Goal: Task Accomplishment & Management: Manage account settings

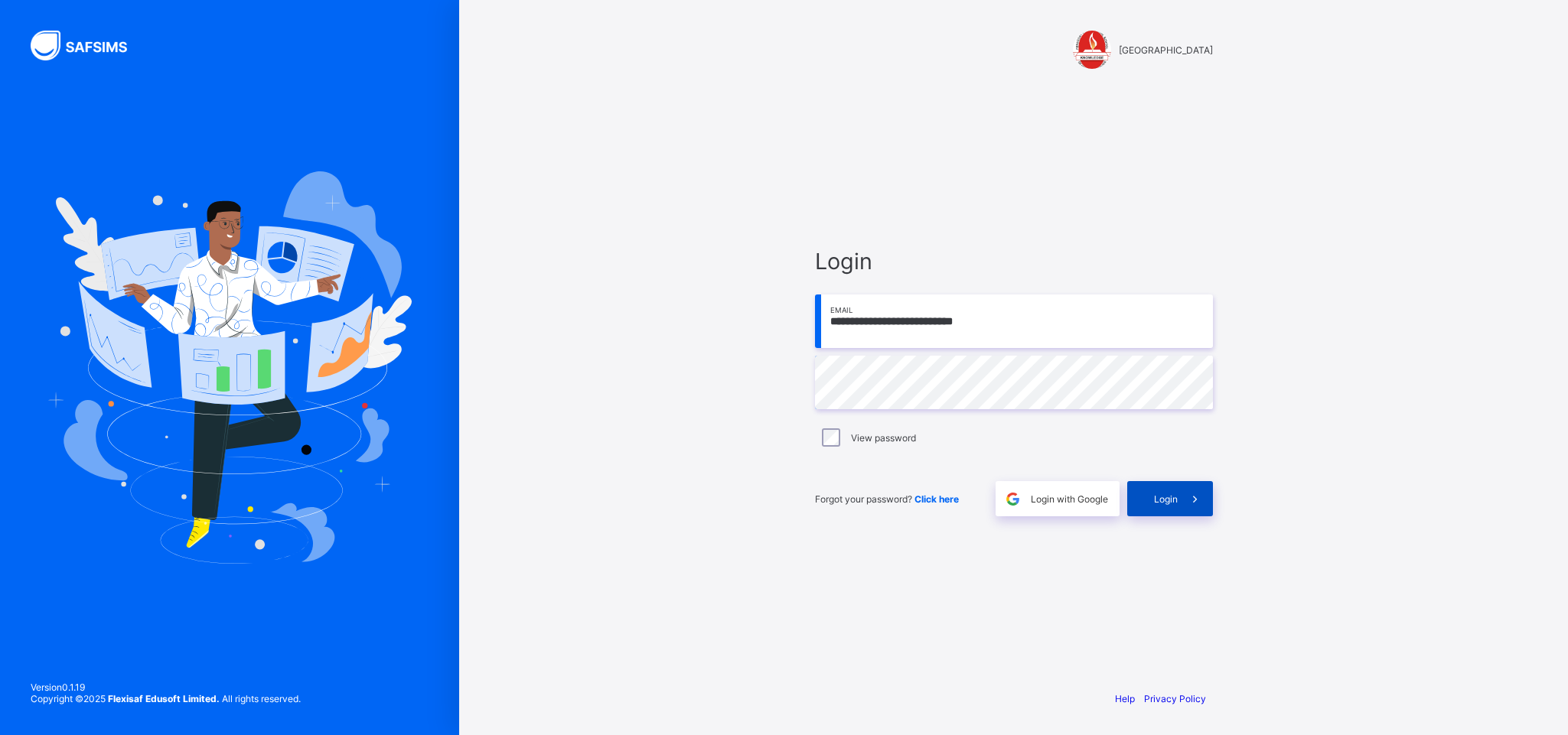
click at [1160, 500] on span "Login" at bounding box center [1166, 499] width 24 height 11
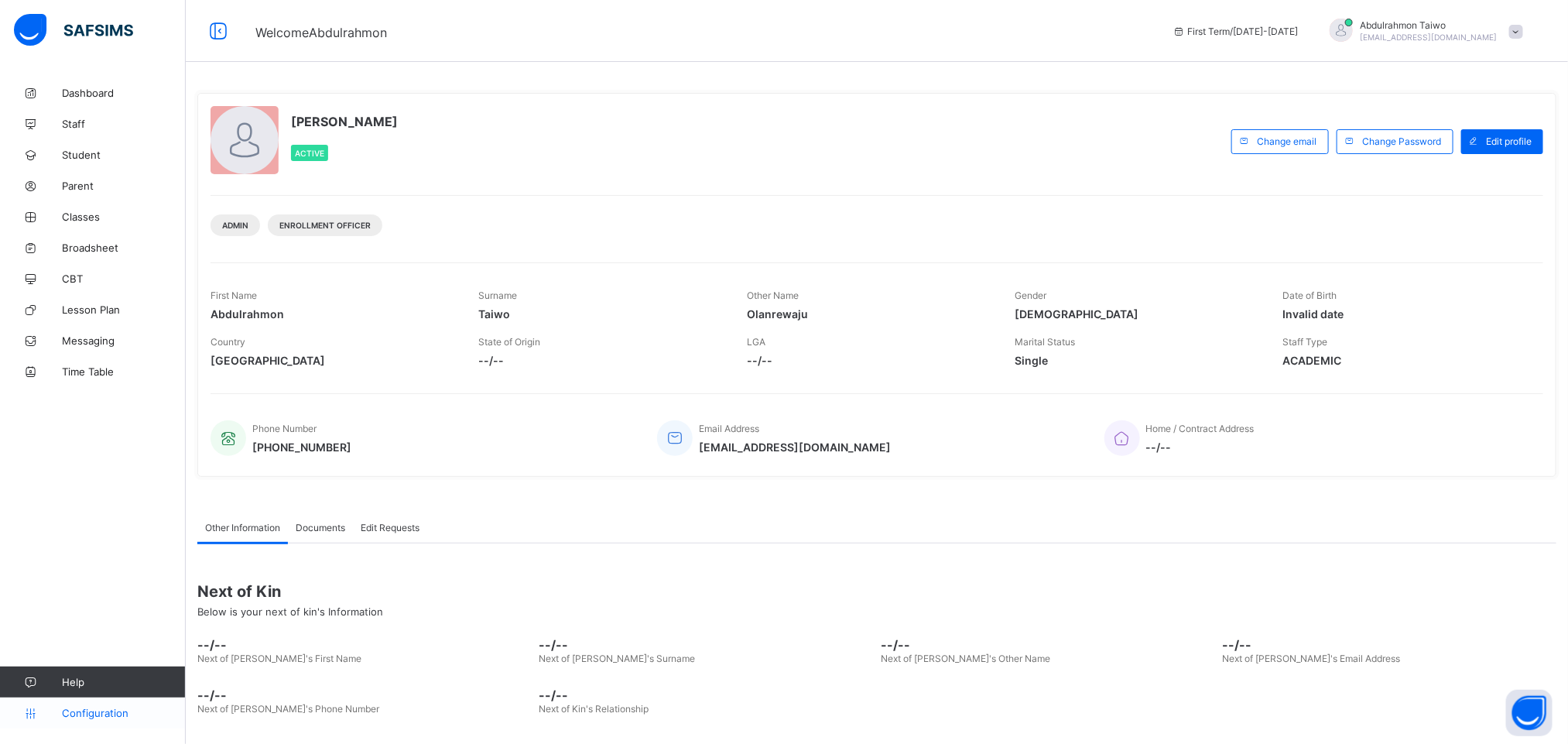
click at [117, 714] on span "Configuration" at bounding box center [123, 713] width 123 height 12
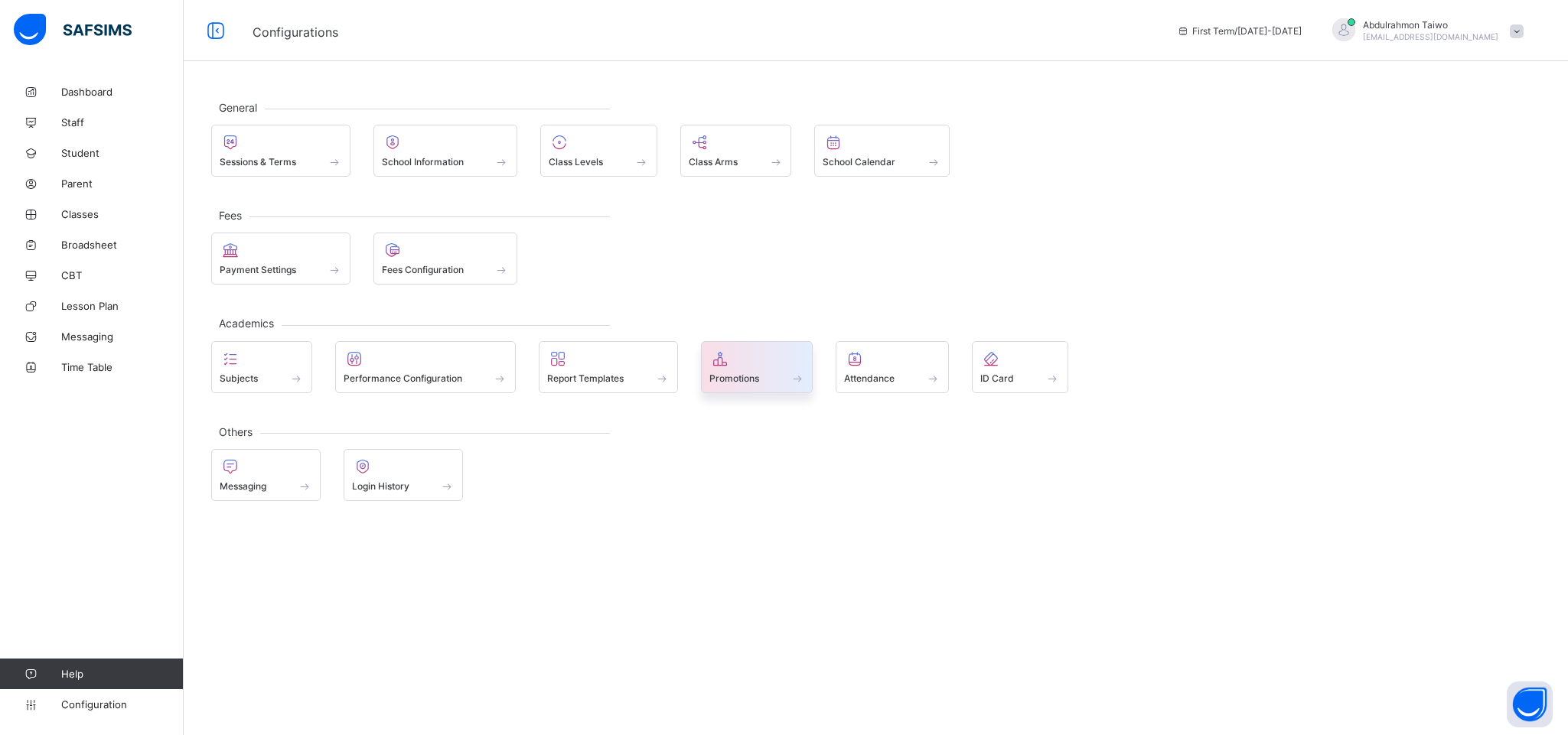
click at [737, 376] on span "Promotions" at bounding box center [734, 378] width 50 height 11
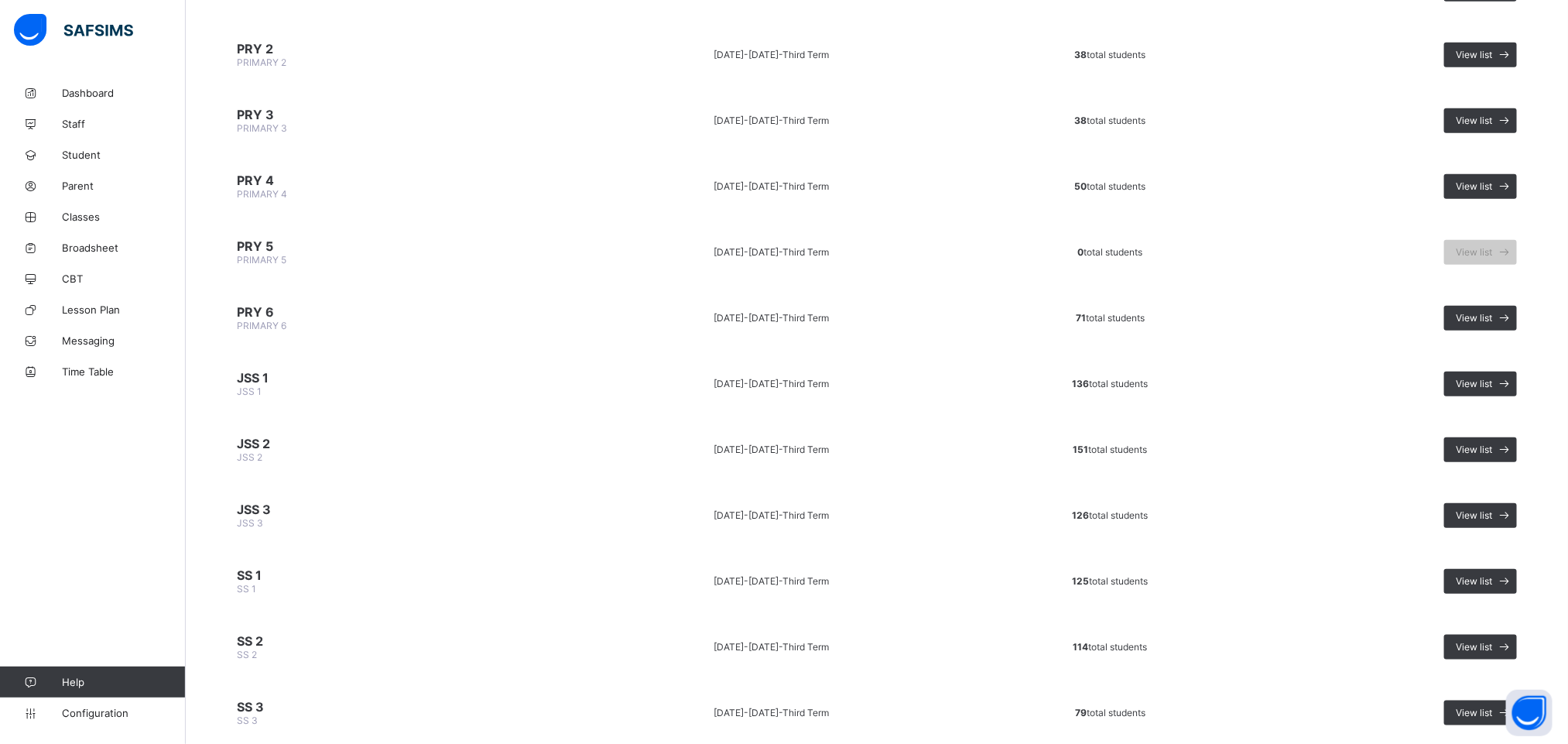
scroll to position [662, 0]
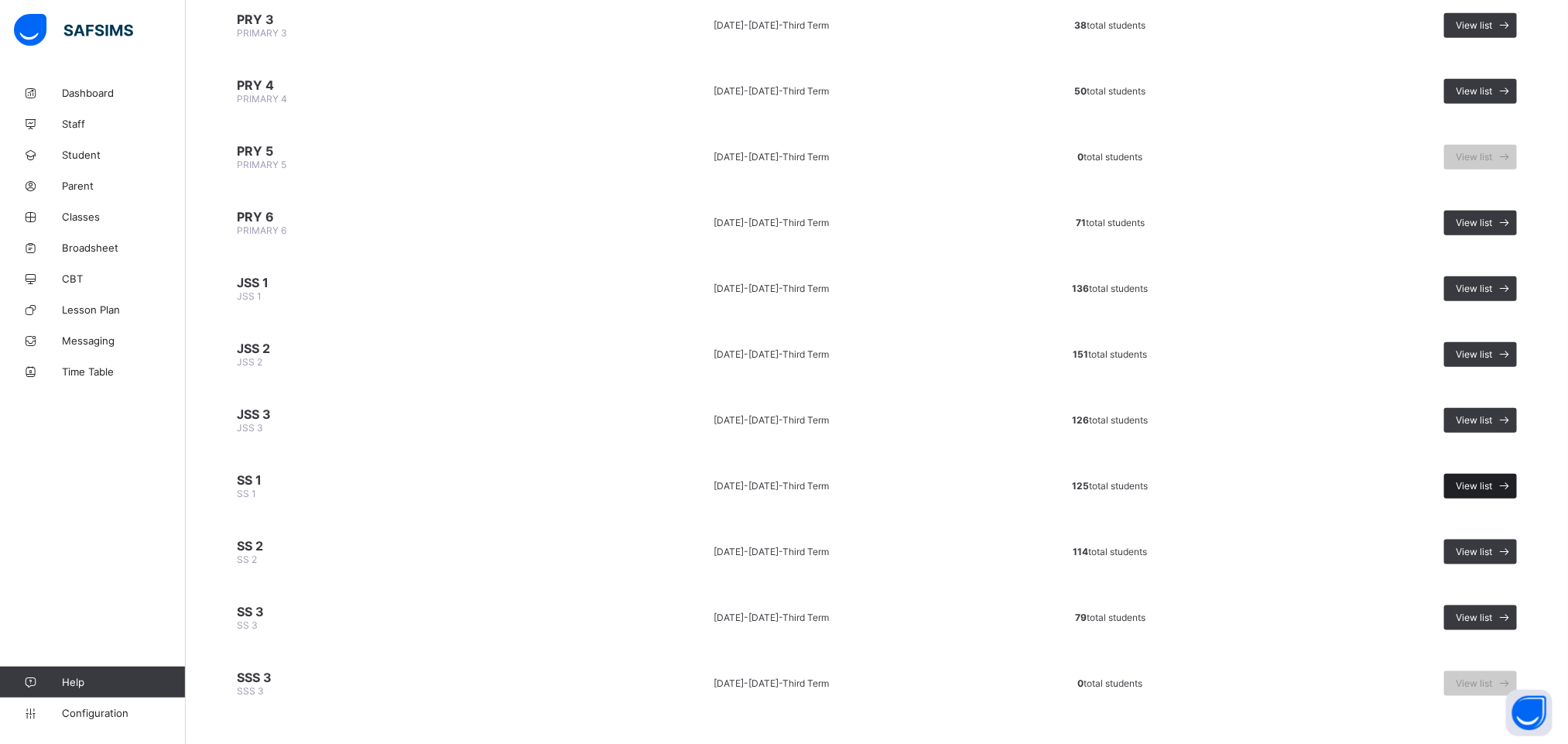
click at [1491, 480] on span "View list" at bounding box center [1473, 485] width 37 height 11
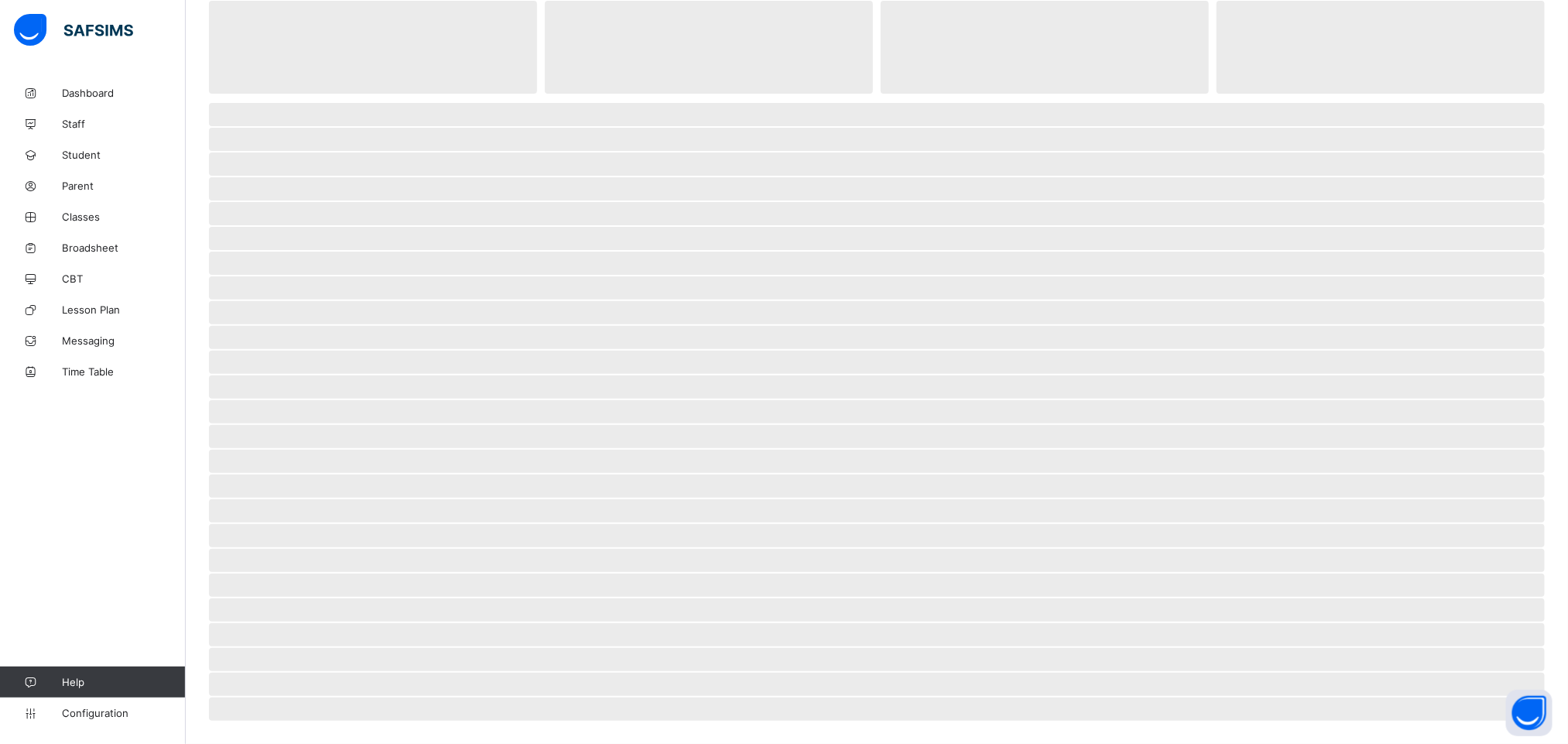
scroll to position [90, 0]
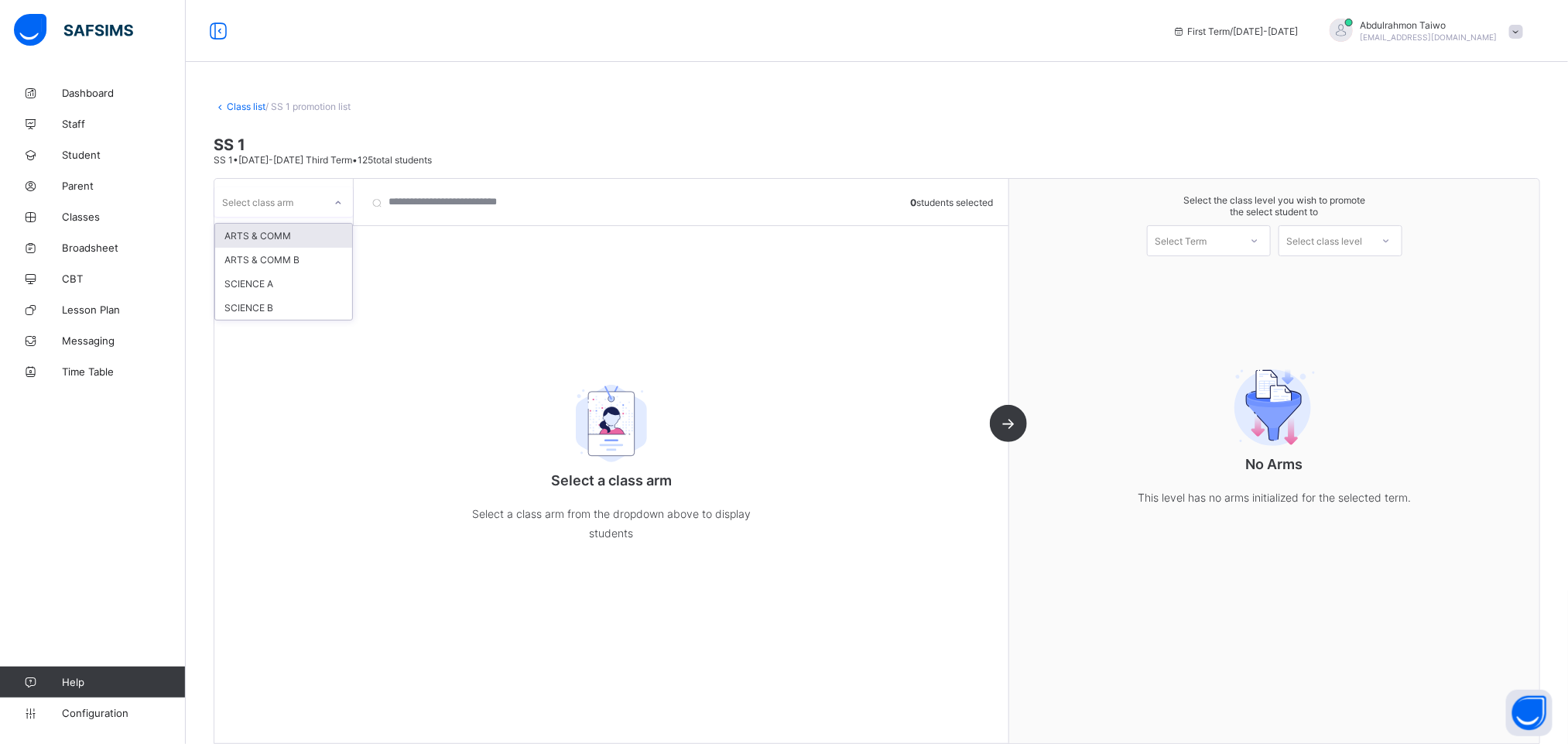
click at [302, 207] on div "Select class arm" at bounding box center [269, 201] width 109 height 22
click at [243, 105] on link "Class list" at bounding box center [245, 106] width 39 height 11
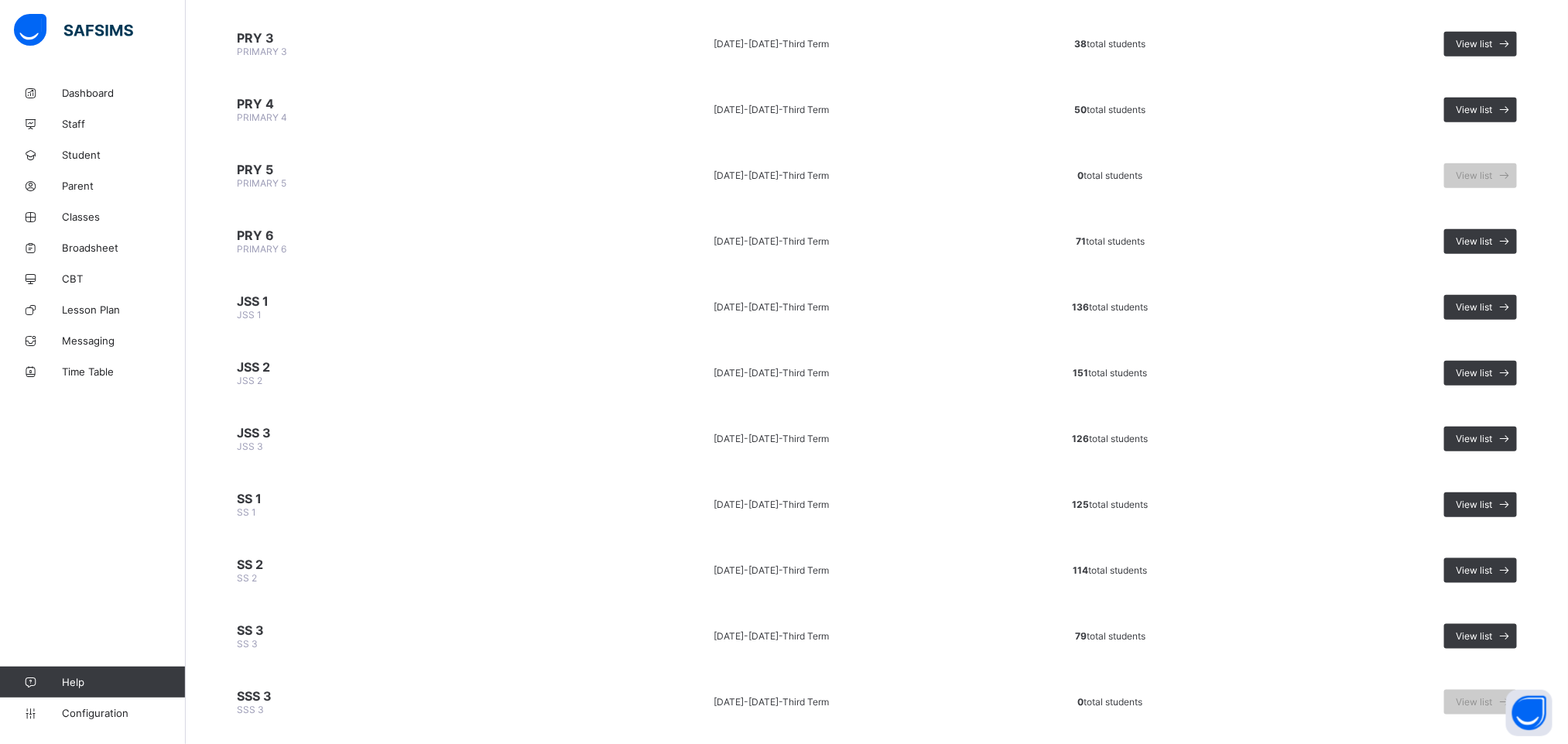
scroll to position [662, 0]
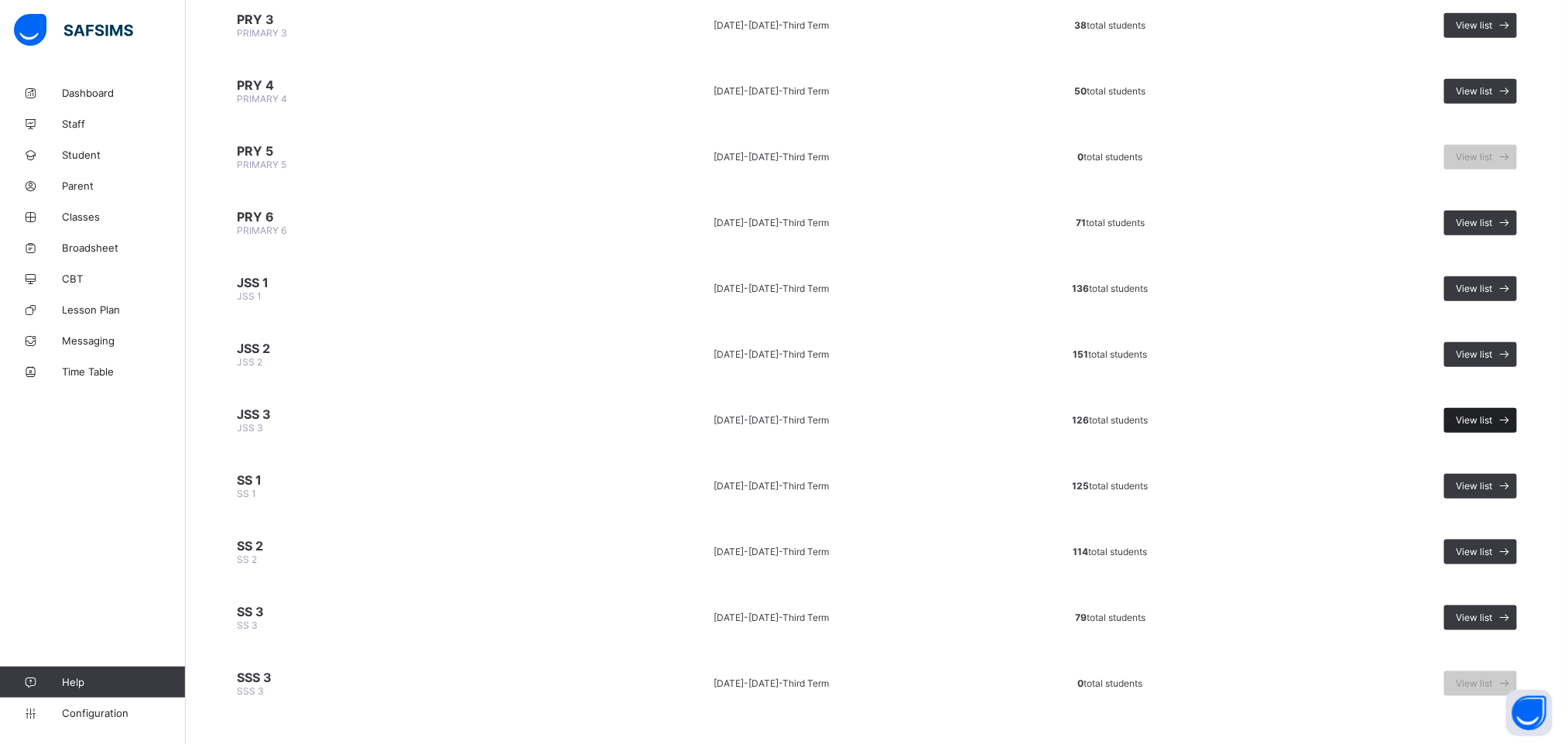
click at [1489, 414] on span "View list" at bounding box center [1473, 419] width 37 height 11
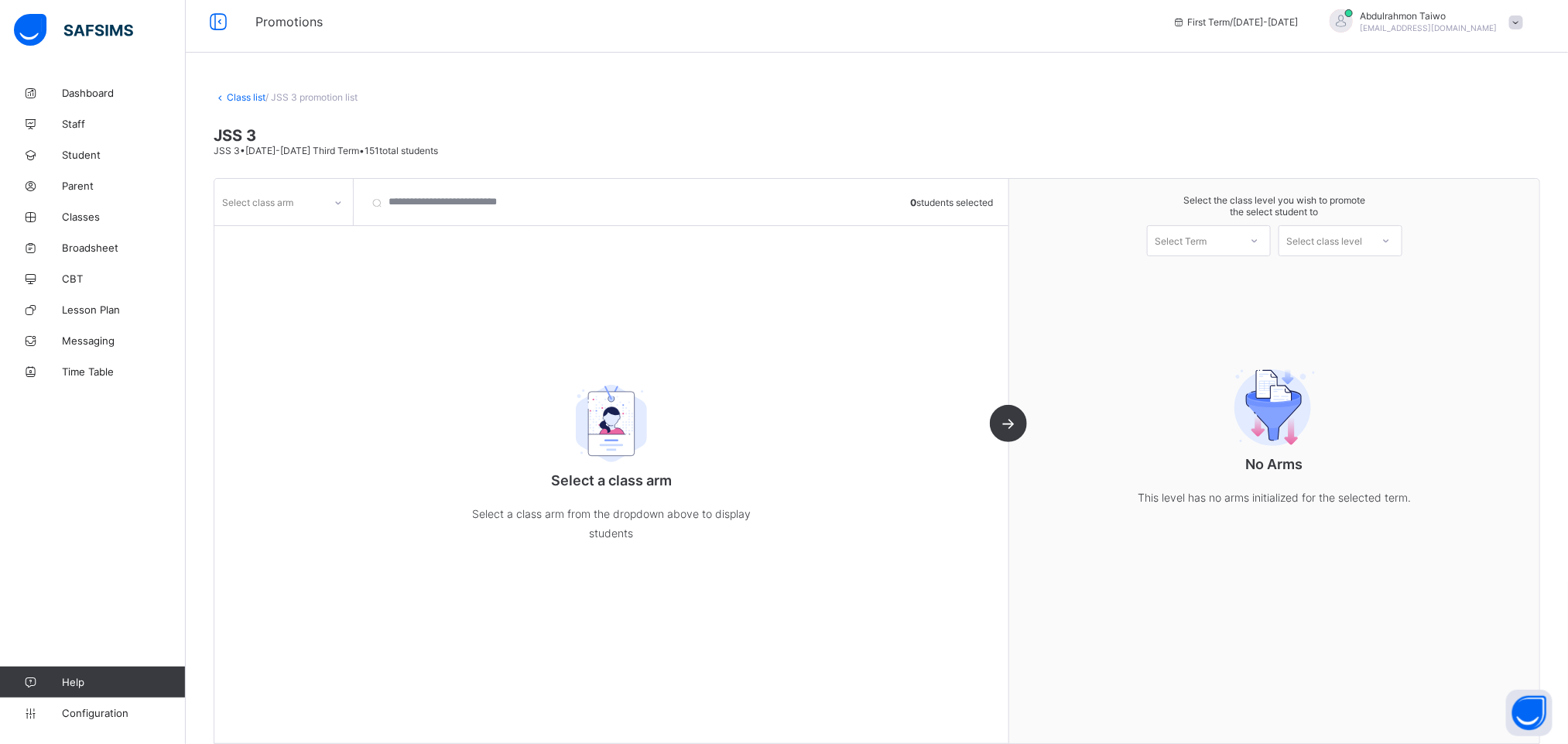
scroll to position [24, 0]
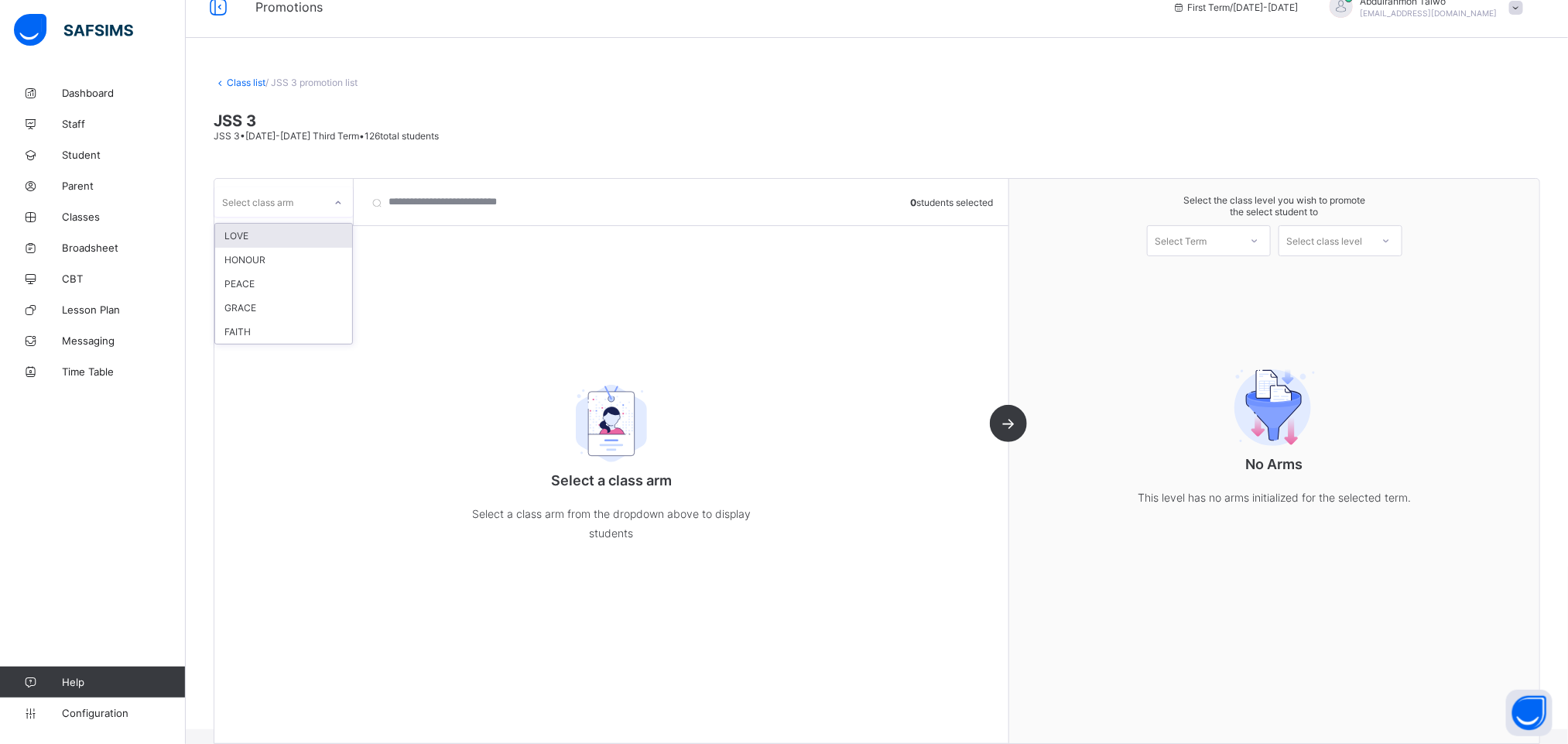
click at [313, 208] on div "Select class arm" at bounding box center [269, 201] width 109 height 22
click at [262, 239] on div "LOVE" at bounding box center [284, 236] width 137 height 24
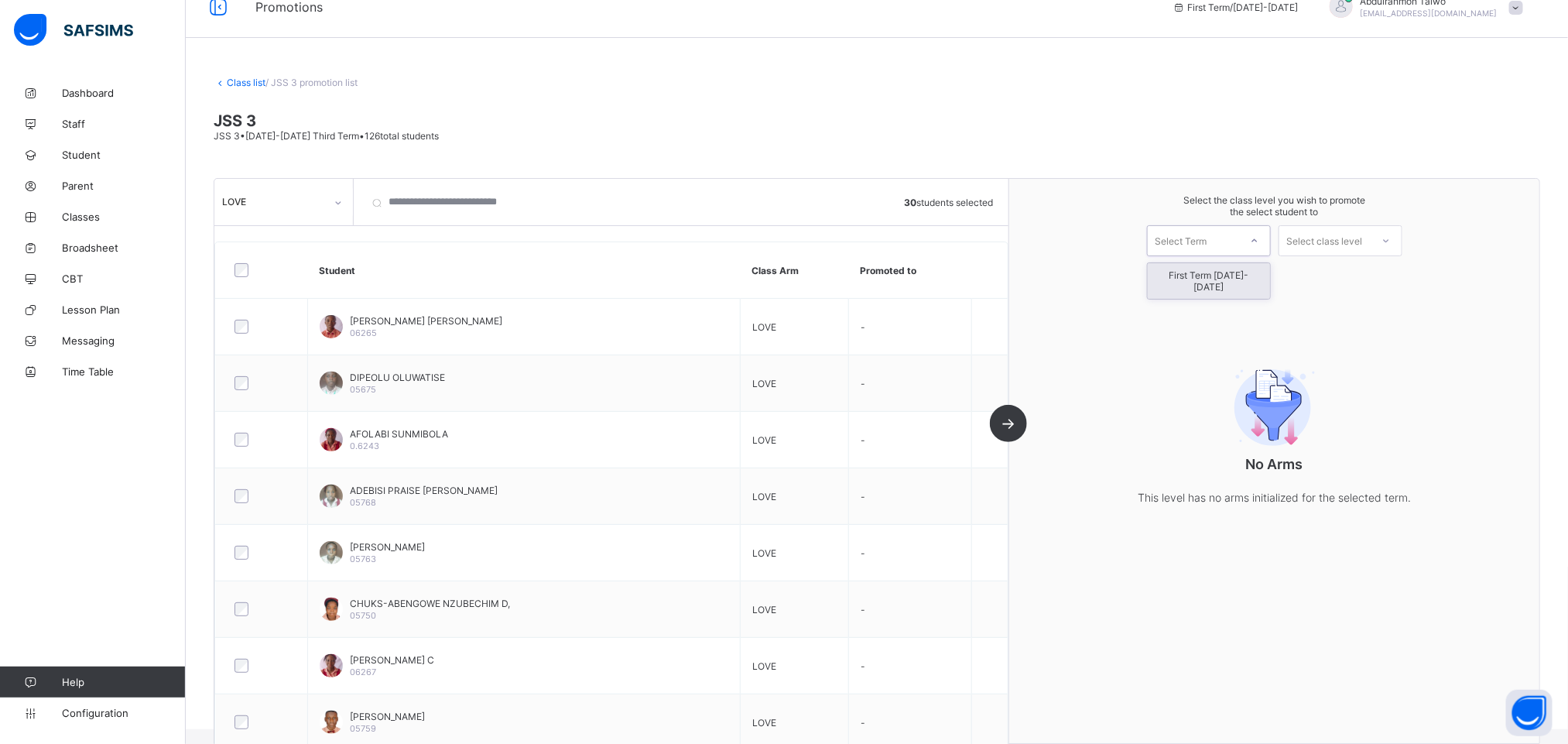
click at [1239, 240] on div "Select Term" at bounding box center [1193, 240] width 91 height 22
click at [1228, 287] on div "First Term [DATE]-[DATE]" at bounding box center [1209, 281] width 122 height 36
click at [1358, 242] on div "Select class level" at bounding box center [1325, 241] width 76 height 31
click at [1372, 278] on div "SS 1" at bounding box center [1341, 276] width 122 height 24
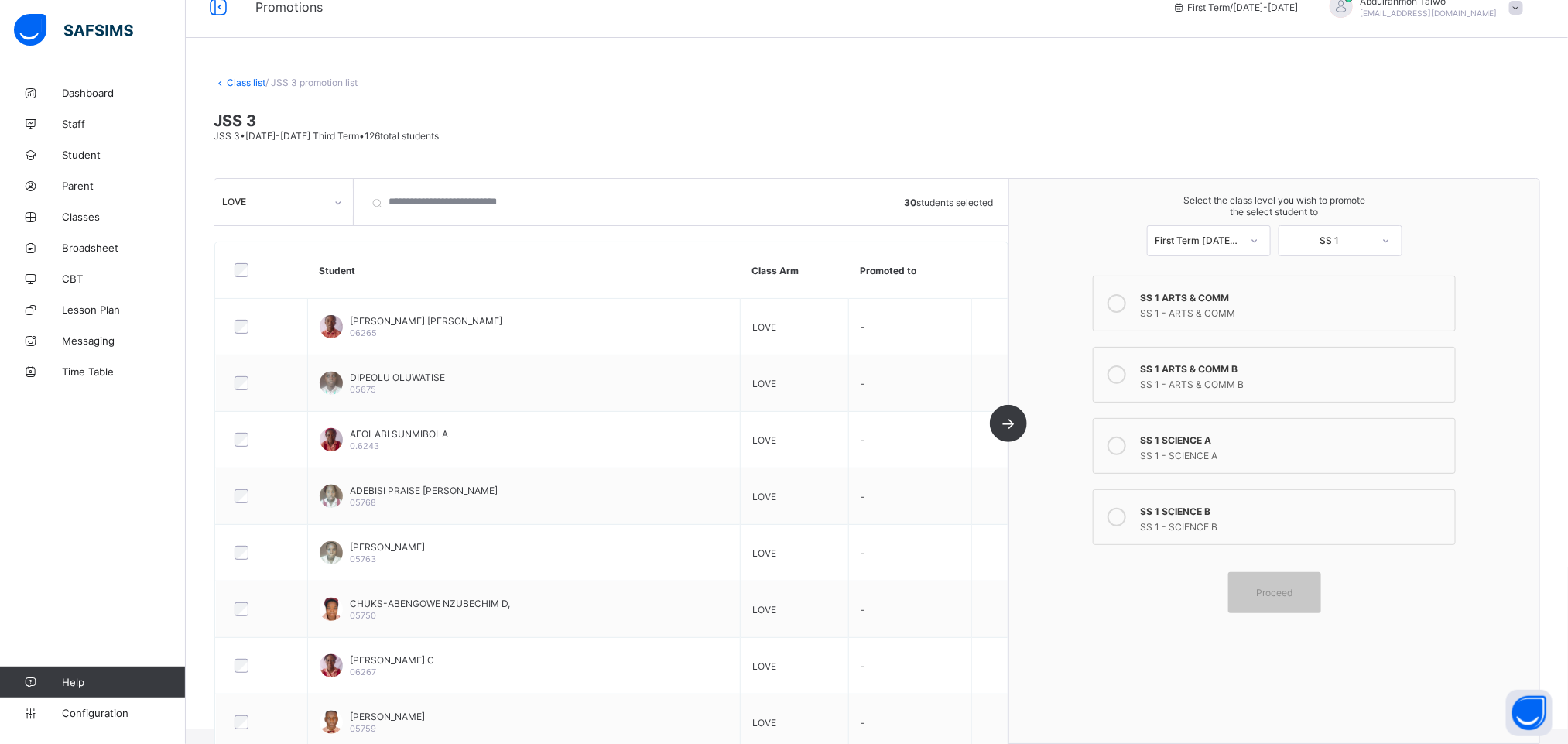
click at [1231, 381] on div "SS 1 - ARTS & COMM B" at bounding box center [1294, 382] width 307 height 15
click at [1293, 593] on span "Proceed" at bounding box center [1274, 593] width 37 height 11
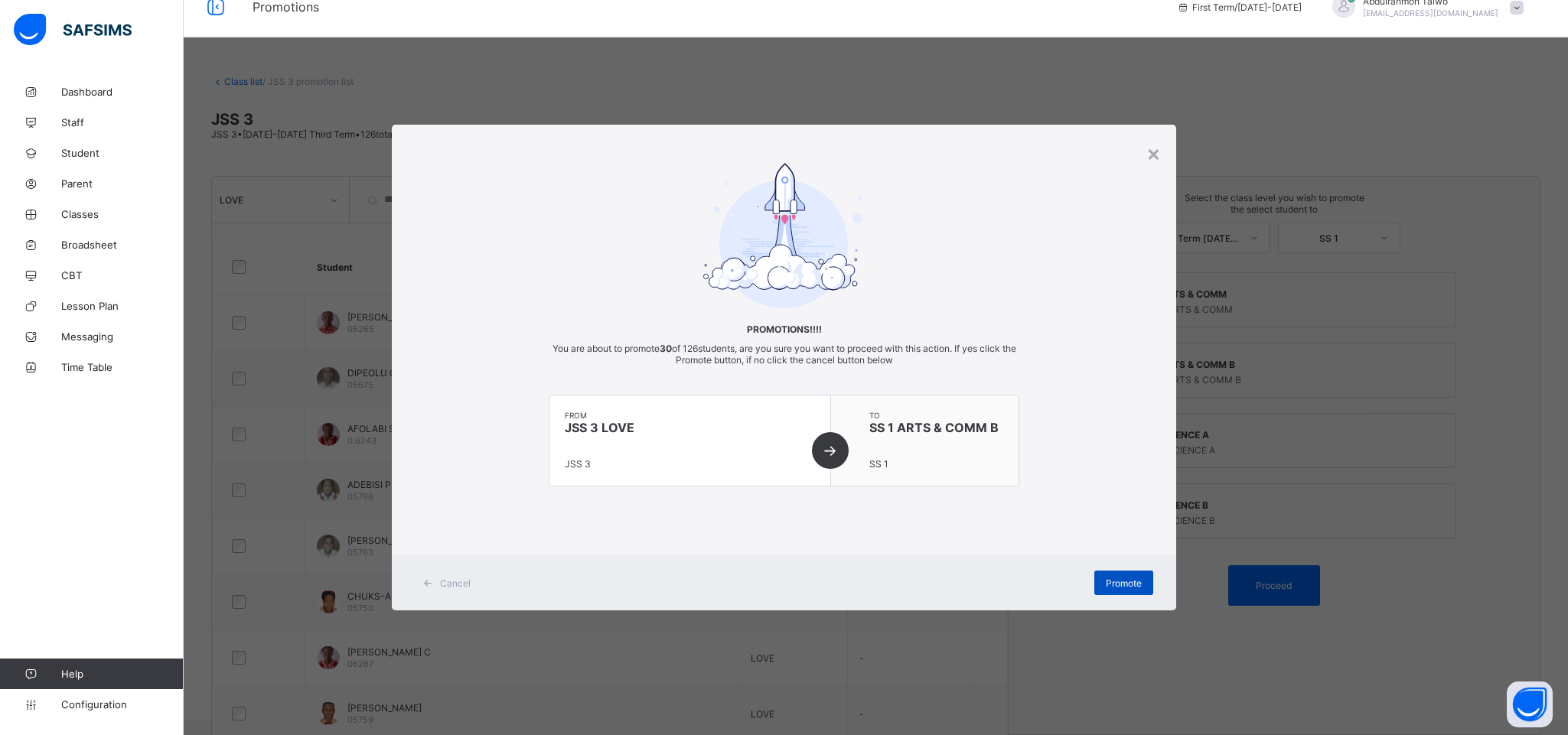
click at [1123, 587] on span "Promote" at bounding box center [1123, 583] width 36 height 11
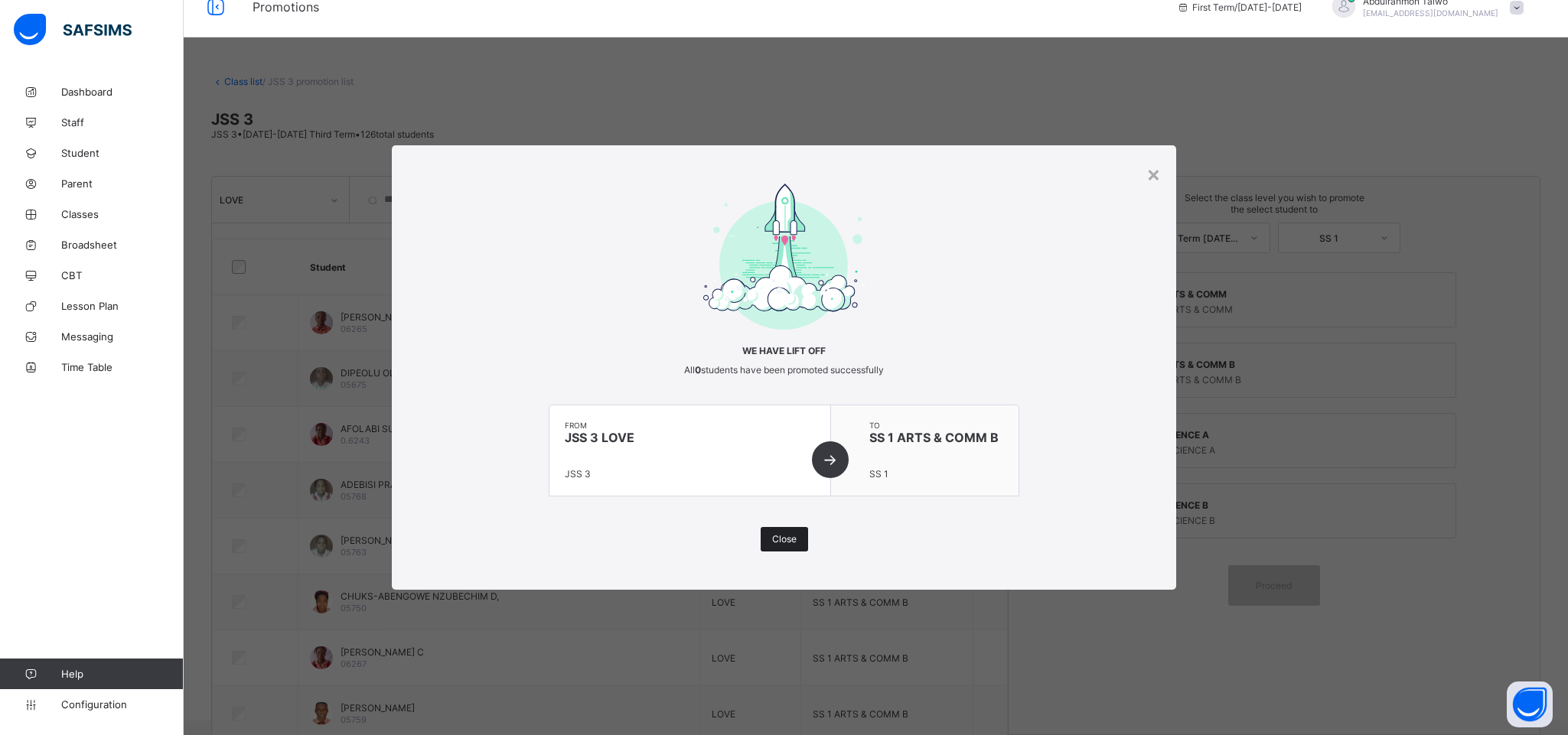
click at [787, 546] on div "Close" at bounding box center [784, 539] width 47 height 24
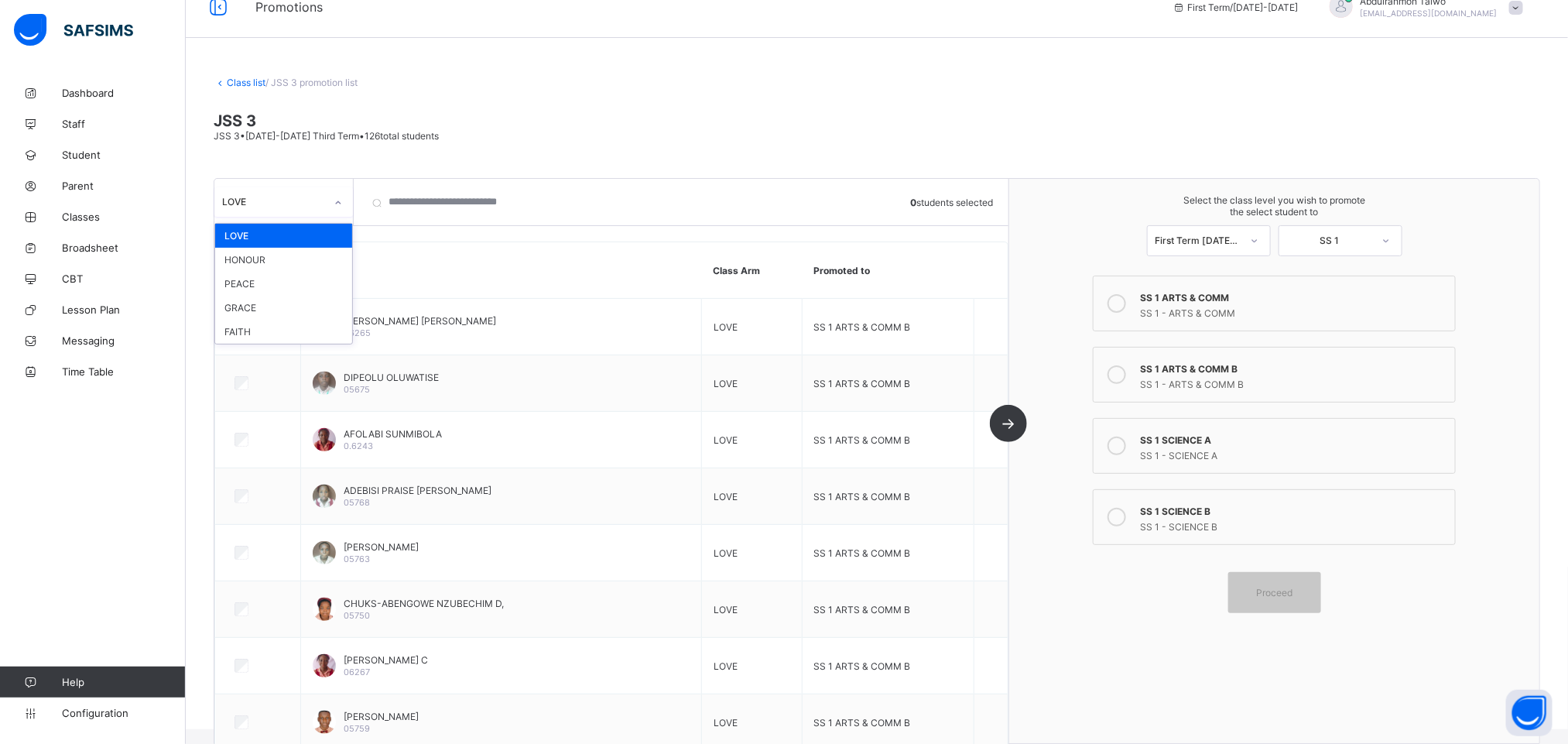
click at [288, 196] on div "LOVE" at bounding box center [273, 201] width 102 height 11
click at [300, 254] on div "HONOUR" at bounding box center [284, 260] width 137 height 24
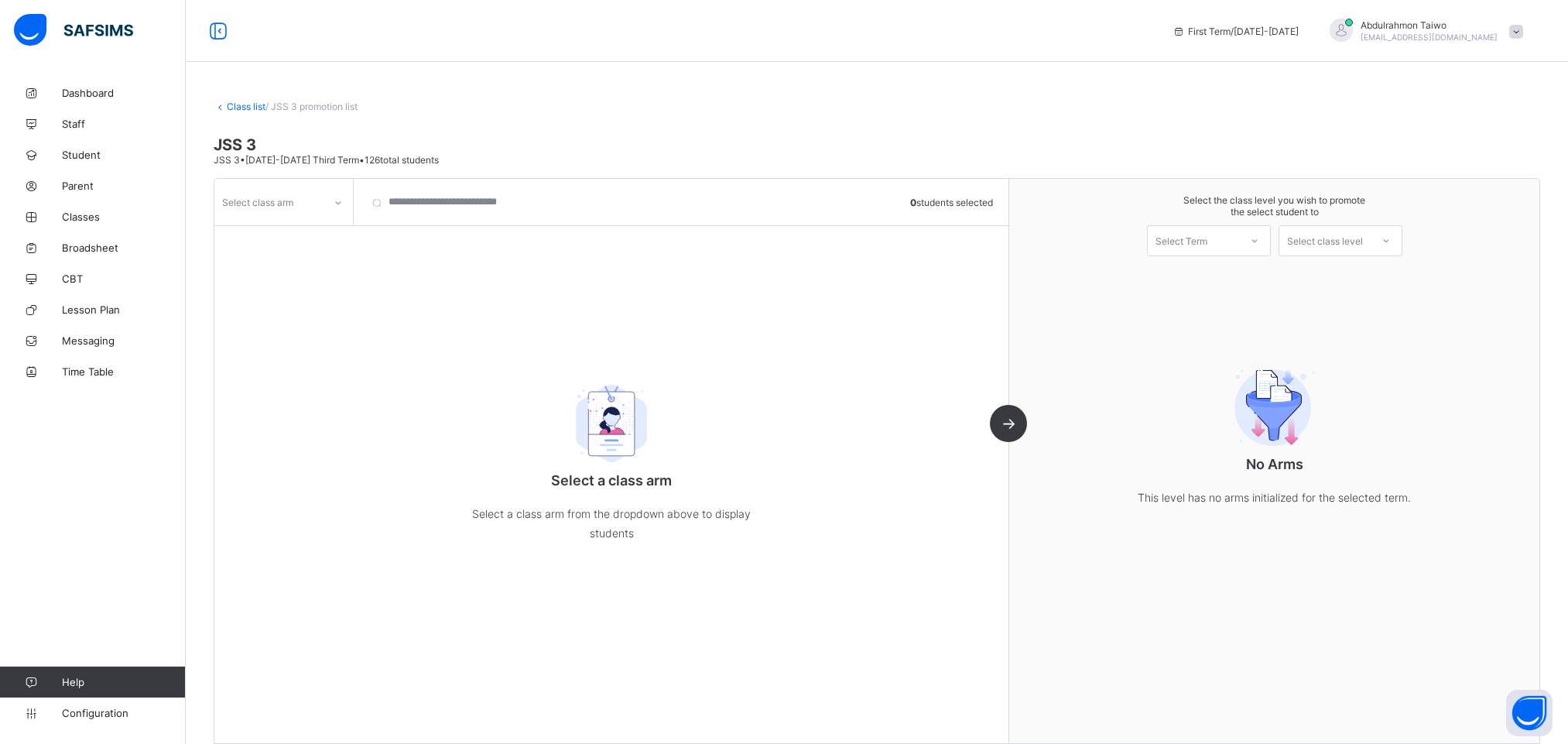
scroll to position [9, 0]
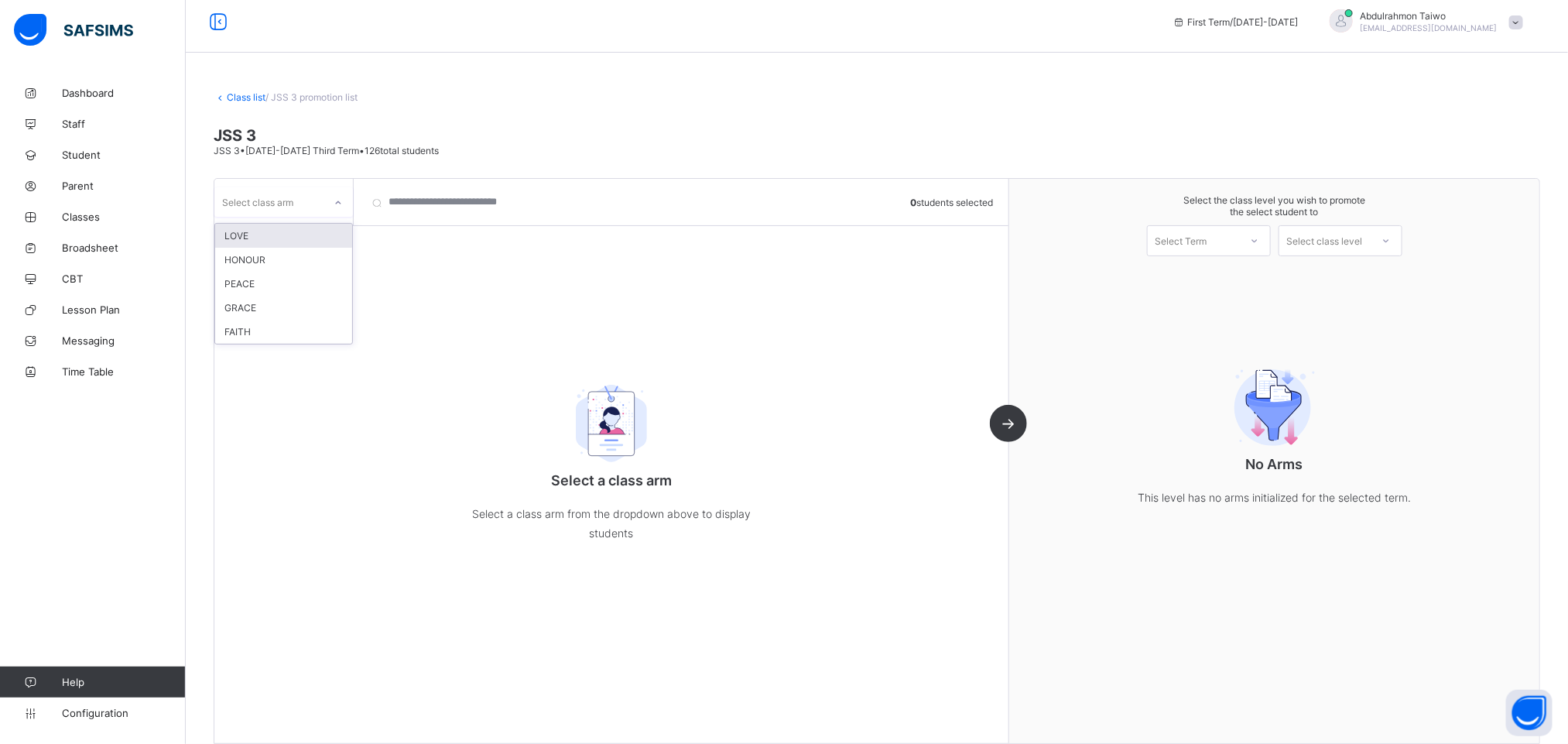
click at [244, 209] on div "Select class arm" at bounding box center [258, 201] width 71 height 29
click at [277, 261] on div "HONOUR" at bounding box center [284, 260] width 137 height 24
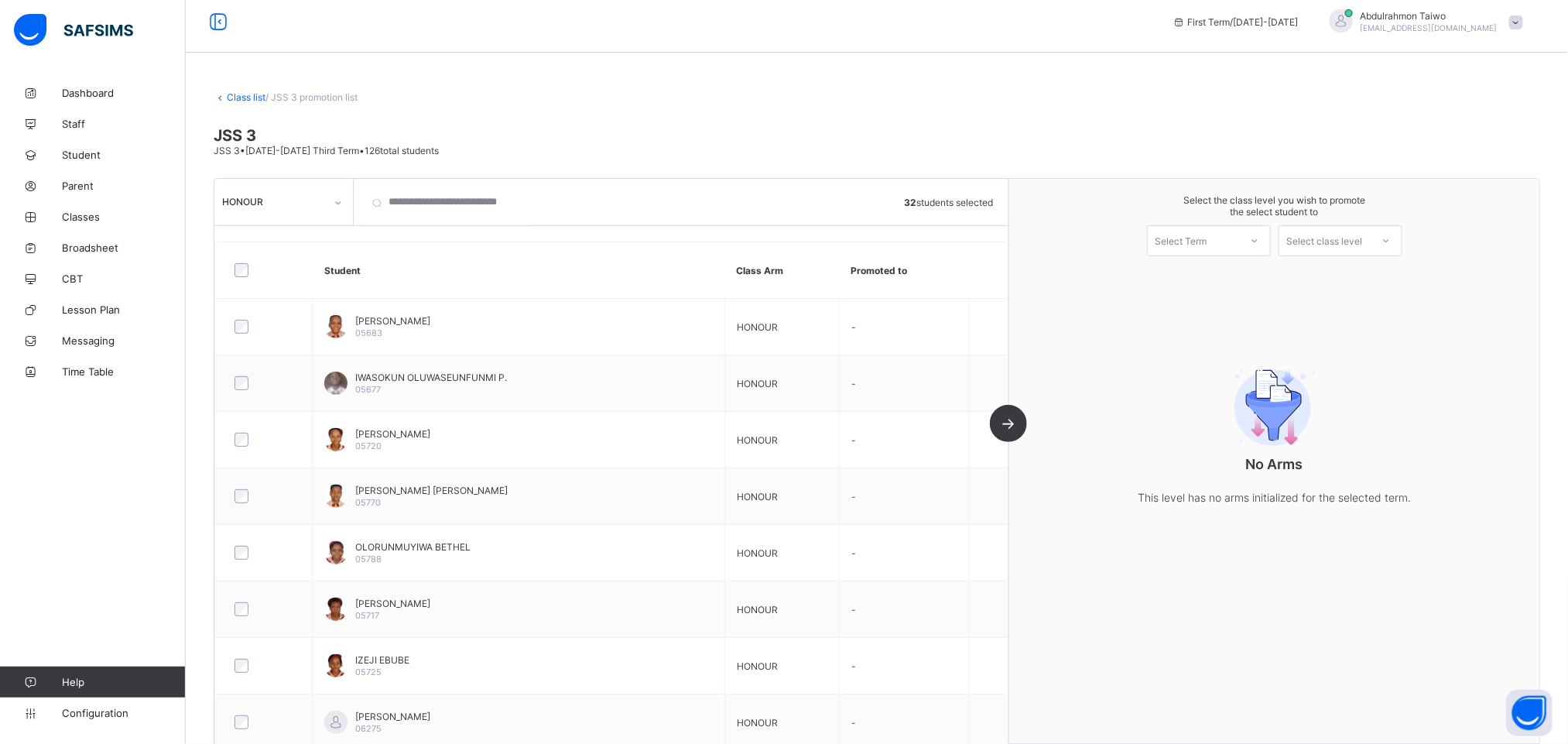
click at [1200, 251] on div "Select Term" at bounding box center [1181, 241] width 52 height 31
drag, startPoint x: 1202, startPoint y: 272, endPoint x: 1391, endPoint y: 275, distance: 189.0
click at [1205, 273] on div "First Term [DATE]-[DATE]" at bounding box center [1209, 281] width 122 height 36
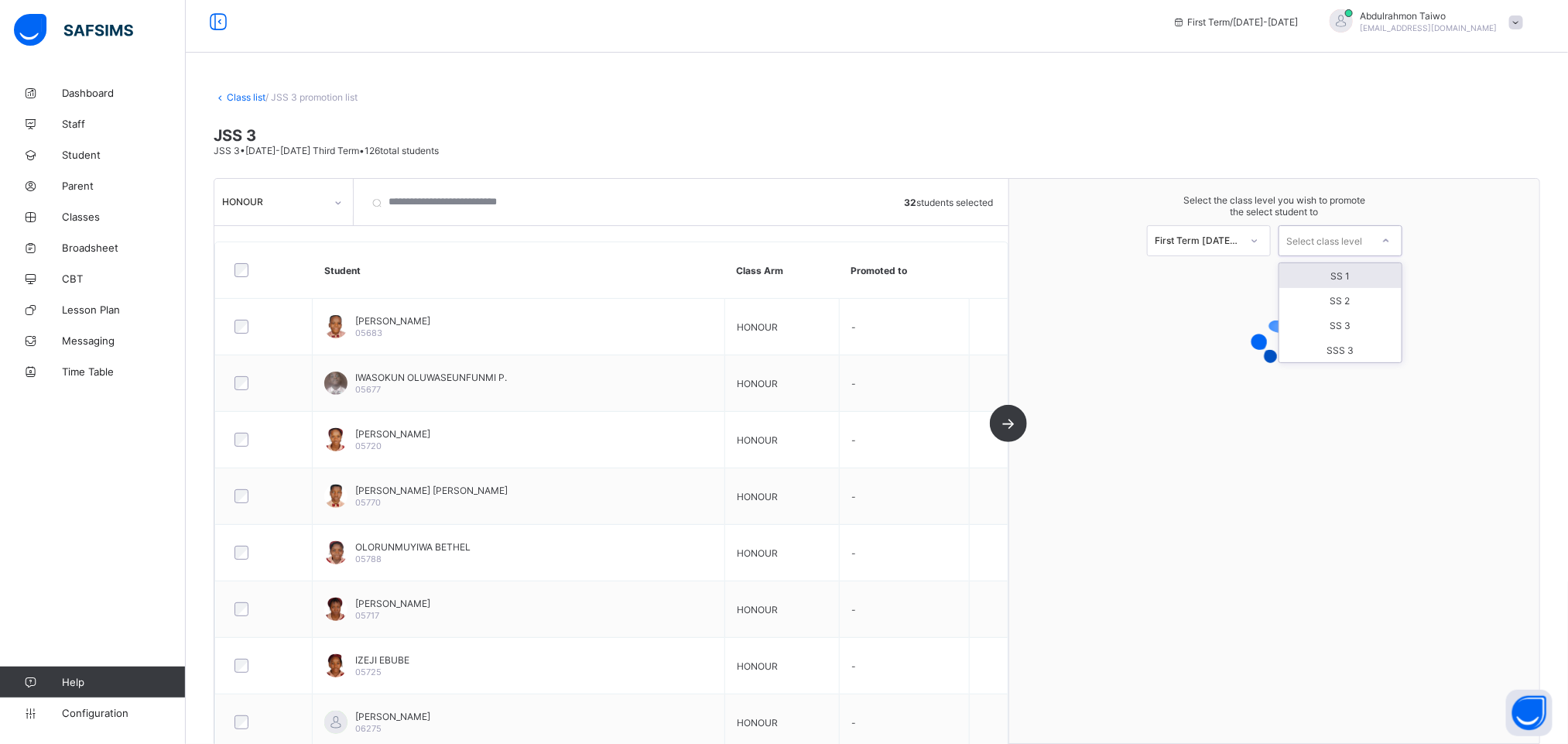
click at [1363, 240] on div "Select class level" at bounding box center [1325, 241] width 76 height 31
click at [1358, 277] on div "SS 1" at bounding box center [1341, 276] width 122 height 24
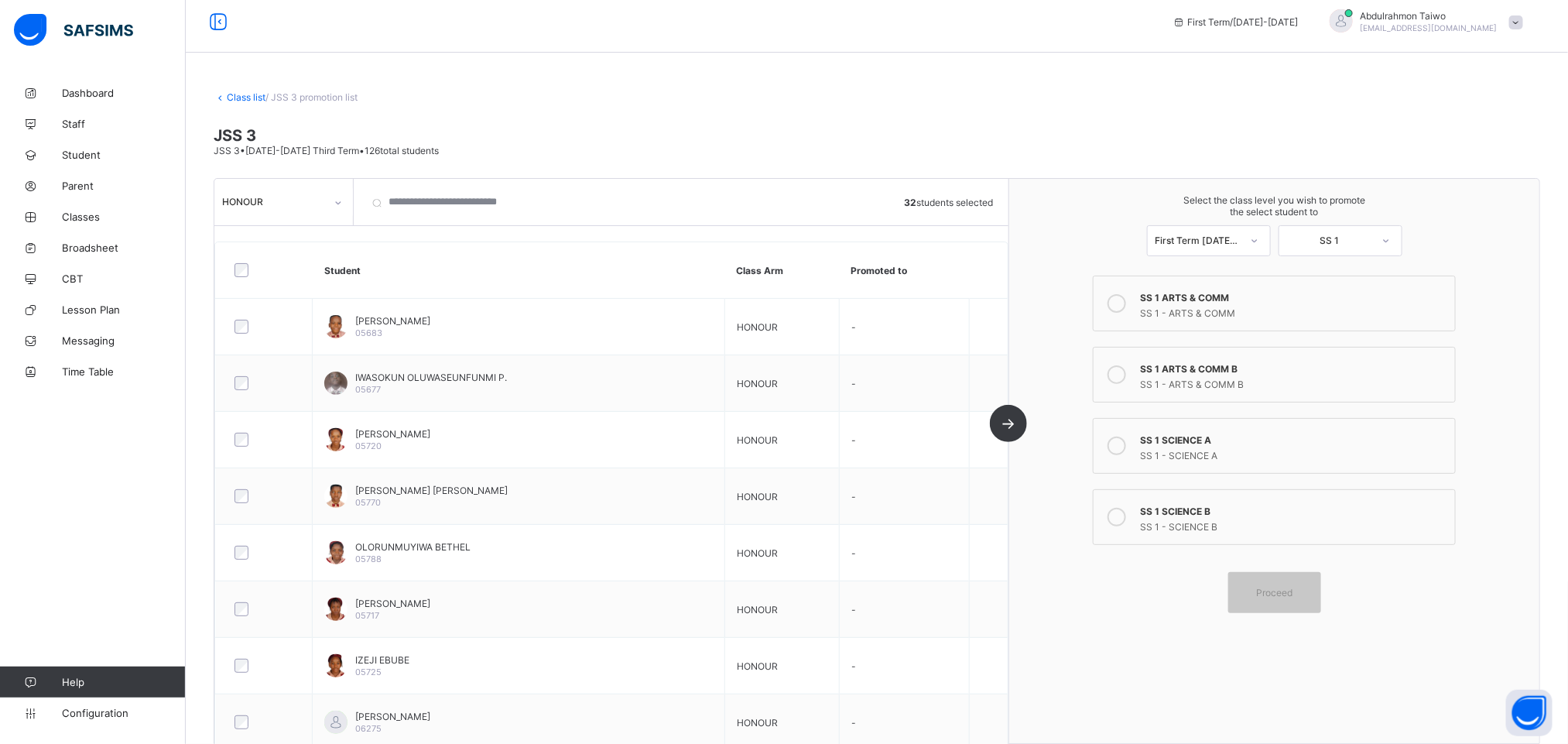
click at [1242, 528] on div "SS 1 - SCIENCE B" at bounding box center [1294, 525] width 307 height 15
click at [1293, 597] on span "Proceed" at bounding box center [1274, 593] width 37 height 11
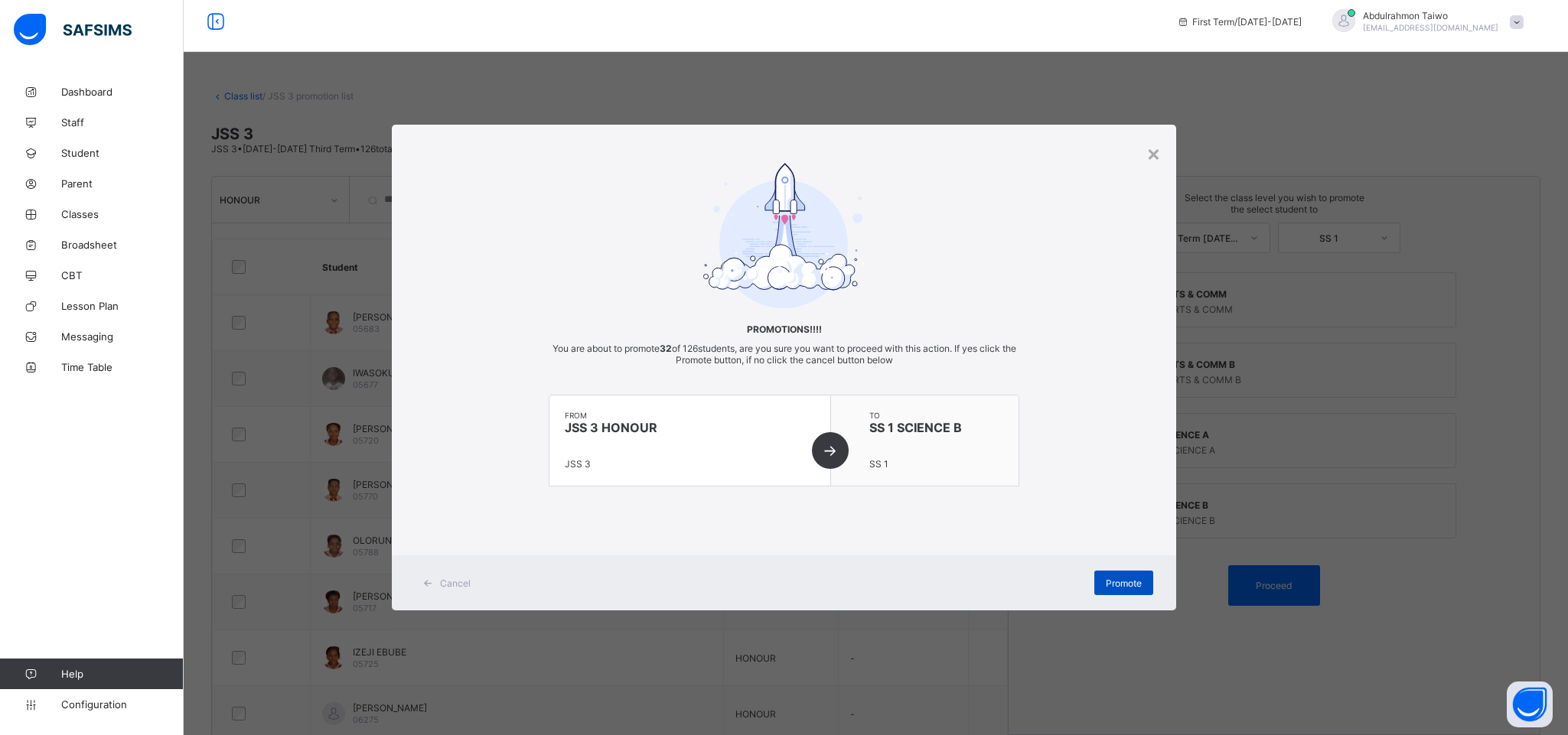
click at [1144, 582] on div "Promote" at bounding box center [1123, 583] width 59 height 24
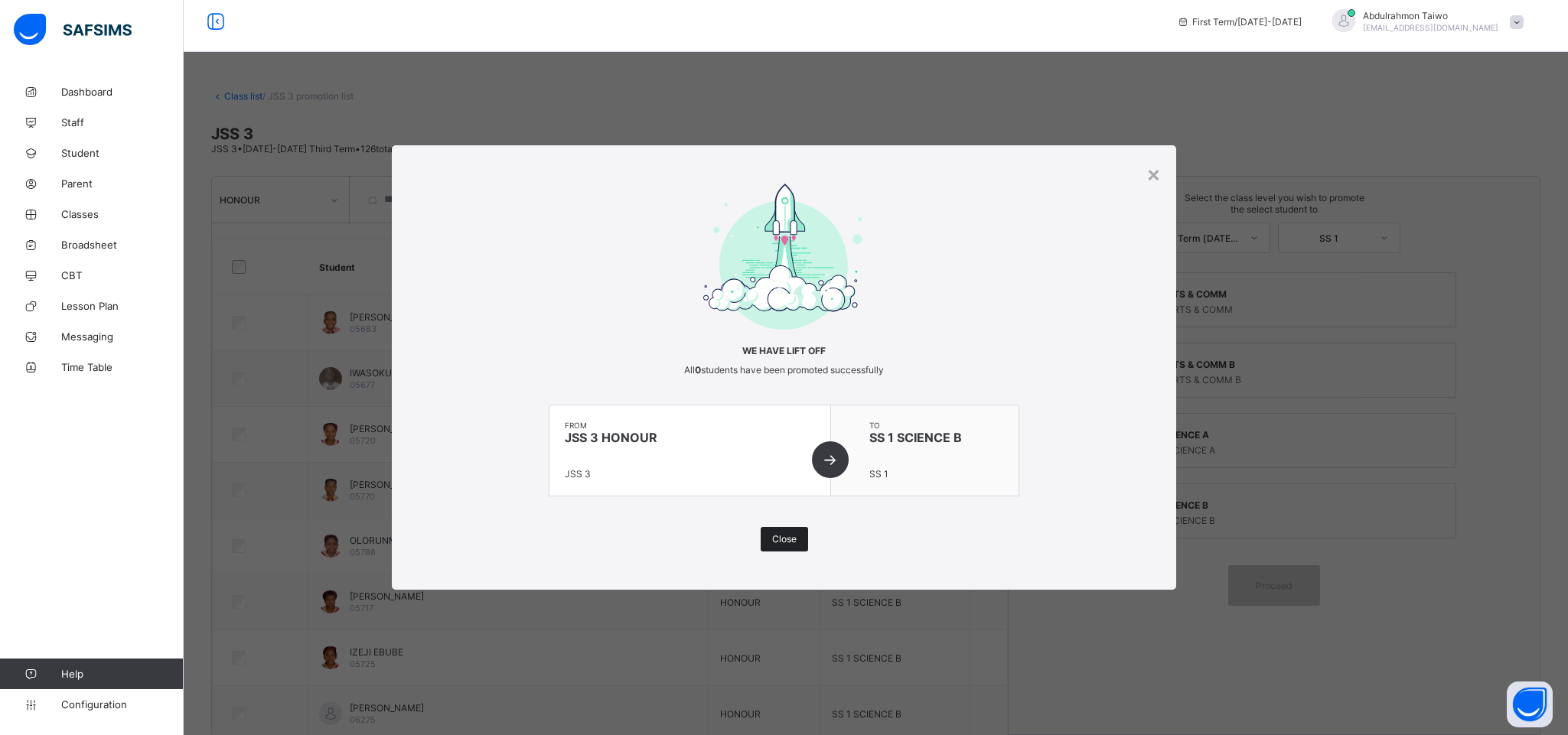
click at [790, 535] on span "Close" at bounding box center [784, 539] width 24 height 11
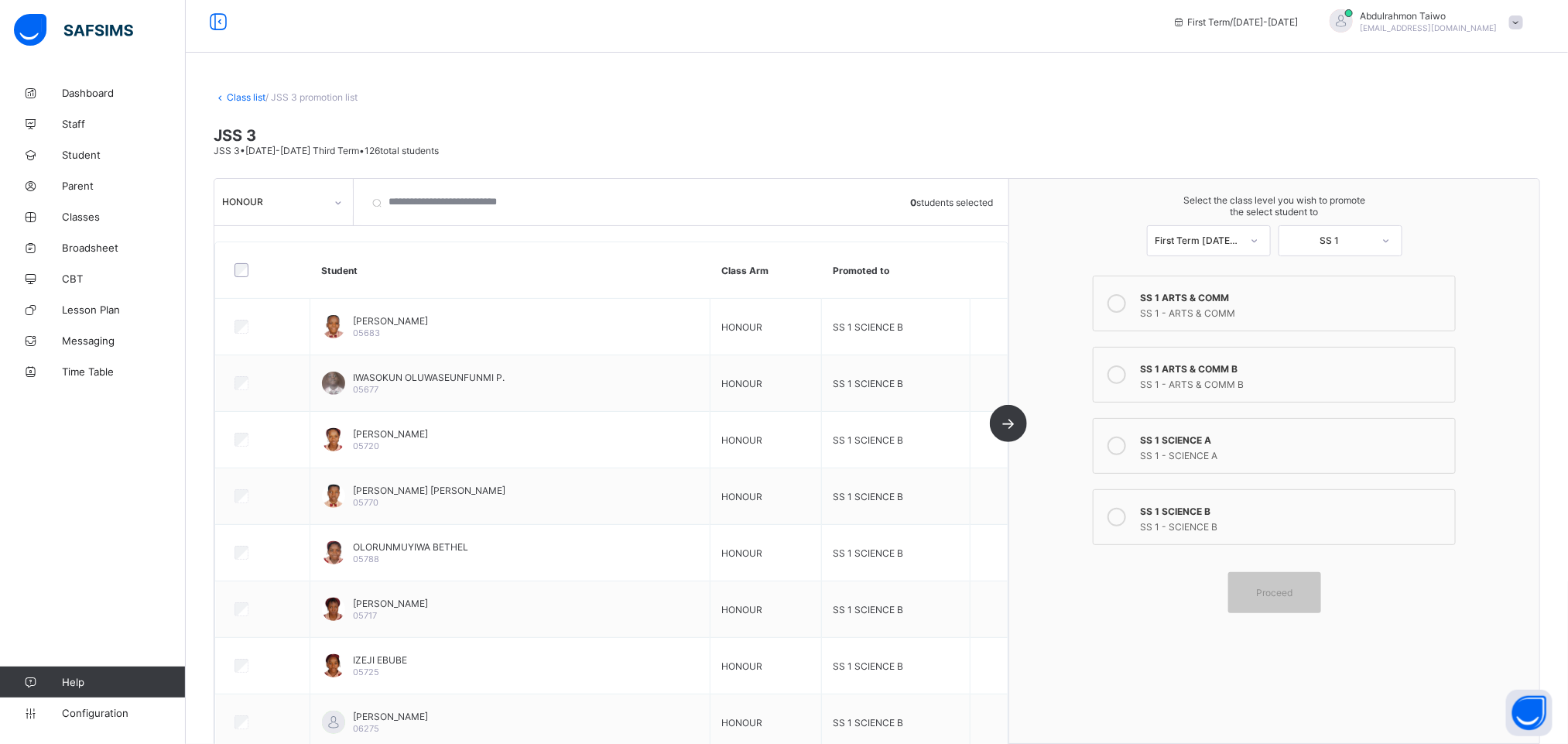
click at [293, 205] on div "HONOUR" at bounding box center [273, 201] width 102 height 11
click at [265, 284] on div "PEACE" at bounding box center [284, 284] width 137 height 24
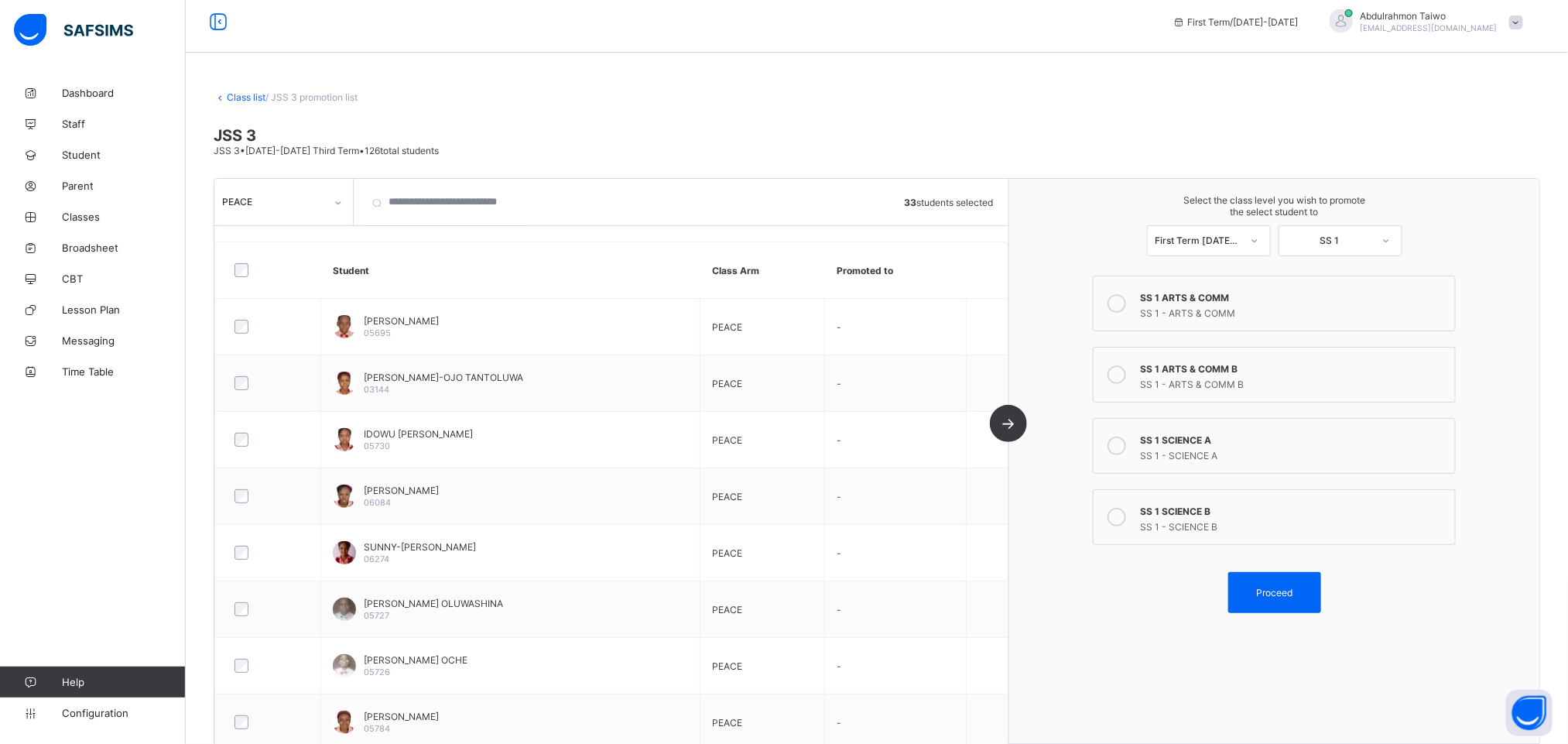
click at [1249, 445] on div "SS 1 SCIENCE A" at bounding box center [1294, 438] width 307 height 15
click at [1289, 595] on span "Proceed" at bounding box center [1274, 593] width 37 height 11
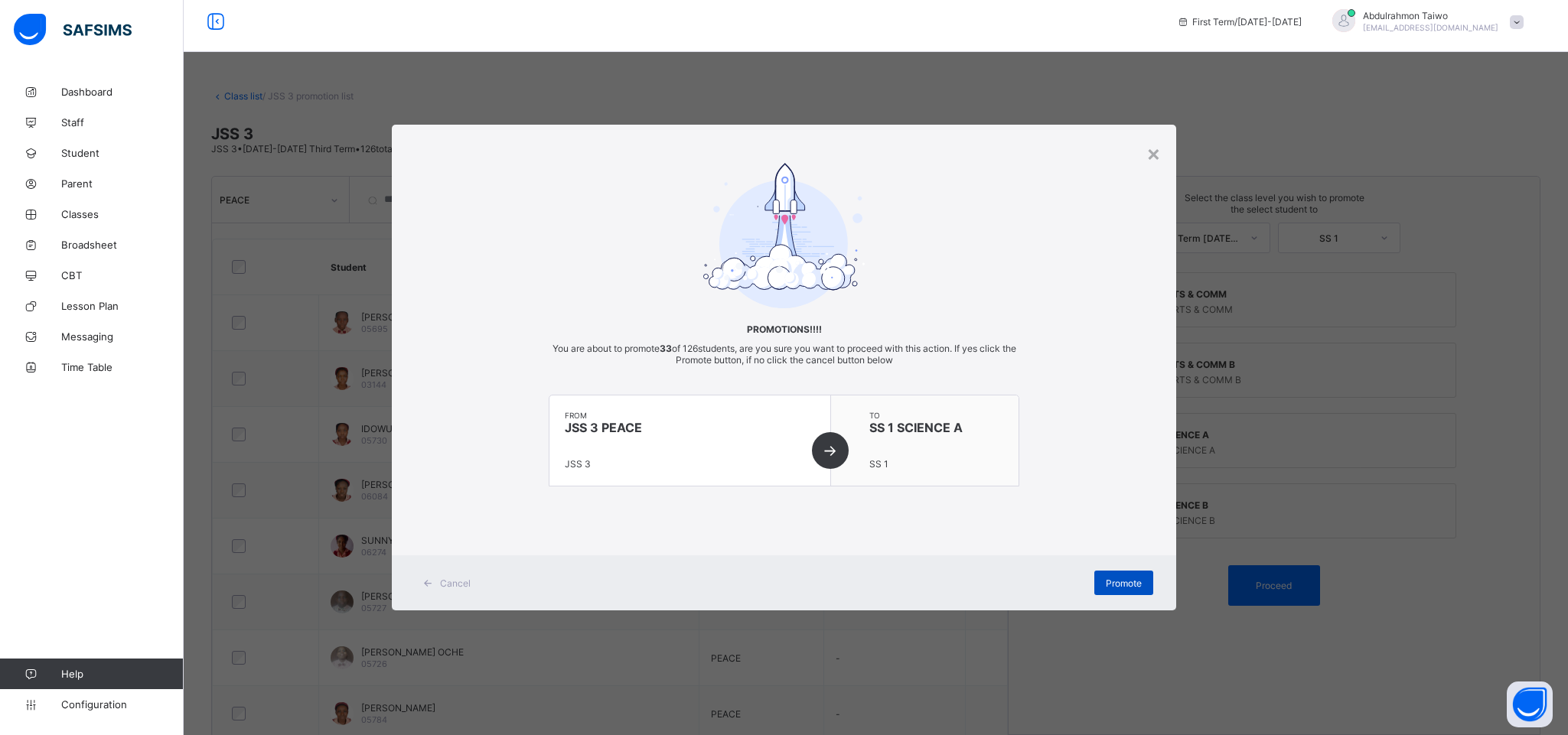
click at [1132, 587] on span "Promote" at bounding box center [1123, 583] width 36 height 11
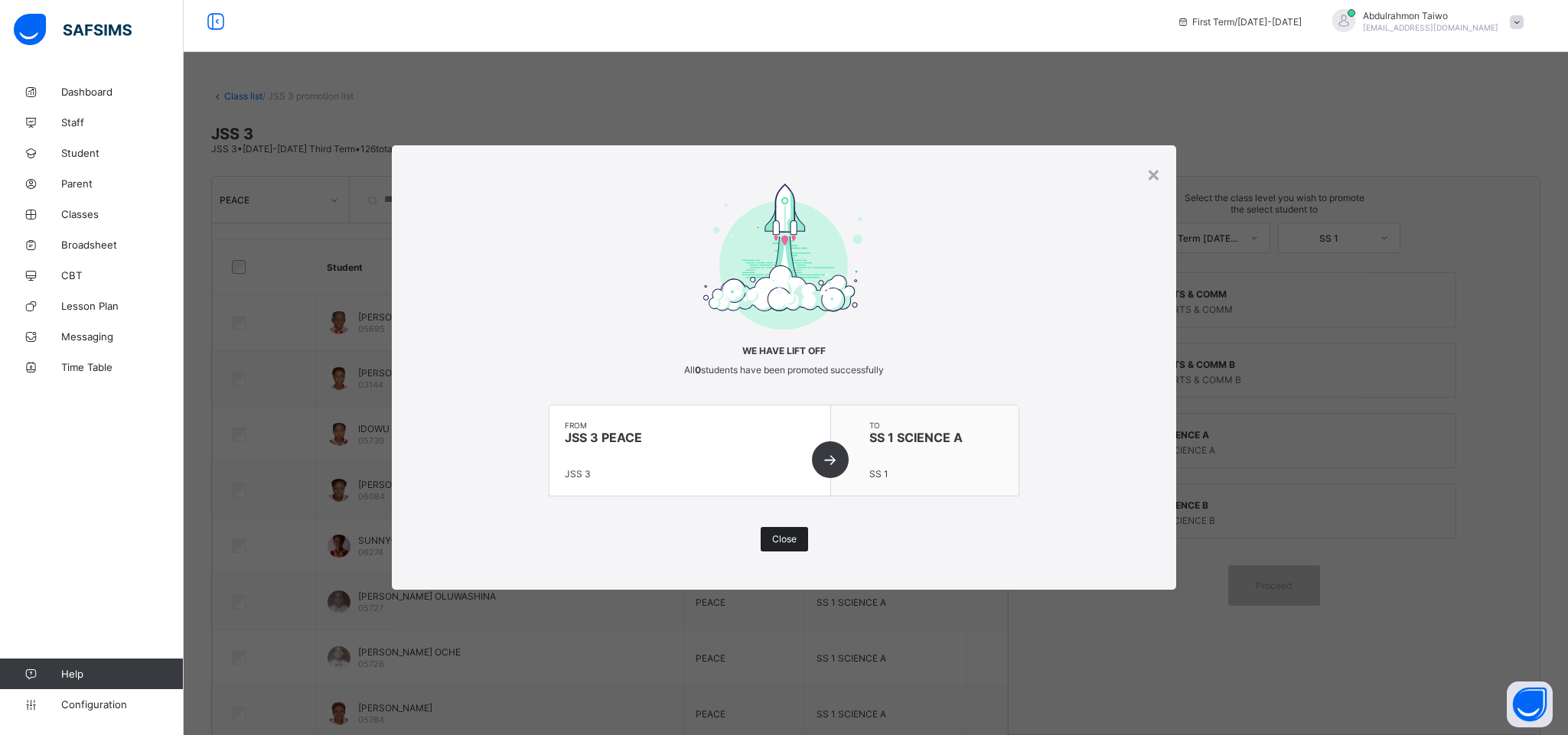
click at [797, 546] on div "Close" at bounding box center [784, 539] width 47 height 24
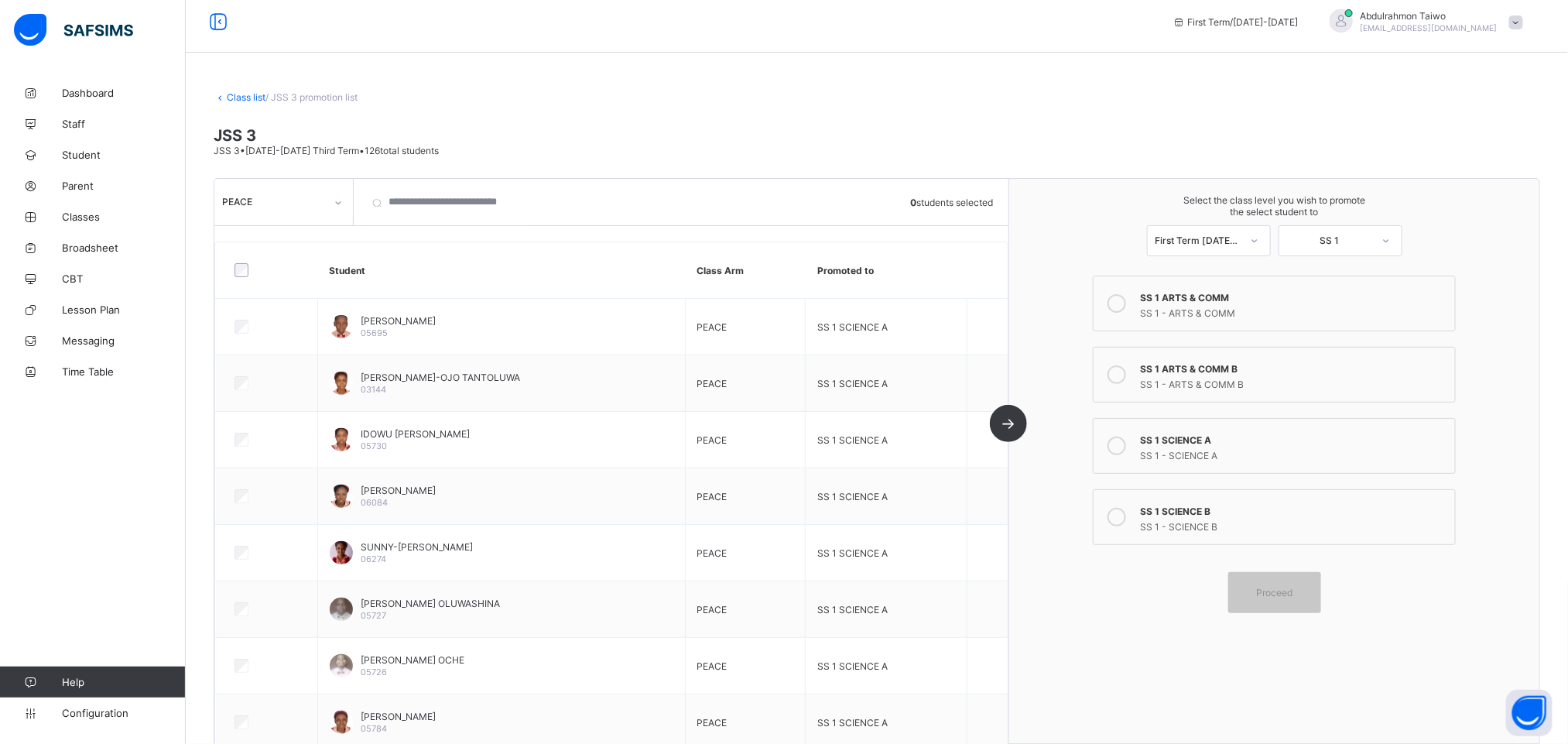
click at [284, 198] on div "PEACE" at bounding box center [273, 201] width 102 height 11
click at [263, 309] on div "GRACE" at bounding box center [284, 308] width 137 height 24
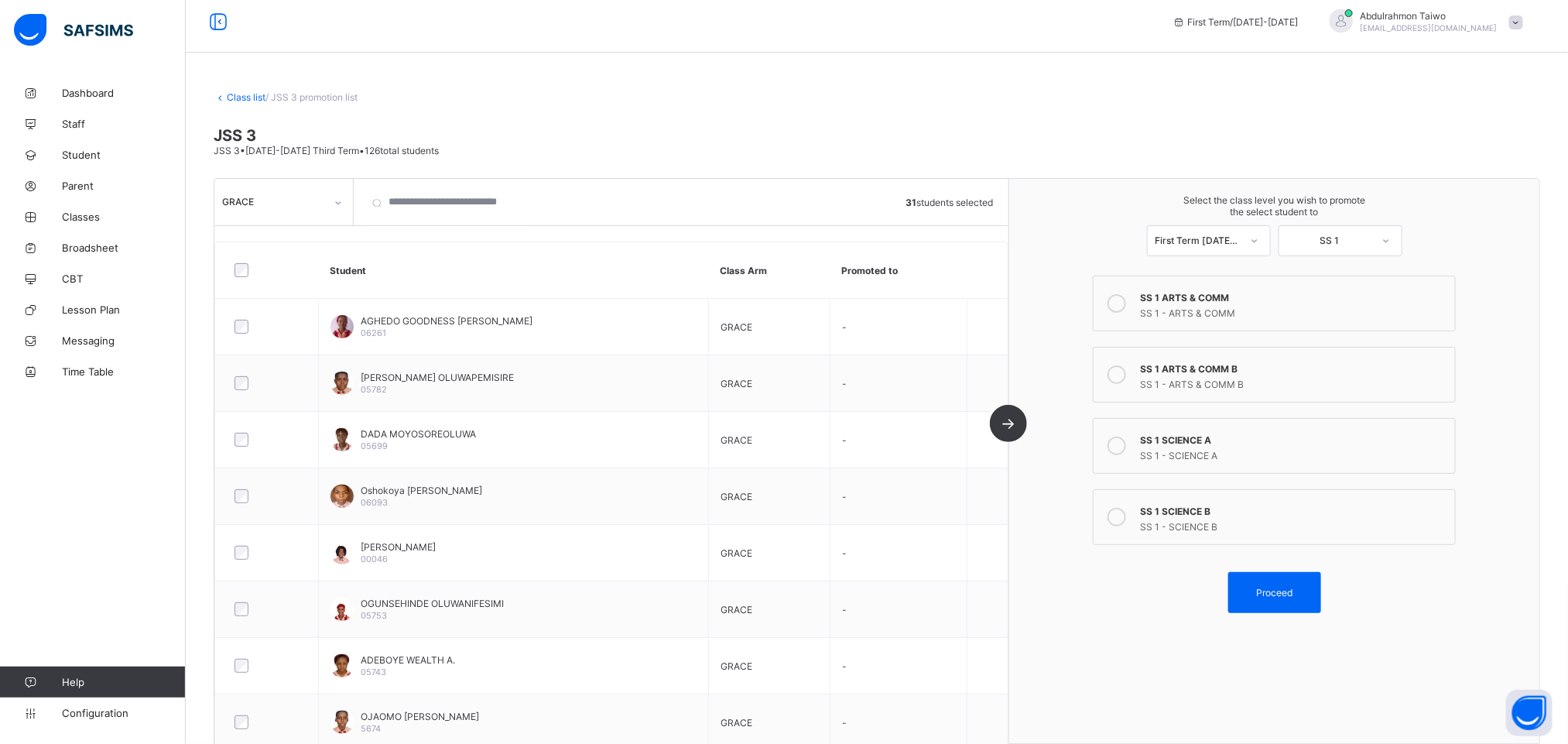
click at [1279, 322] on label "SS 1 ARTS & COMM SS 1 - ARTS & COMM" at bounding box center [1274, 303] width 363 height 55
click at [1296, 604] on div "Proceed" at bounding box center [1274, 593] width 93 height 41
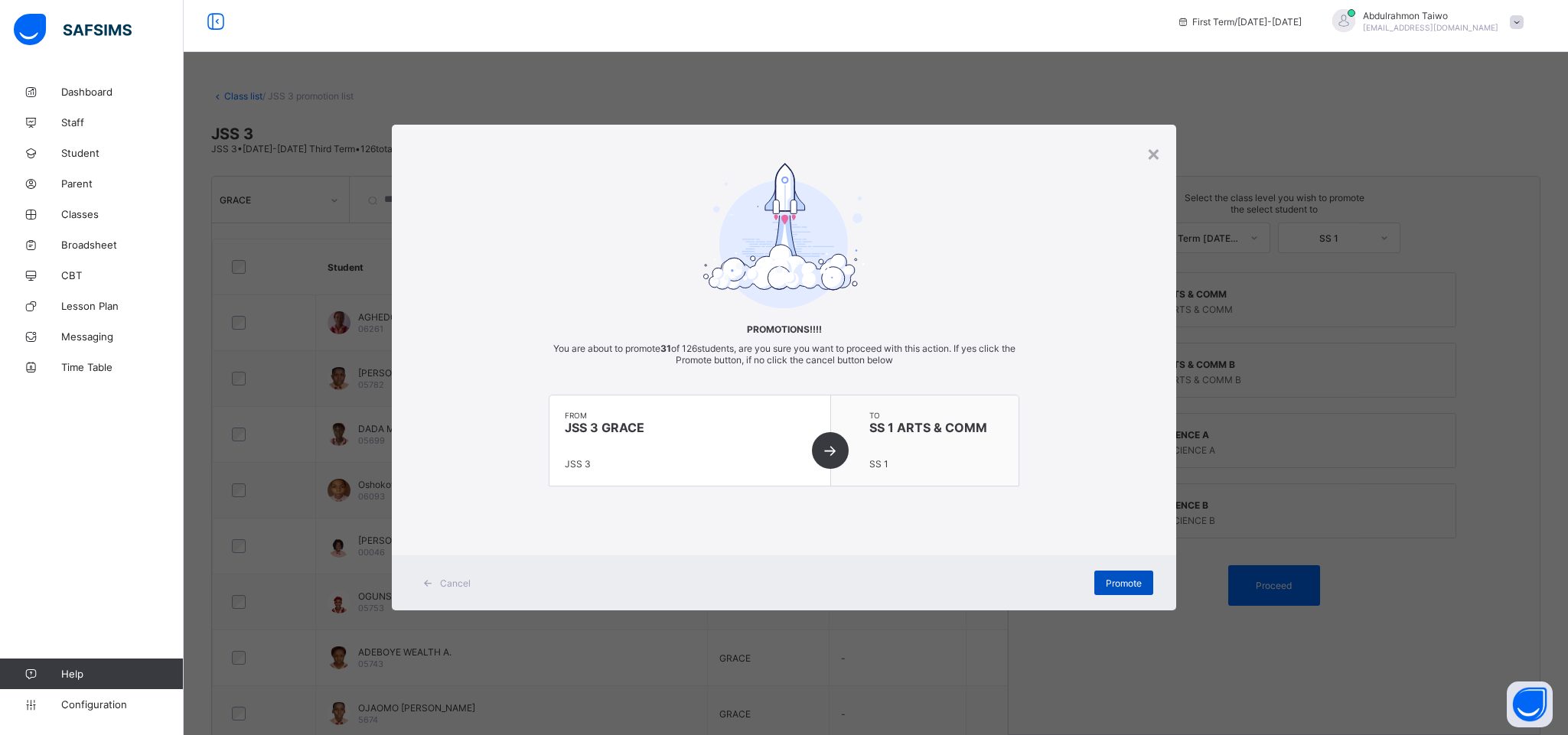
click at [1144, 583] on div "Promote" at bounding box center [1123, 583] width 59 height 24
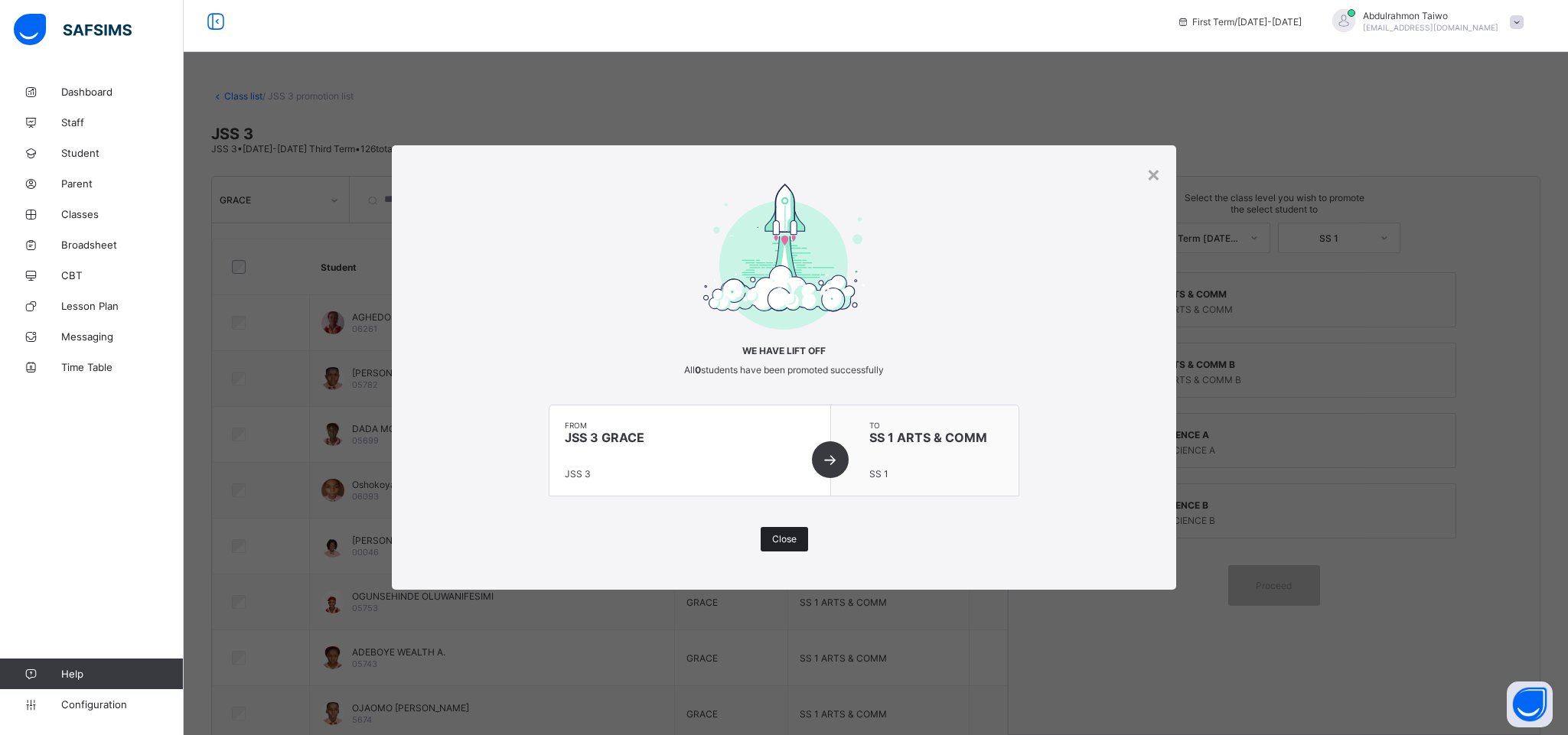
click at [785, 540] on span "Close" at bounding box center [784, 539] width 24 height 11
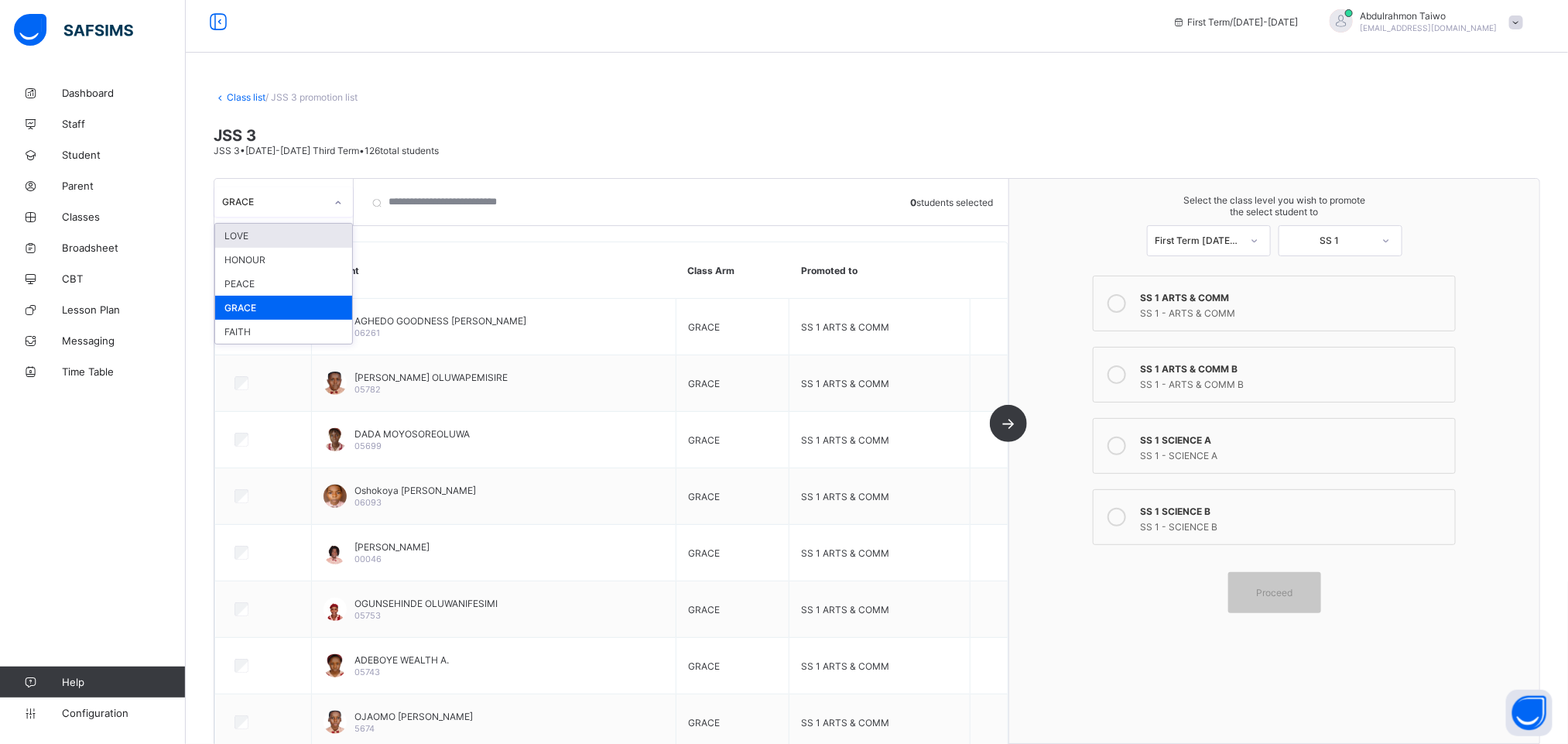
click at [292, 214] on div "GRACE" at bounding box center [283, 201] width 138 height 29
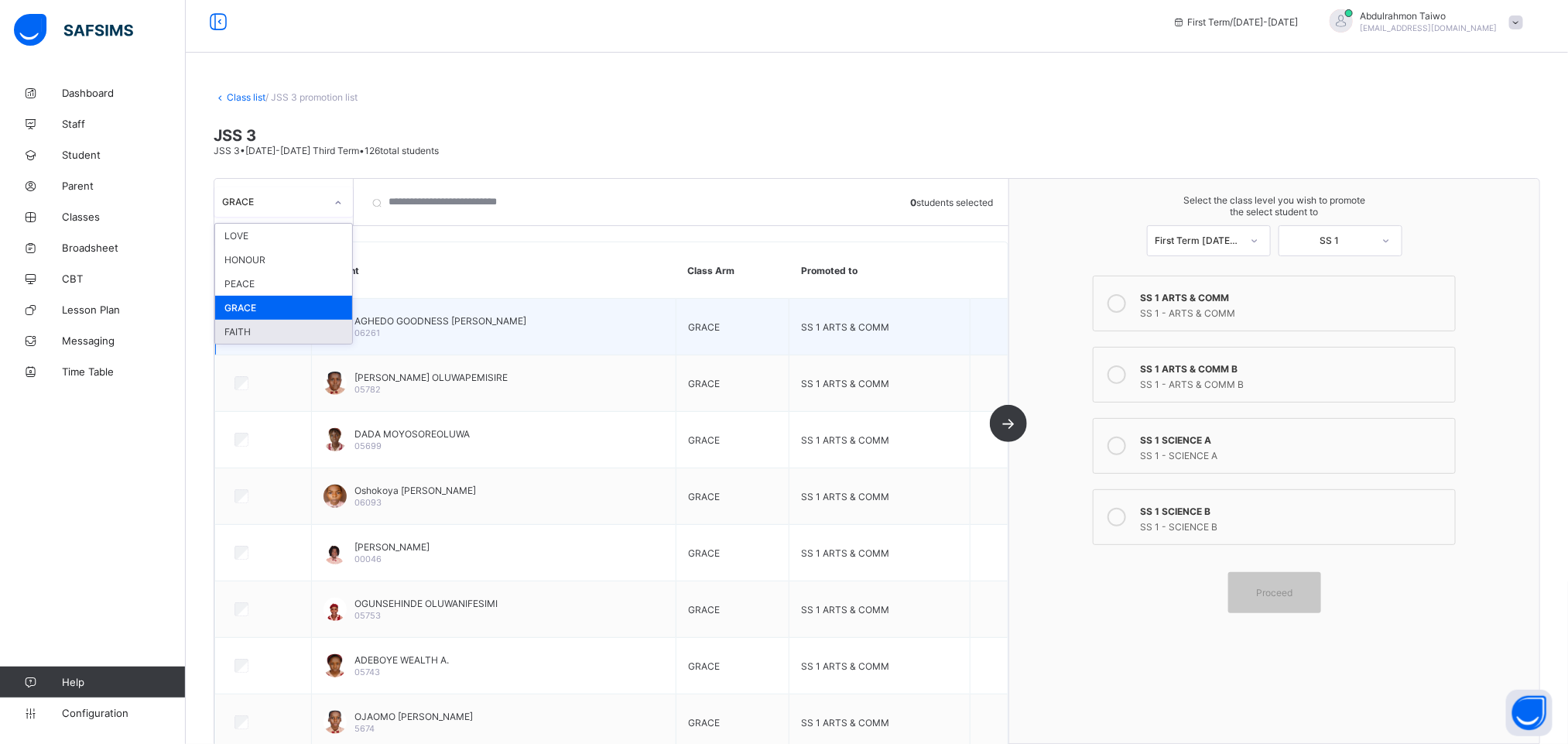
click at [278, 340] on div "FAITH" at bounding box center [284, 332] width 137 height 24
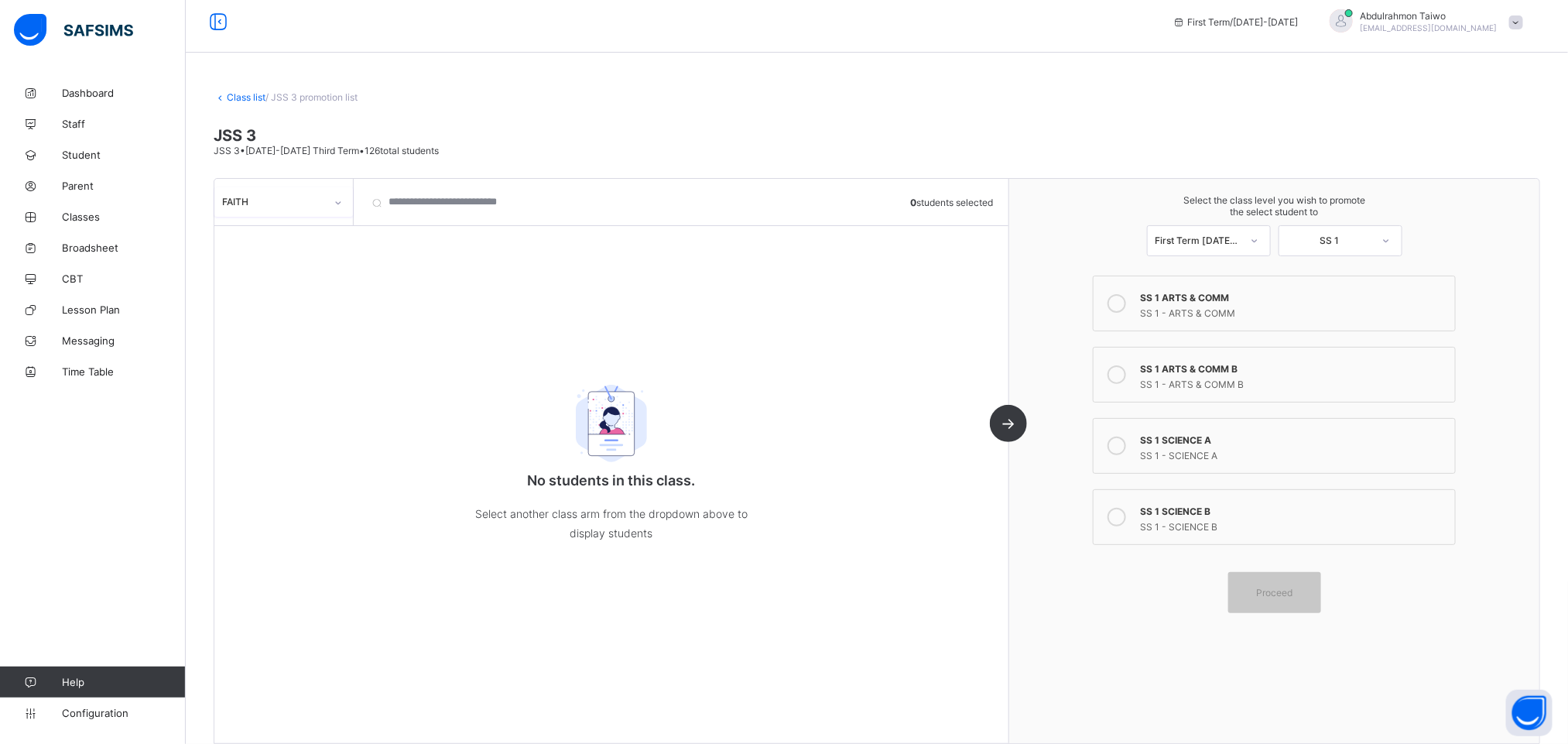
click at [298, 208] on div "FAITH" at bounding box center [273, 201] width 102 height 11
click at [292, 325] on div "FAITH" at bounding box center [284, 332] width 137 height 24
click at [1233, 317] on div "SS 1 - ARTS & COMM" at bounding box center [1294, 311] width 307 height 15
click at [319, 295] on div "FAITH 0 students selected No students in this class. Select another class arm f…" at bounding box center [611, 461] width 794 height 564
click at [279, 203] on div "FAITH" at bounding box center [273, 201] width 102 height 11
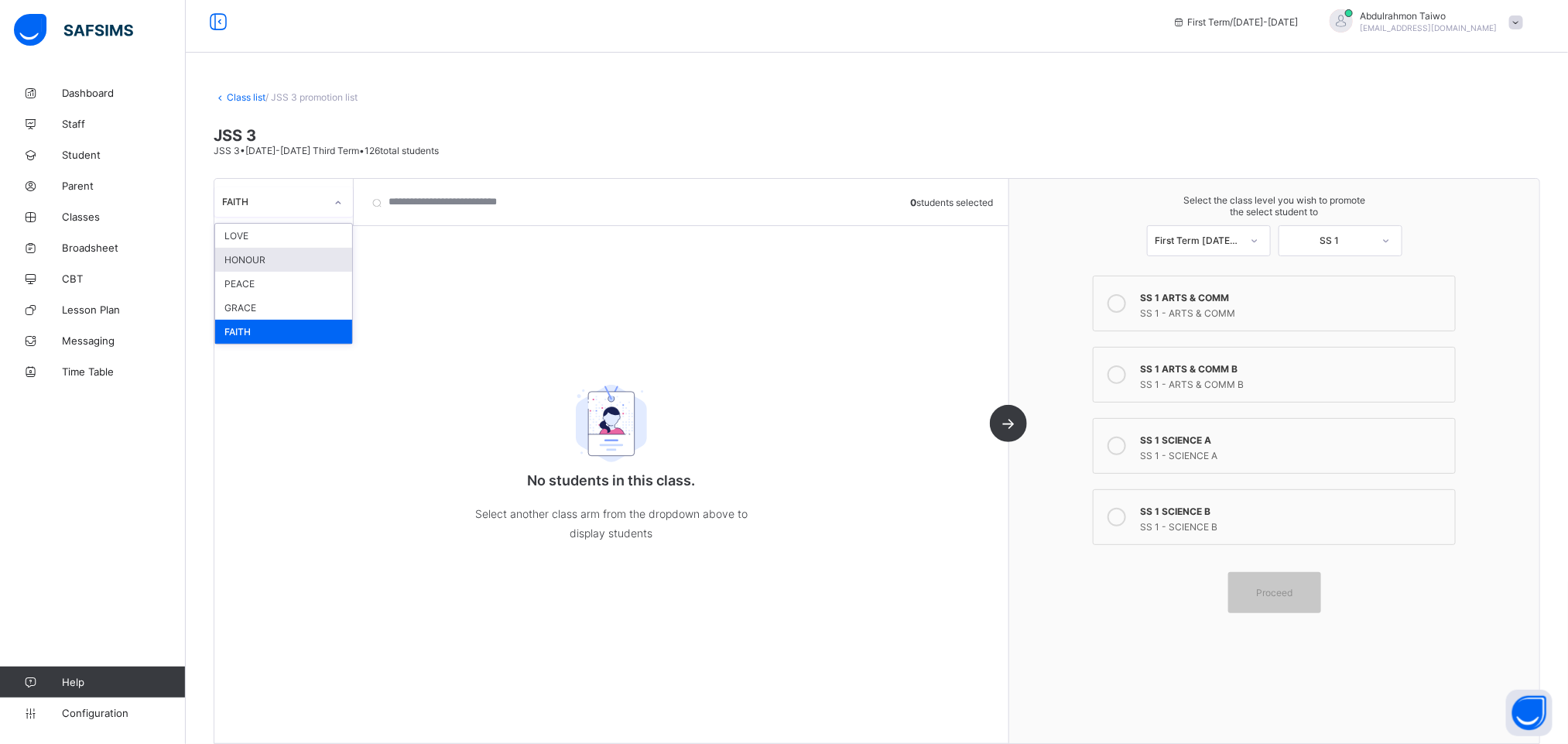
click at [259, 256] on div "HONOUR" at bounding box center [284, 260] width 137 height 24
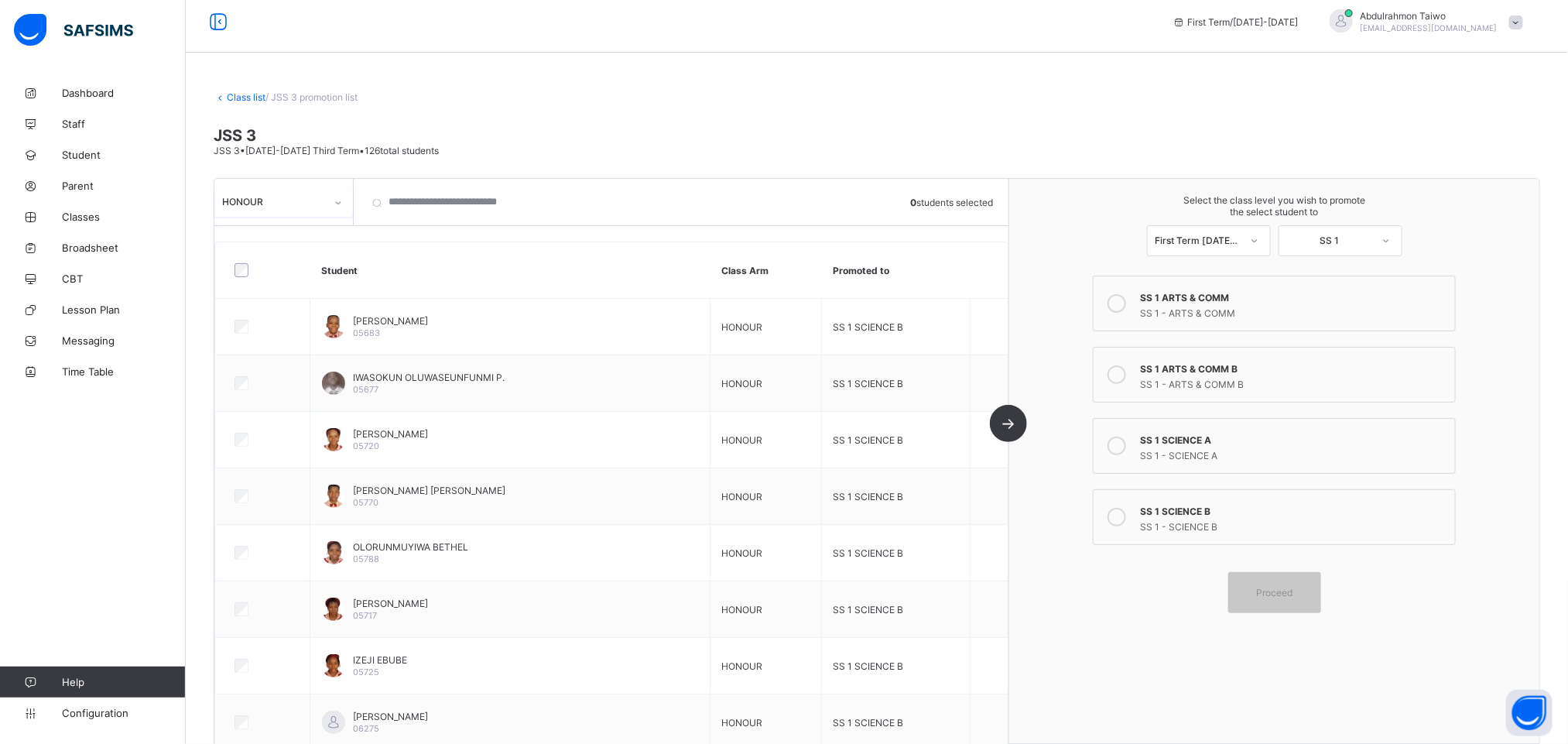
click at [307, 208] on div "HONOUR" at bounding box center [273, 201] width 102 height 11
click at [274, 335] on div "FAITH" at bounding box center [284, 332] width 137 height 24
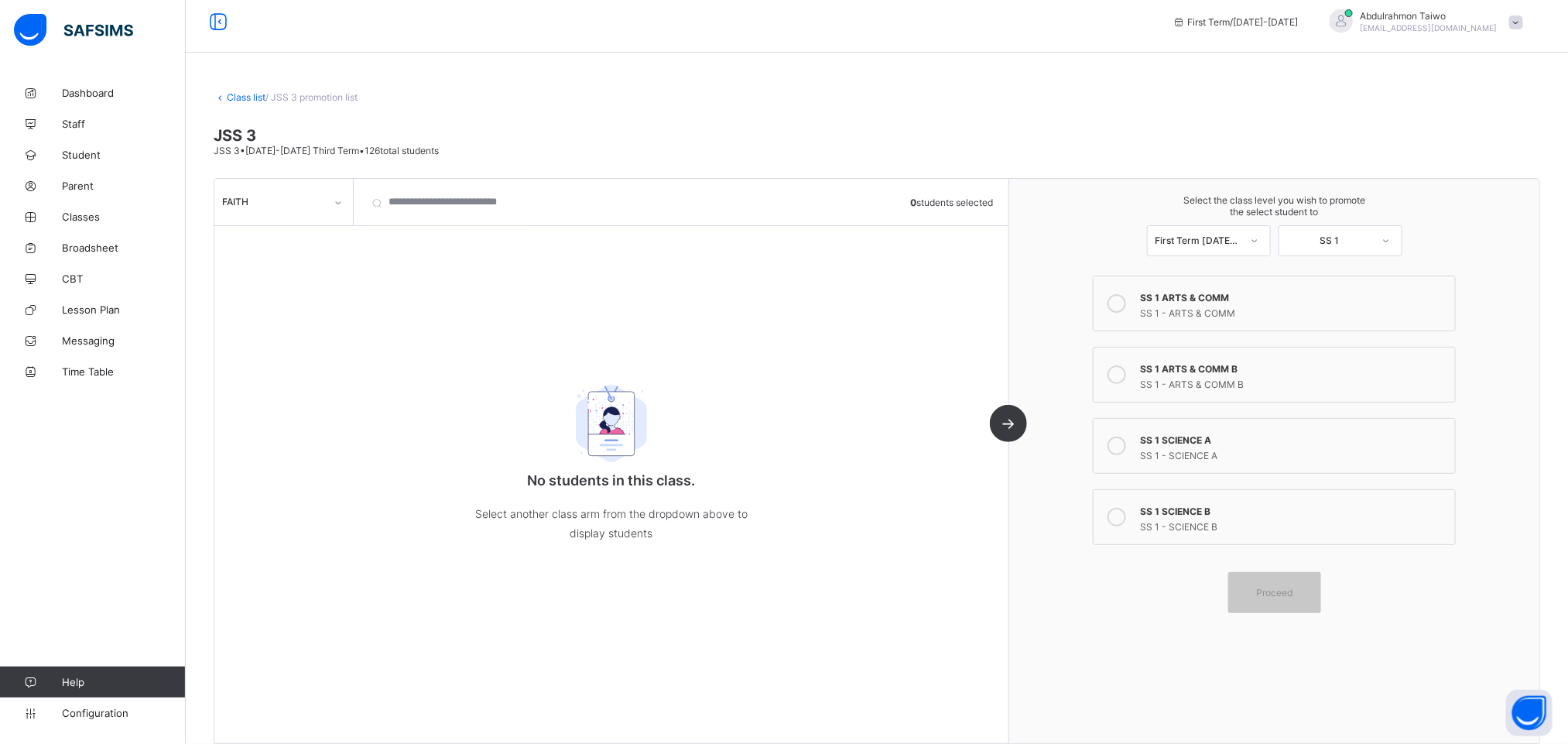
click at [270, 180] on div "FAITH" at bounding box center [284, 201] width 139 height 46
drag, startPoint x: 269, startPoint y: 196, endPoint x: 269, endPoint y: 208, distance: 12.0
click at [269, 198] on div "FAITH" at bounding box center [273, 201] width 102 height 11
click at [272, 309] on div "GRACE" at bounding box center [284, 308] width 137 height 24
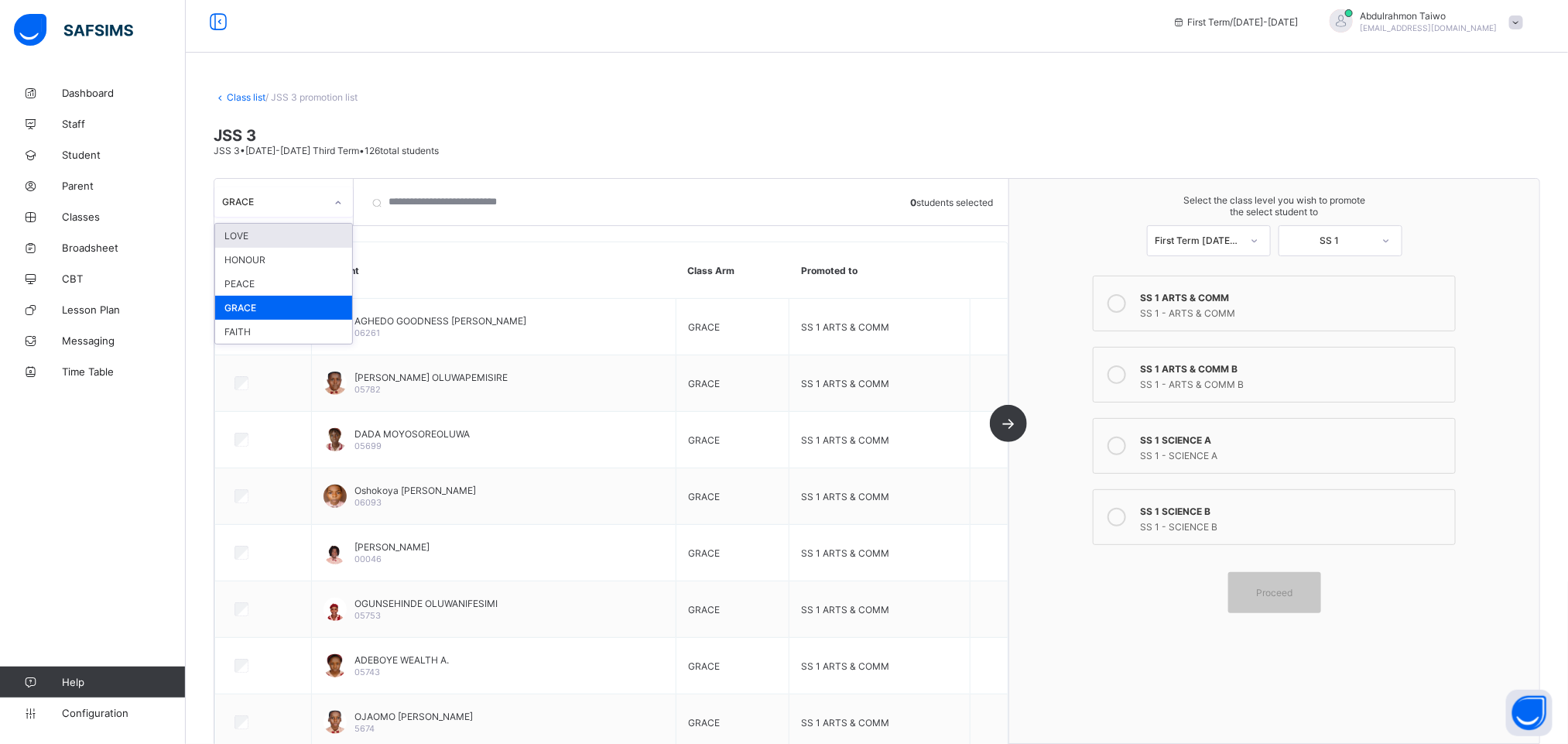
click at [305, 198] on div "GRACE" at bounding box center [273, 201] width 102 height 11
click at [281, 330] on div "FAITH" at bounding box center [284, 332] width 137 height 24
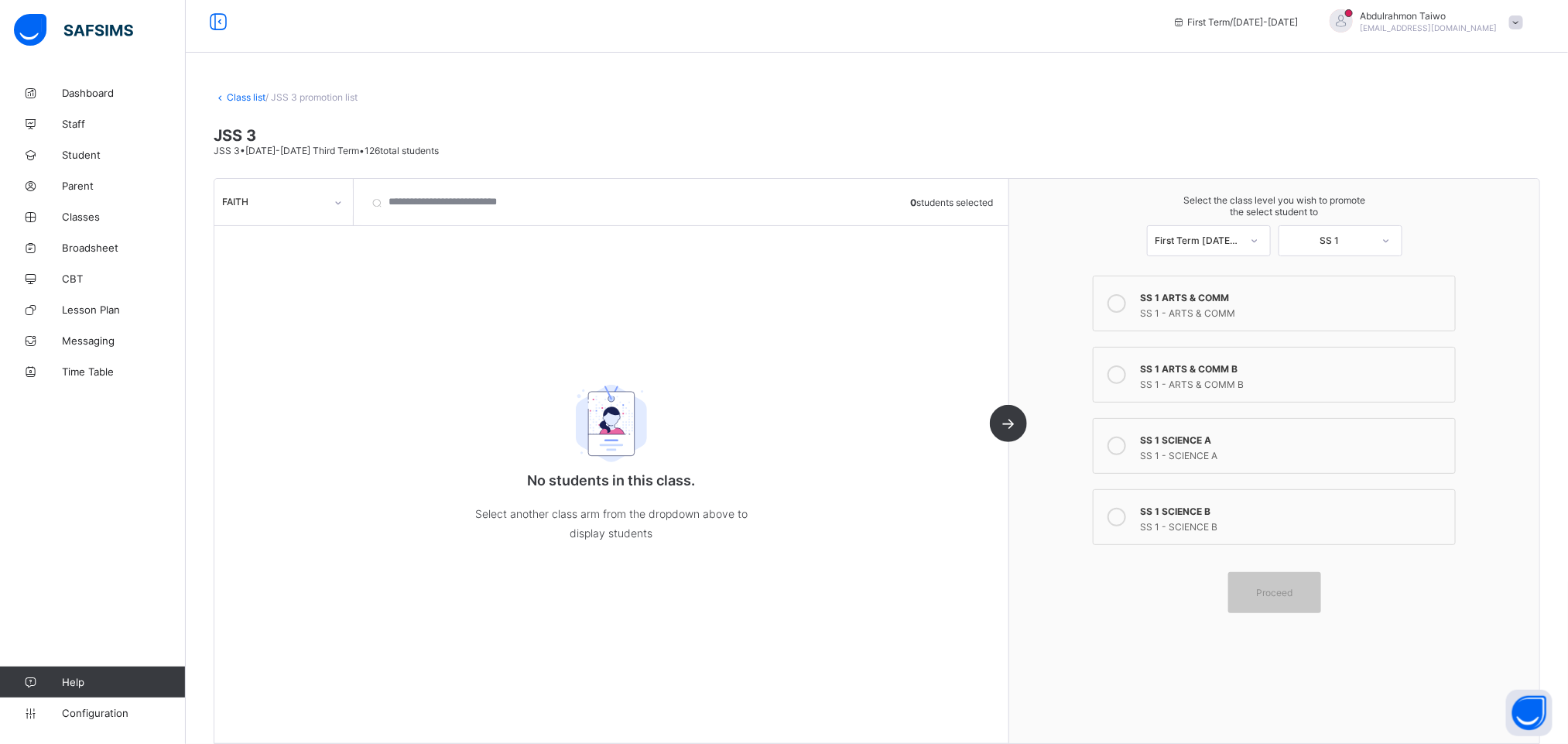
click at [244, 98] on link "Class list" at bounding box center [245, 97] width 39 height 11
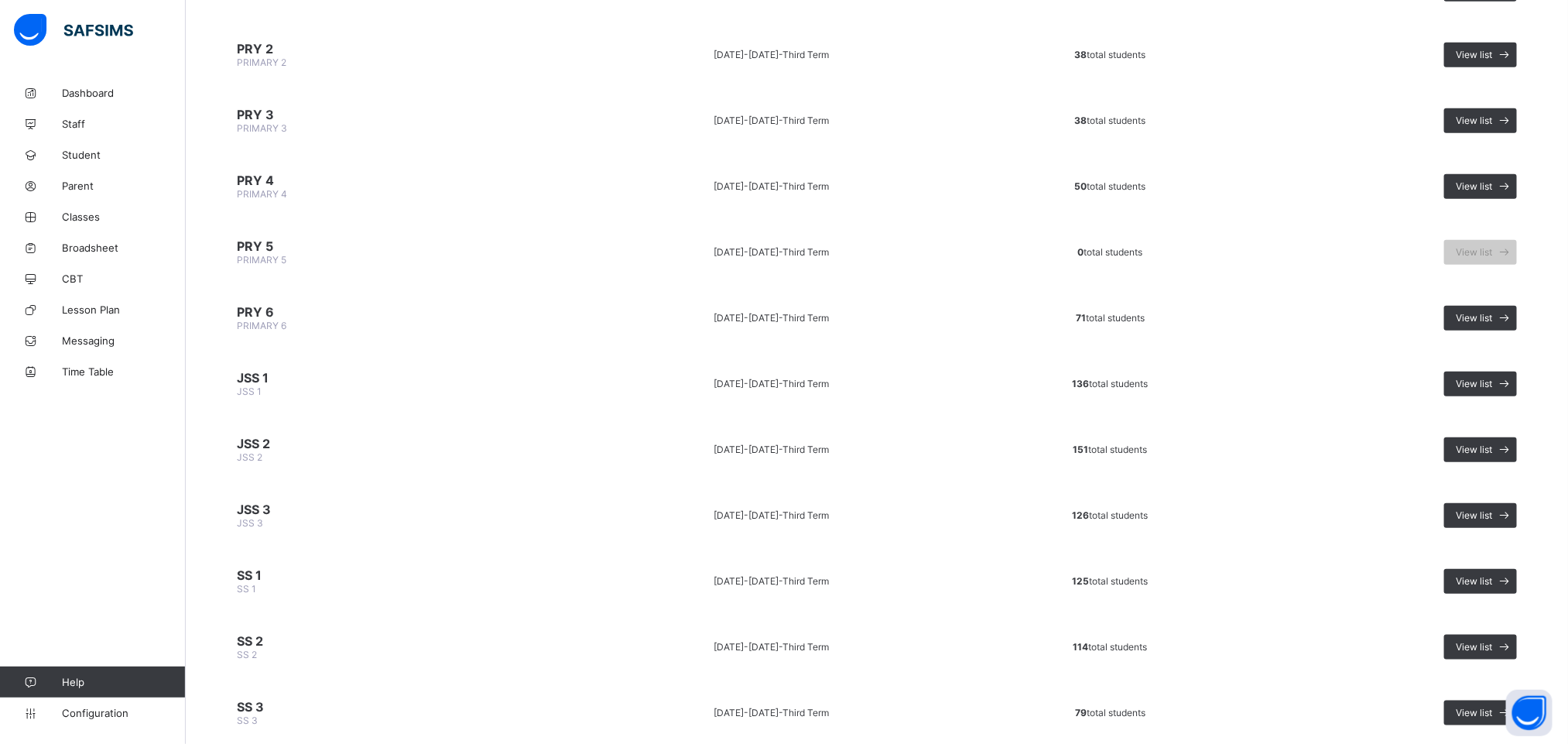
scroll to position [580, 0]
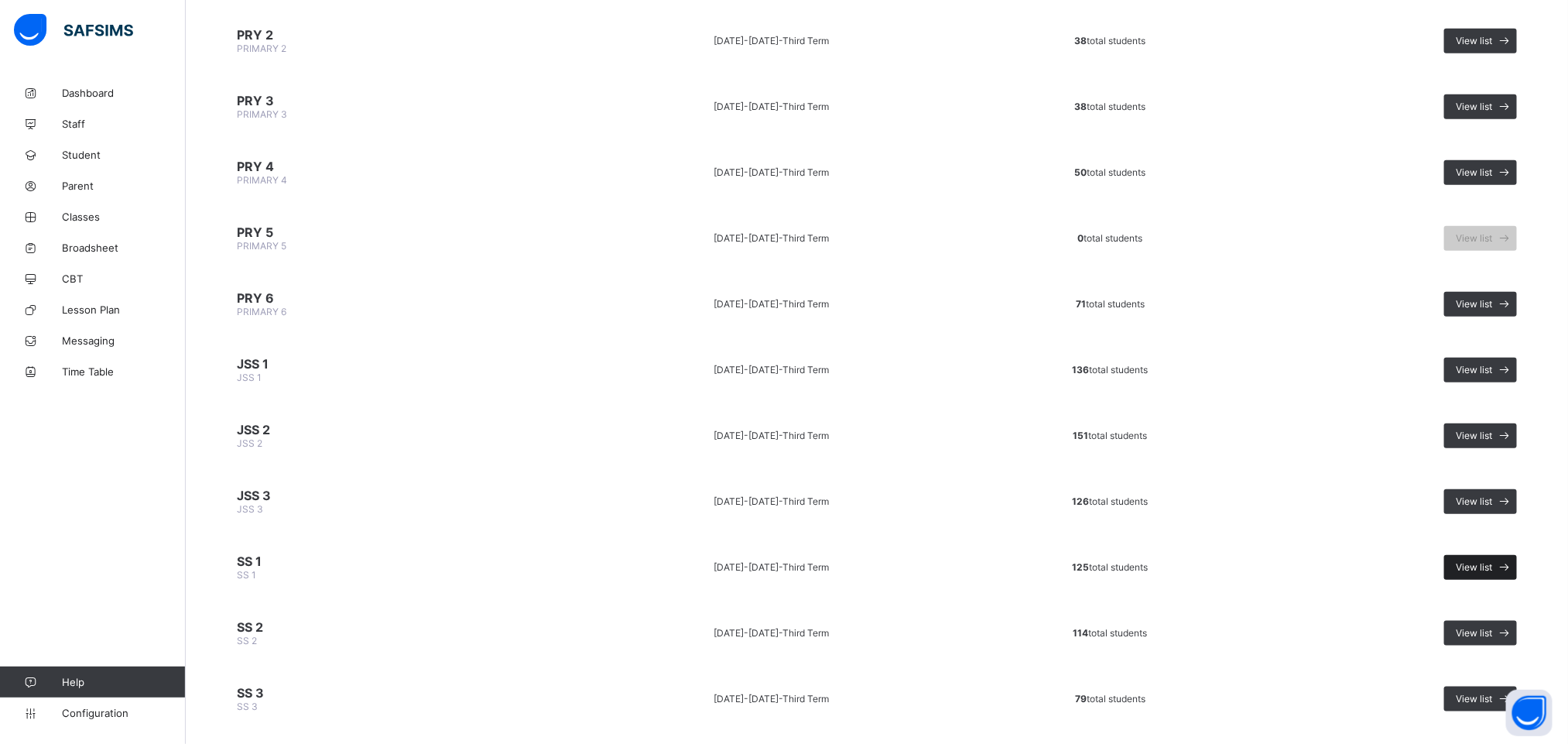
click at [1492, 562] on span "View list" at bounding box center [1473, 567] width 37 height 11
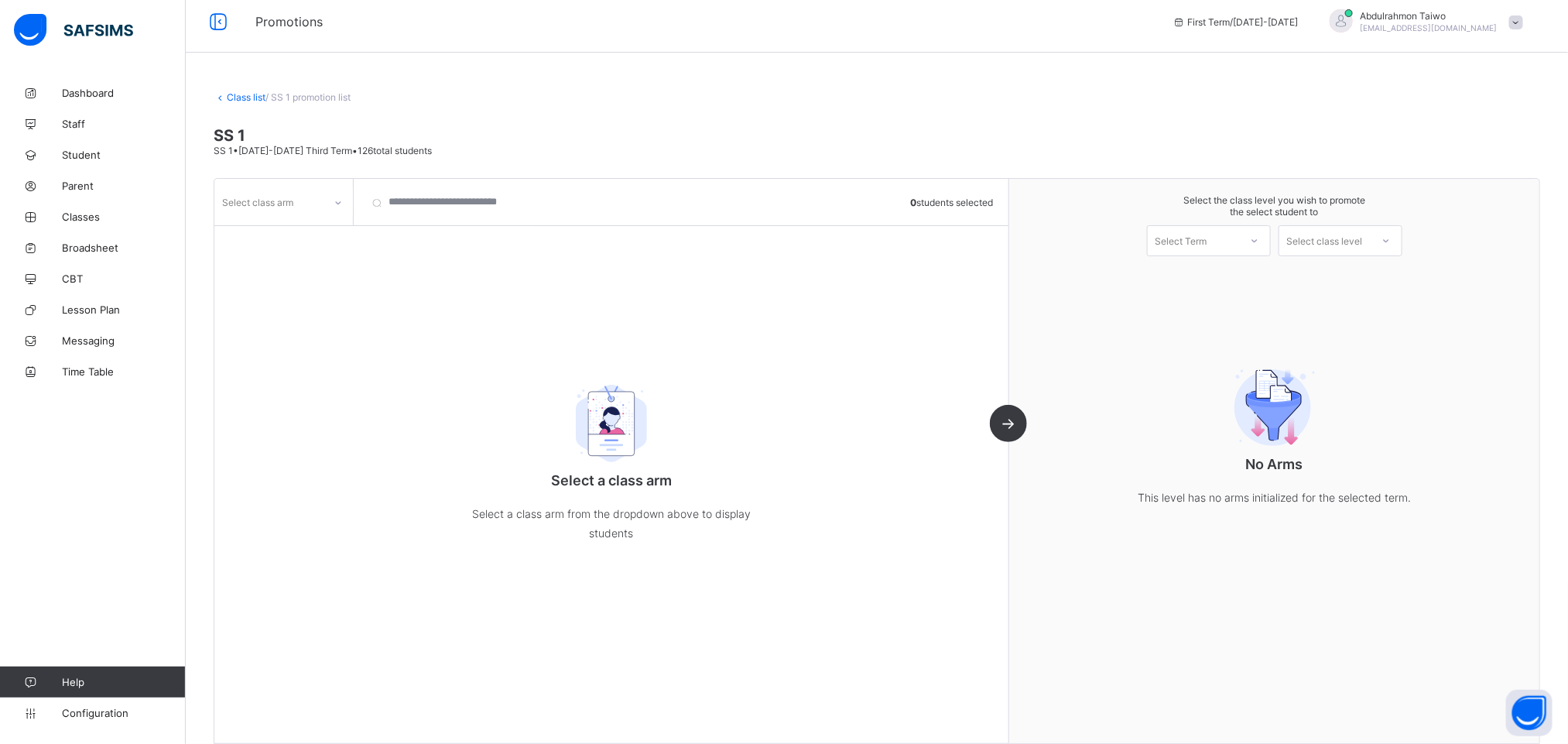
scroll to position [24, 0]
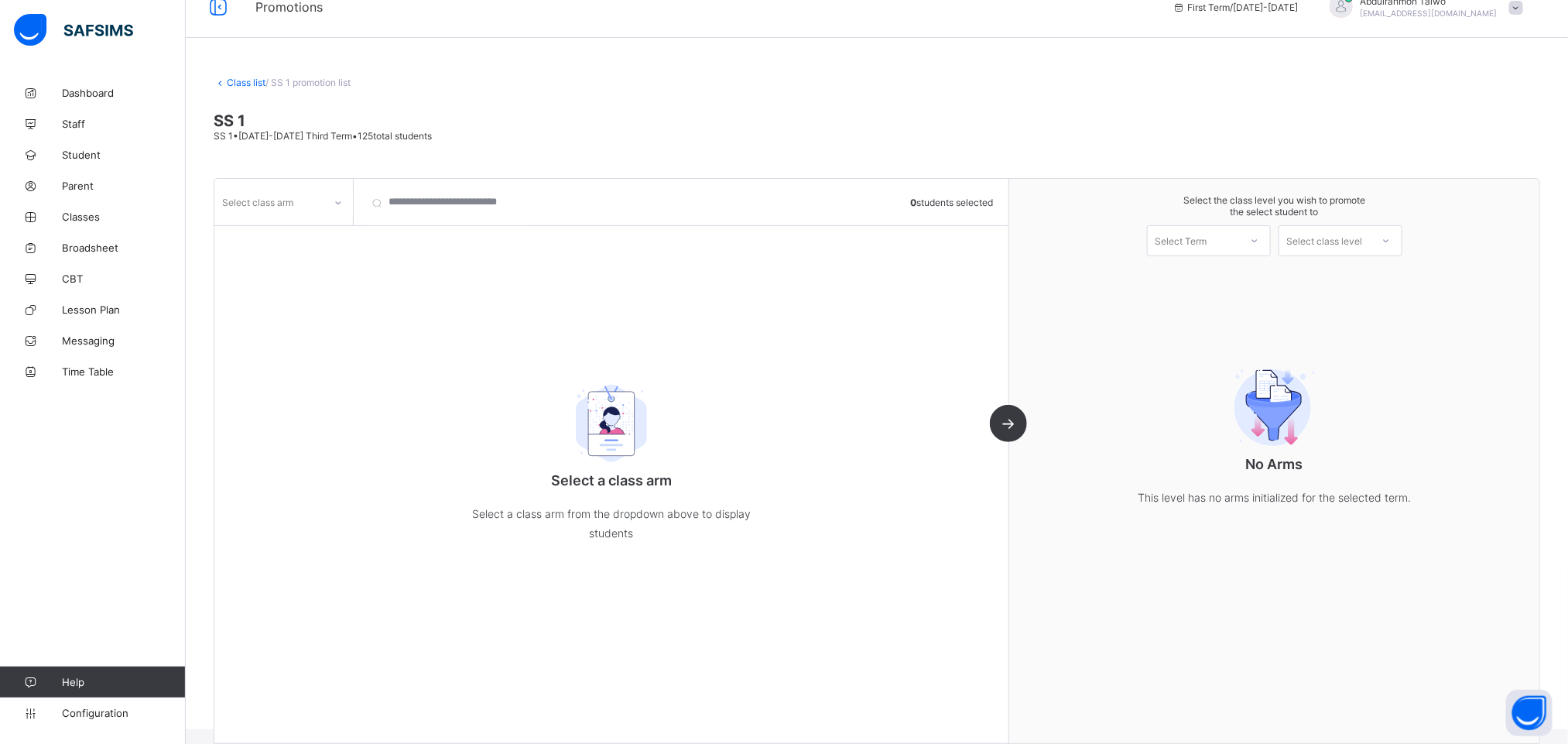
click at [239, 80] on link "Class list" at bounding box center [245, 82] width 39 height 11
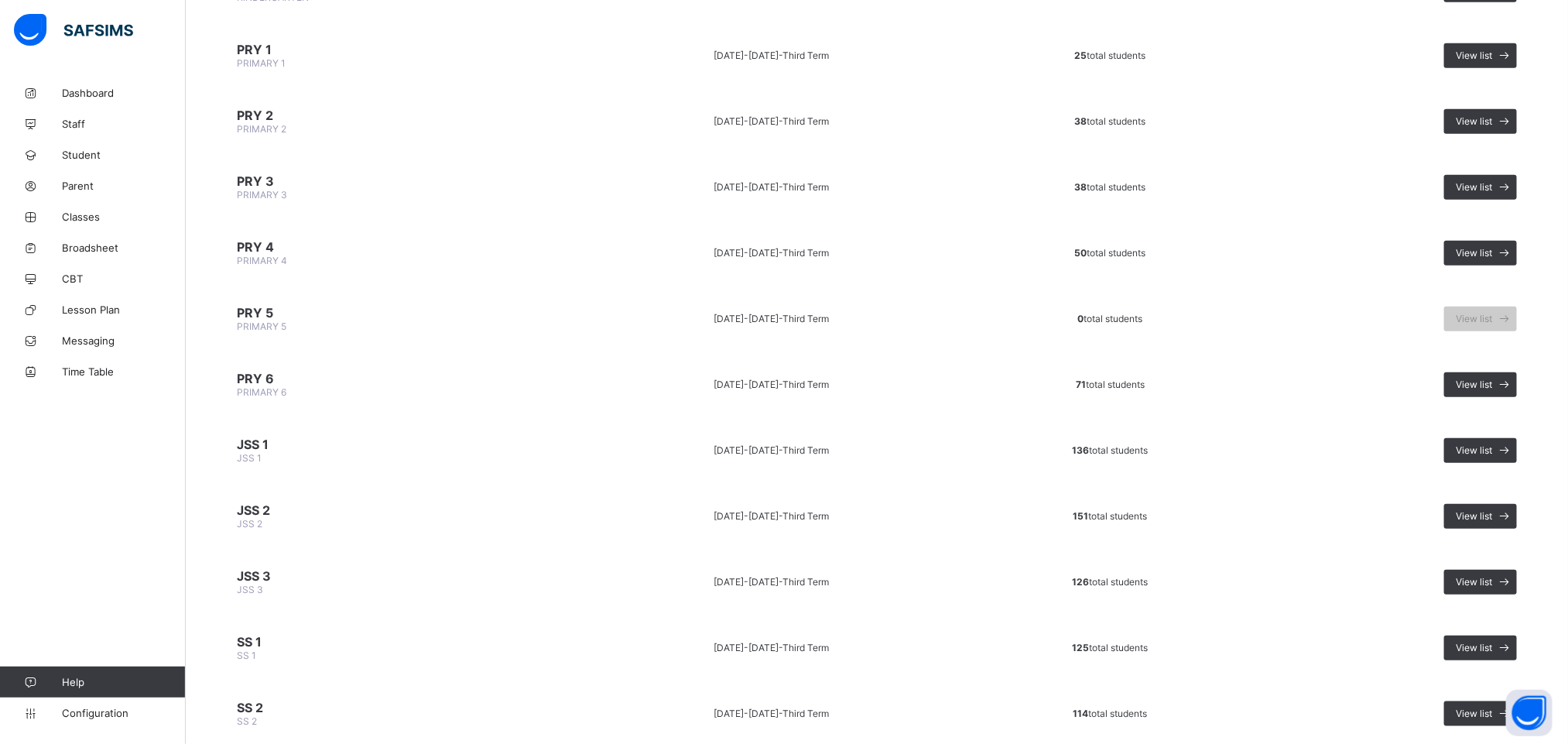
scroll to position [580, 0]
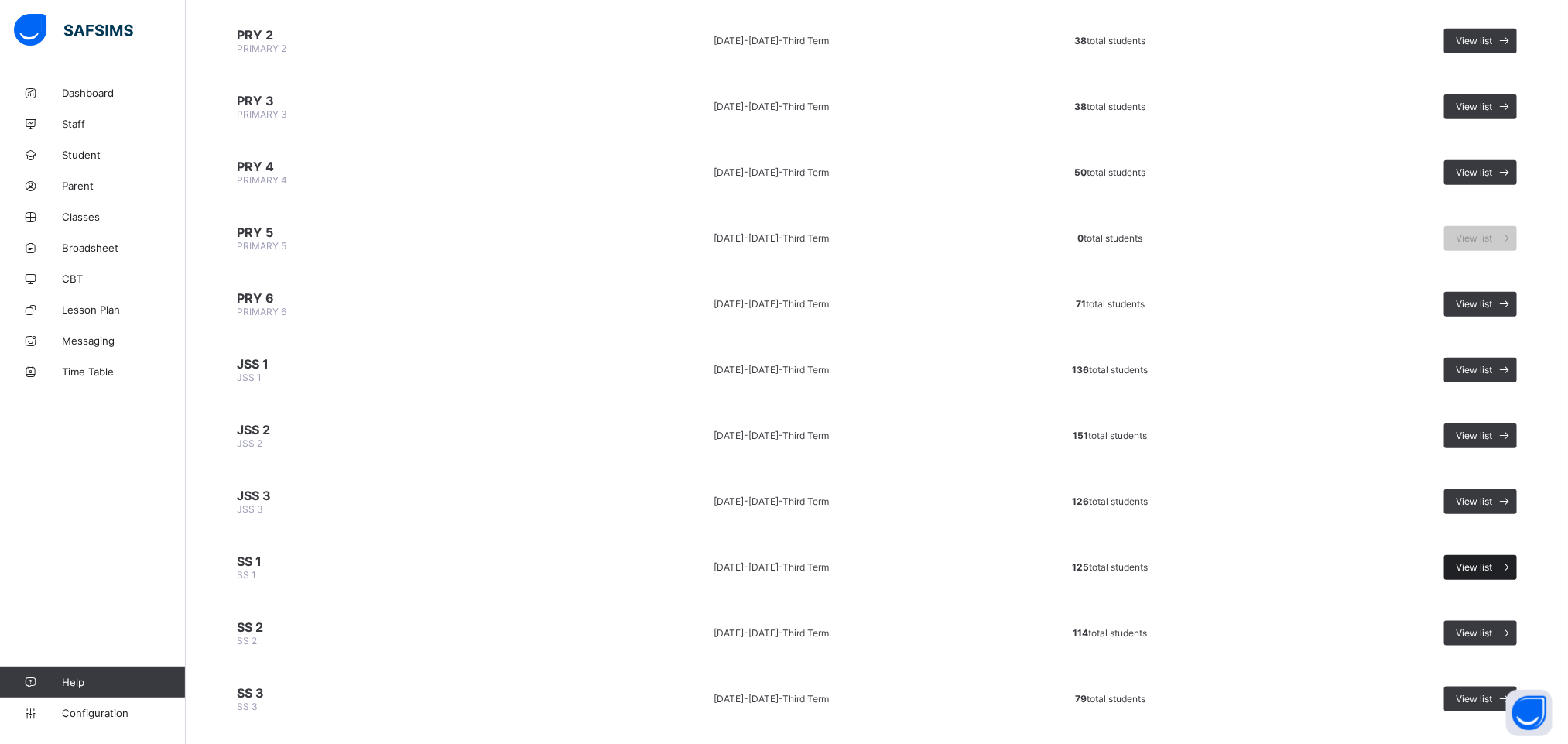
click at [1513, 560] on icon at bounding box center [1504, 567] width 16 height 15
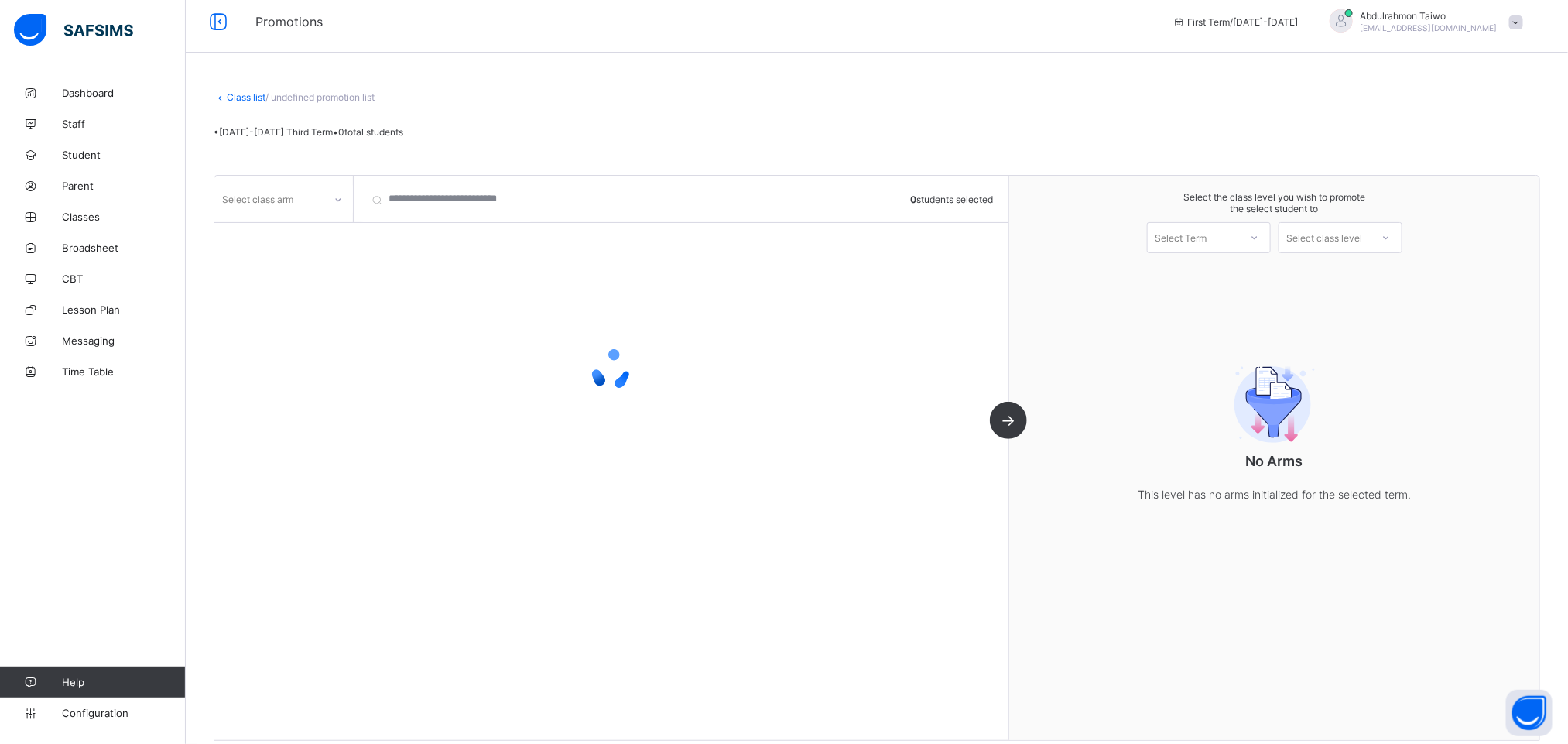
scroll to position [24, 0]
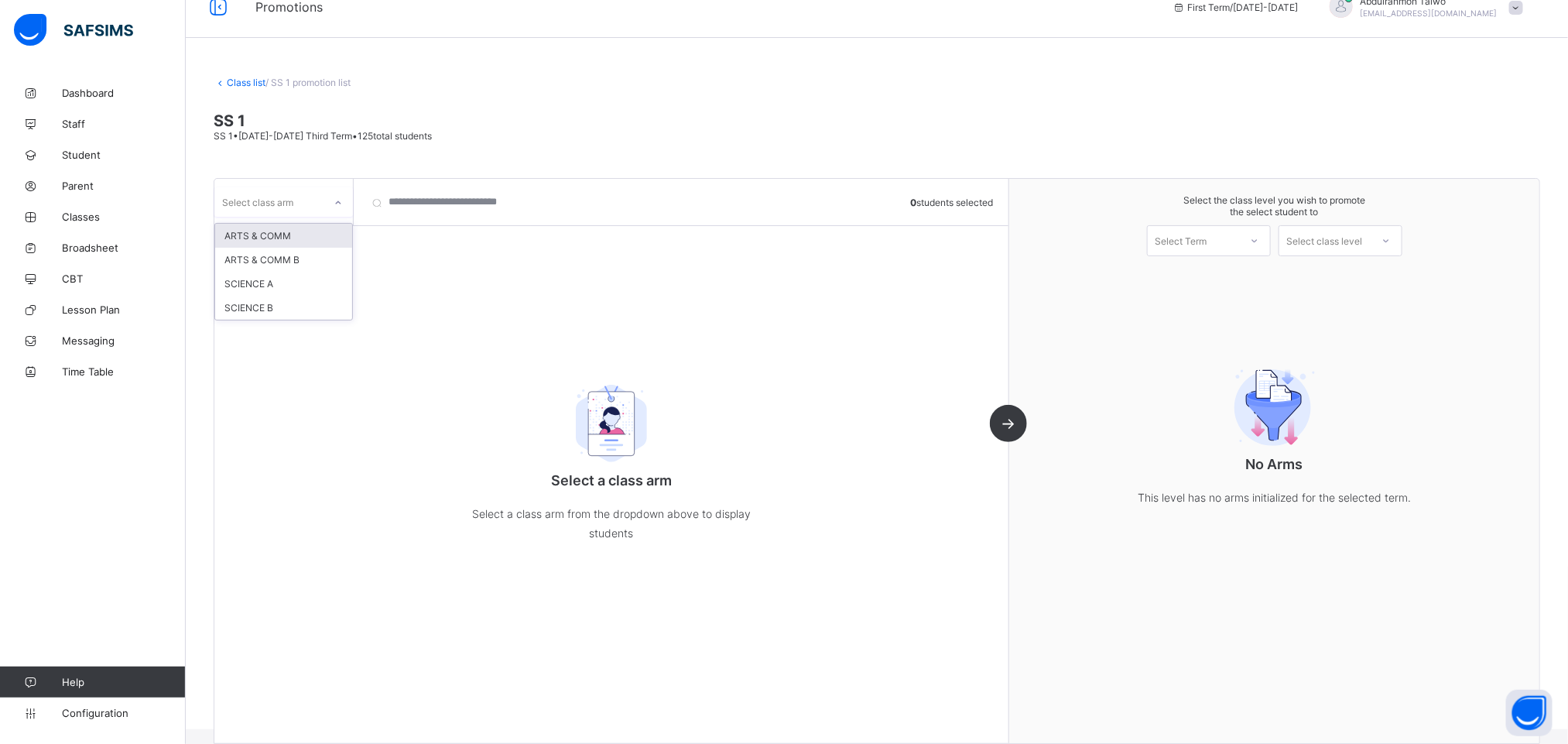
click at [279, 212] on div "Select class arm" at bounding box center [258, 201] width 71 height 29
click at [313, 237] on div "ARTS & COMM" at bounding box center [284, 236] width 137 height 24
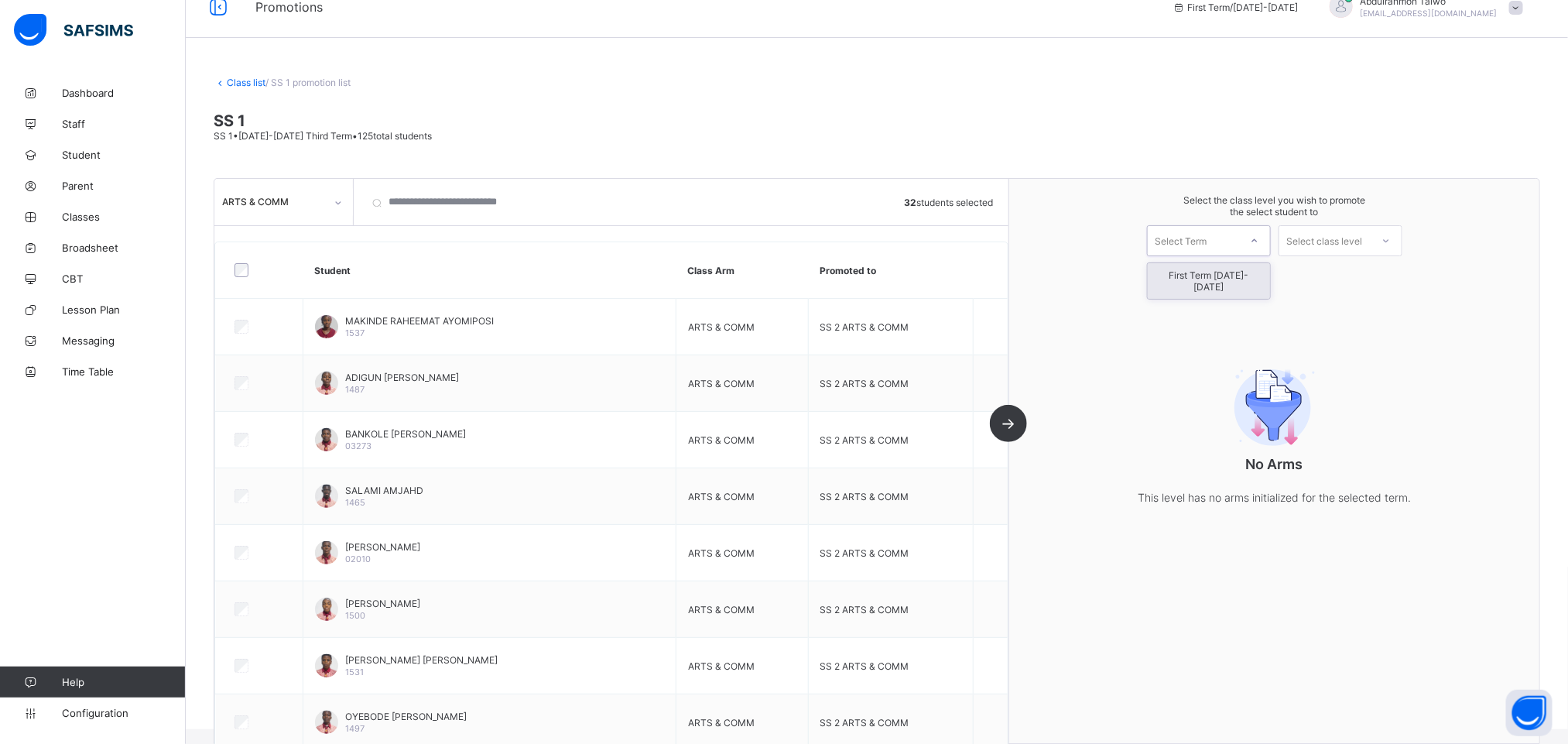
click at [1227, 248] on div "Select Term" at bounding box center [1193, 240] width 91 height 22
click at [1228, 273] on div "First Term [DATE]-[DATE]" at bounding box center [1209, 281] width 122 height 36
click at [1314, 242] on div "Select class level" at bounding box center [1325, 241] width 76 height 31
click at [1333, 244] on div "Select class level" at bounding box center [1325, 241] width 76 height 31
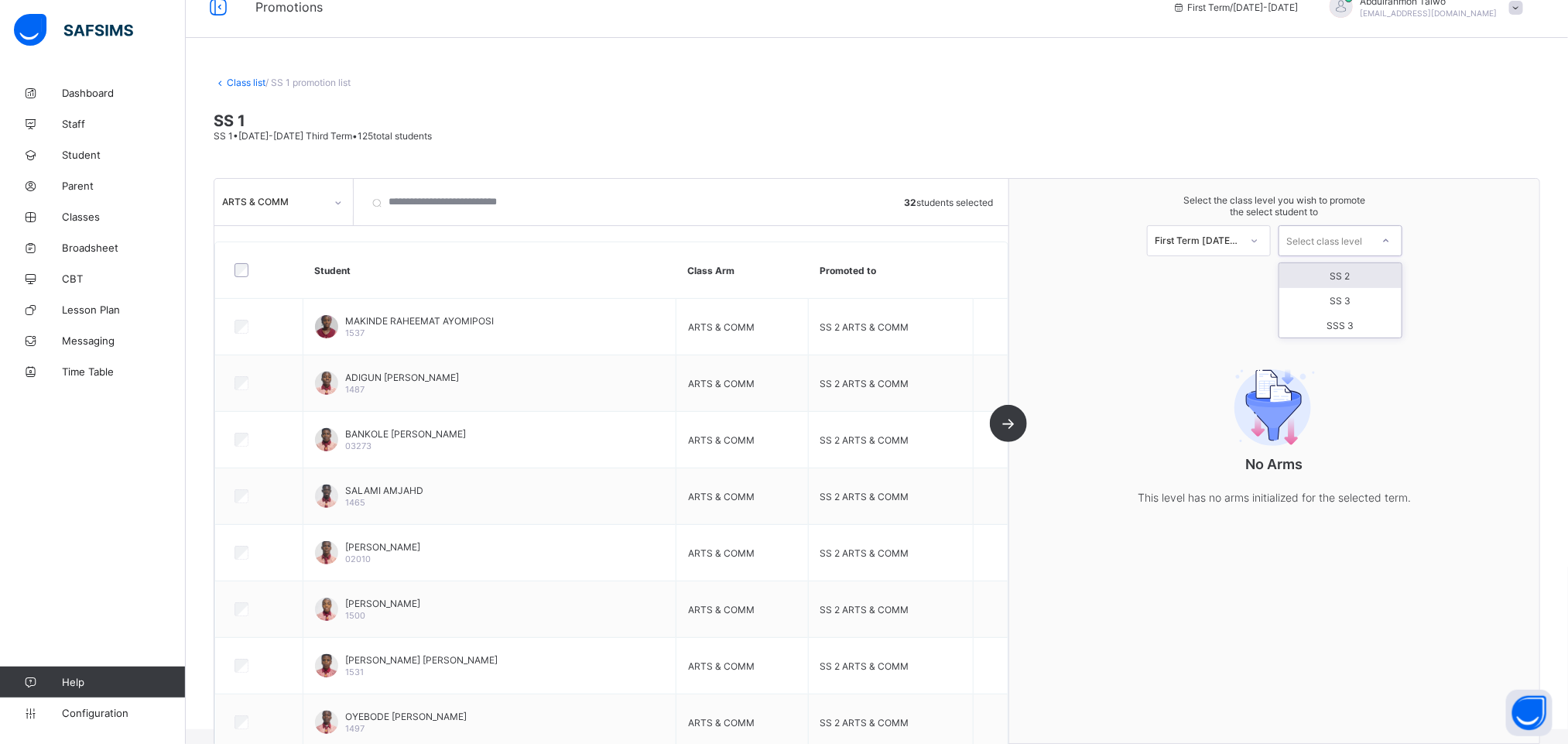
click at [1366, 281] on div "SS 2" at bounding box center [1341, 276] width 122 height 24
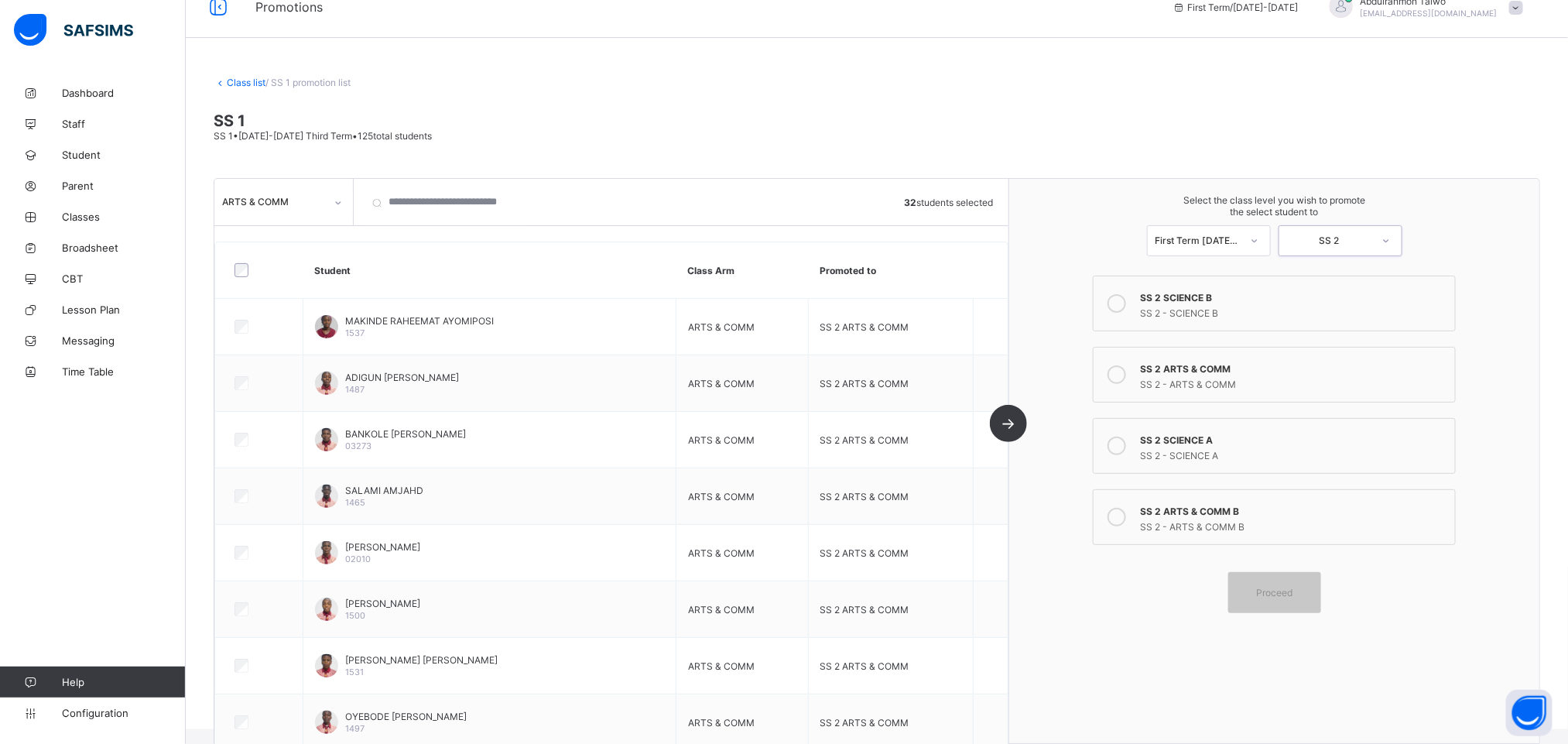
click at [1280, 387] on div "SS 2 - ARTS & COMM" at bounding box center [1294, 382] width 307 height 15
click at [1293, 598] on span "Proceed" at bounding box center [1274, 593] width 37 height 11
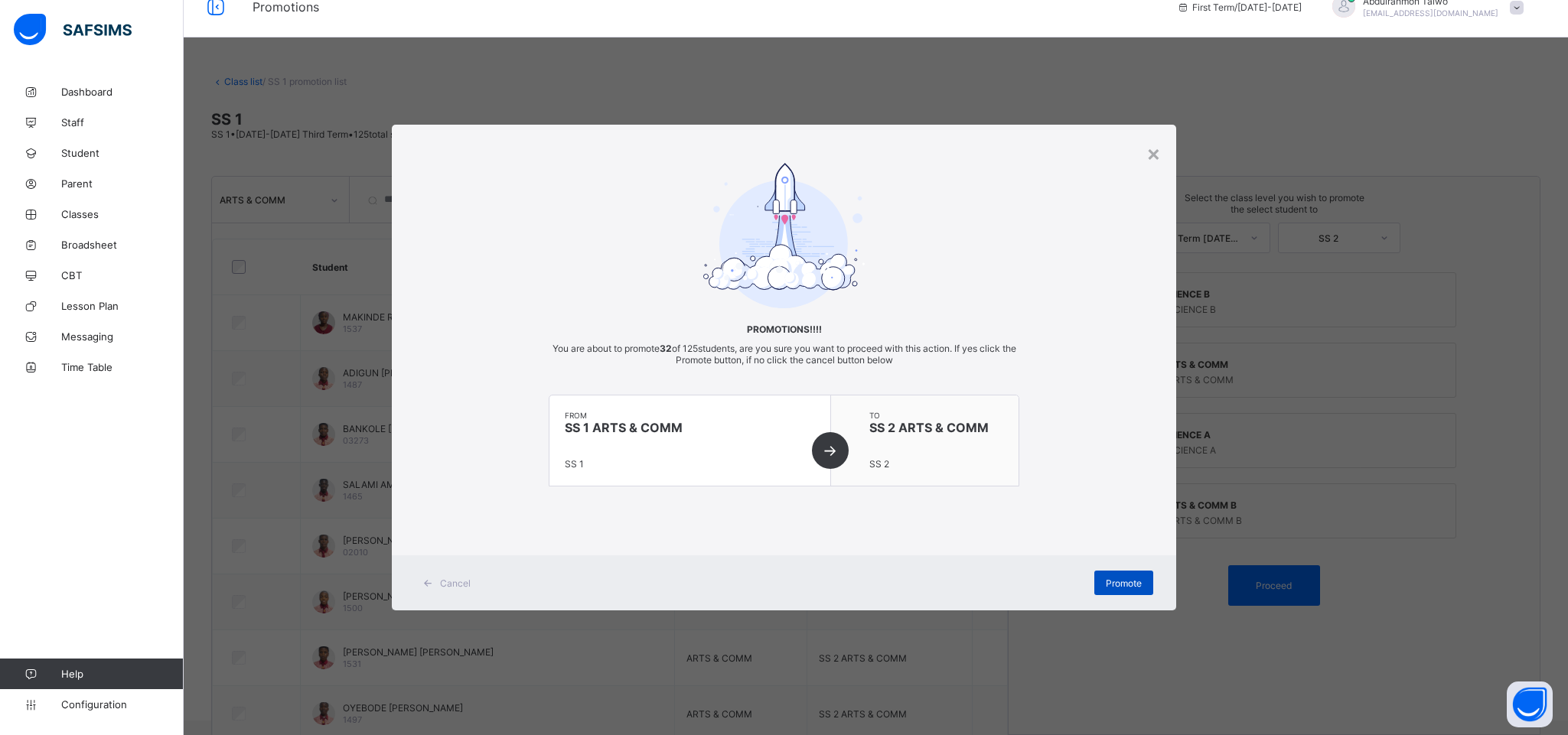
click at [1120, 590] on div "Promote" at bounding box center [1123, 583] width 59 height 24
click at [1162, 152] on div "× Promotions!!!! You are about to promote 32 of 125 students, are you sure you …" at bounding box center [784, 368] width 784 height 487
click at [1155, 162] on div "×" at bounding box center [1153, 153] width 15 height 26
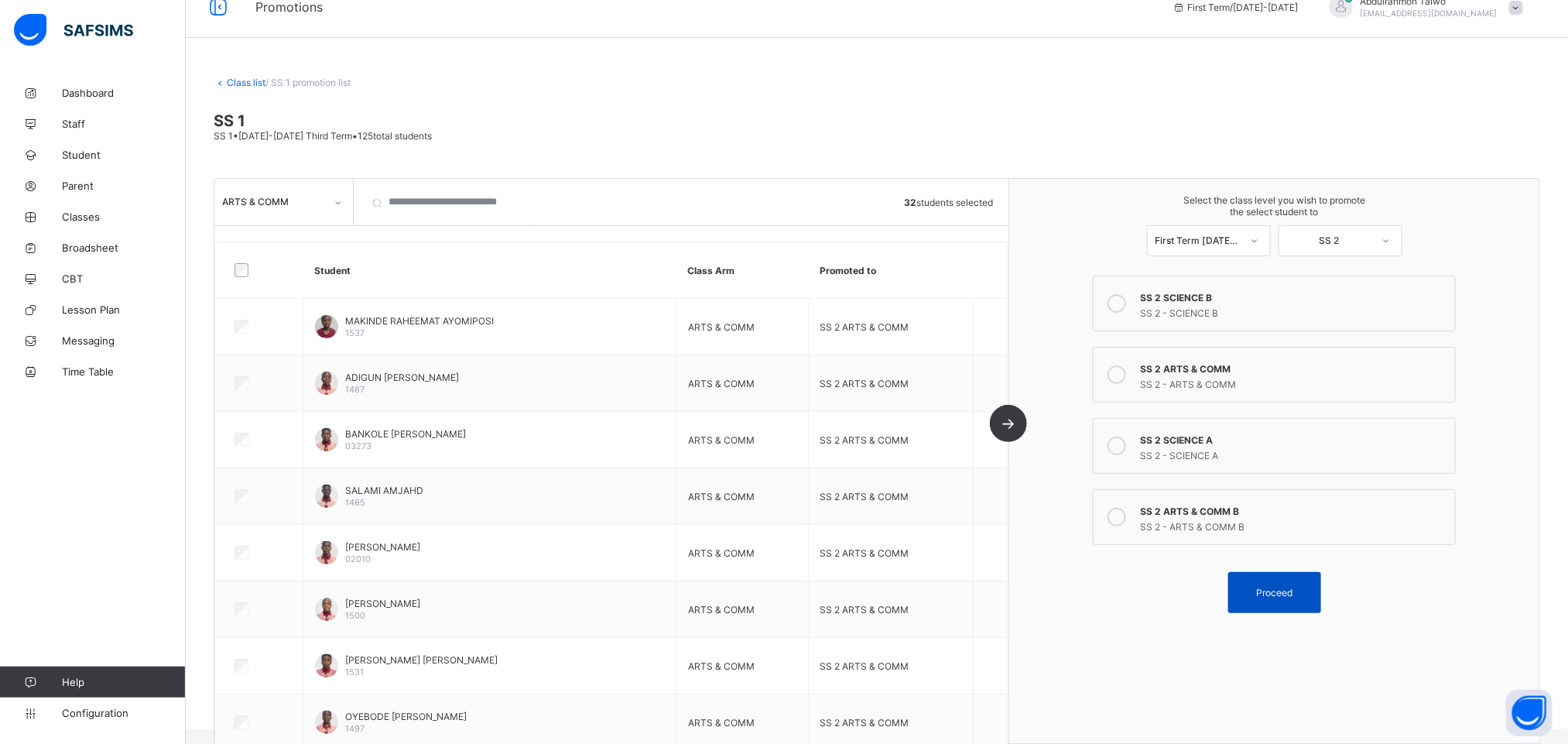
click at [1259, 581] on div "Proceed" at bounding box center [1274, 593] width 93 height 41
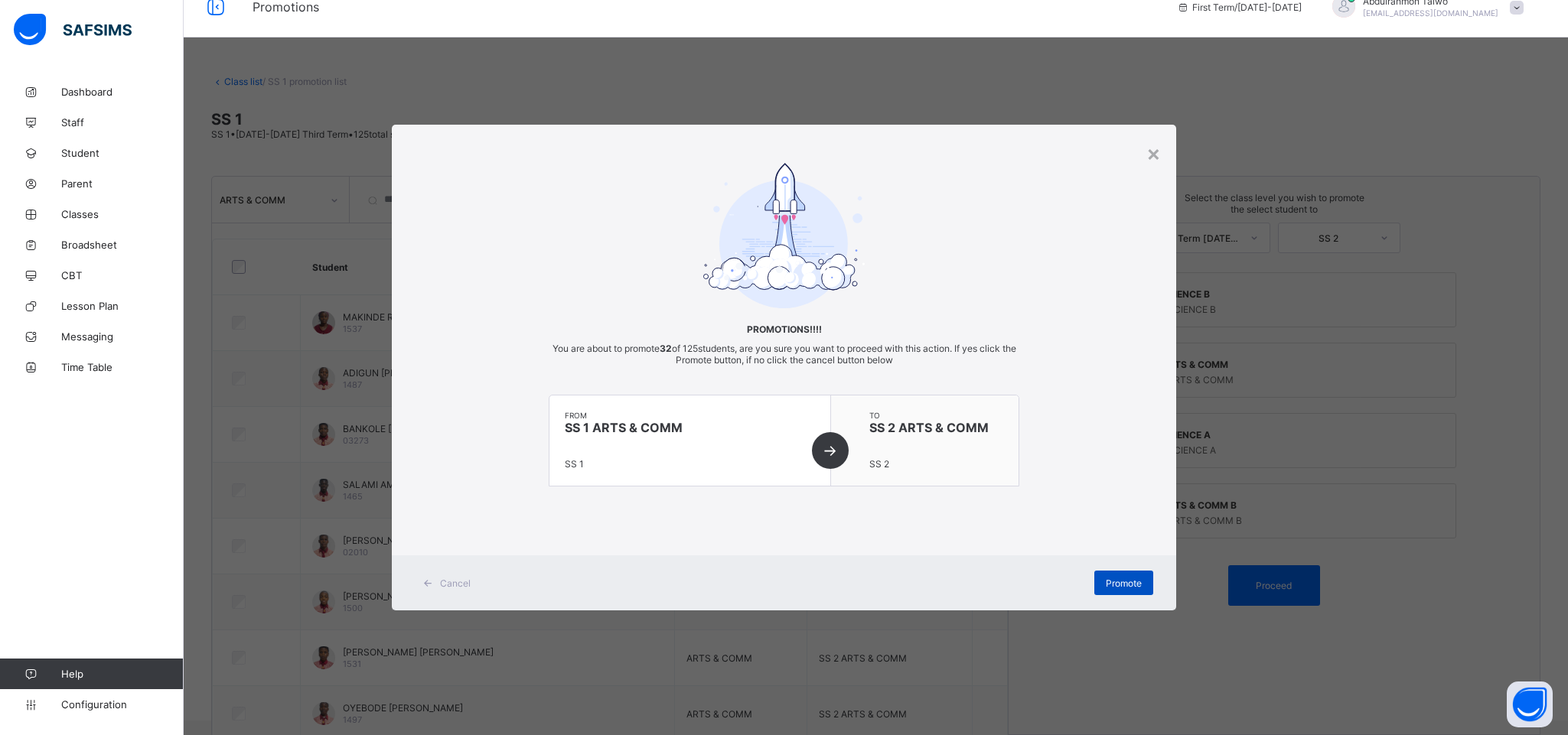
click at [1123, 582] on span "Promote" at bounding box center [1123, 583] width 36 height 11
click at [1148, 161] on div "×" at bounding box center [1153, 153] width 15 height 26
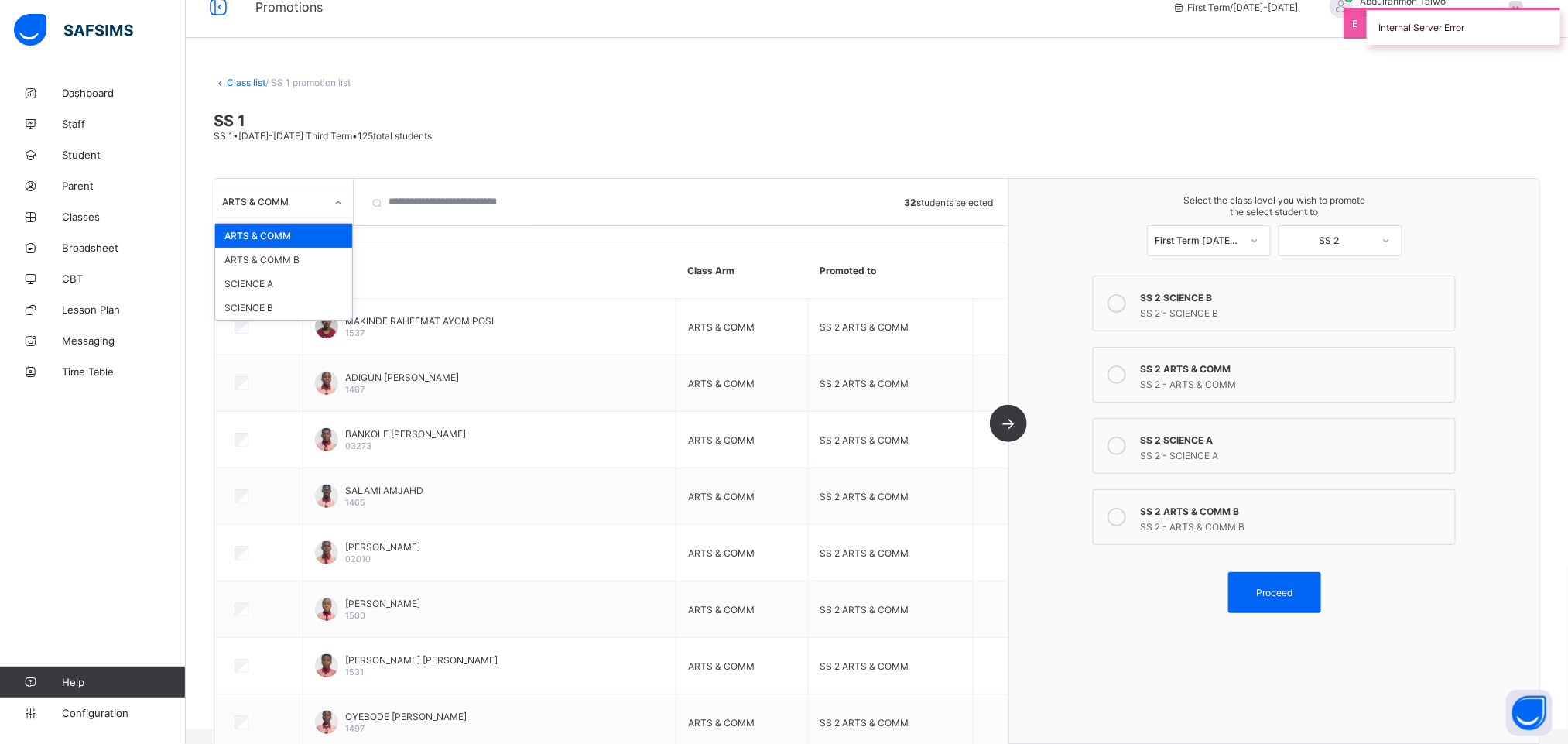
click at [292, 213] on div "ARTS & COMM" at bounding box center [269, 201] width 109 height 22
click at [300, 261] on div "ARTS & COMM B" at bounding box center [284, 260] width 137 height 24
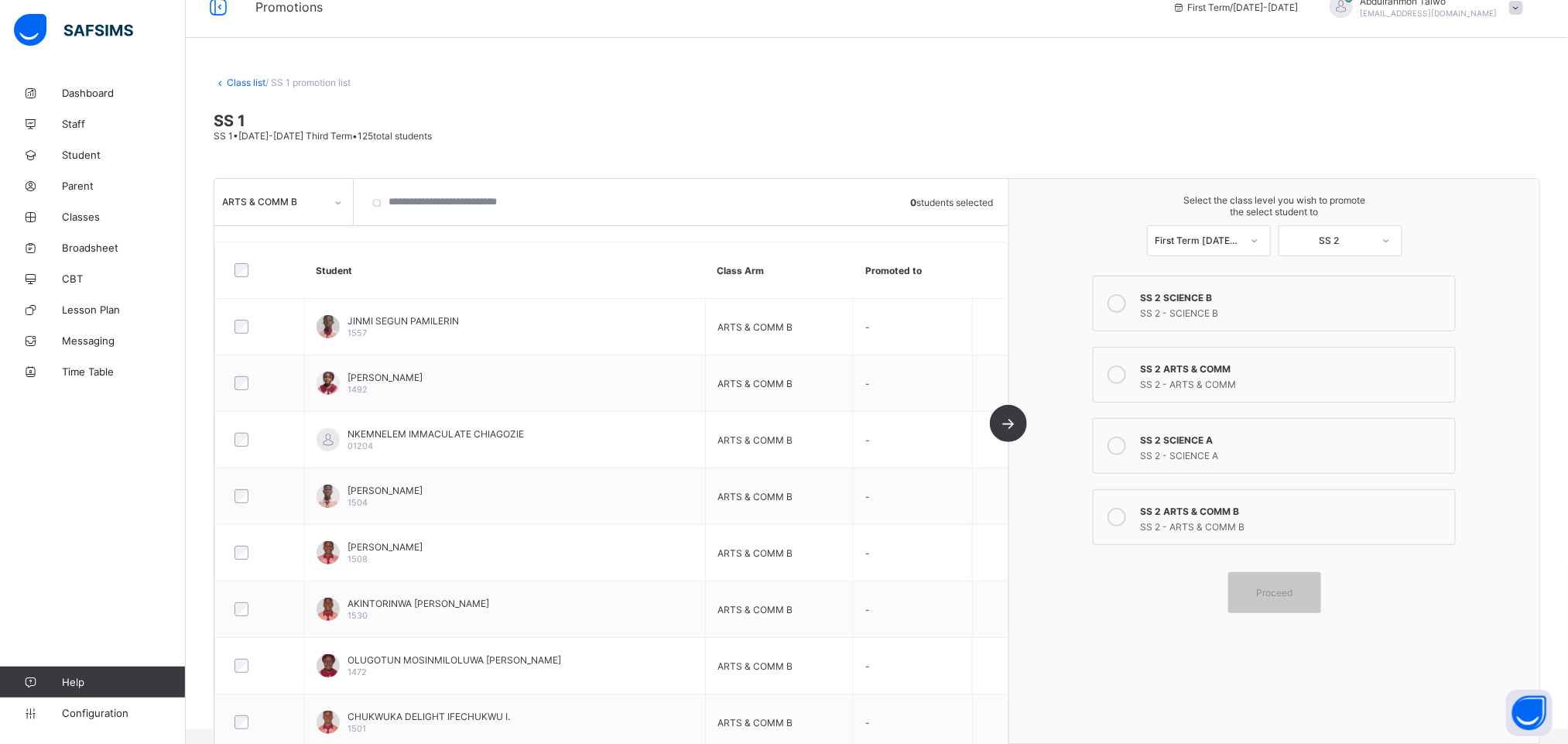
click at [239, 278] on div at bounding box center [260, 270] width 66 height 33
click at [1275, 515] on div "SS 2 ARTS & COMM B" at bounding box center [1294, 509] width 307 height 15
click at [1286, 594] on span "Proceed" at bounding box center [1274, 593] width 37 height 11
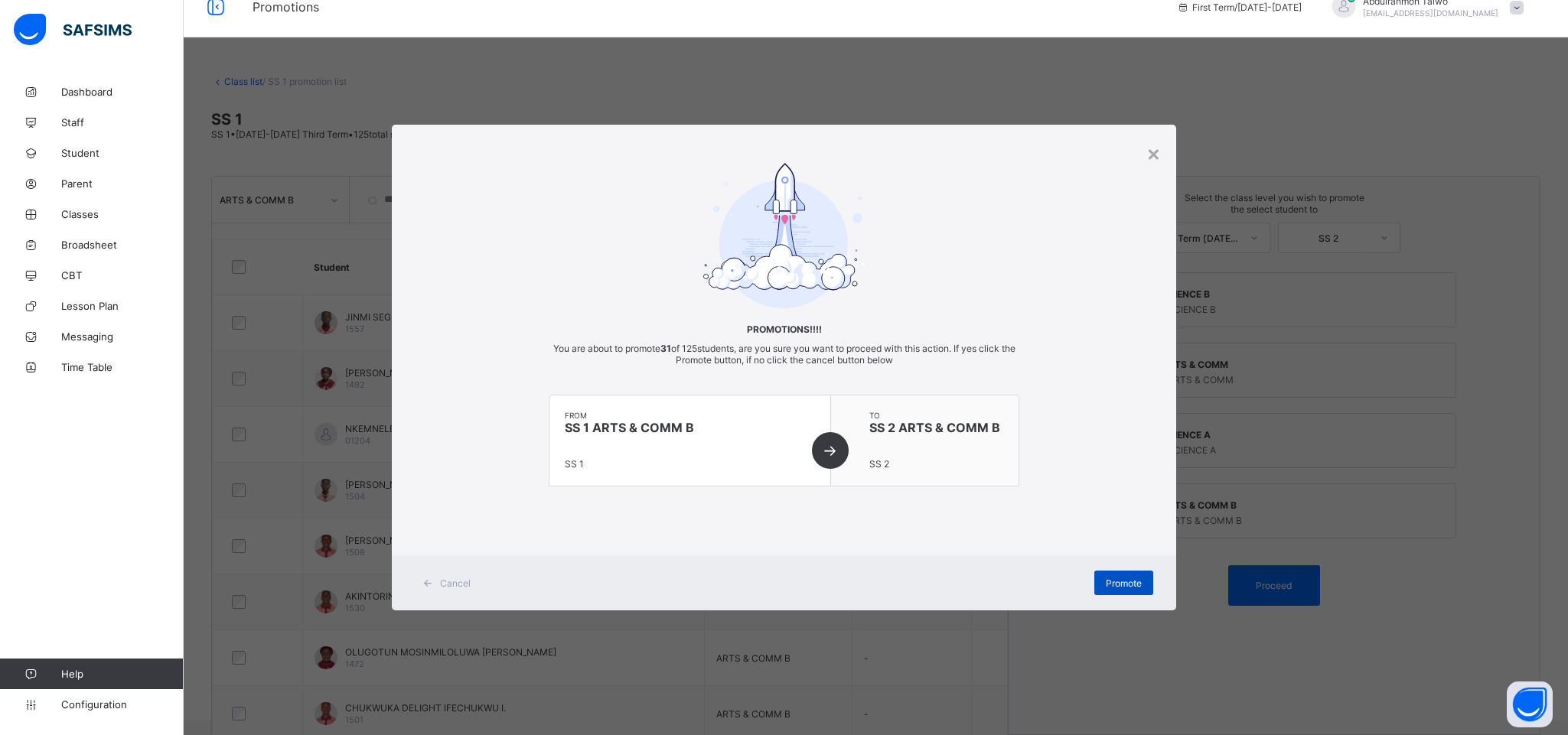
click at [1132, 582] on span "Promote" at bounding box center [1123, 583] width 36 height 11
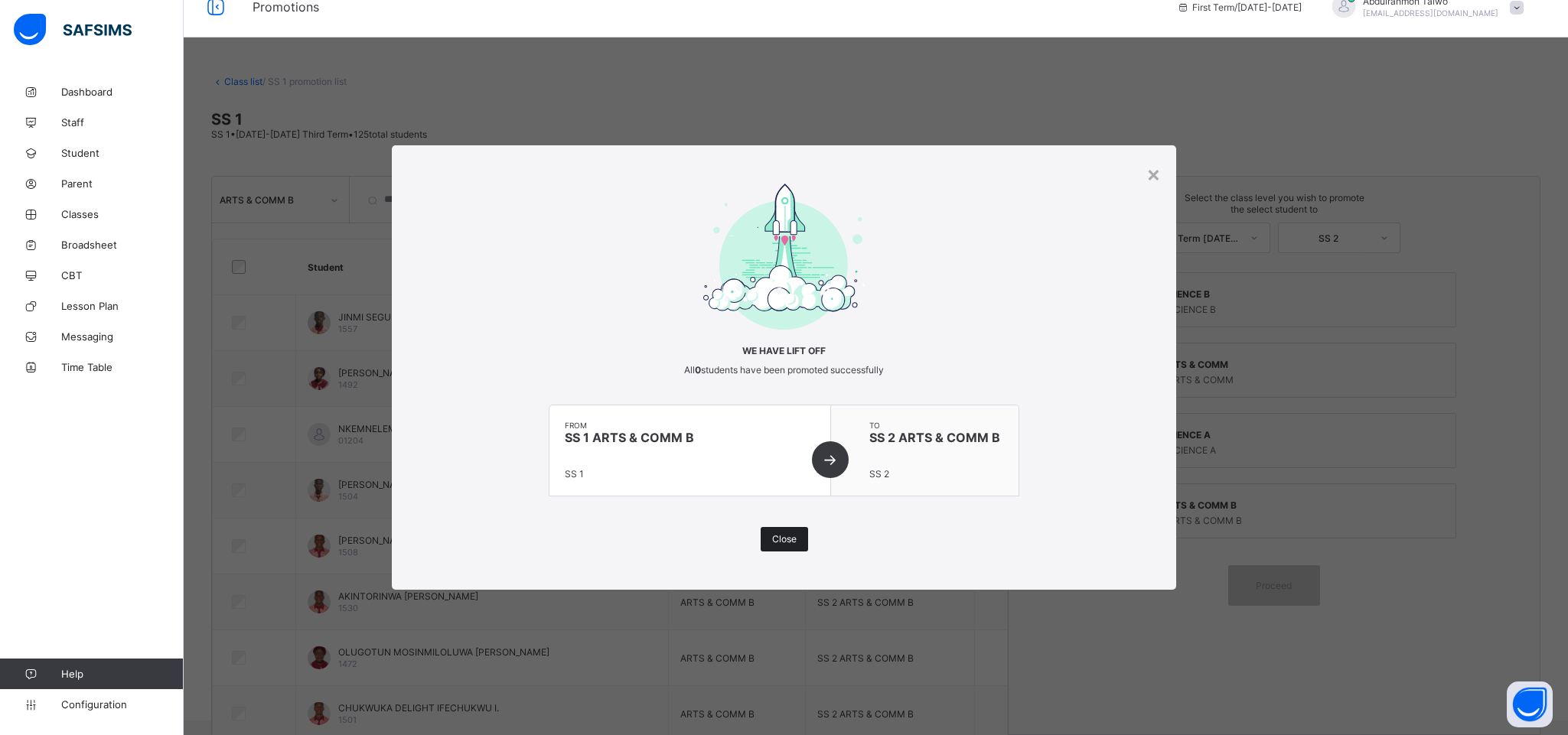
click at [783, 543] on span "Close" at bounding box center [784, 539] width 24 height 11
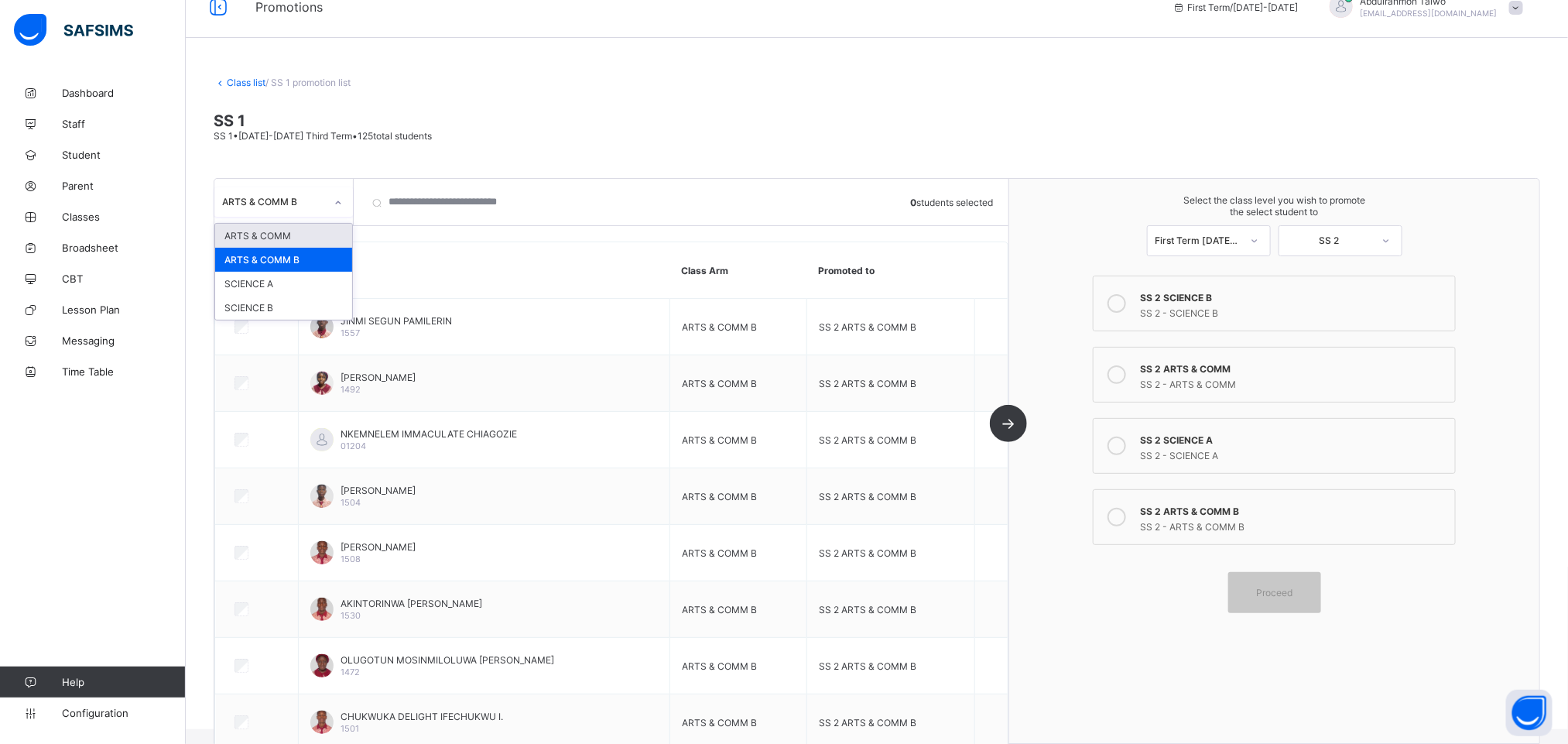
click at [316, 205] on div "ARTS & COMM B" at bounding box center [273, 201] width 102 height 11
click at [295, 292] on div "SCIENCE A" at bounding box center [284, 284] width 137 height 24
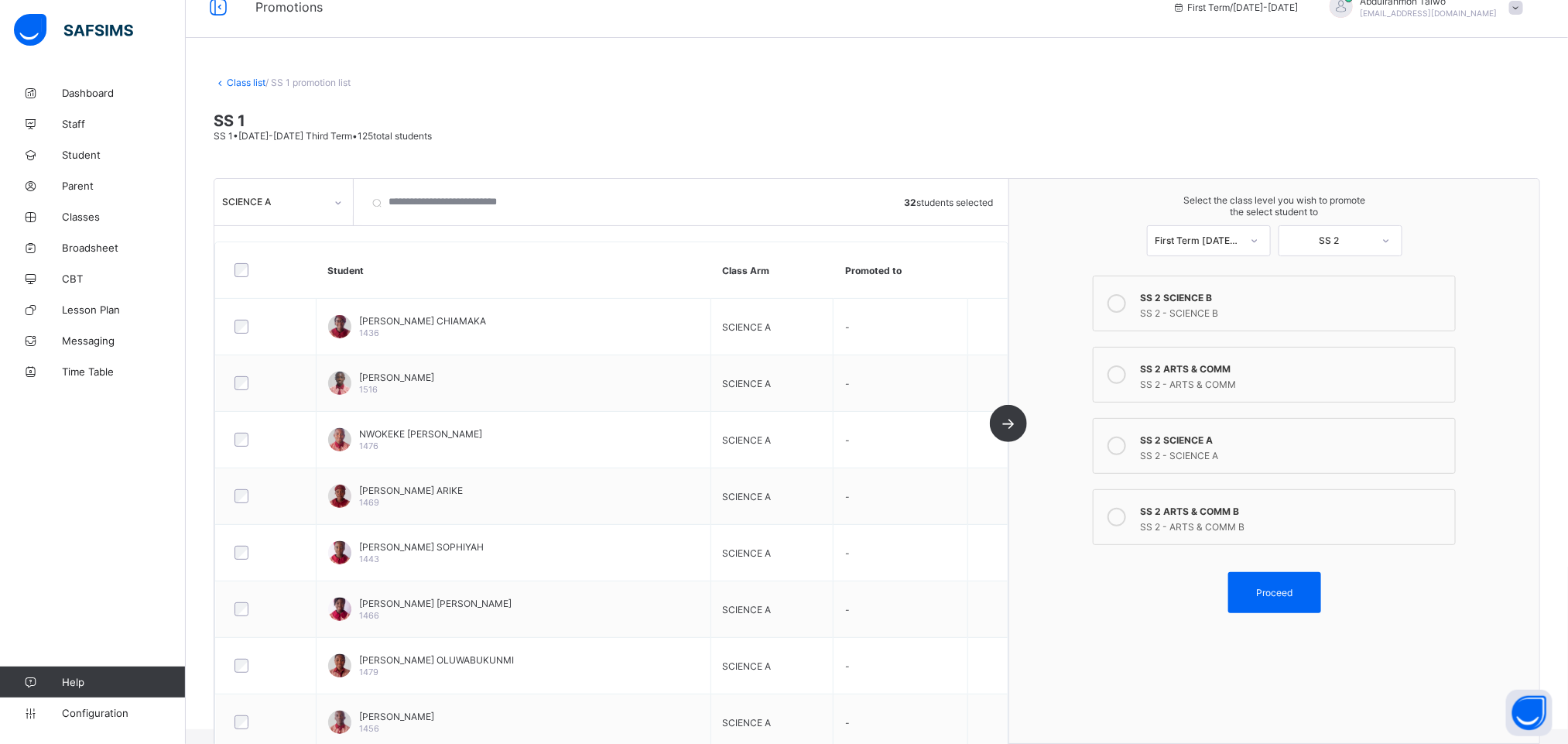
click at [1261, 453] on div "SS 2 - SCIENCE A" at bounding box center [1294, 453] width 307 height 15
click at [1300, 588] on div "Proceed" at bounding box center [1274, 593] width 93 height 41
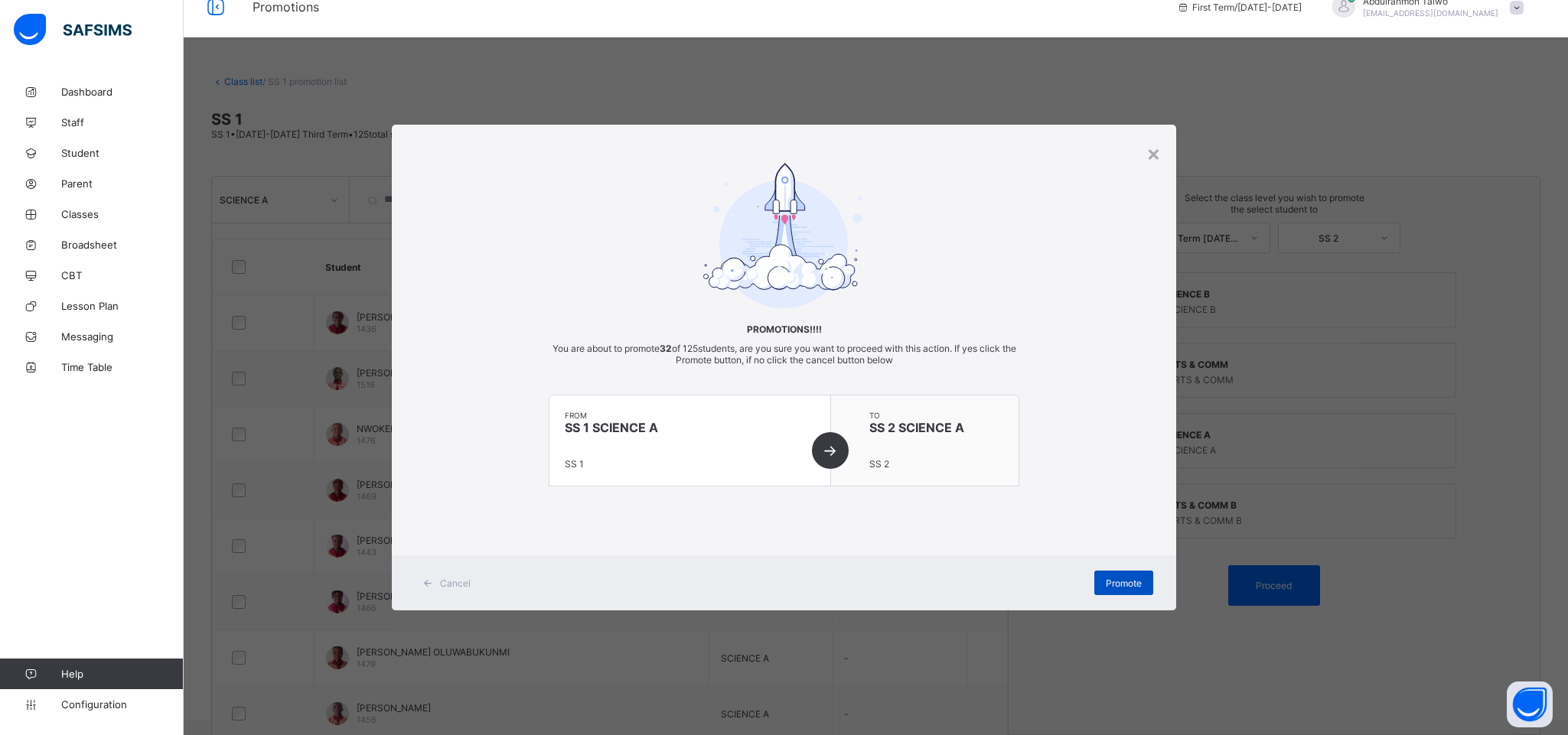
click at [1118, 588] on span "Promote" at bounding box center [1123, 583] width 36 height 11
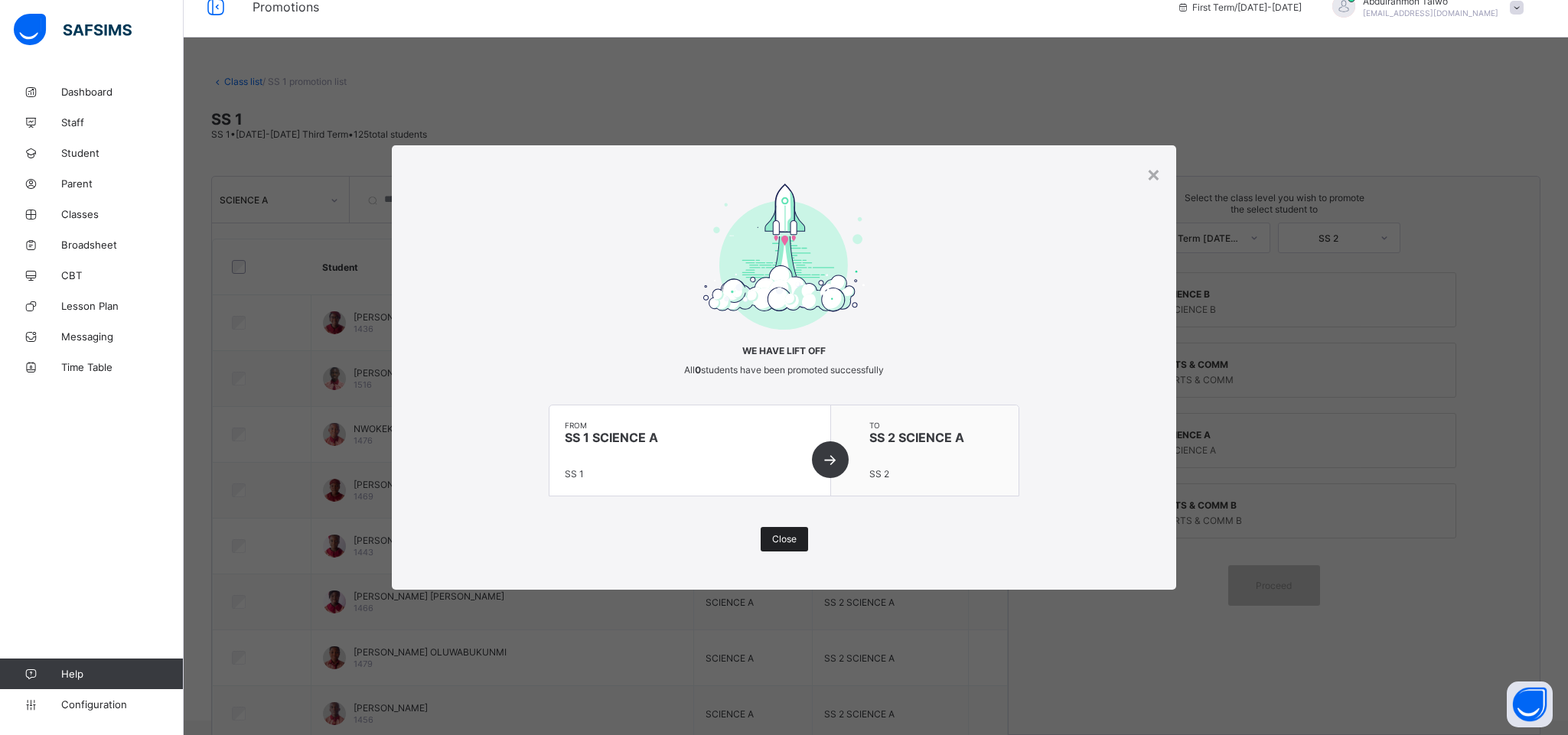
click at [785, 539] on span "Close" at bounding box center [784, 539] width 24 height 11
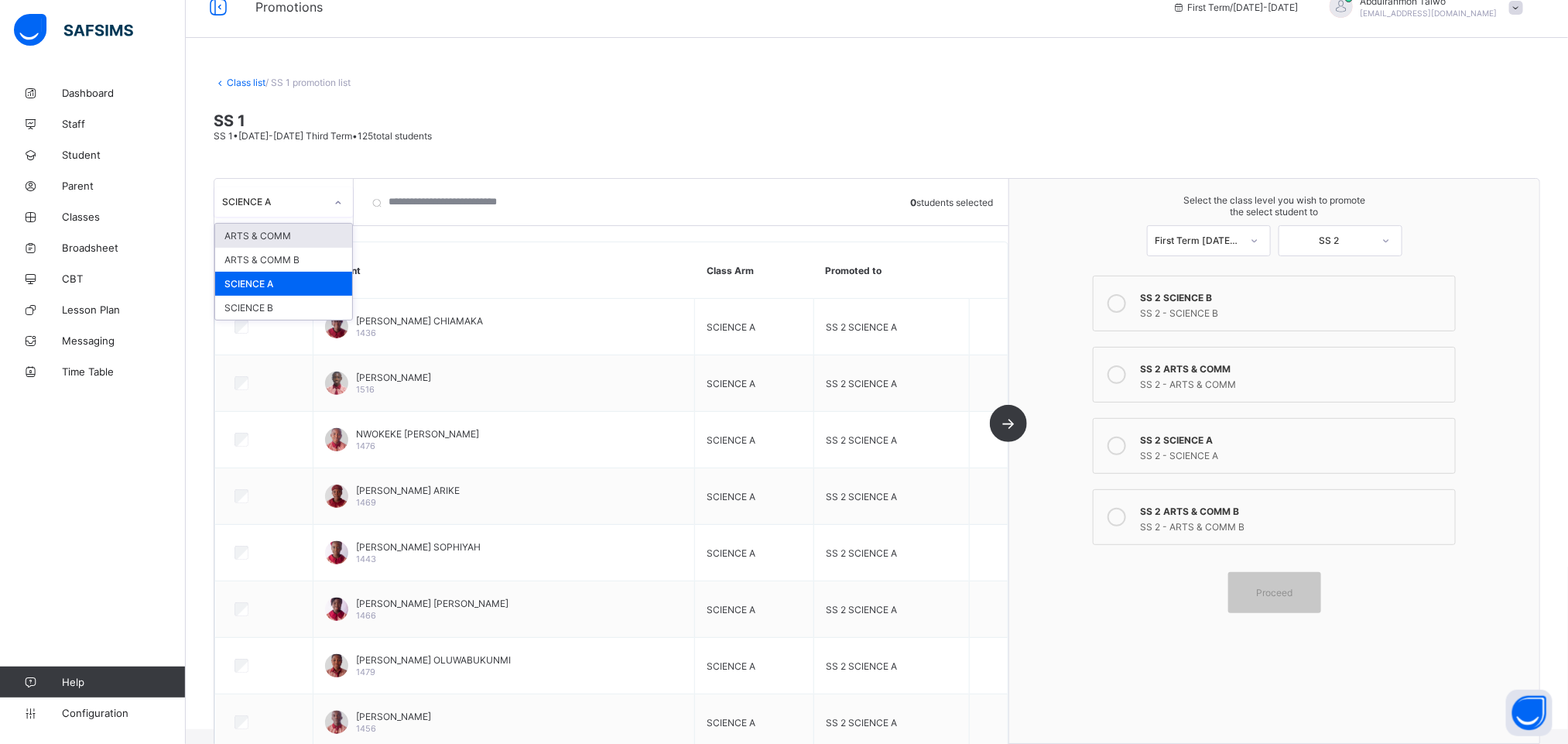
click at [244, 196] on div "SCIENCE A" at bounding box center [273, 201] width 102 height 11
click at [279, 305] on div "SCIENCE B" at bounding box center [284, 308] width 137 height 24
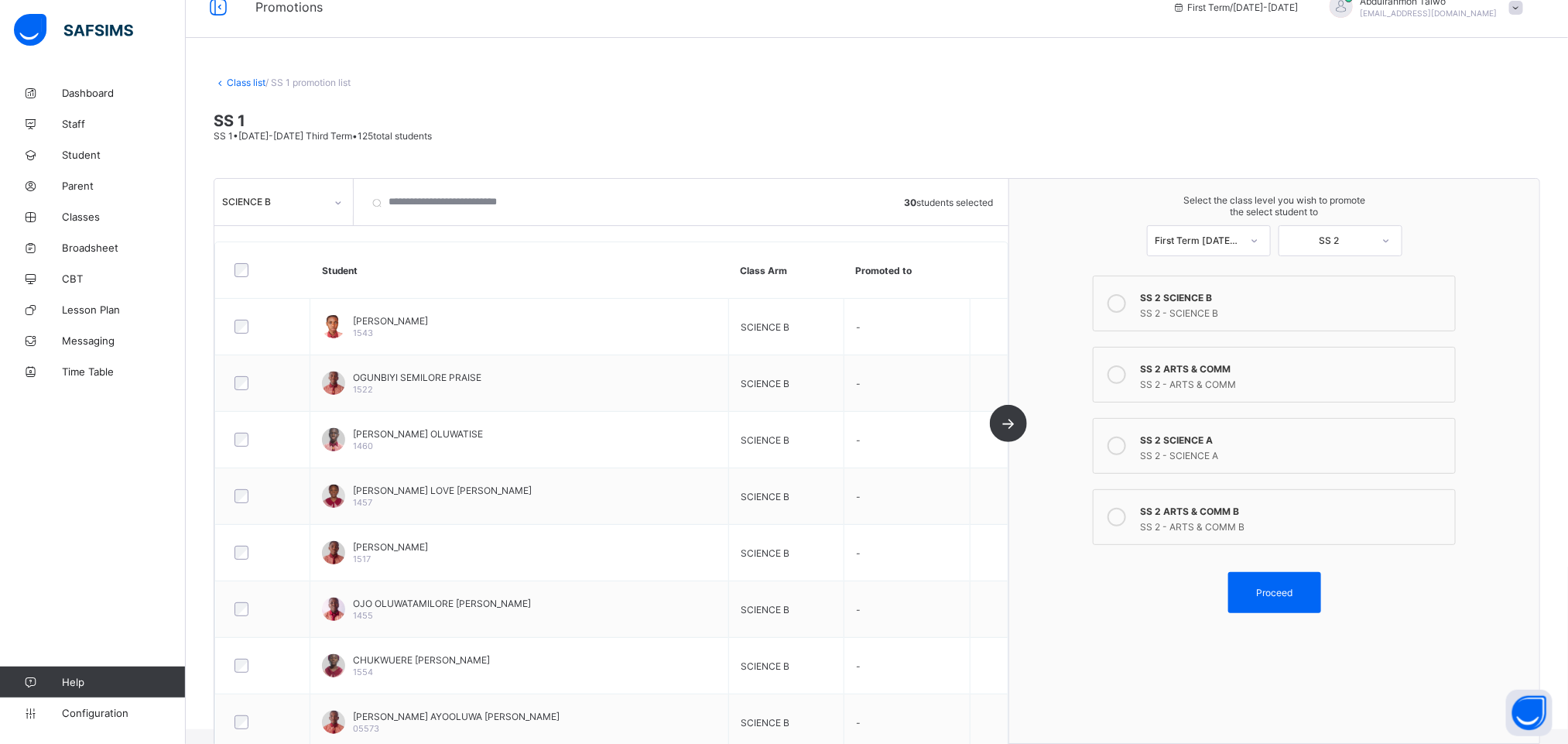
click at [1229, 302] on div "SS 2 SCIENCE B" at bounding box center [1294, 295] width 307 height 15
click at [1293, 594] on span "Proceed" at bounding box center [1274, 593] width 37 height 11
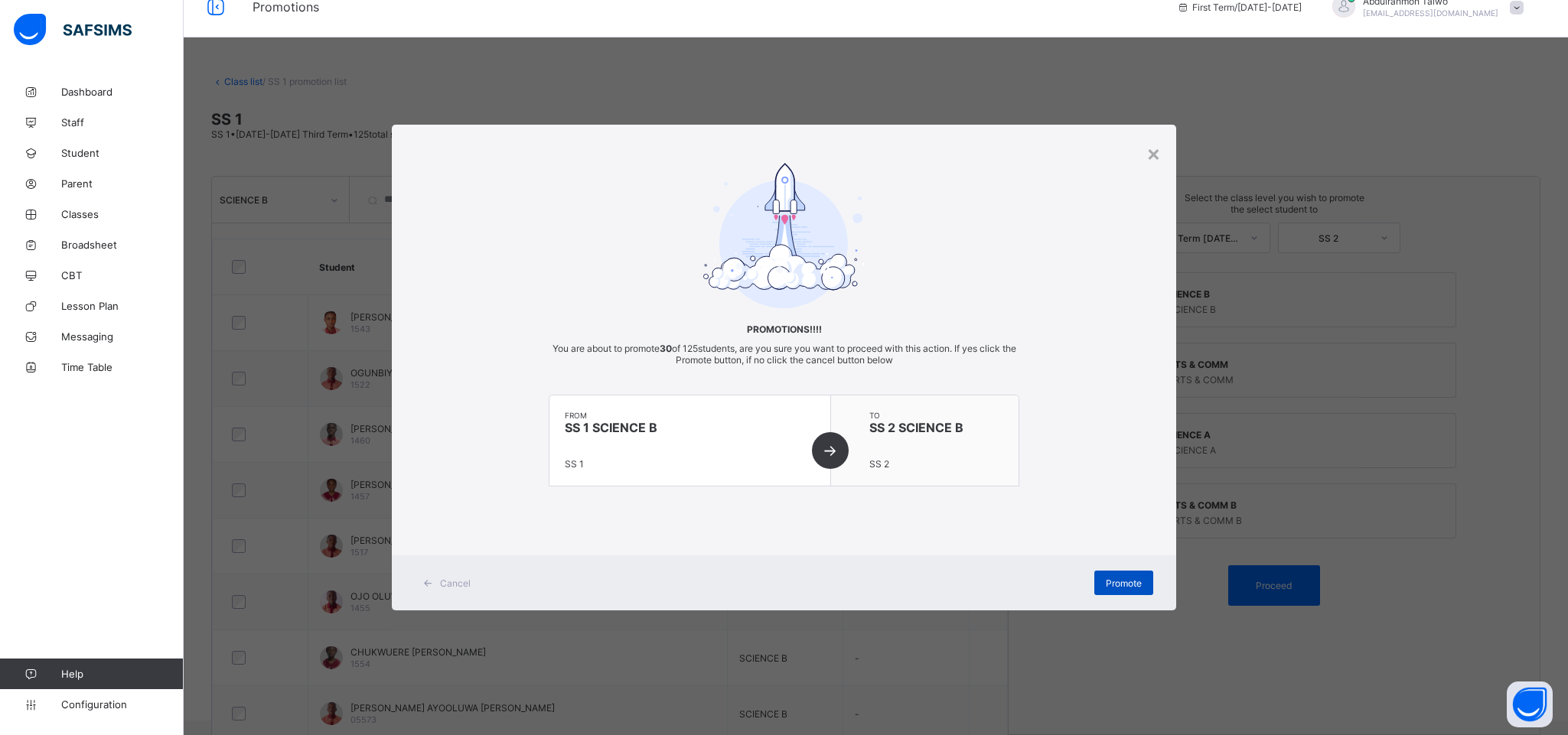
click at [1127, 583] on span "Promote" at bounding box center [1123, 583] width 36 height 11
click at [1123, 587] on span "Promote" at bounding box center [1123, 583] width 36 height 11
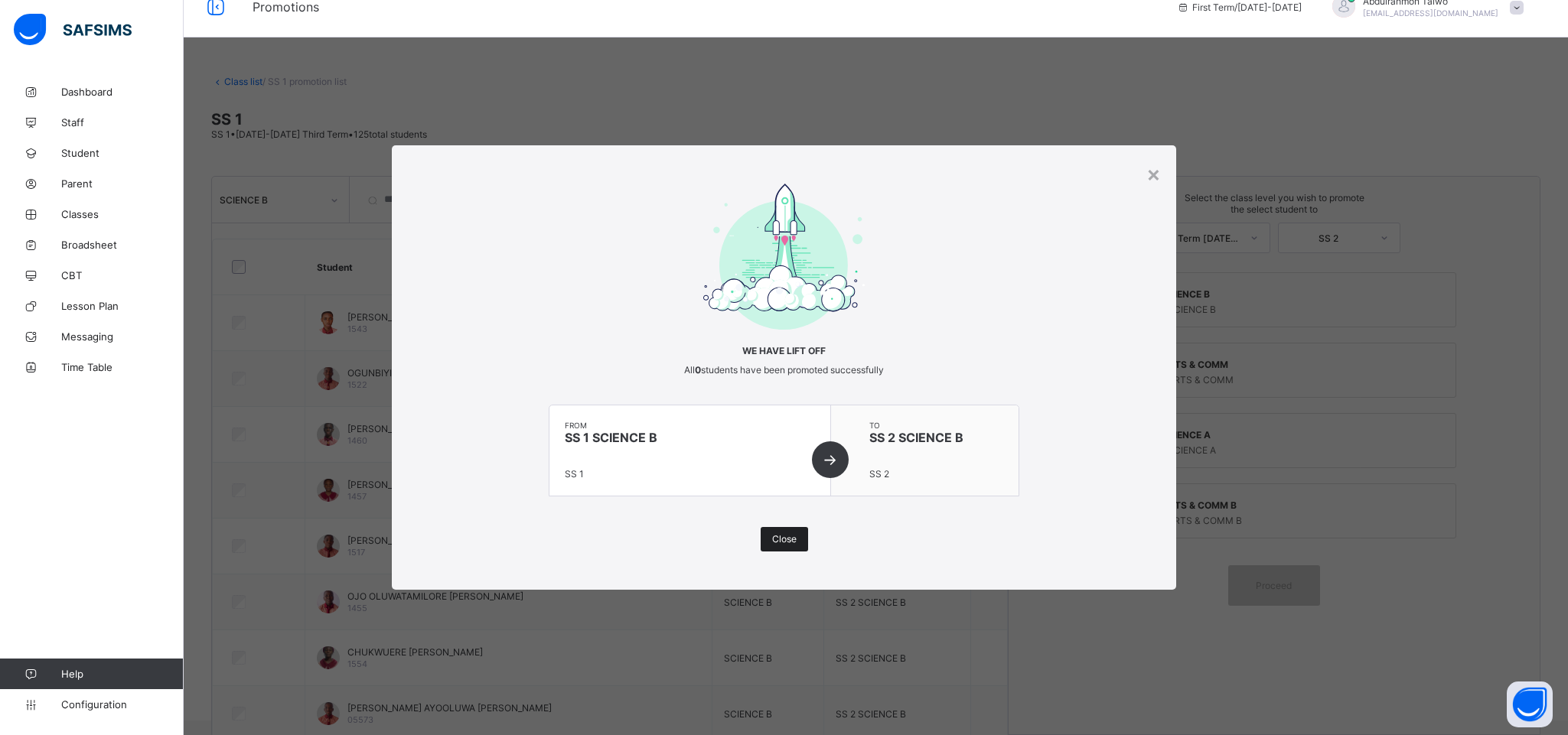
click at [779, 535] on span "Close" at bounding box center [784, 539] width 24 height 11
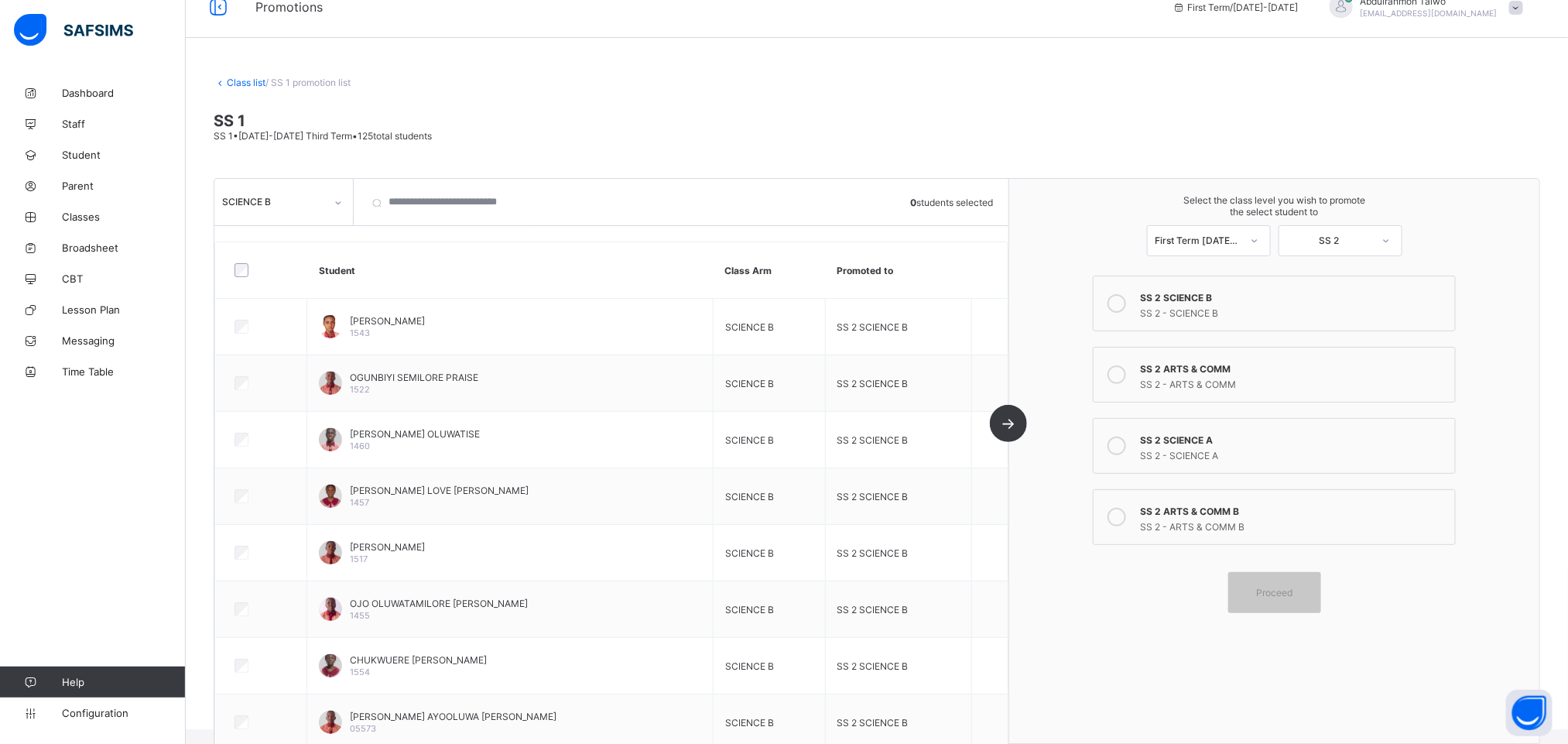
click at [298, 205] on div "SCIENCE B" at bounding box center [273, 201] width 102 height 11
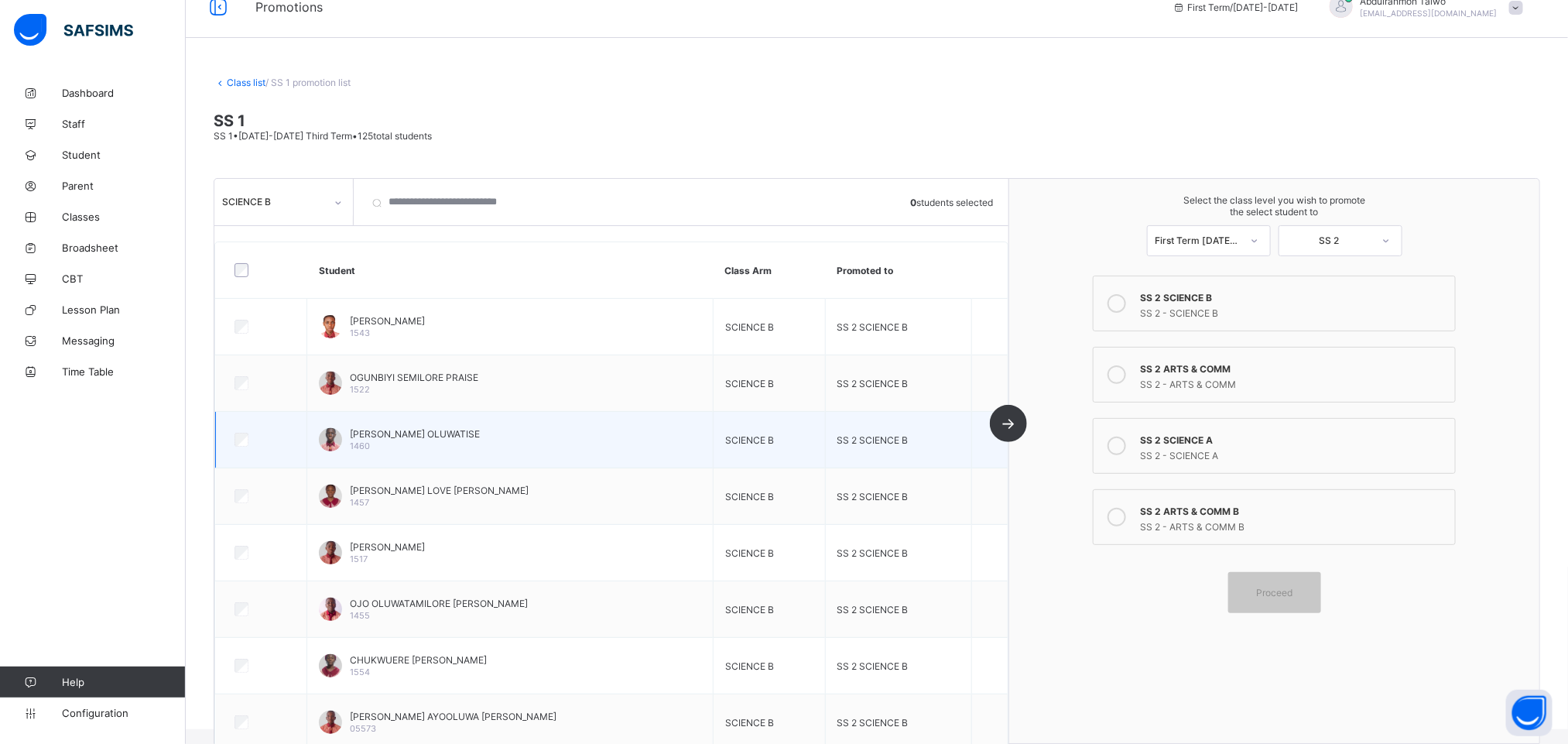
click at [286, 435] on div at bounding box center [260, 439] width 59 height 14
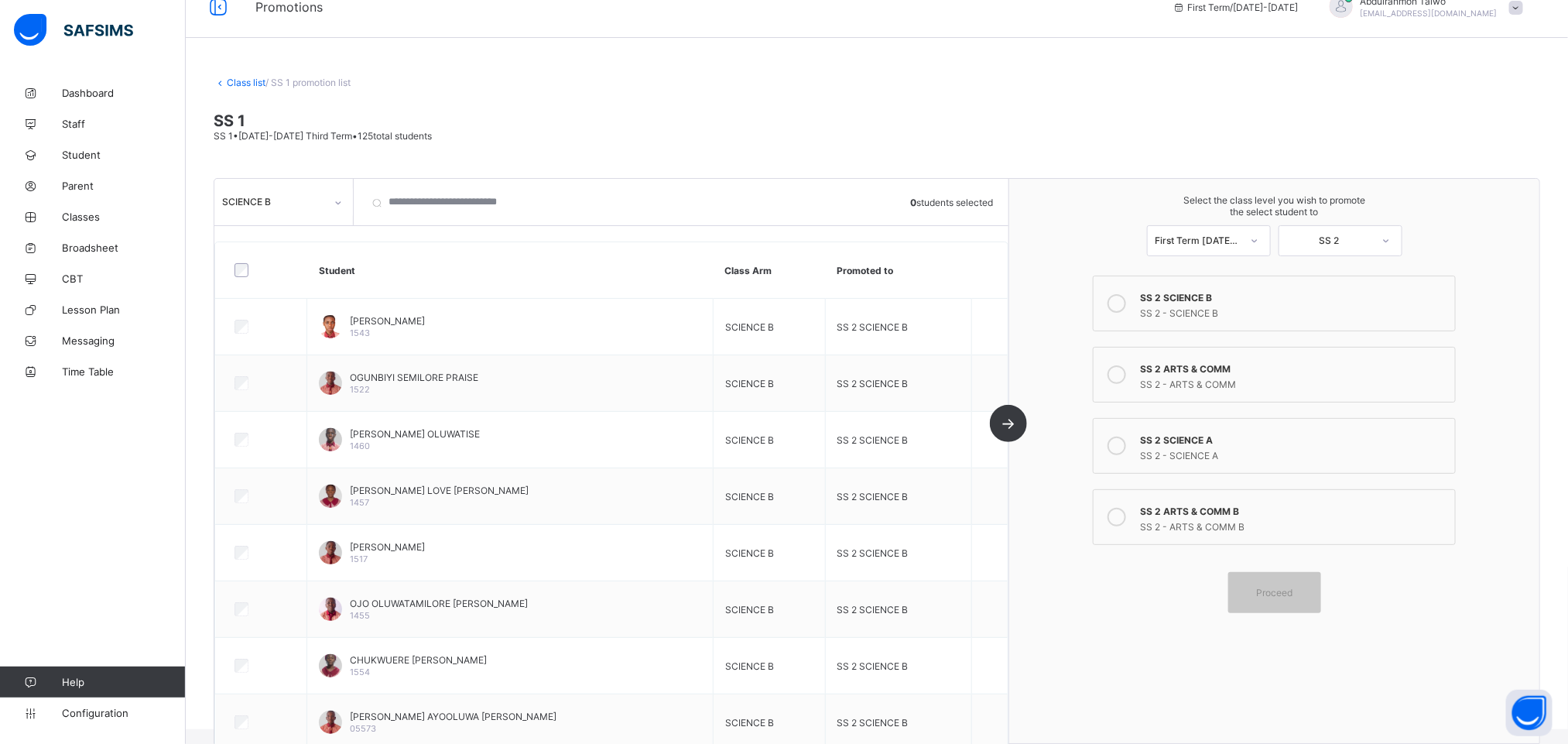
click at [247, 79] on link "Class list" at bounding box center [245, 82] width 39 height 11
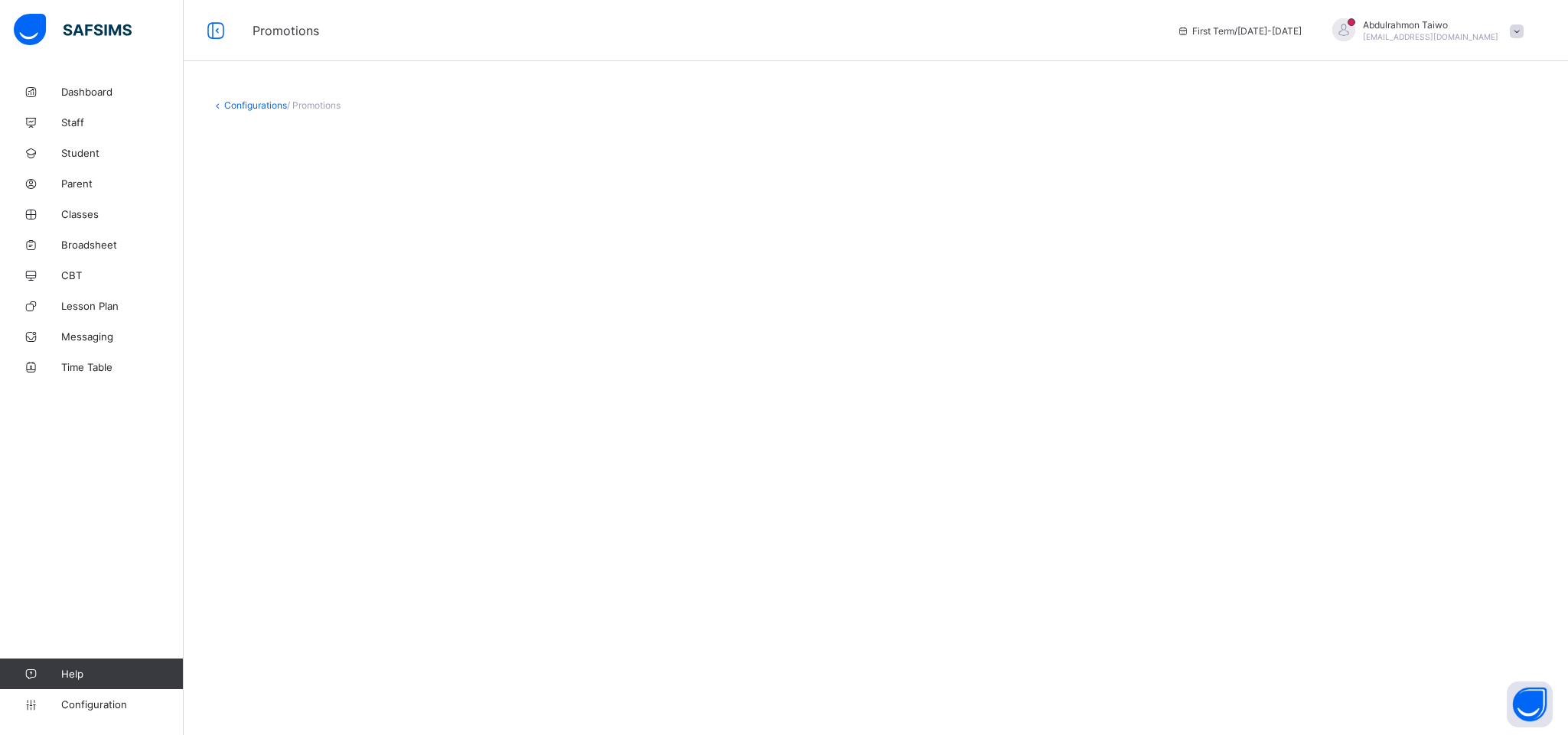
click at [882, 234] on div "Configurations / Promotions" at bounding box center [876, 367] width 1384 height 735
click at [310, 106] on span "/ Promotions" at bounding box center [314, 105] width 54 height 11
click at [250, 106] on link "Configurations" at bounding box center [256, 105] width 63 height 11
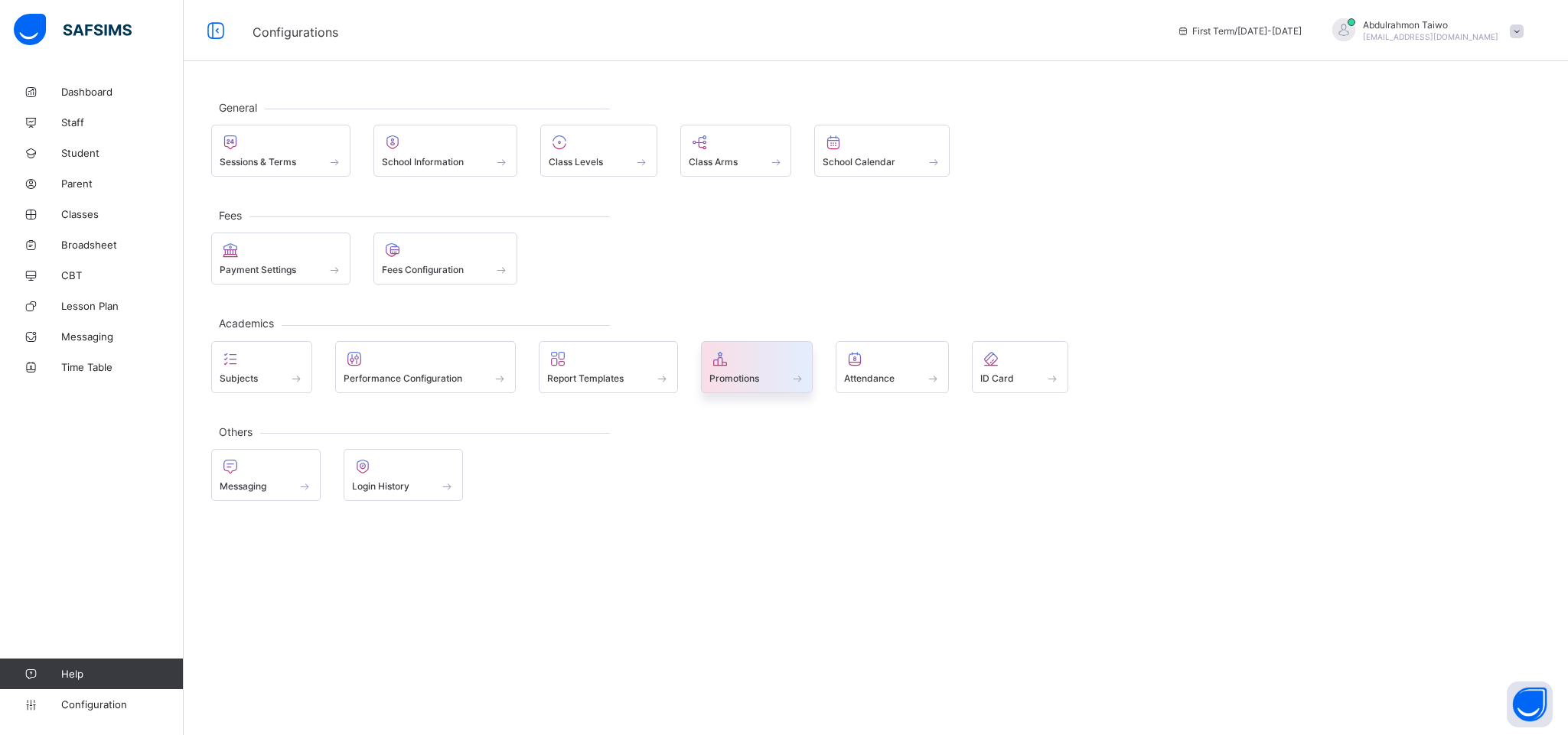
click at [771, 372] on div "Promotions" at bounding box center [757, 378] width 96 height 13
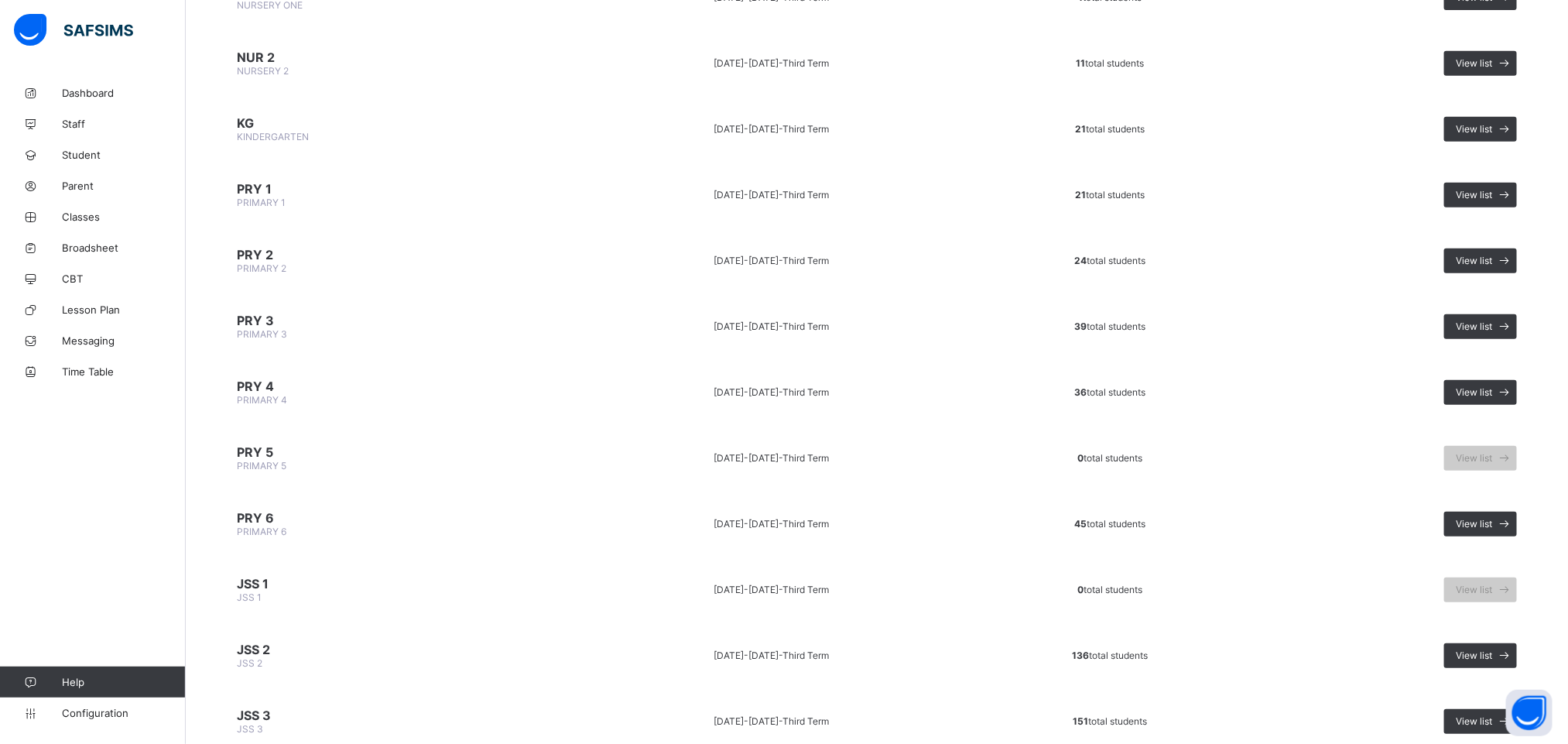
scroll to position [662, 0]
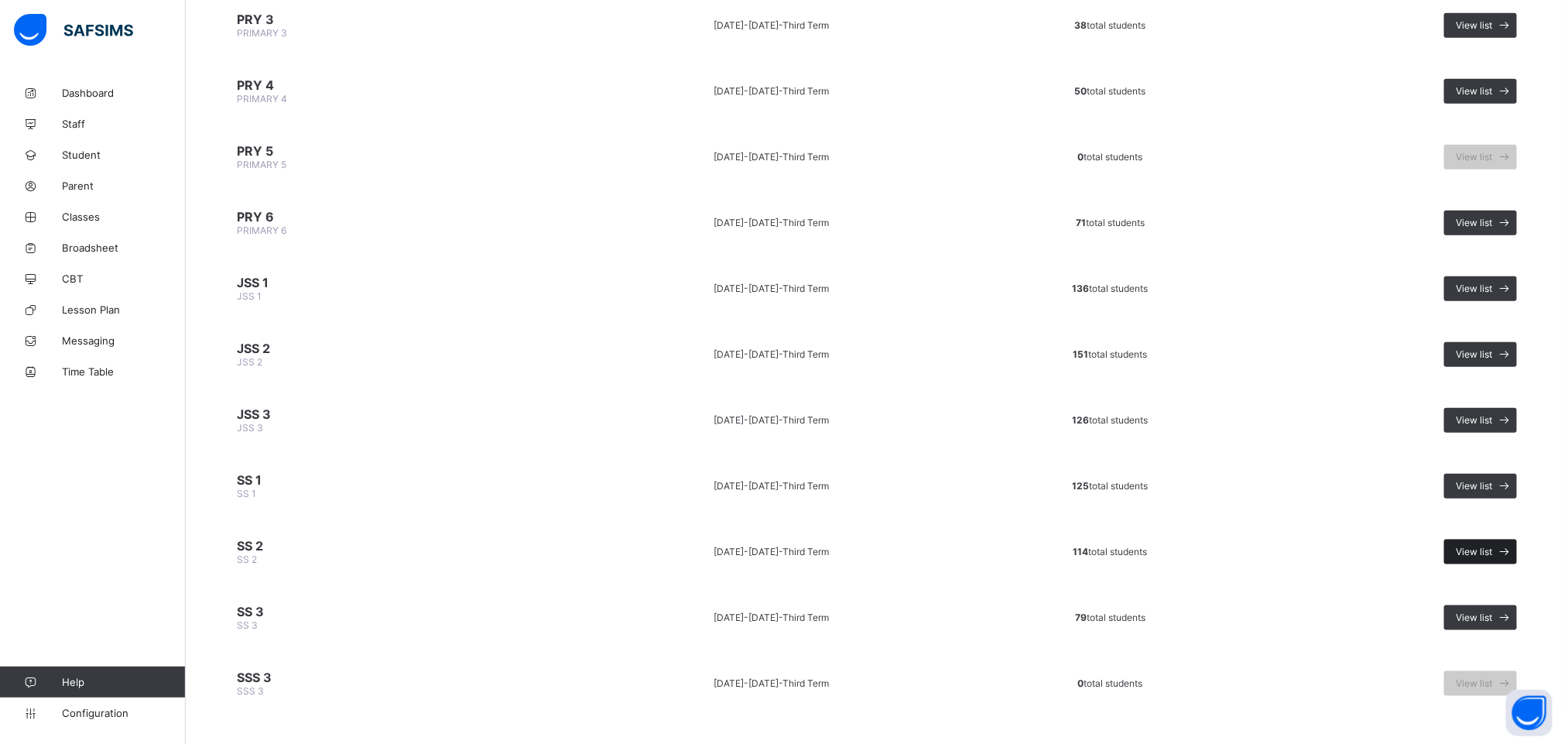
click at [1483, 546] on span "View list" at bounding box center [1473, 551] width 37 height 11
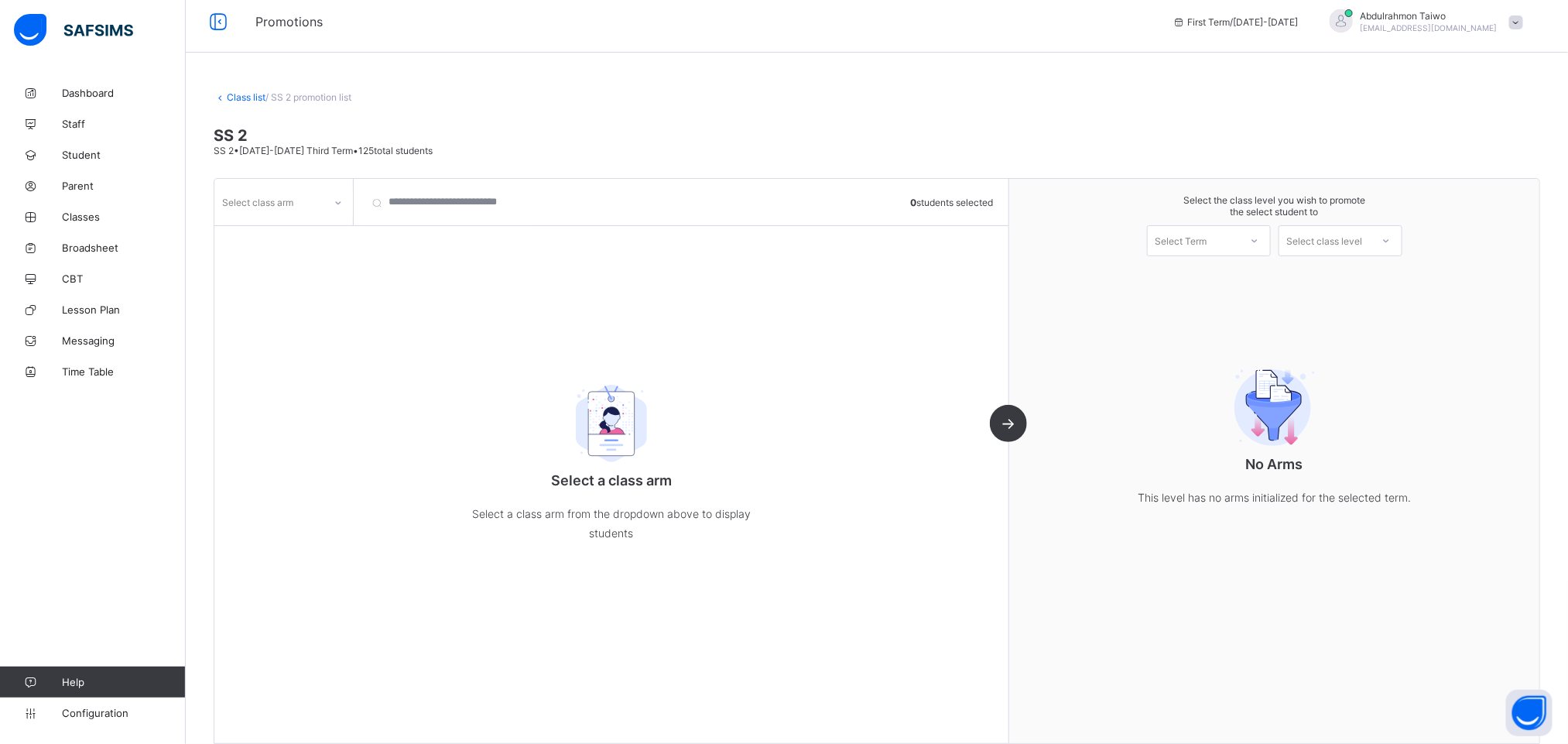
scroll to position [24, 0]
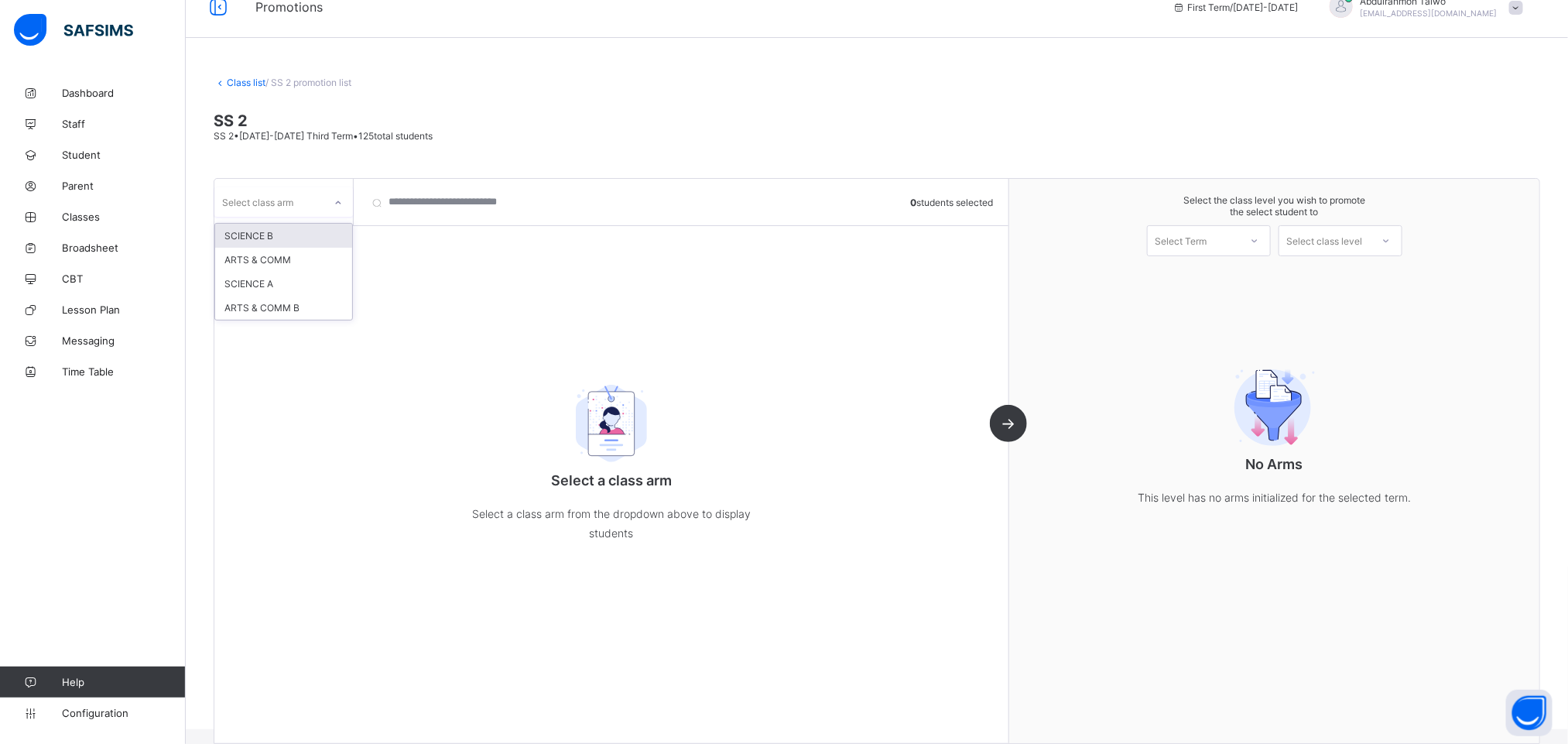
click at [287, 207] on div "Select class arm" at bounding box center [258, 201] width 71 height 29
click at [288, 240] on div "SCIENCE B" at bounding box center [284, 236] width 137 height 24
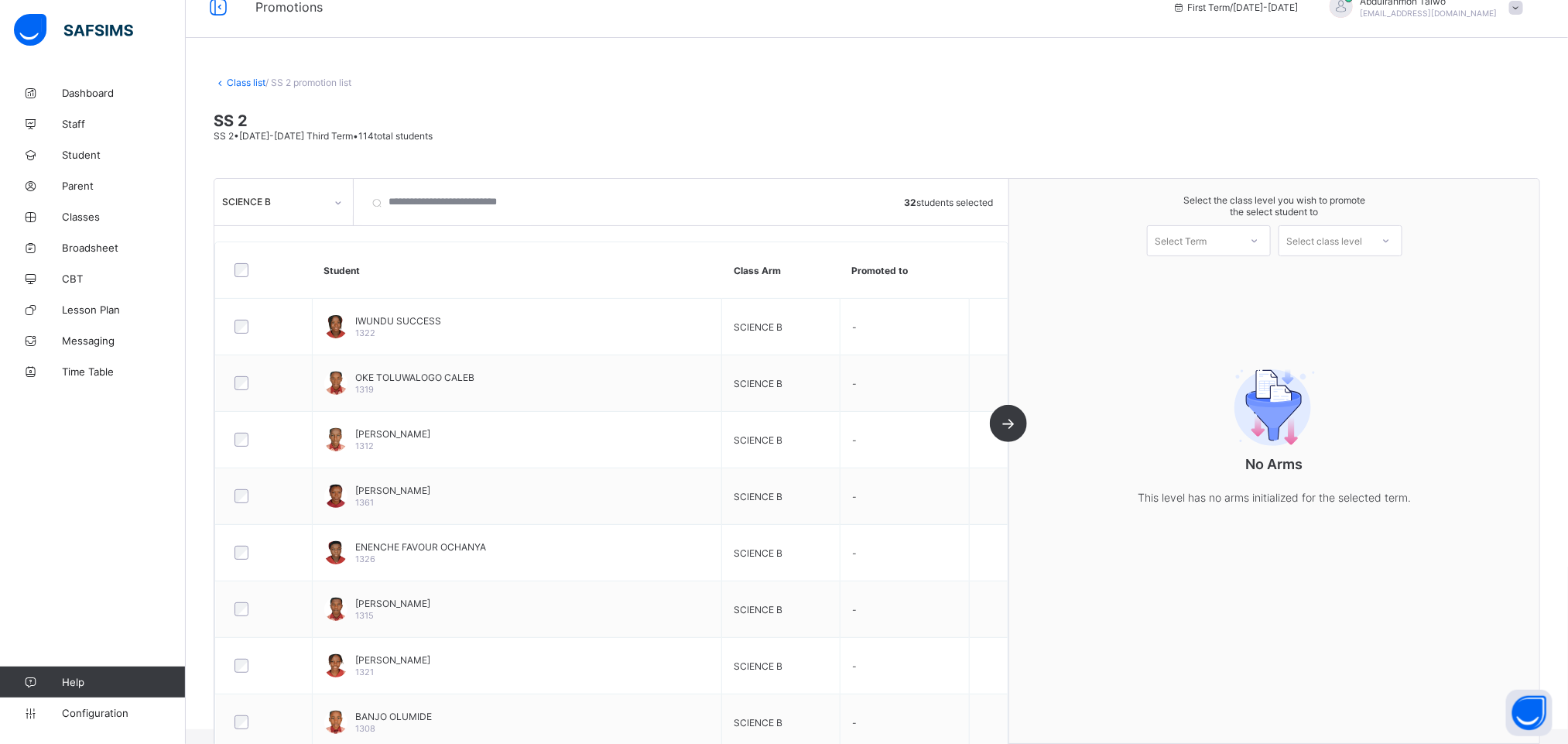
click at [1178, 242] on div "Select Term" at bounding box center [1181, 241] width 52 height 31
click at [1207, 249] on div "Select Term" at bounding box center [1181, 241] width 52 height 31
click at [1219, 270] on div "First Term [DATE]-[DATE]" at bounding box center [1209, 281] width 122 height 36
click at [1319, 247] on div "Select class level" at bounding box center [1325, 241] width 76 height 31
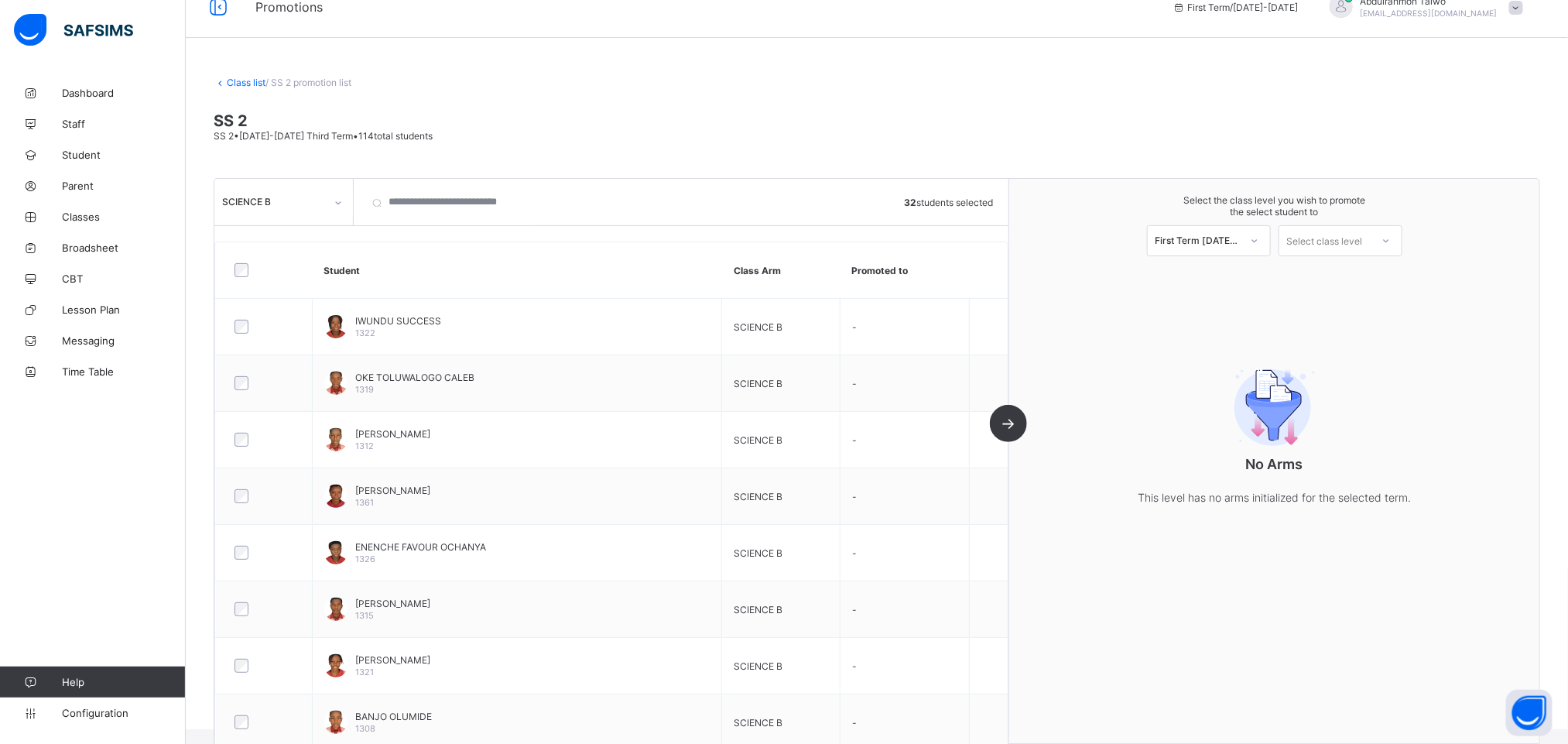
click at [1168, 317] on div "Select the class level you wish to promote the select student to First Term 202…" at bounding box center [1274, 461] width 530 height 564
click at [1358, 230] on div "Select class level" at bounding box center [1325, 241] width 76 height 31
click at [1153, 313] on div "Select the class level you wish to promote the select student to First Term 202…" at bounding box center [1274, 461] width 530 height 564
click at [254, 86] on link "Class list" at bounding box center [245, 82] width 39 height 11
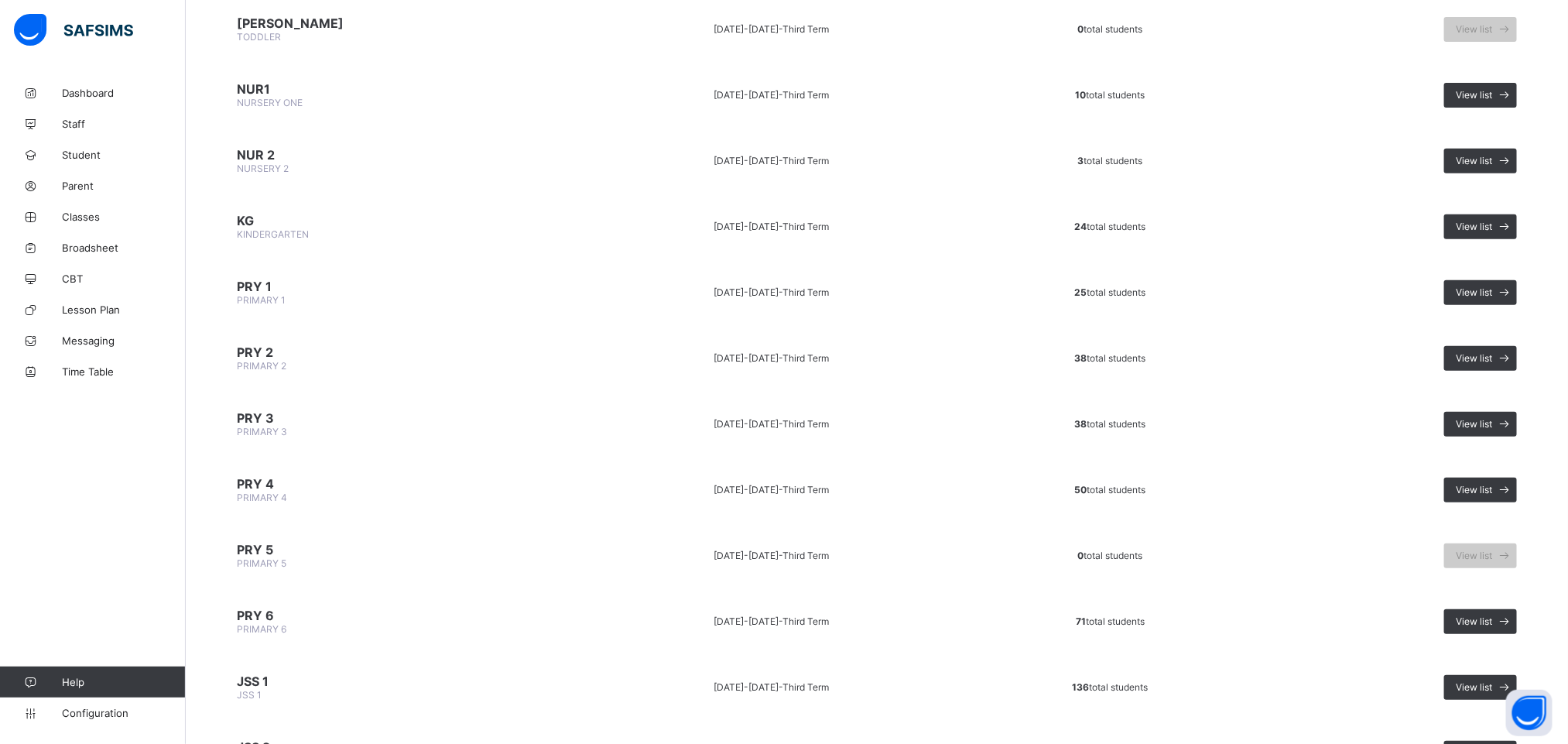
scroll to position [580, 0]
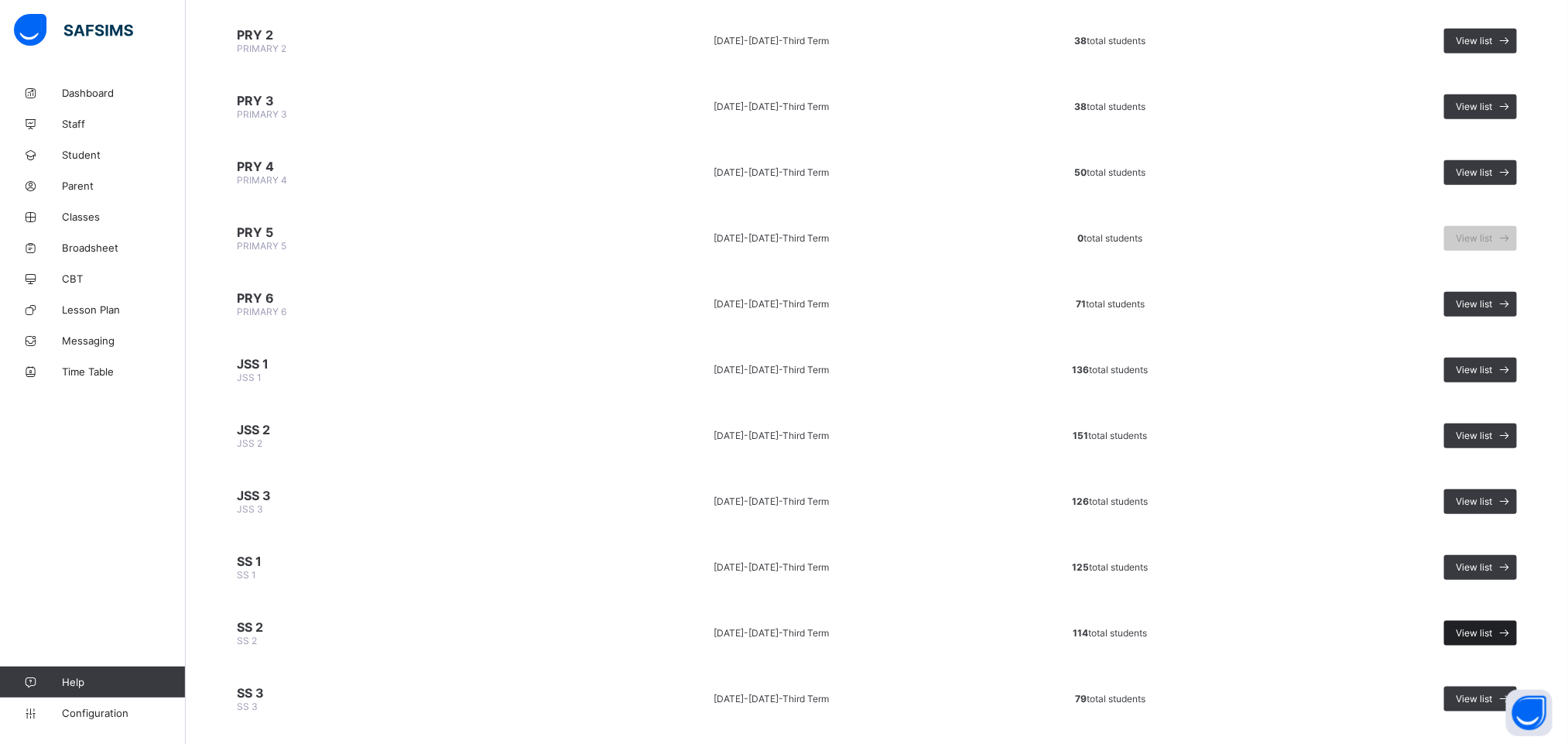
click at [1512, 621] on span at bounding box center [1504, 633] width 24 height 24
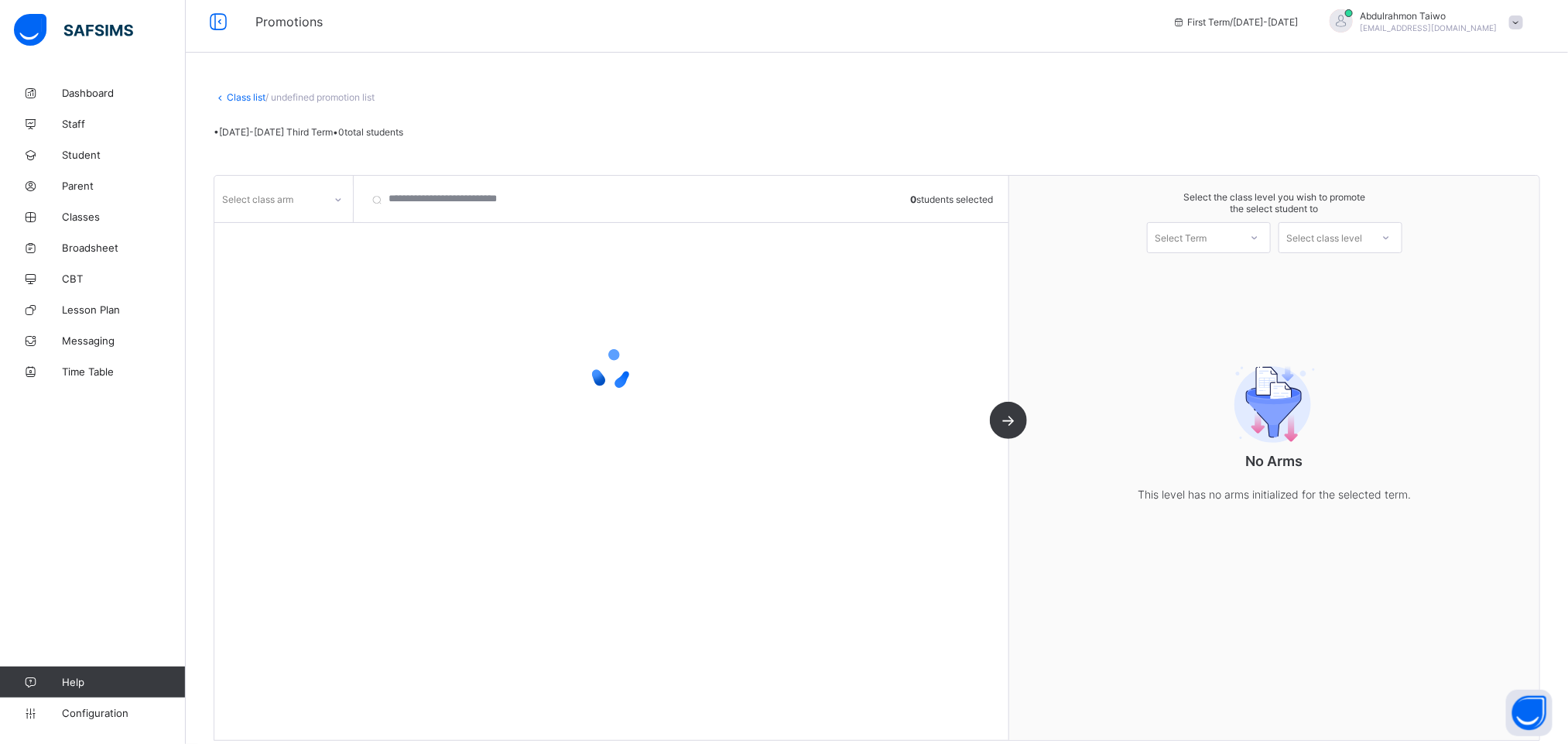
scroll to position [24, 0]
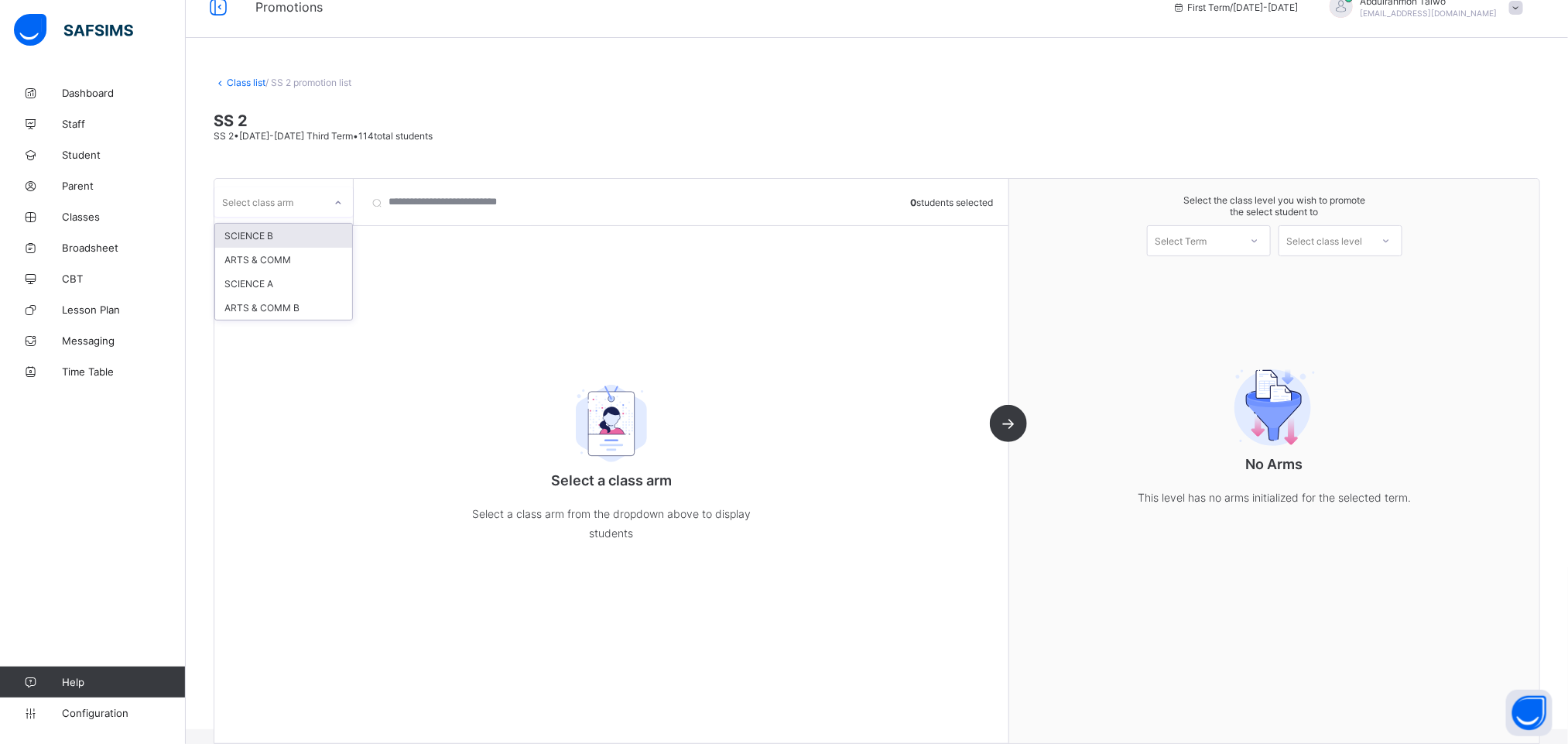
click at [279, 198] on div "Select class arm" at bounding box center [258, 201] width 71 height 29
click at [283, 235] on div "SCIENCE B" at bounding box center [284, 236] width 137 height 24
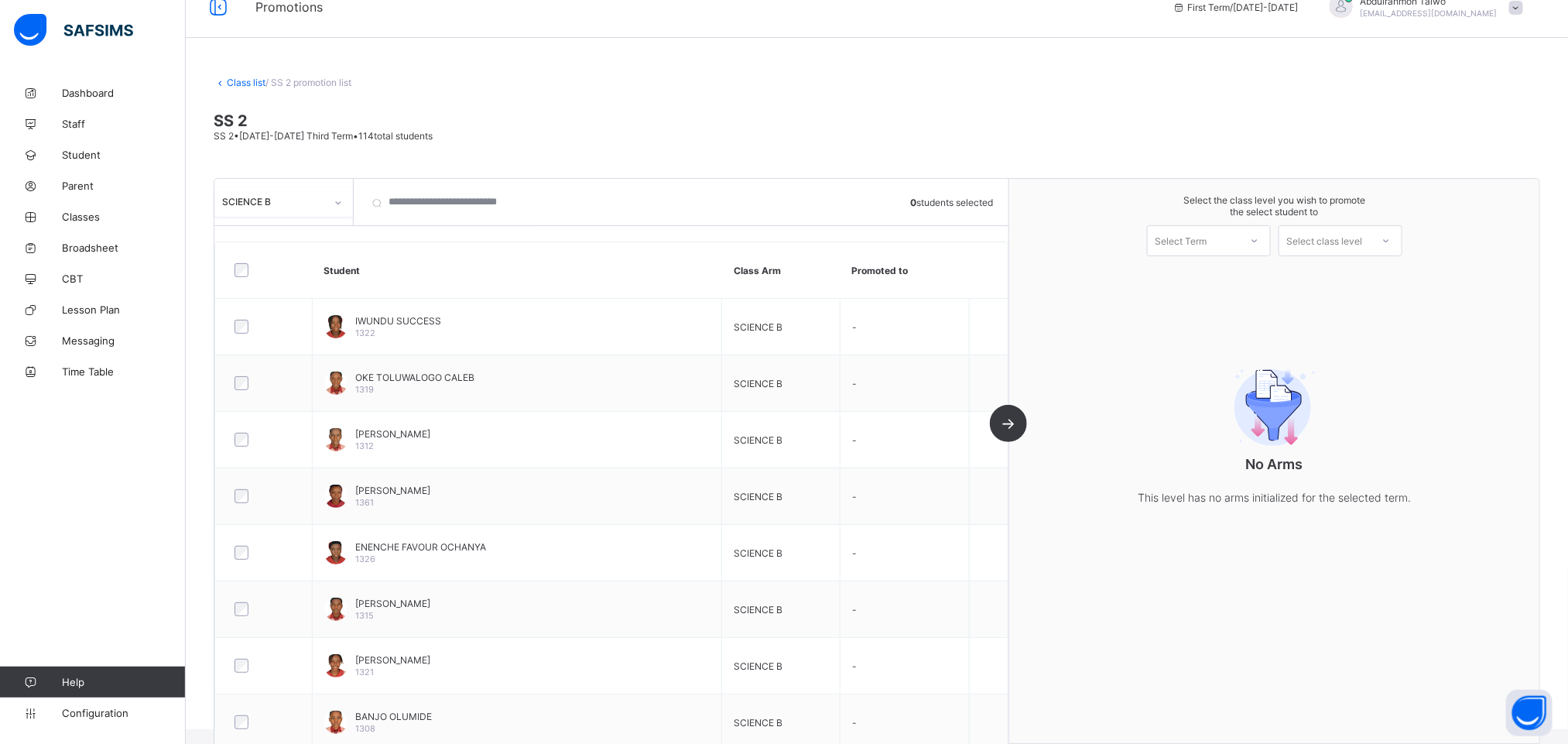
click at [231, 269] on div at bounding box center [264, 270] width 66 height 14
click at [249, 269] on div at bounding box center [264, 270] width 66 height 14
click at [1358, 239] on div "Select class level" at bounding box center [1325, 241] width 76 height 31
click at [1115, 335] on div "No Arms This level has no arms initialized for the selected term." at bounding box center [1274, 433] width 530 height 213
click at [237, 79] on link "Class list" at bounding box center [245, 82] width 39 height 11
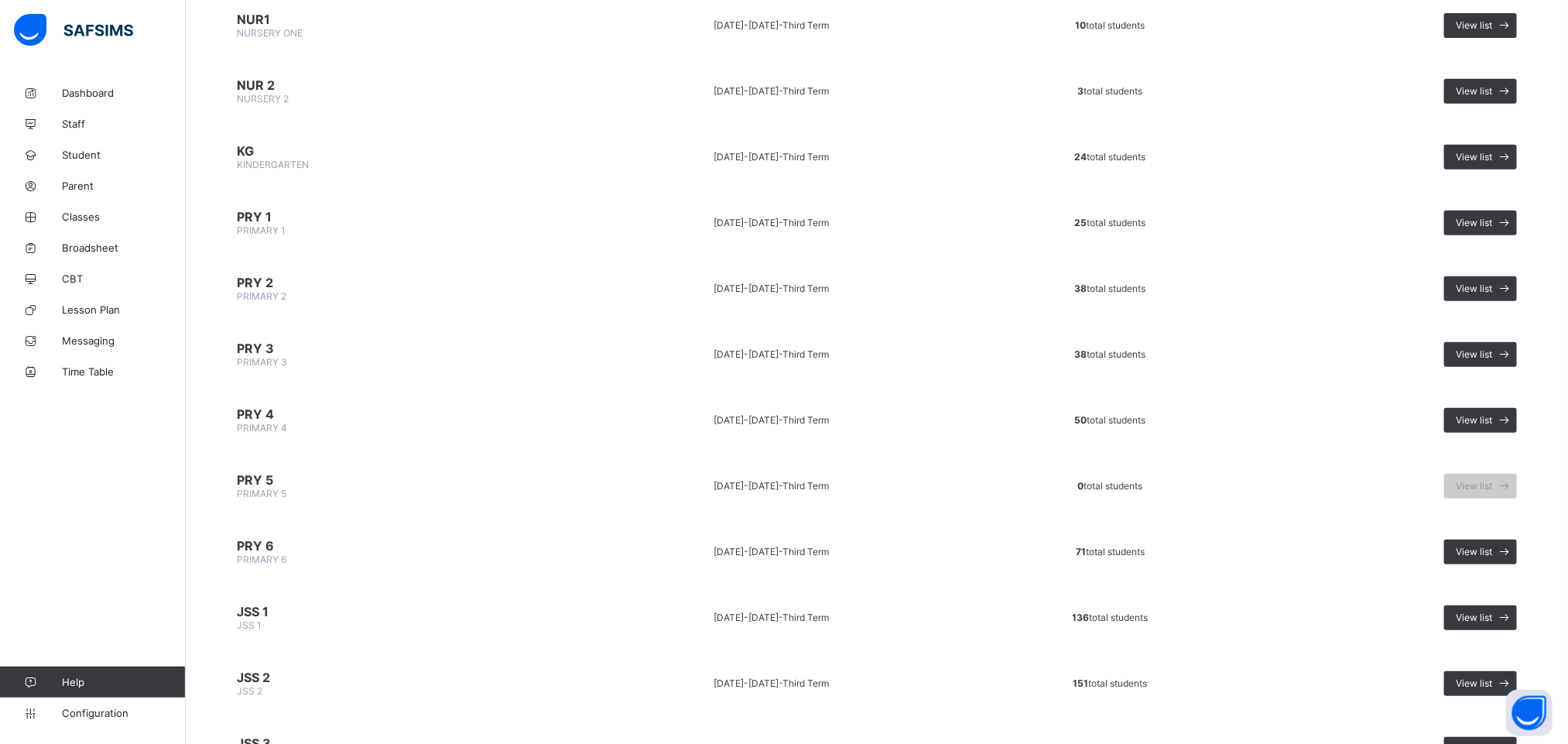
scroll to position [662, 0]
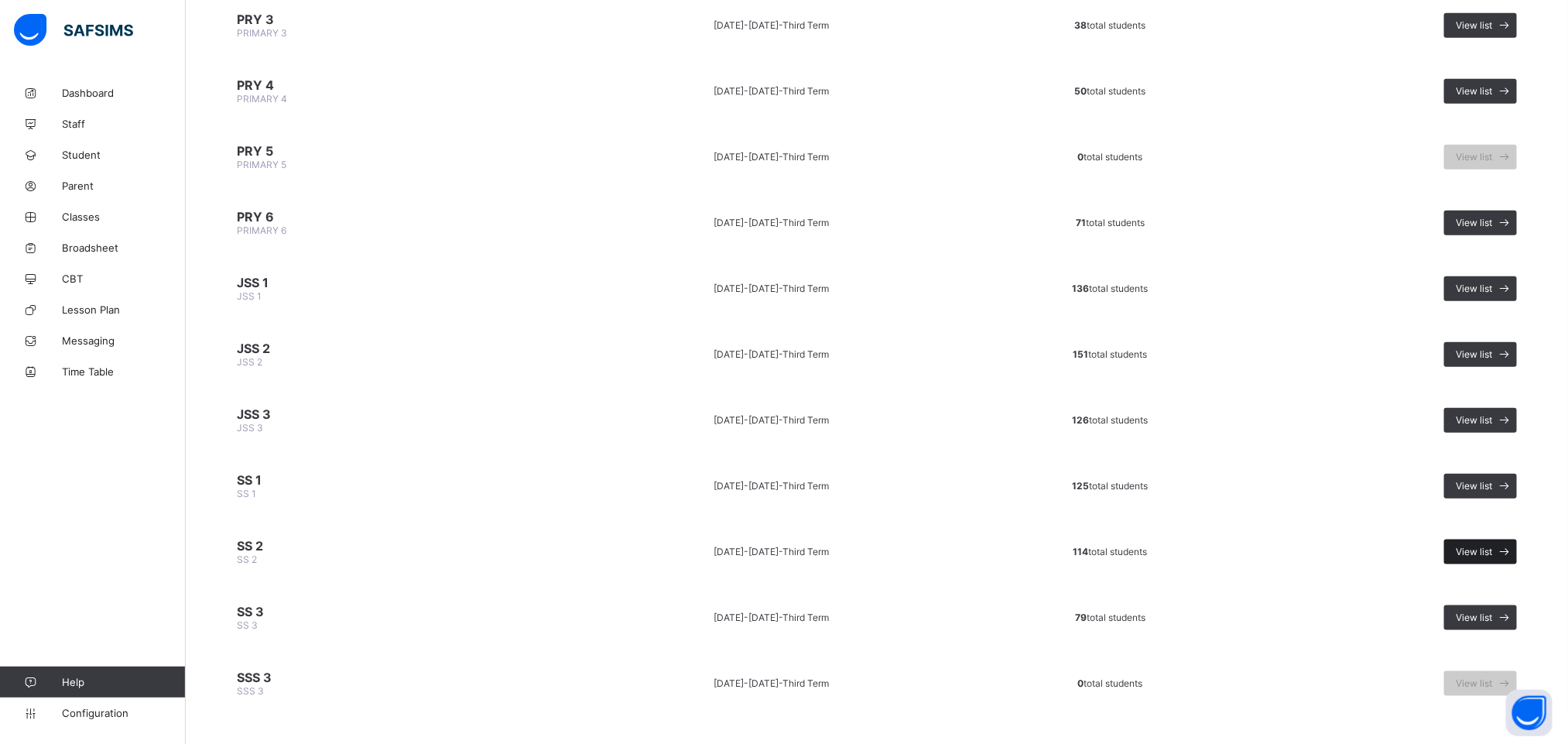
click at [1504, 540] on div "View list" at bounding box center [1480, 552] width 72 height 24
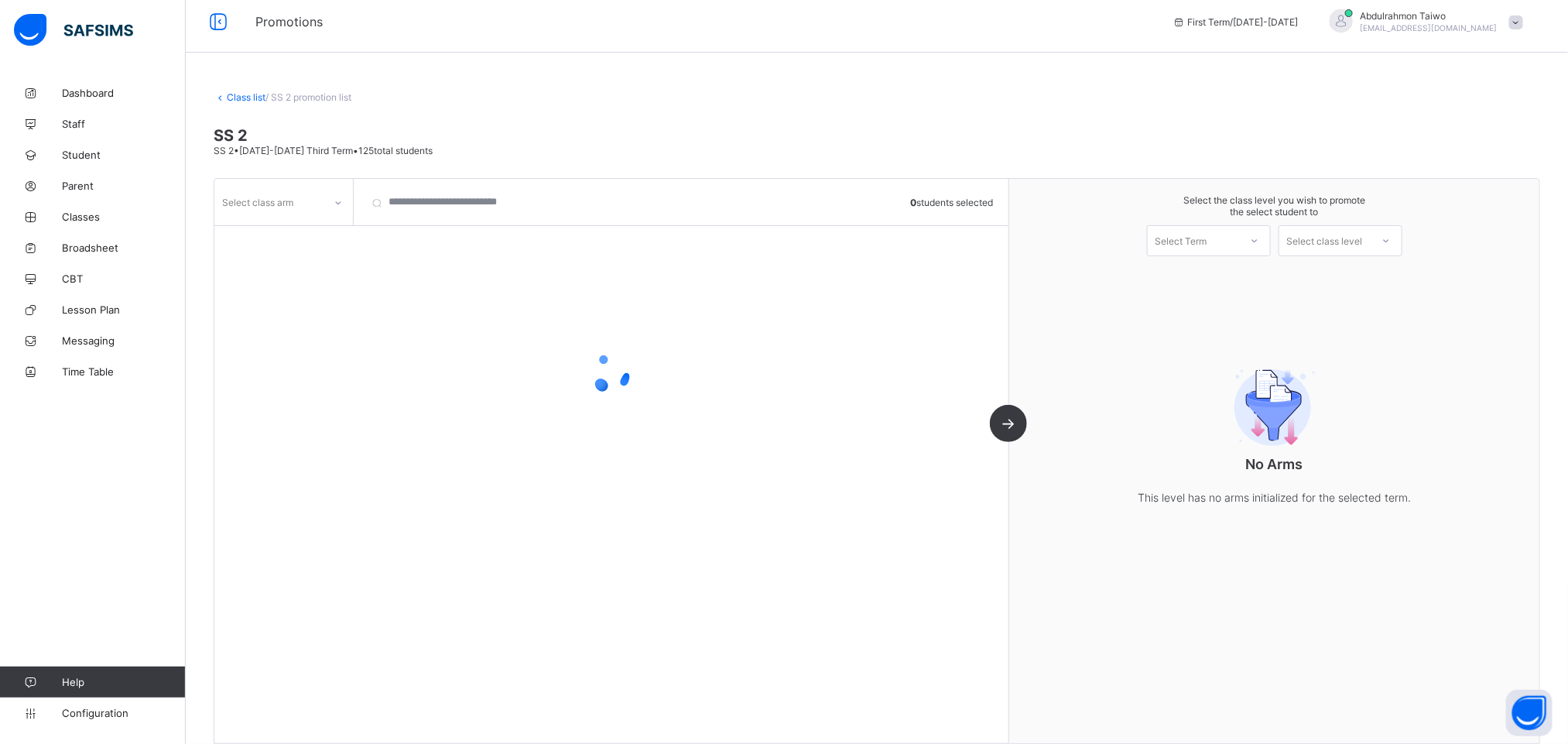
scroll to position [24, 0]
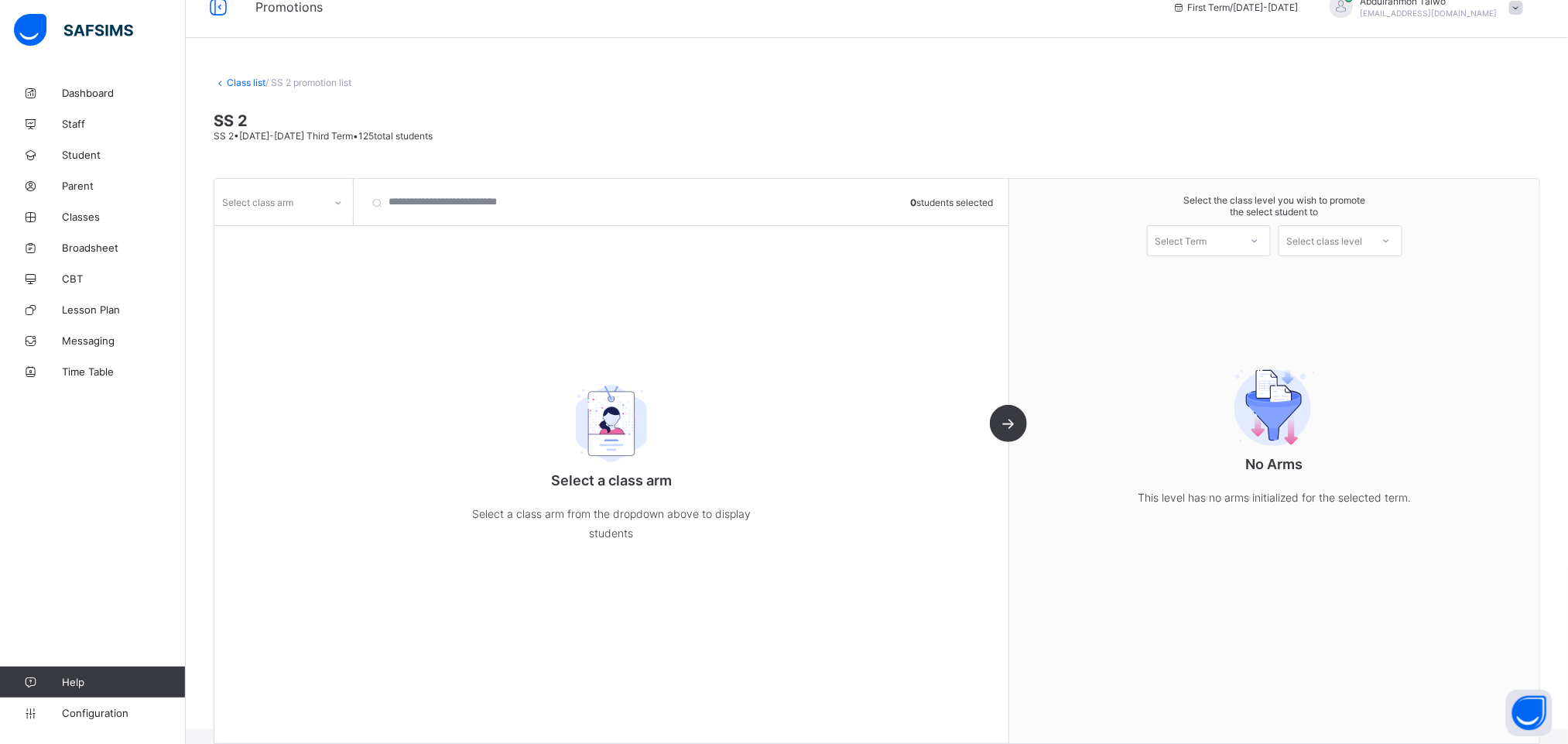
click at [291, 208] on div "Select class arm" at bounding box center [258, 201] width 71 height 29
click at [277, 291] on div "SCIENCE A" at bounding box center [284, 284] width 137 height 24
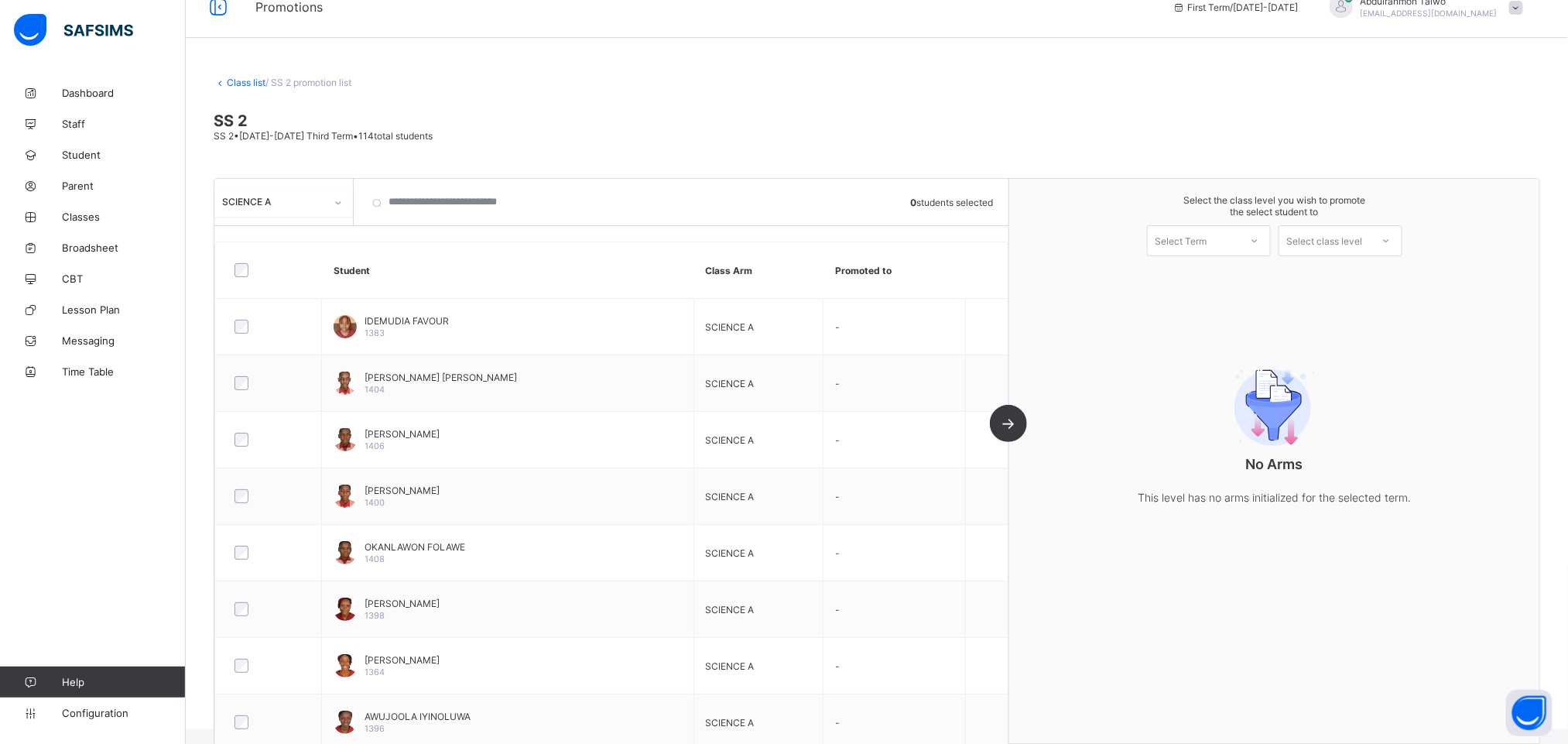
click at [232, 269] on div at bounding box center [269, 270] width 75 height 14
click at [1239, 238] on div "Select Term" at bounding box center [1193, 240] width 91 height 22
click at [1240, 268] on div "First Term [DATE]-[DATE]" at bounding box center [1209, 281] width 122 height 36
click at [1371, 239] on div "Select class level" at bounding box center [1325, 240] width 91 height 22
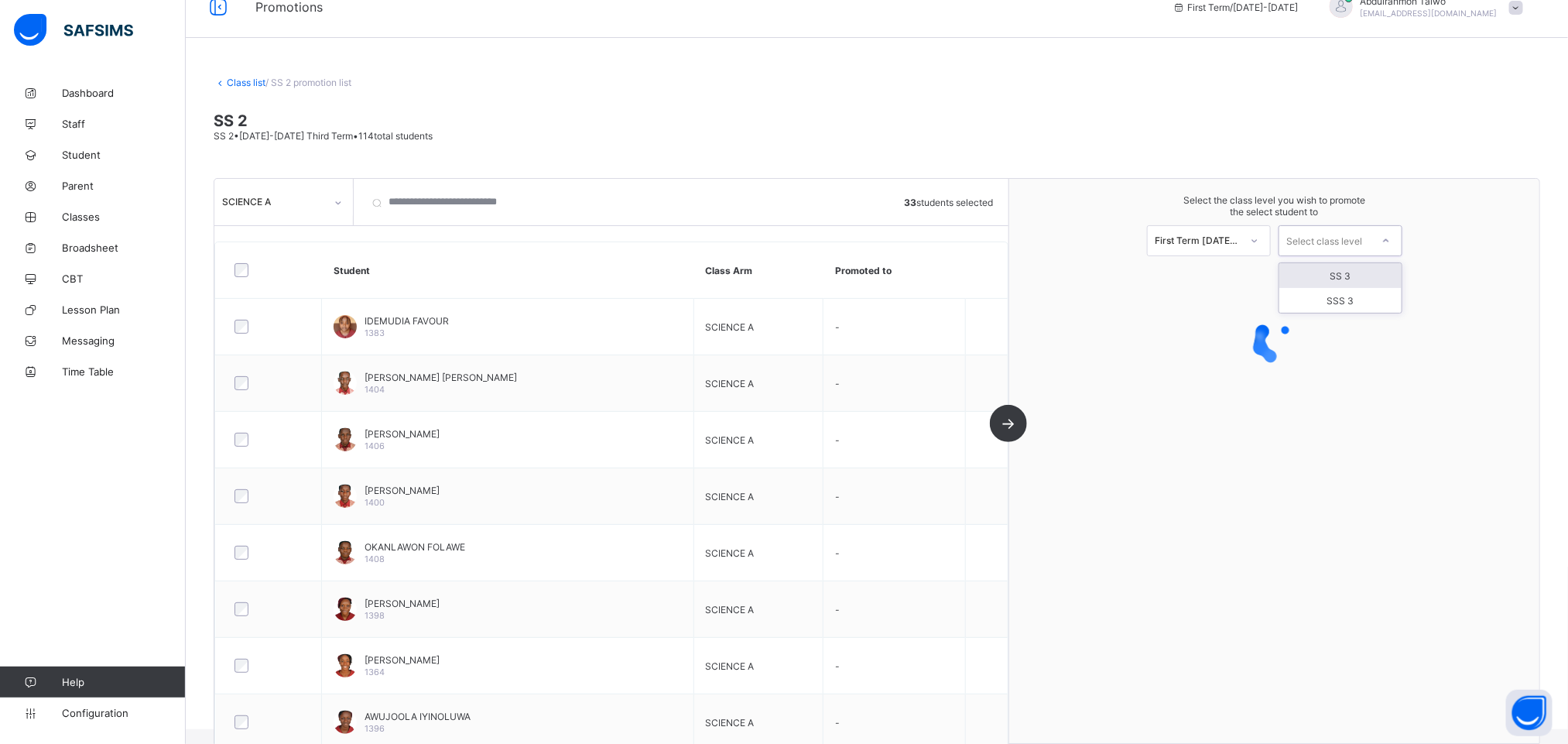
click at [1361, 282] on div "SS 3" at bounding box center [1341, 276] width 122 height 24
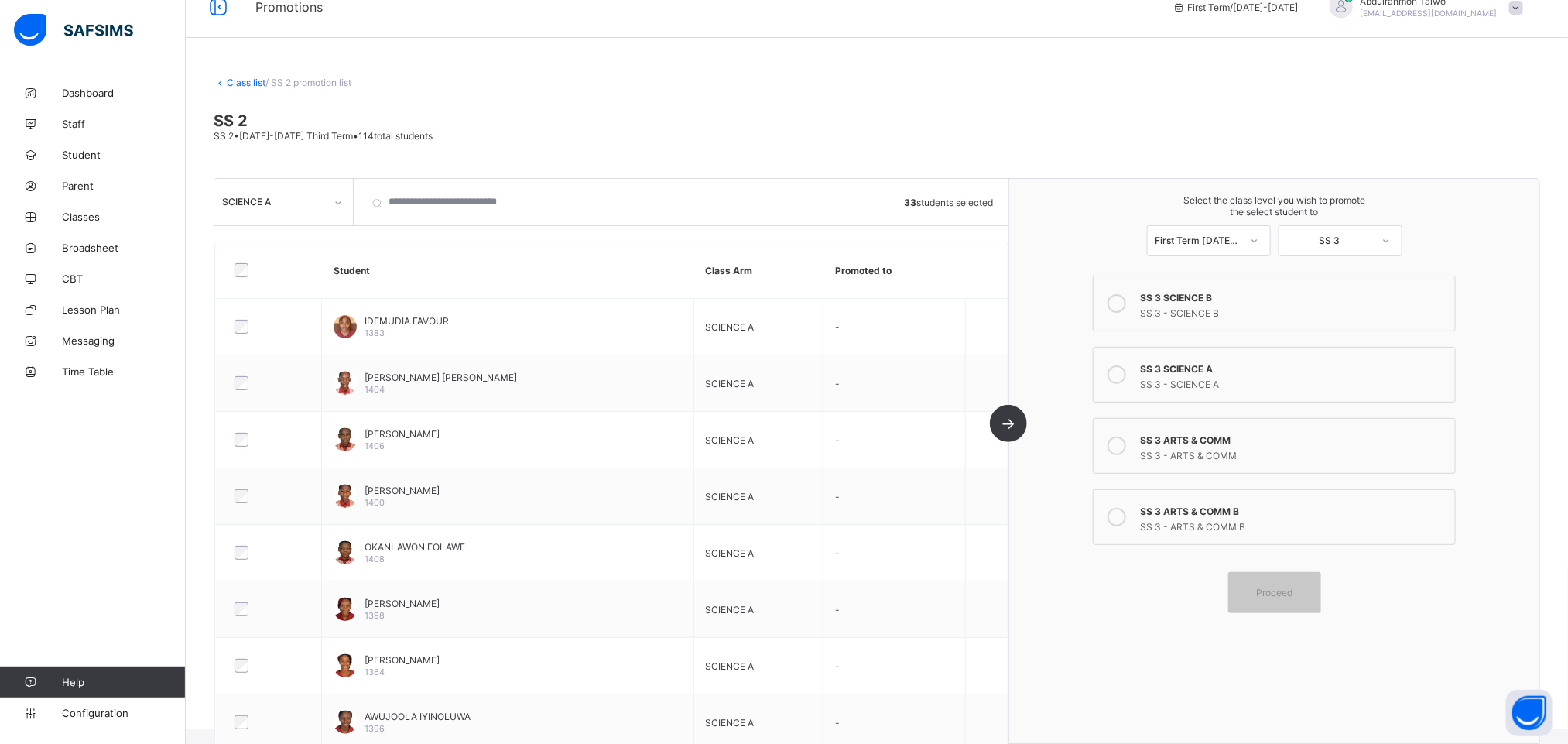
click at [1063, 277] on div "Select the class level you wish to promote the select student to First Term 202…" at bounding box center [1274, 461] width 530 height 564
click at [249, 85] on link "Class list" at bounding box center [245, 82] width 39 height 11
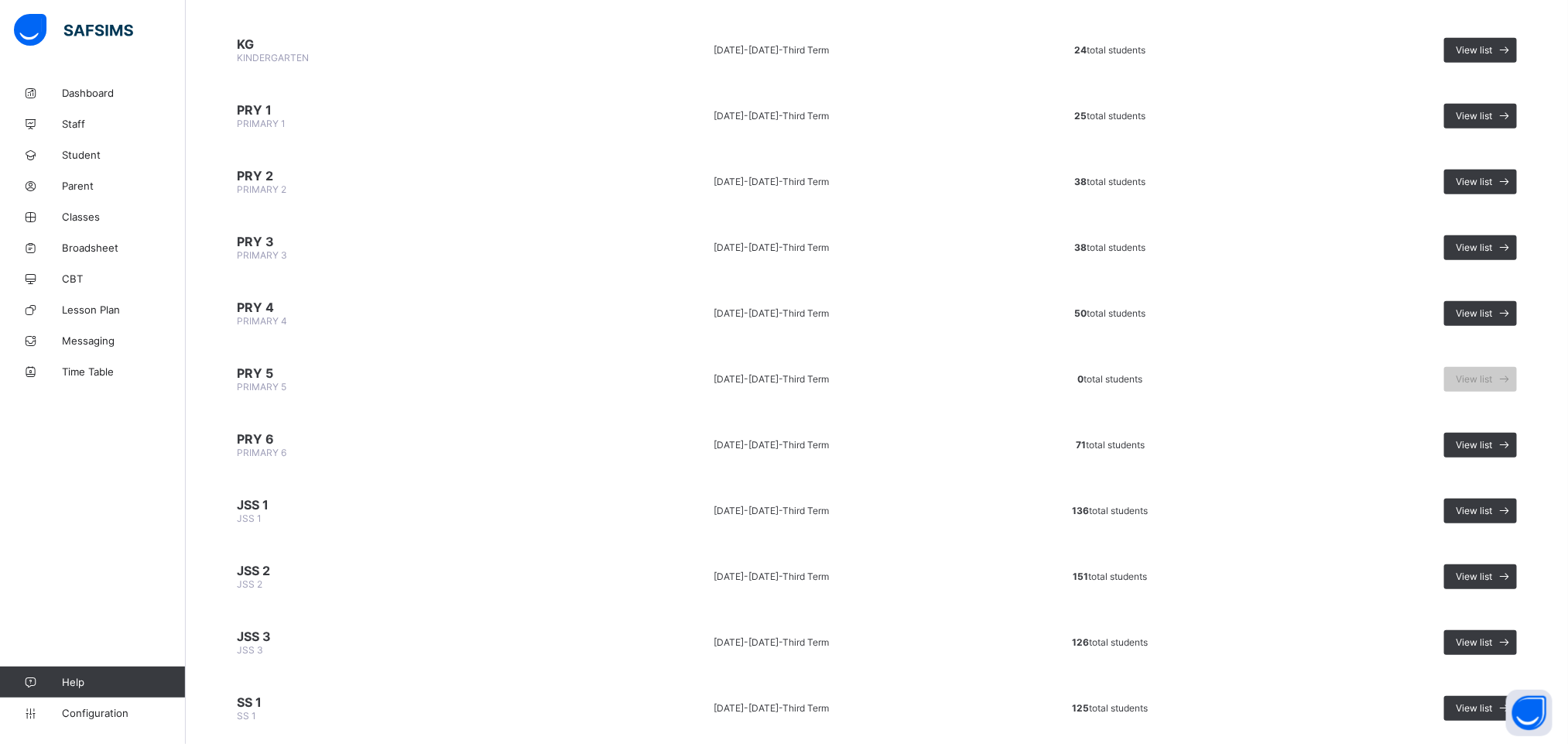
scroll to position [662, 0]
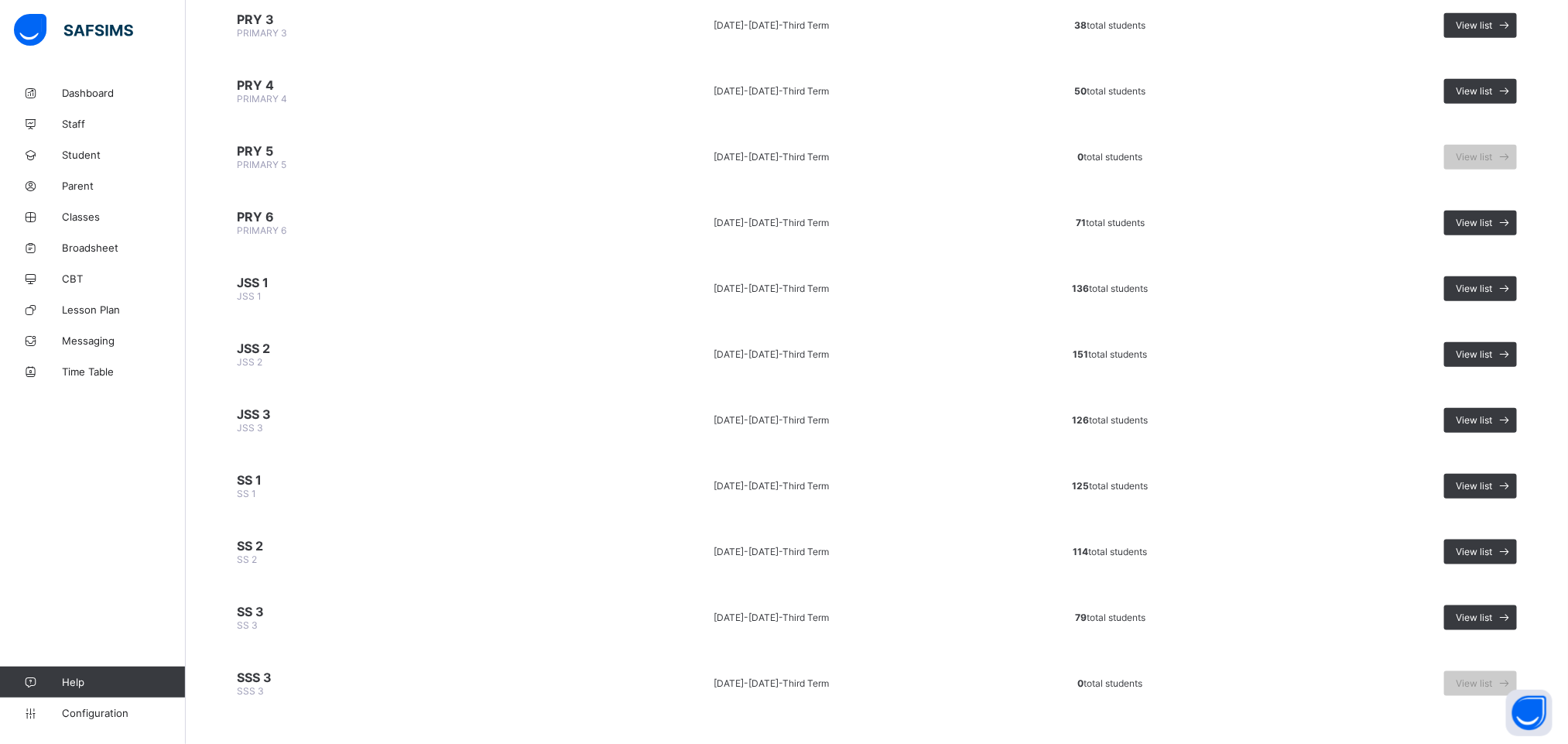
click at [1540, 461] on td "View list" at bounding box center [1398, 486] width 284 height 58
click at [1513, 479] on icon at bounding box center [1504, 486] width 16 height 15
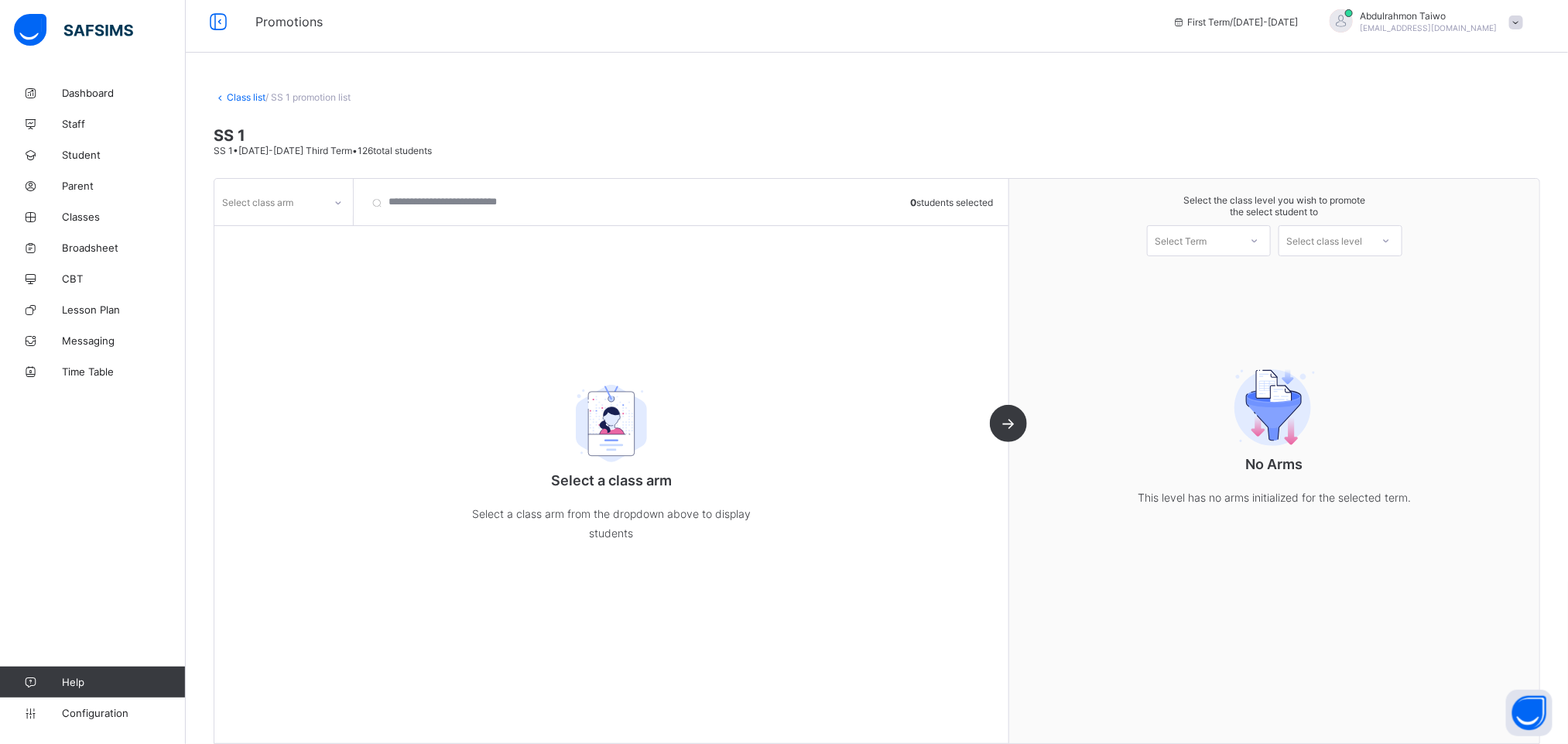
scroll to position [24, 0]
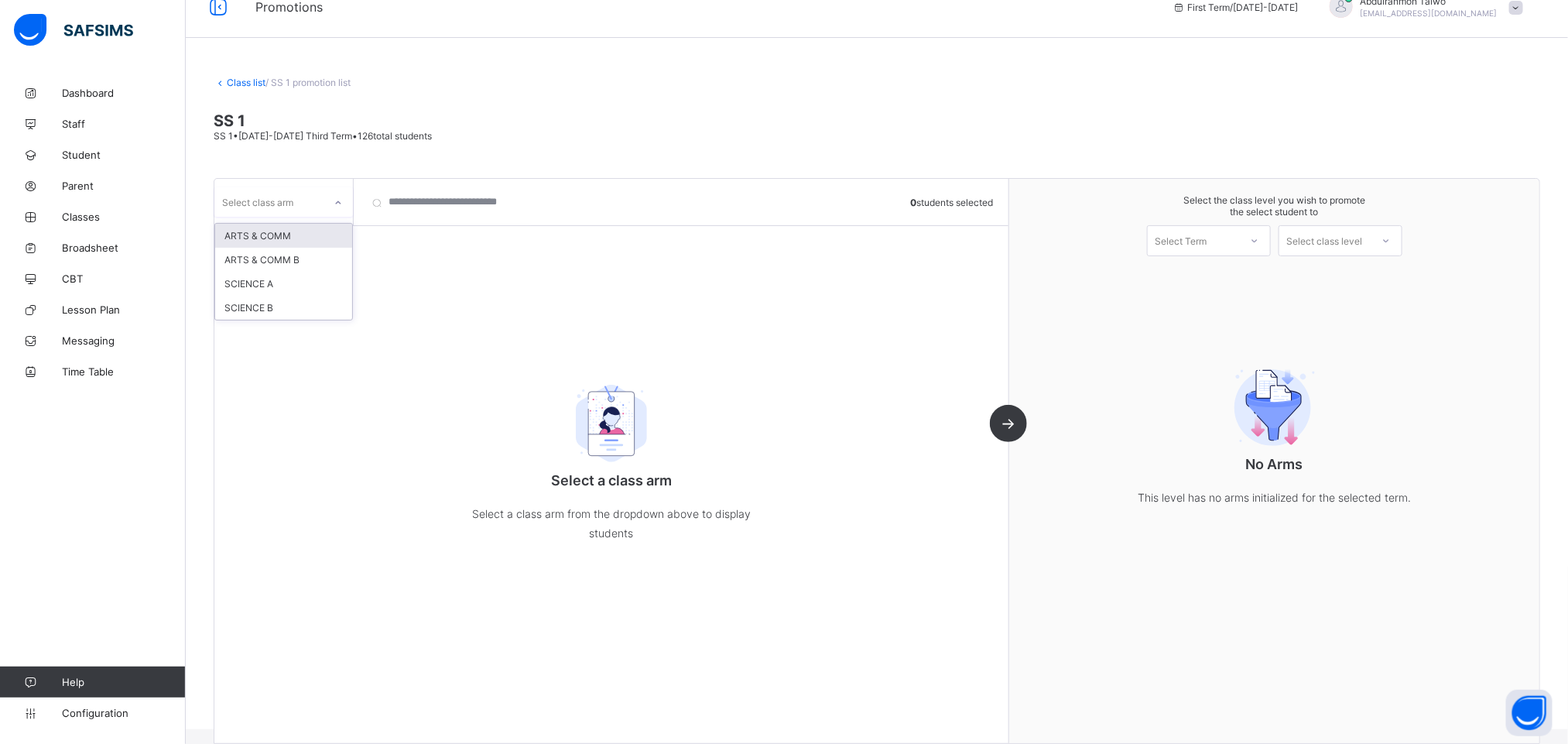
click at [309, 208] on div "Select class arm" at bounding box center [269, 201] width 109 height 22
click at [274, 230] on div "ARTS & COMM" at bounding box center [284, 236] width 137 height 24
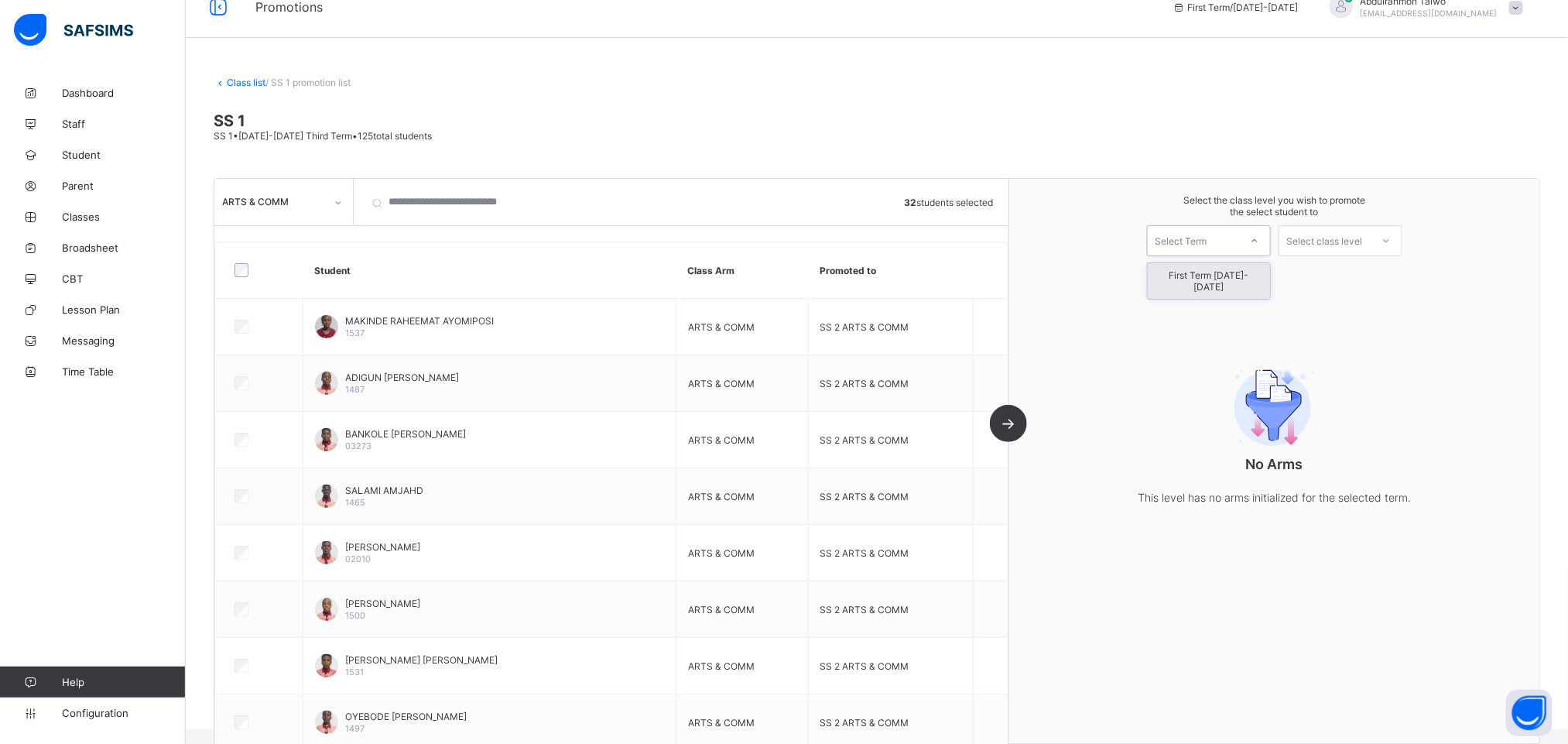
click at [1229, 248] on div "Select Term" at bounding box center [1193, 240] width 91 height 22
click at [1221, 273] on div "First Term [DATE]-[DATE]" at bounding box center [1209, 281] width 122 height 36
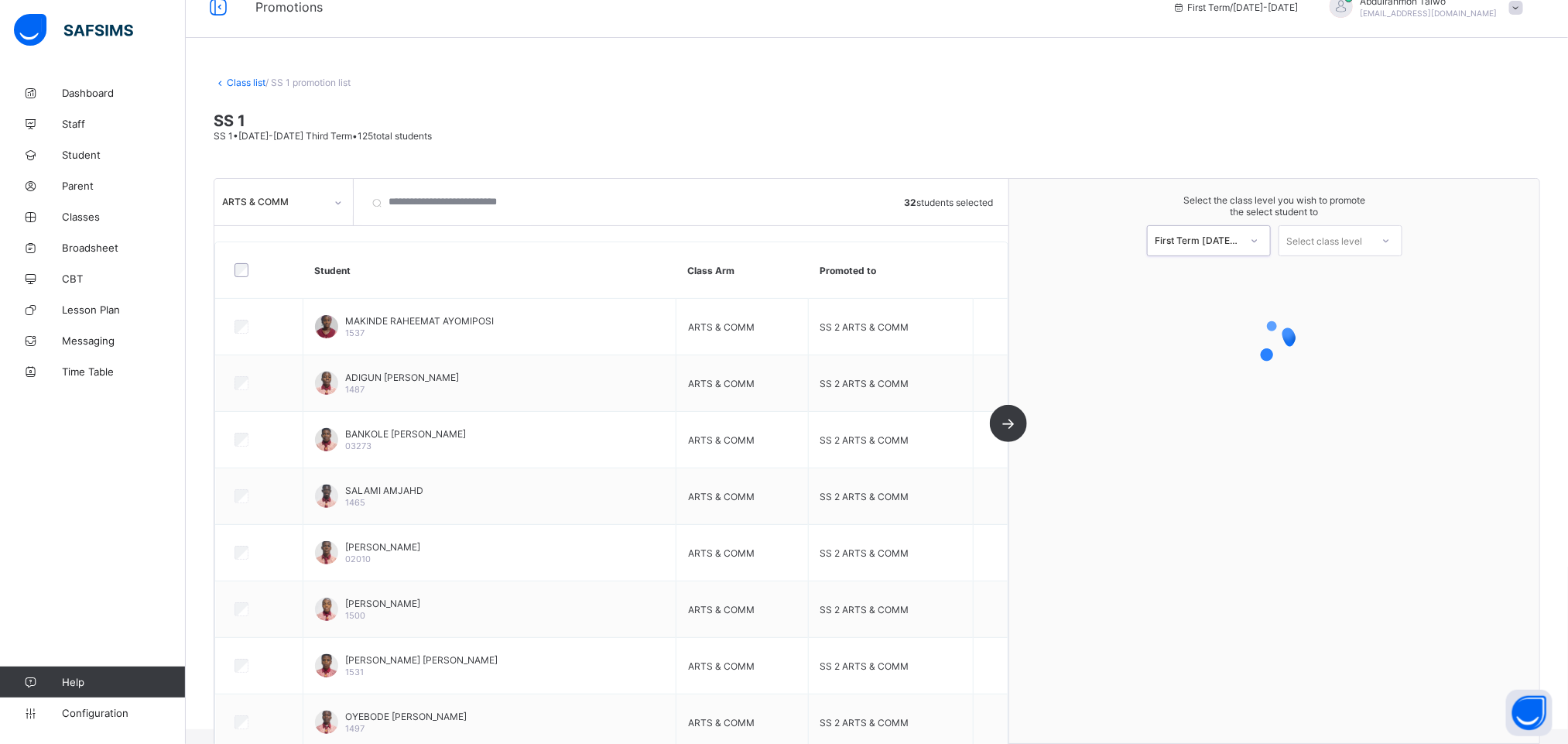
click at [1341, 234] on div "Select class level" at bounding box center [1325, 241] width 76 height 31
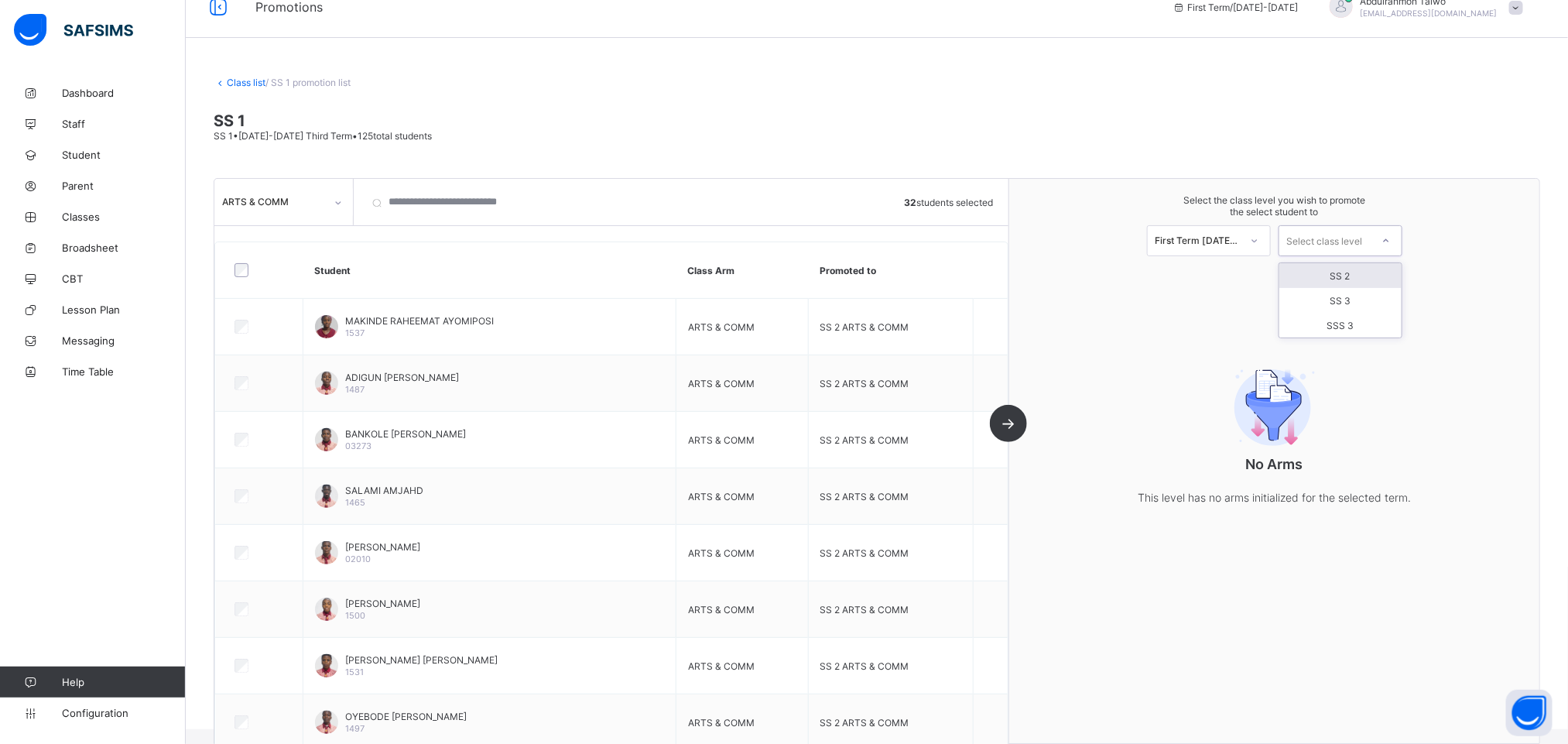
click at [1370, 279] on div "SS 2" at bounding box center [1341, 276] width 122 height 24
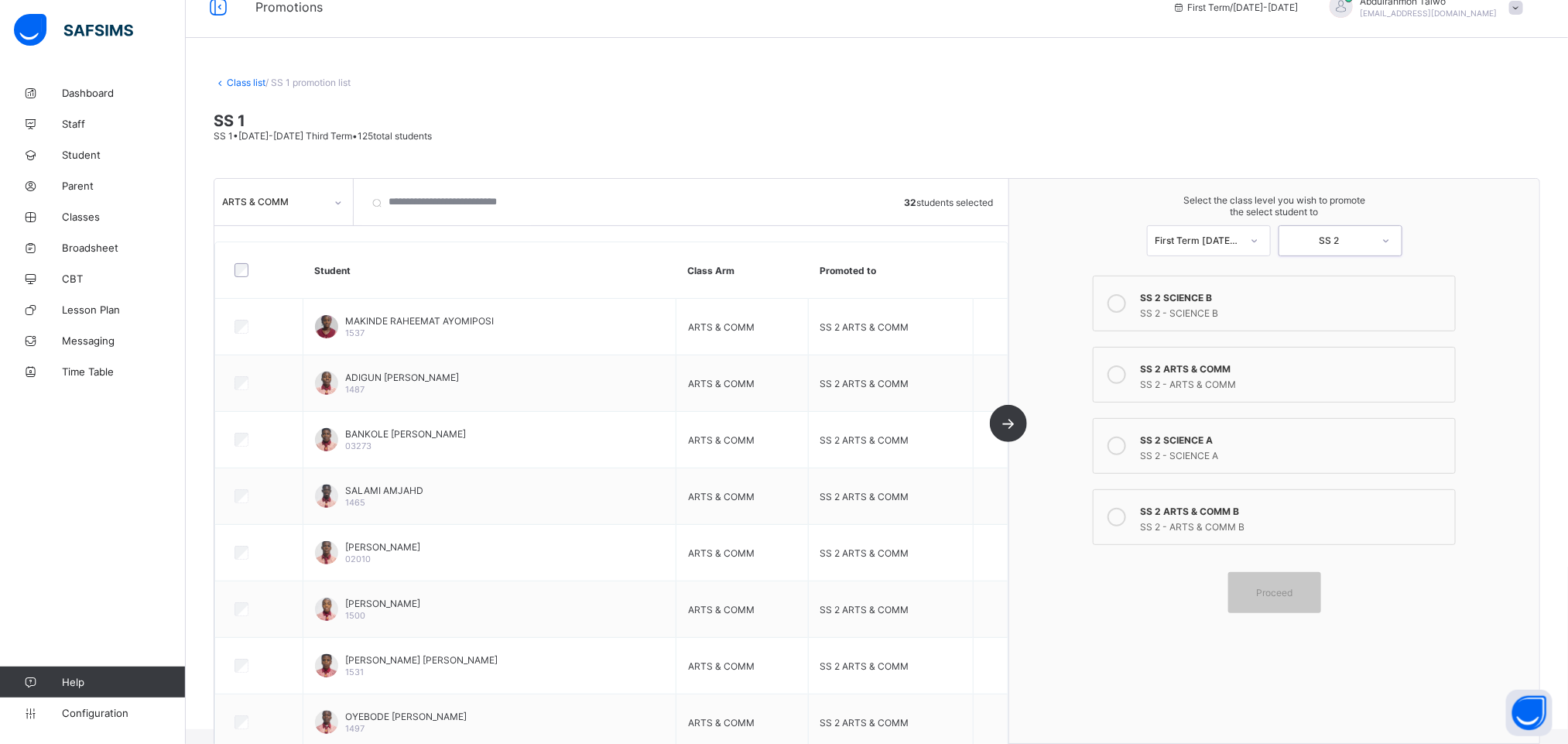
click at [1279, 293] on div "SS 2 SCIENCE B" at bounding box center [1294, 295] width 307 height 15
click at [1265, 379] on div "SS 2 - ARTS & COMM" at bounding box center [1294, 382] width 307 height 15
click at [1309, 591] on span "Proceed" at bounding box center [1275, 593] width 70 height 11
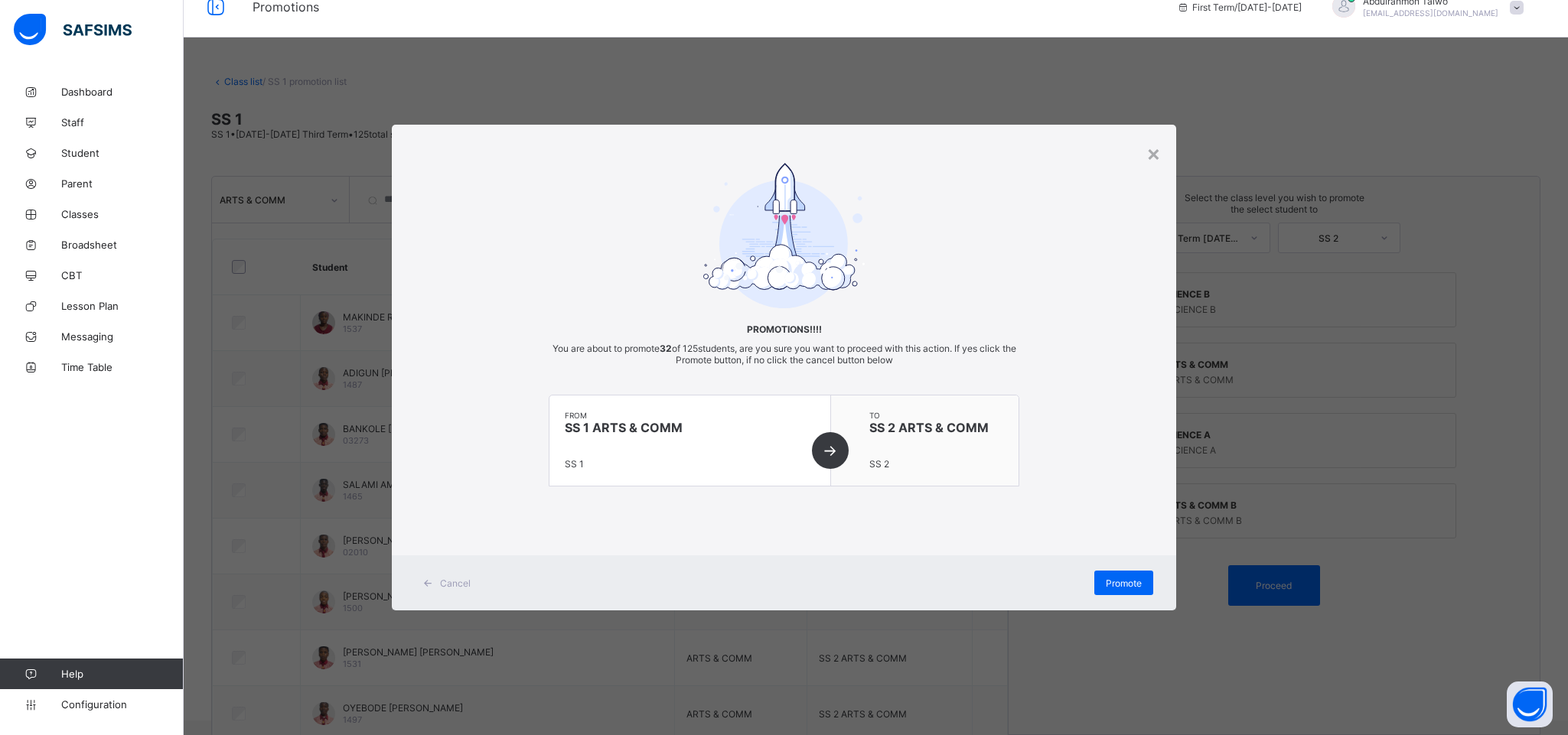
click at [1297, 584] on div "× Promotions!!!! You are about to promote 32 of 125 students, are you sure you …" at bounding box center [784, 367] width 1568 height 735
click at [1127, 579] on span "Promote" at bounding box center [1123, 583] width 36 height 11
click at [1151, 158] on div "×" at bounding box center [1153, 153] width 15 height 26
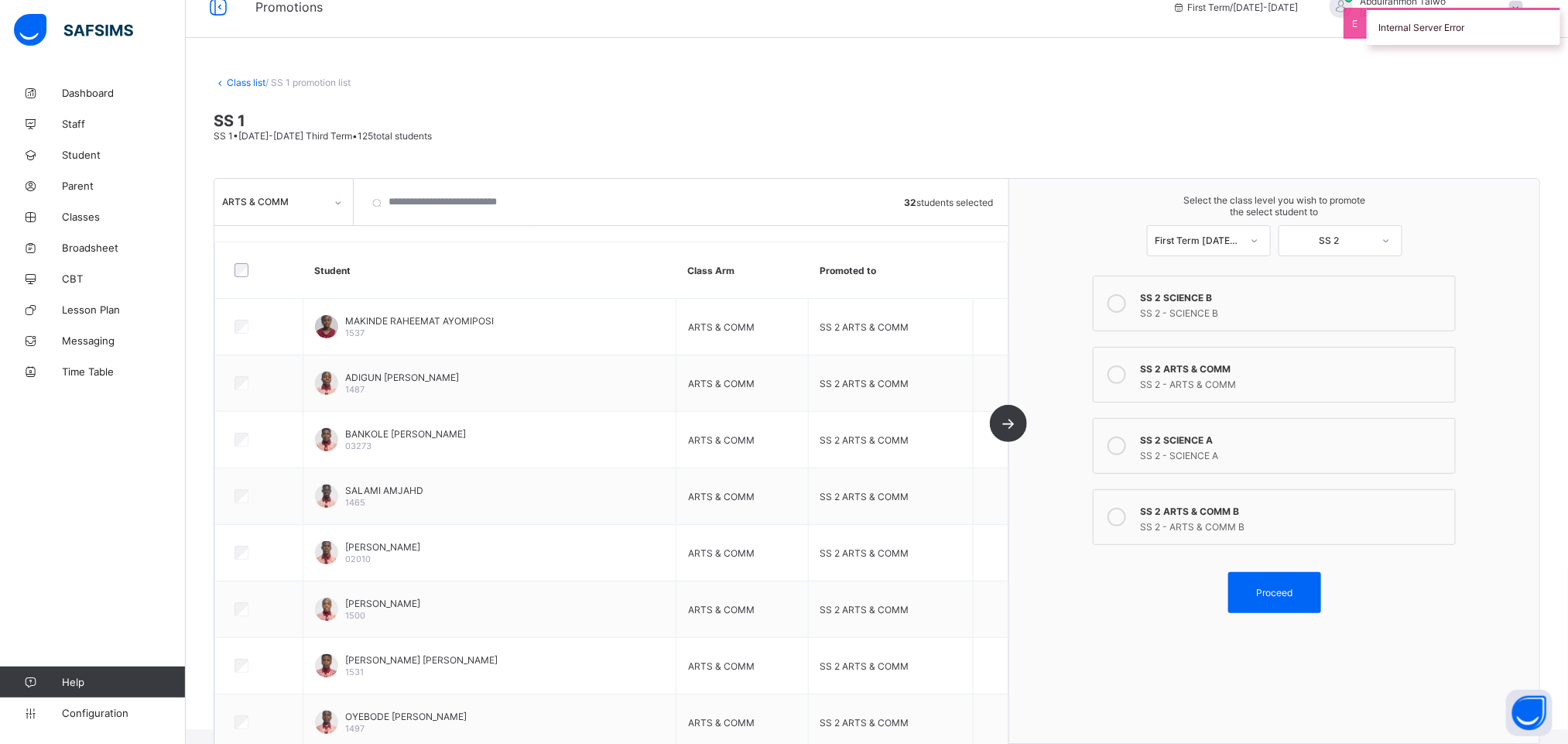
click at [720, 259] on th "Class Arm" at bounding box center [742, 271] width 133 height 56
click at [234, 85] on link "Class list" at bounding box center [245, 82] width 39 height 11
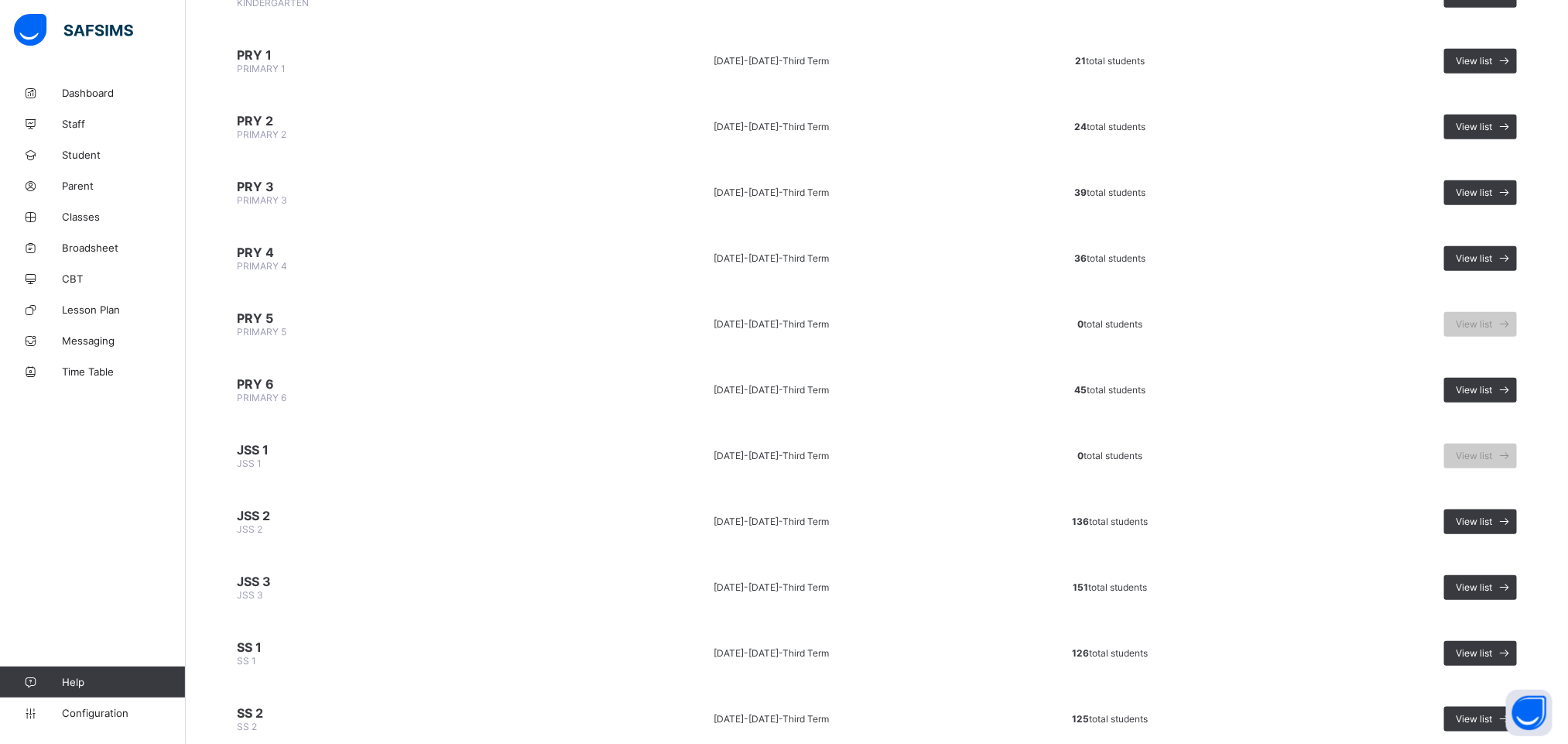
scroll to position [662, 0]
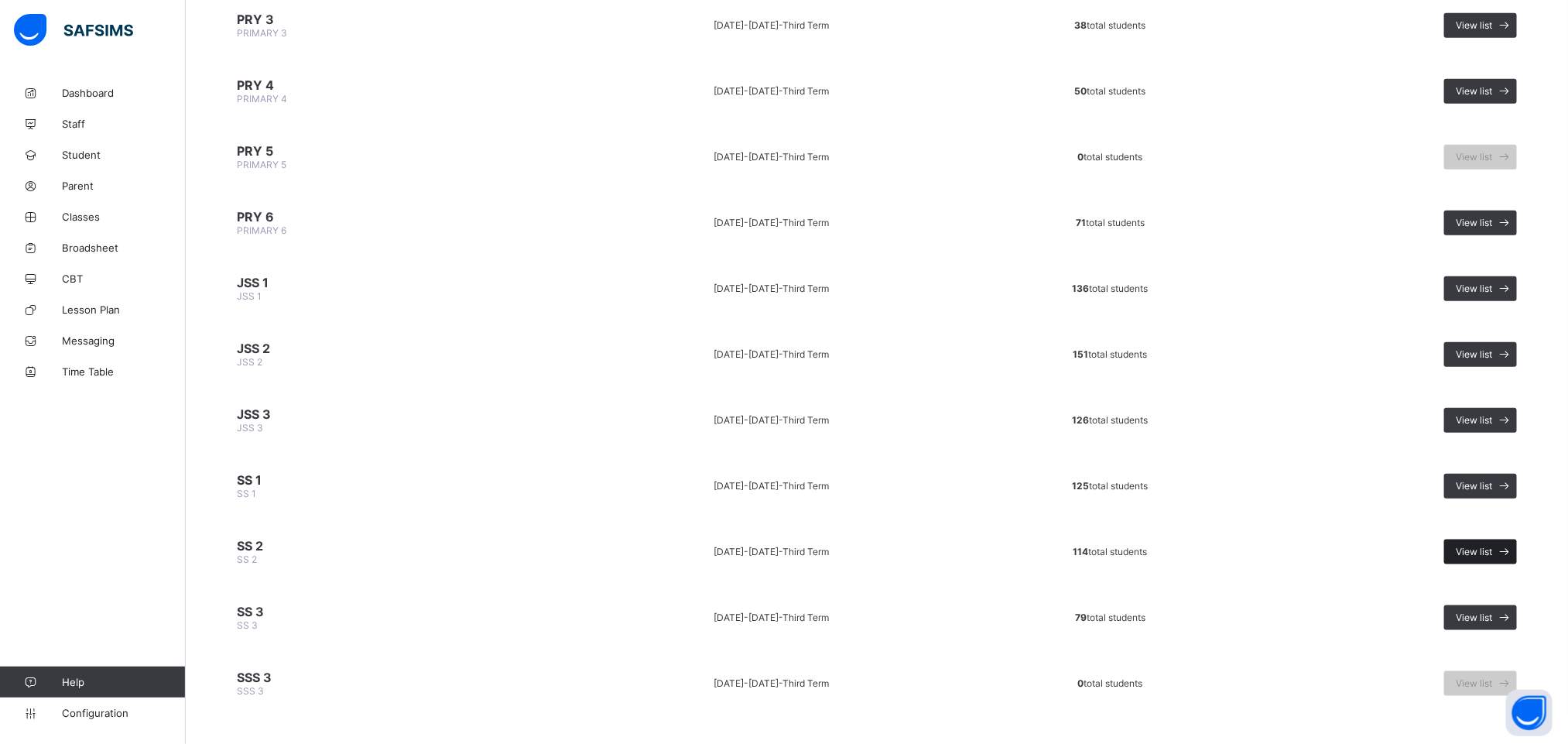
click at [1485, 546] on span "View list" at bounding box center [1473, 551] width 37 height 11
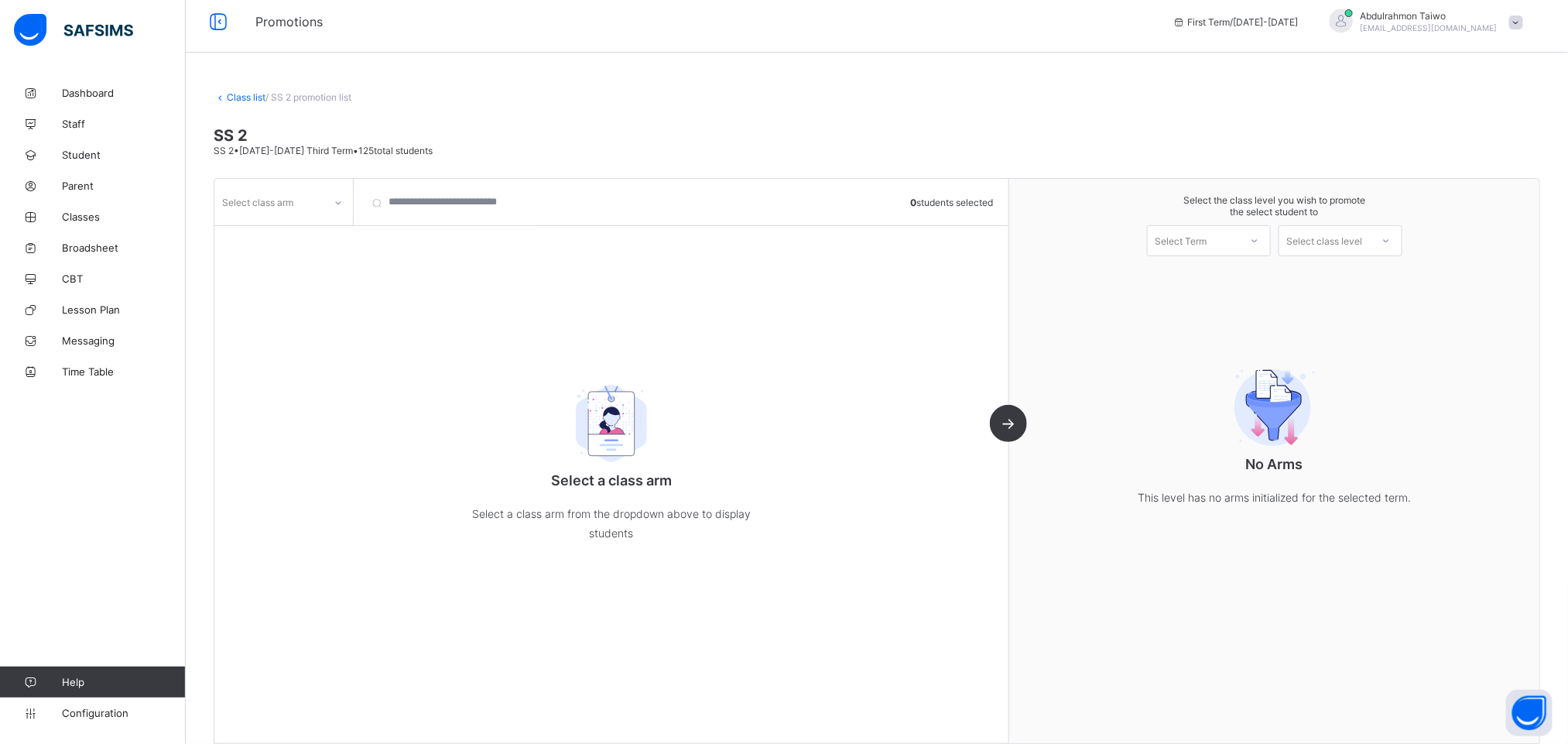
scroll to position [24, 0]
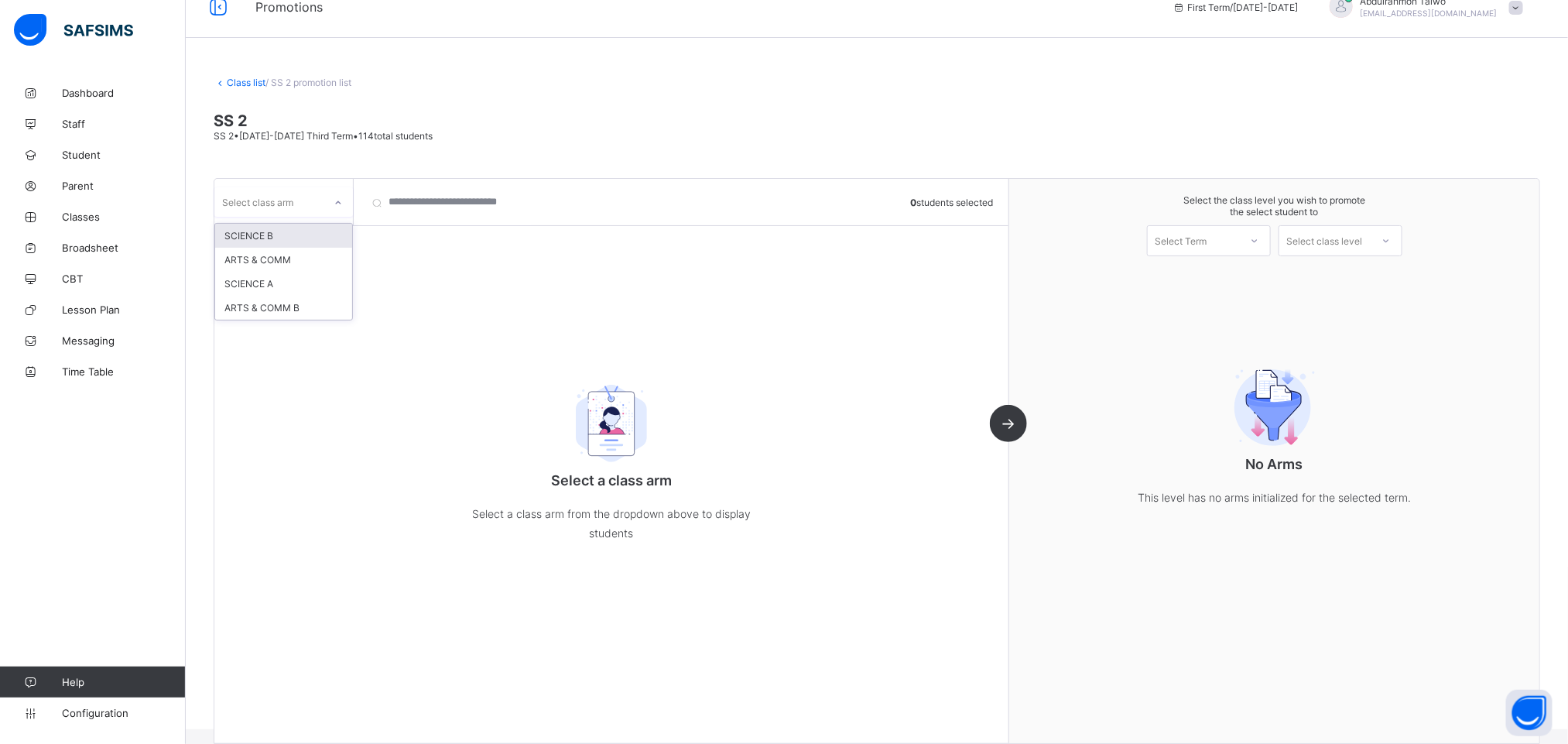
click at [276, 204] on div "Select class arm" at bounding box center [258, 201] width 71 height 29
click at [283, 242] on div "SCIENCE B" at bounding box center [284, 236] width 137 height 24
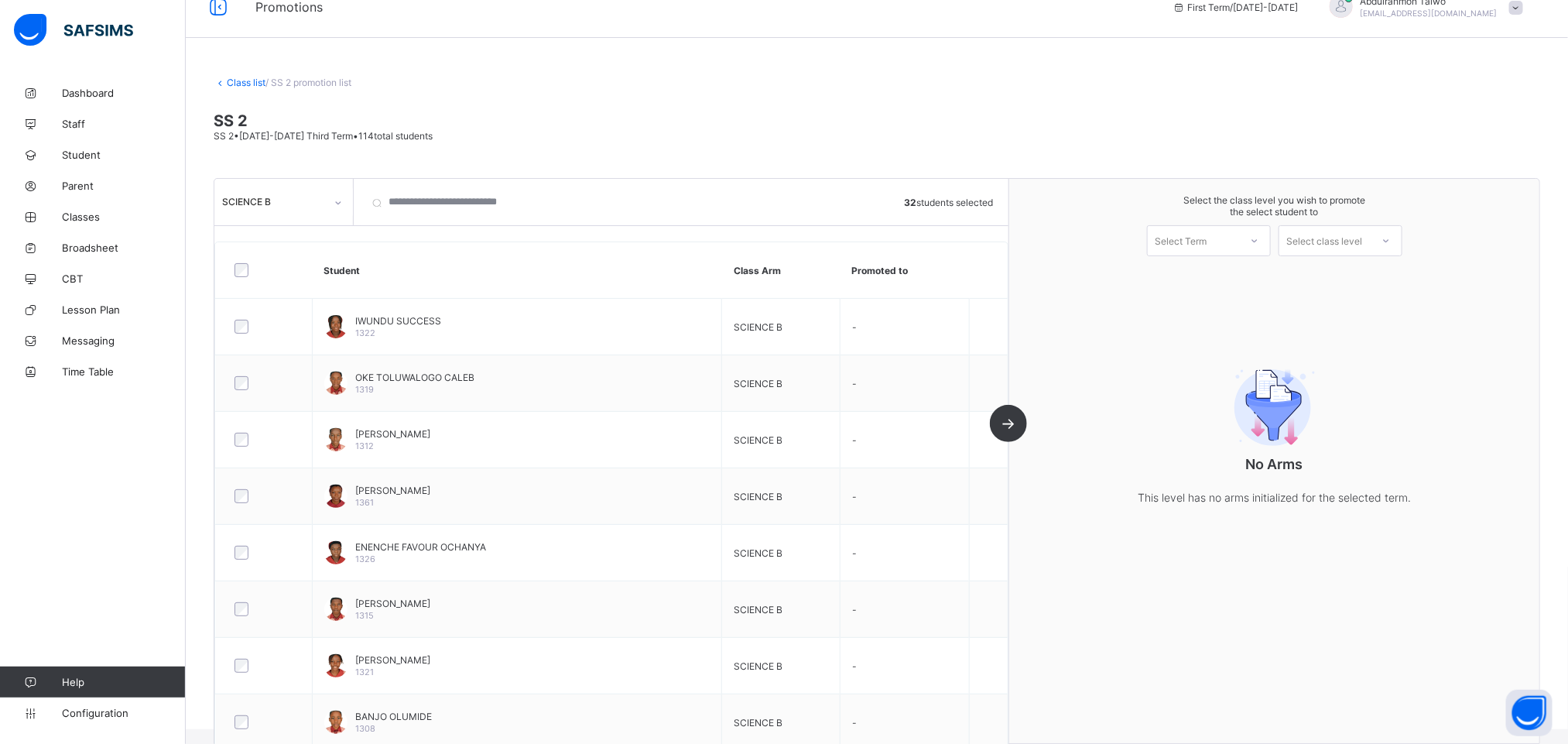
click at [330, 208] on div at bounding box center [338, 203] width 26 height 24
click at [1235, 242] on div "Select Term" at bounding box center [1193, 240] width 91 height 22
click at [1236, 283] on div "First Term [DATE]-[DATE]" at bounding box center [1209, 281] width 122 height 36
click at [1344, 244] on div "Select class level" at bounding box center [1325, 241] width 76 height 31
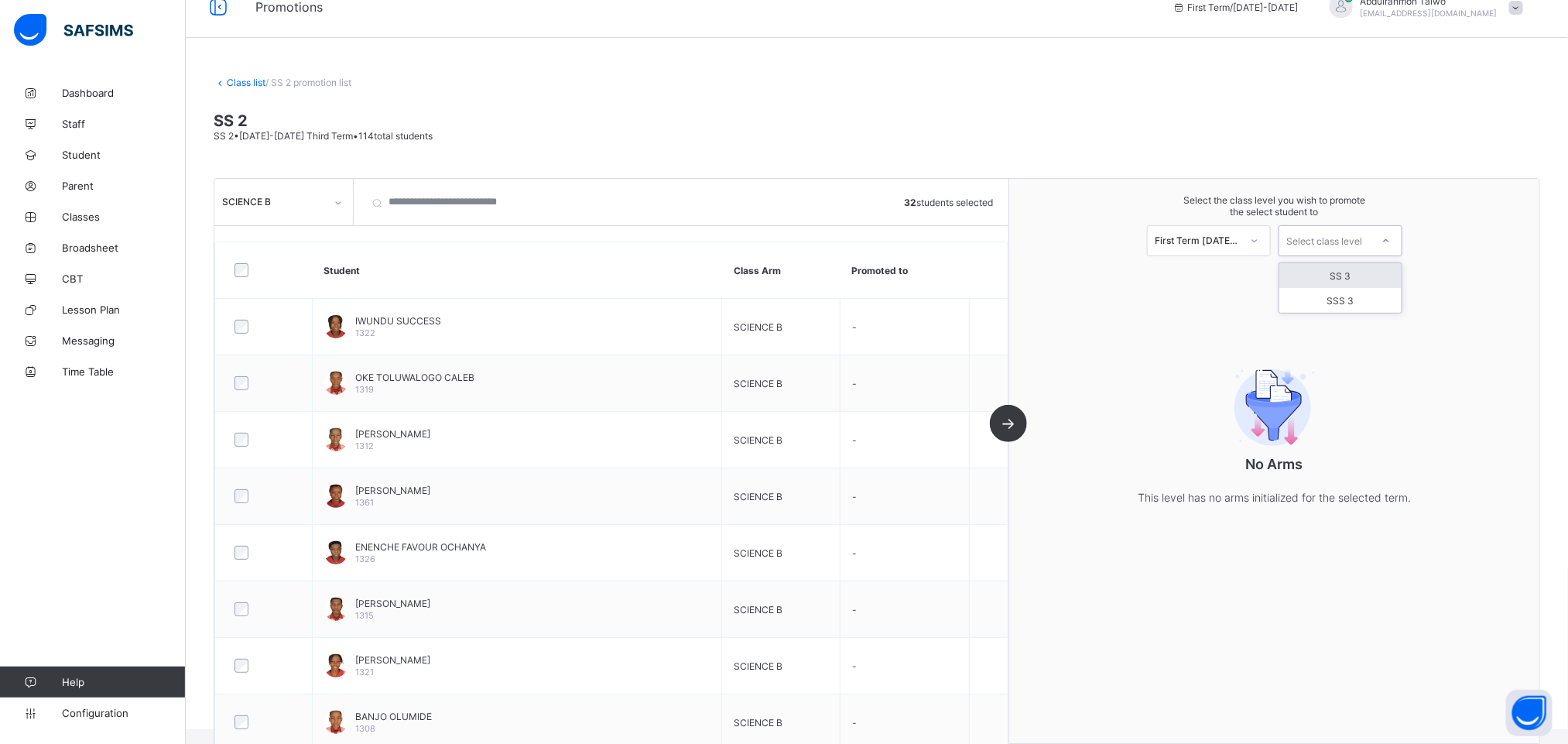
click at [1354, 279] on div "SS 3" at bounding box center [1341, 276] width 122 height 24
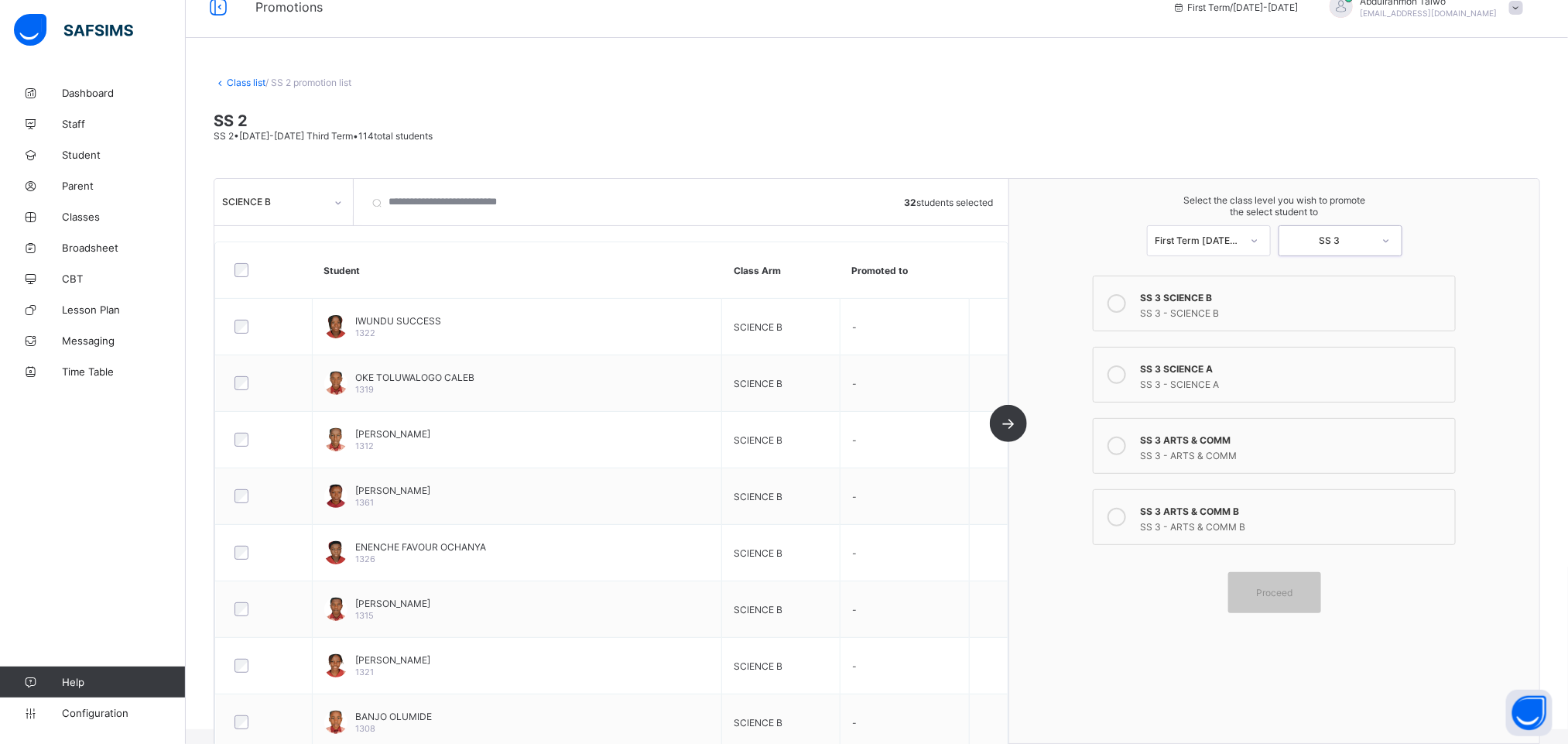
click at [1256, 305] on div "SS 3 - SCIENCE B" at bounding box center [1294, 311] width 307 height 15
click at [1275, 604] on div "Proceed" at bounding box center [1274, 593] width 93 height 41
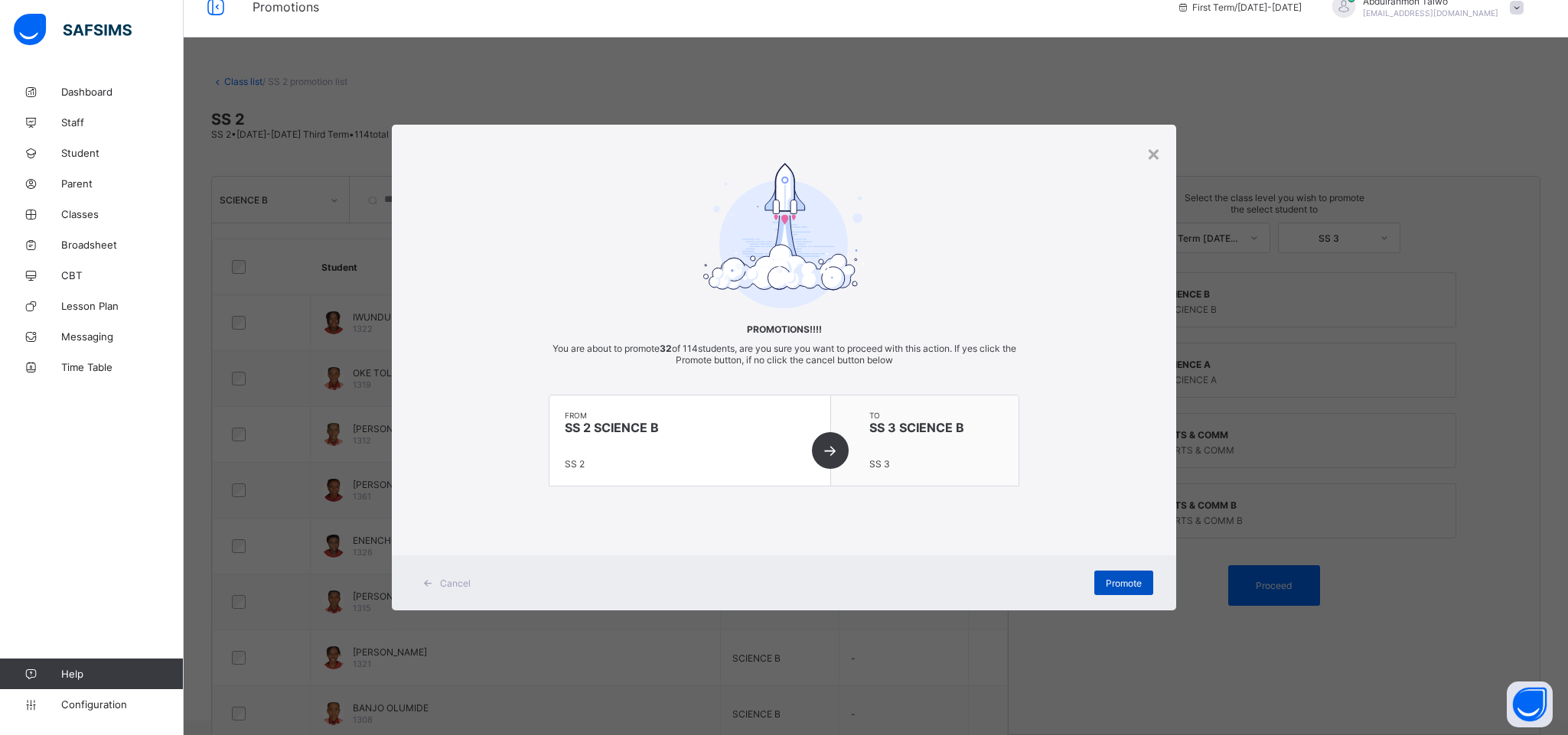
click at [1130, 590] on div "Promote" at bounding box center [1123, 583] width 59 height 24
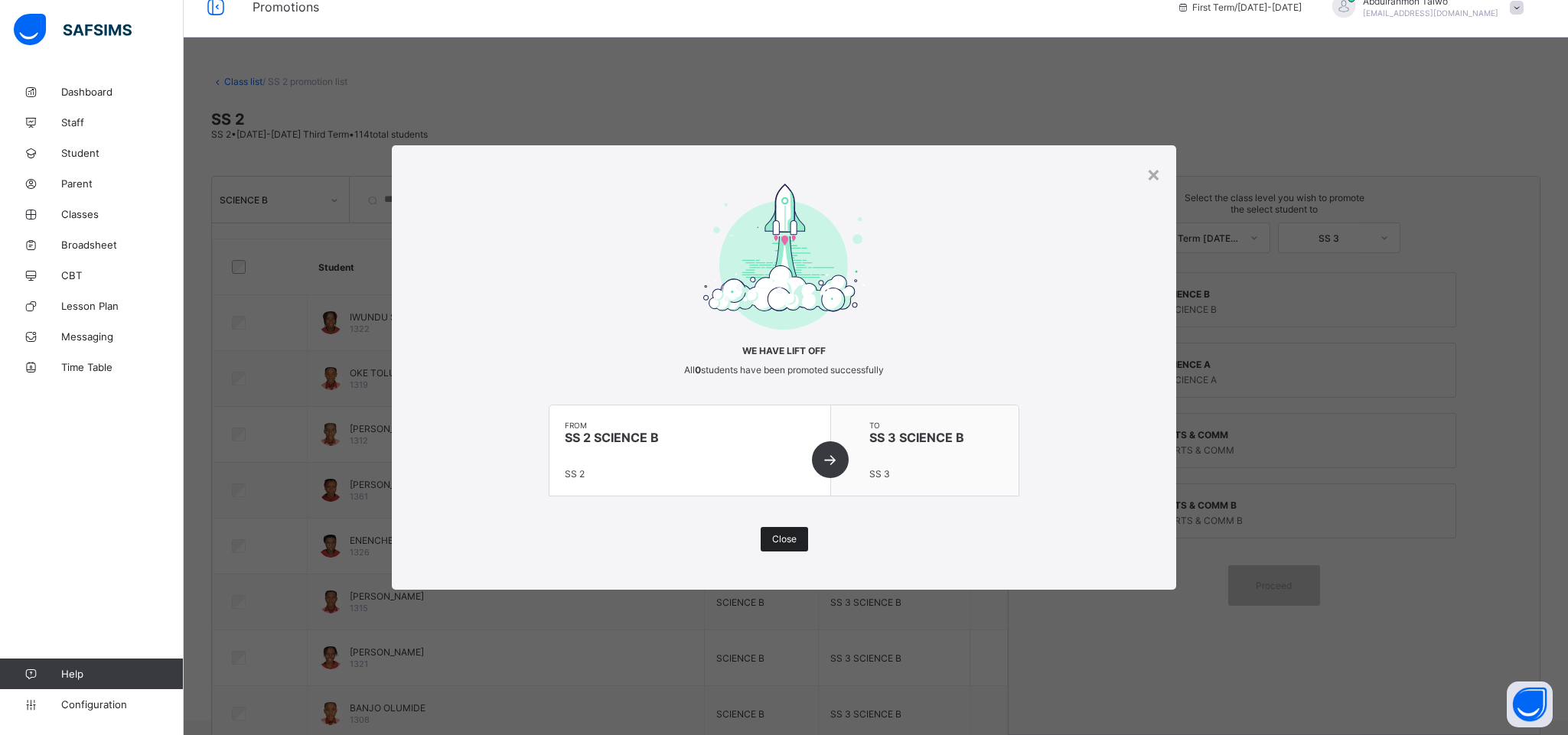
click at [774, 543] on span "Close" at bounding box center [784, 539] width 24 height 11
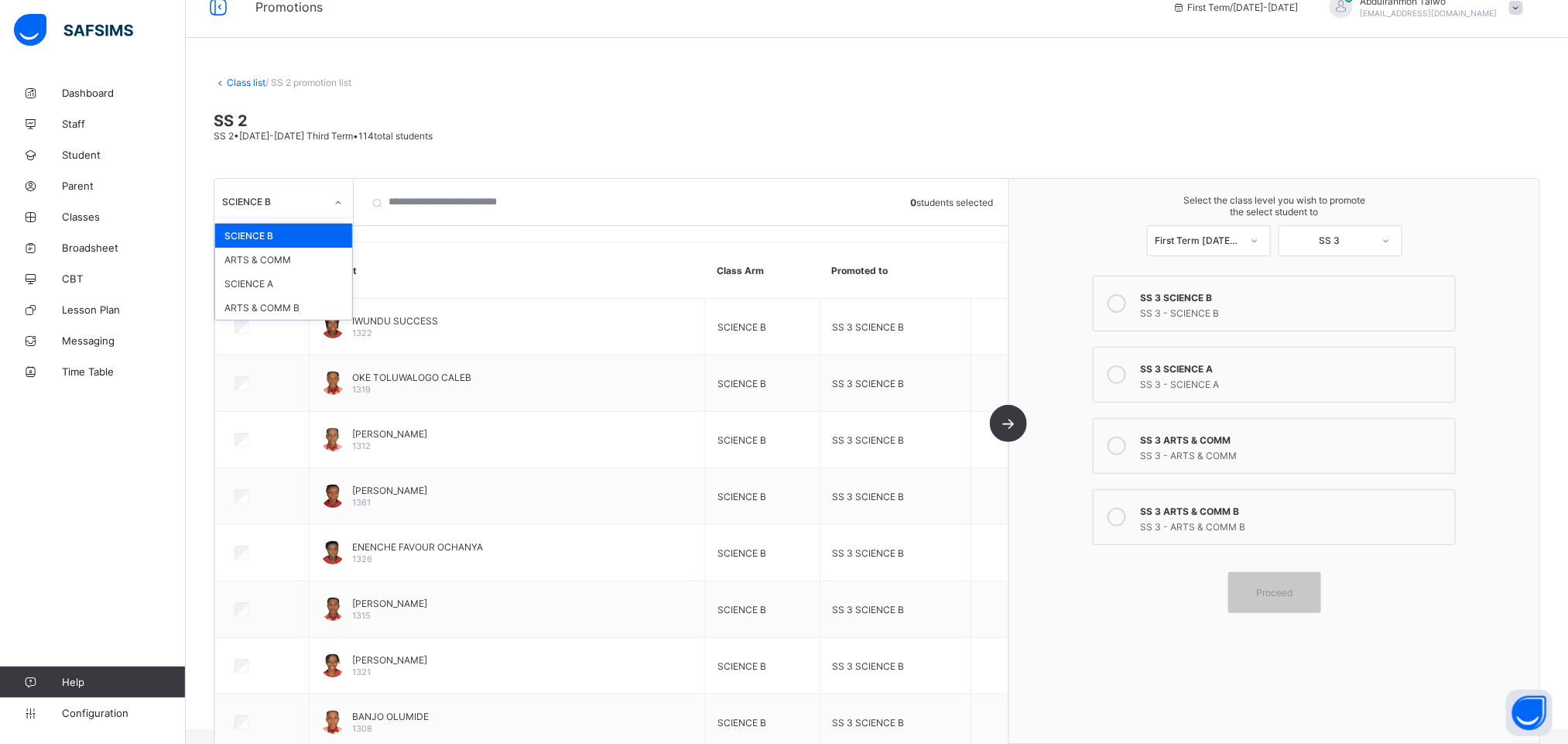
click at [287, 205] on div "SCIENCE B" at bounding box center [273, 201] width 102 height 11
click at [286, 267] on div "ARTS & COMM" at bounding box center [284, 260] width 137 height 24
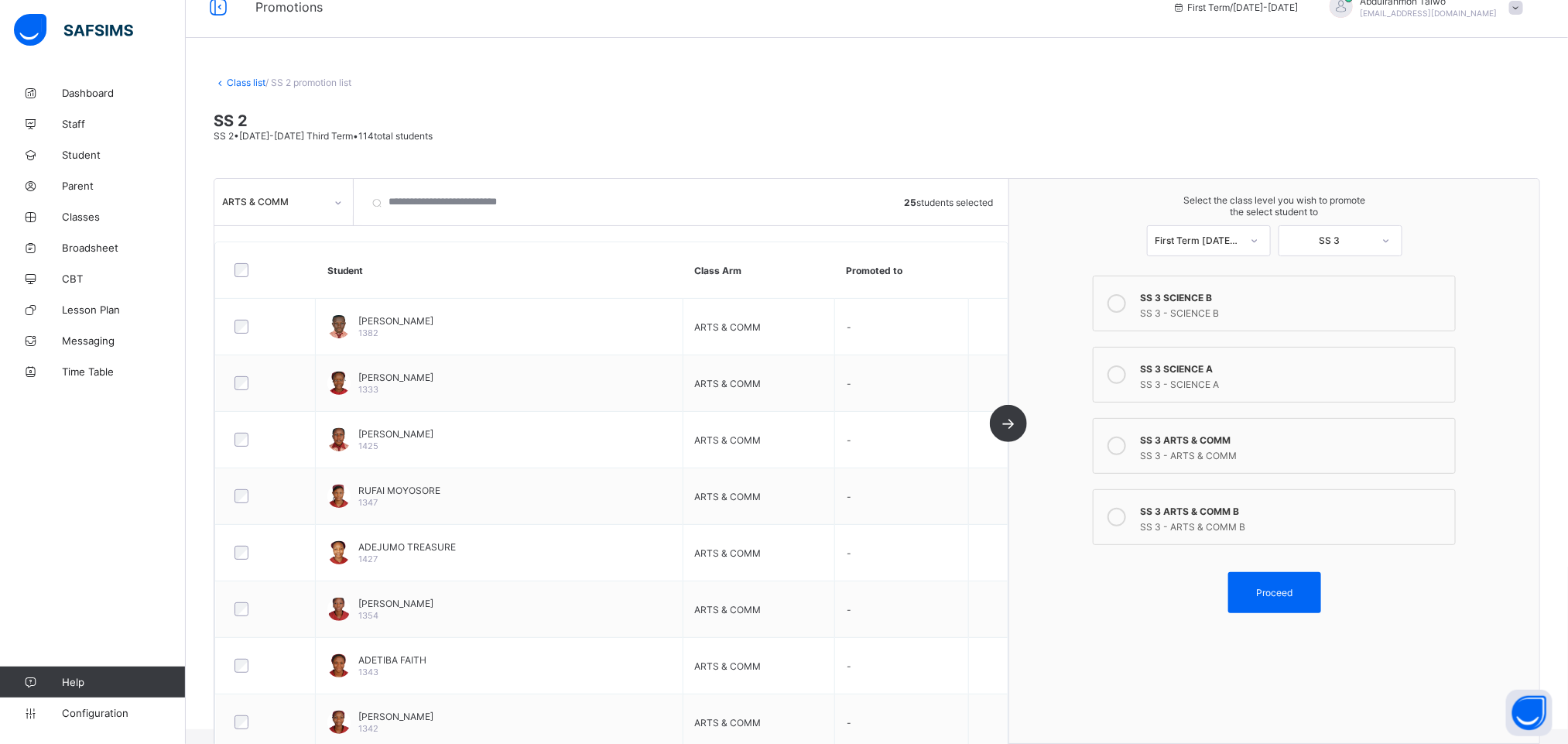
click at [1278, 447] on div "SS 3 - ARTS & COMM" at bounding box center [1294, 453] width 307 height 15
click at [1292, 598] on span "Proceed" at bounding box center [1274, 593] width 37 height 11
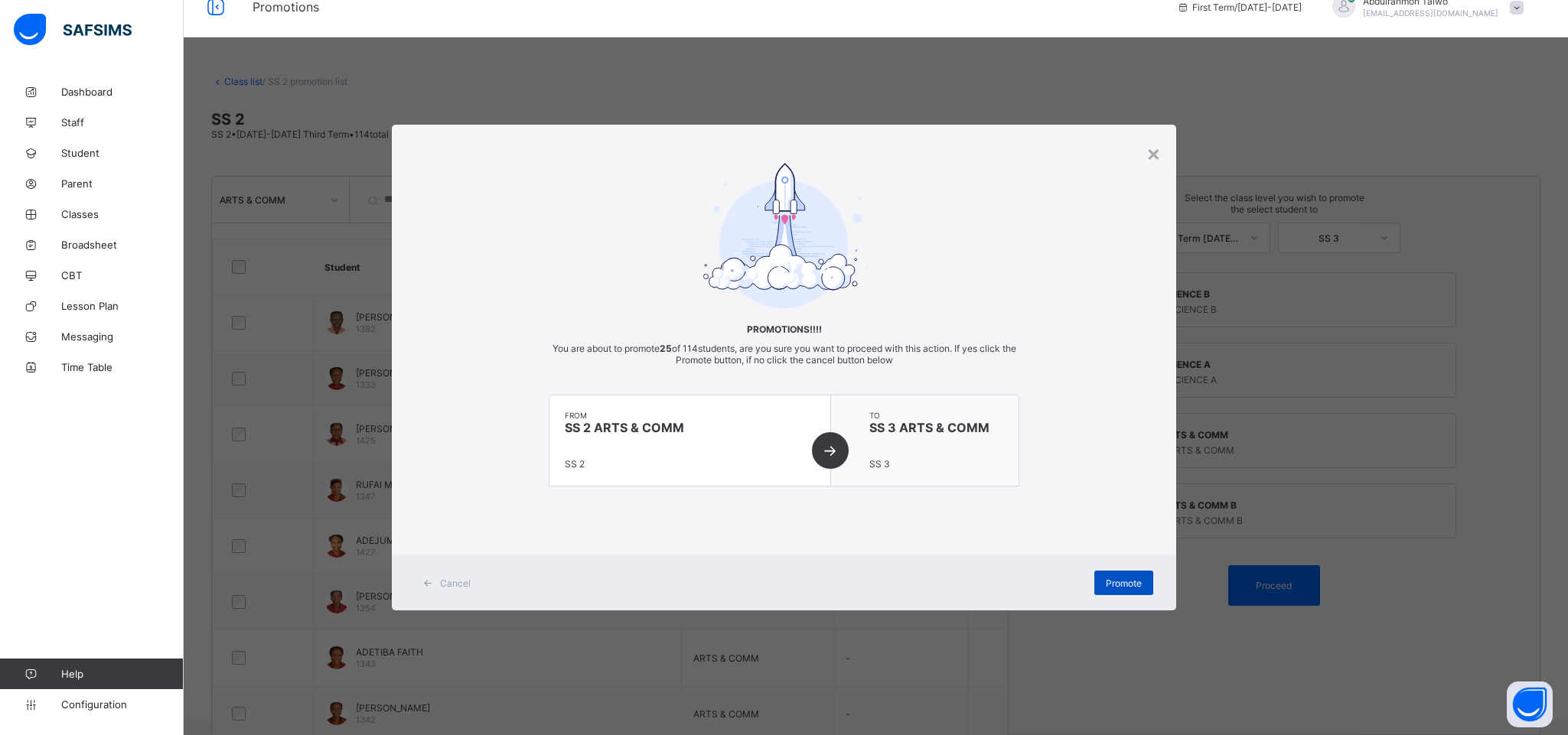
click at [1135, 573] on div "Promote" at bounding box center [1123, 583] width 59 height 24
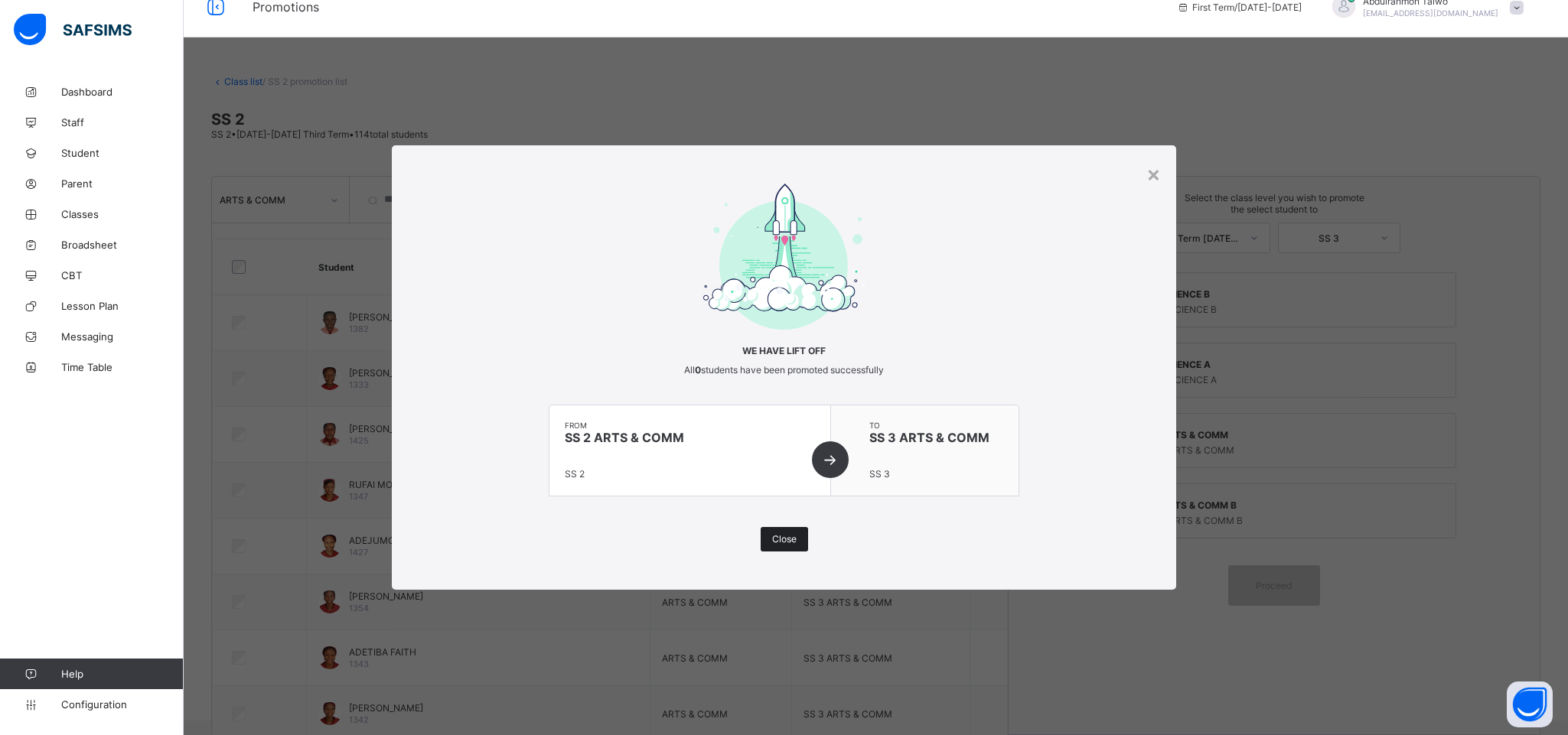
click at [772, 540] on span "Close" at bounding box center [784, 539] width 24 height 11
click at [771, 540] on td "ARTS & COMM" at bounding box center [720, 545] width 141 height 56
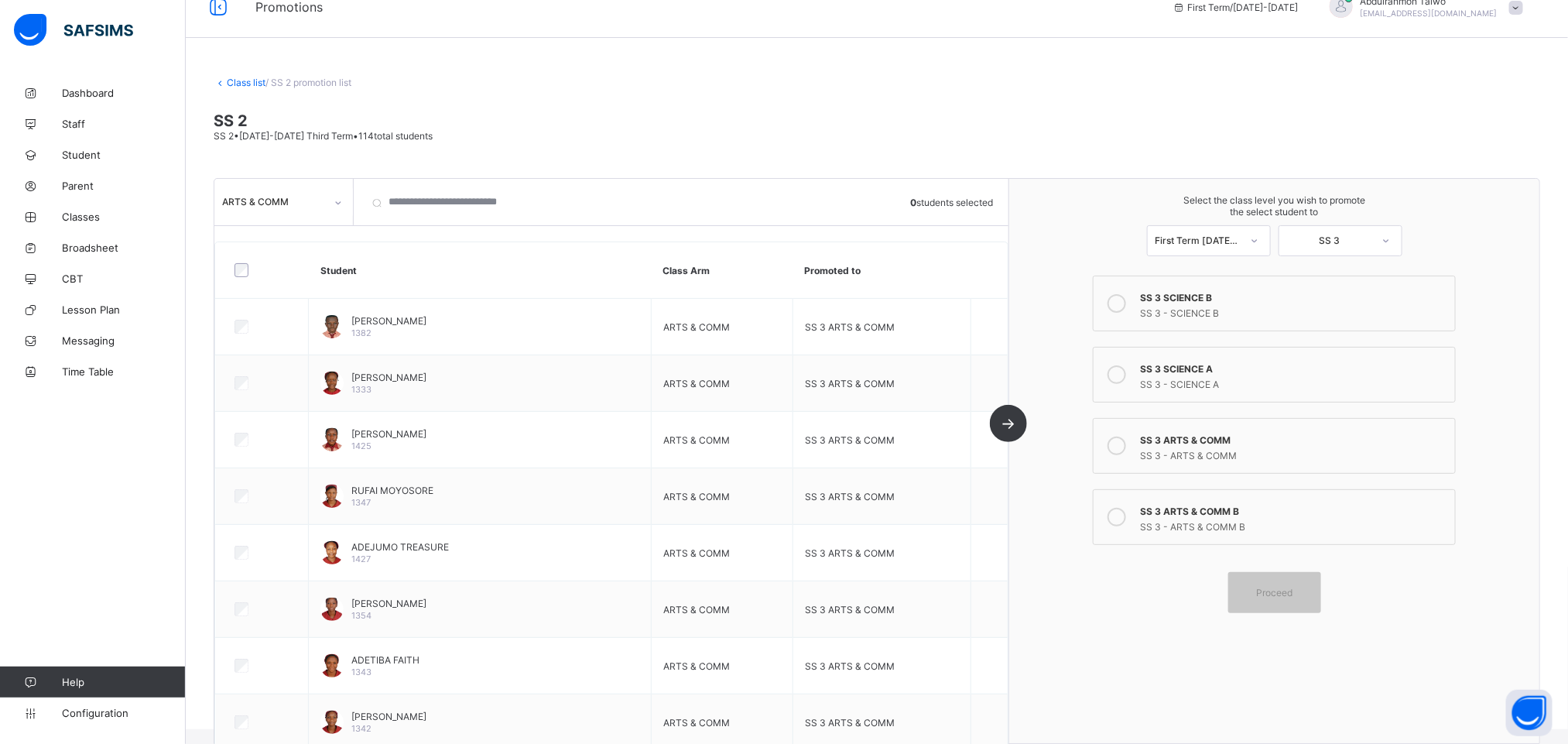
click at [295, 188] on div "ARTS & COMM" at bounding box center [283, 201] width 138 height 29
click at [269, 286] on div "SCIENCE A" at bounding box center [284, 284] width 137 height 24
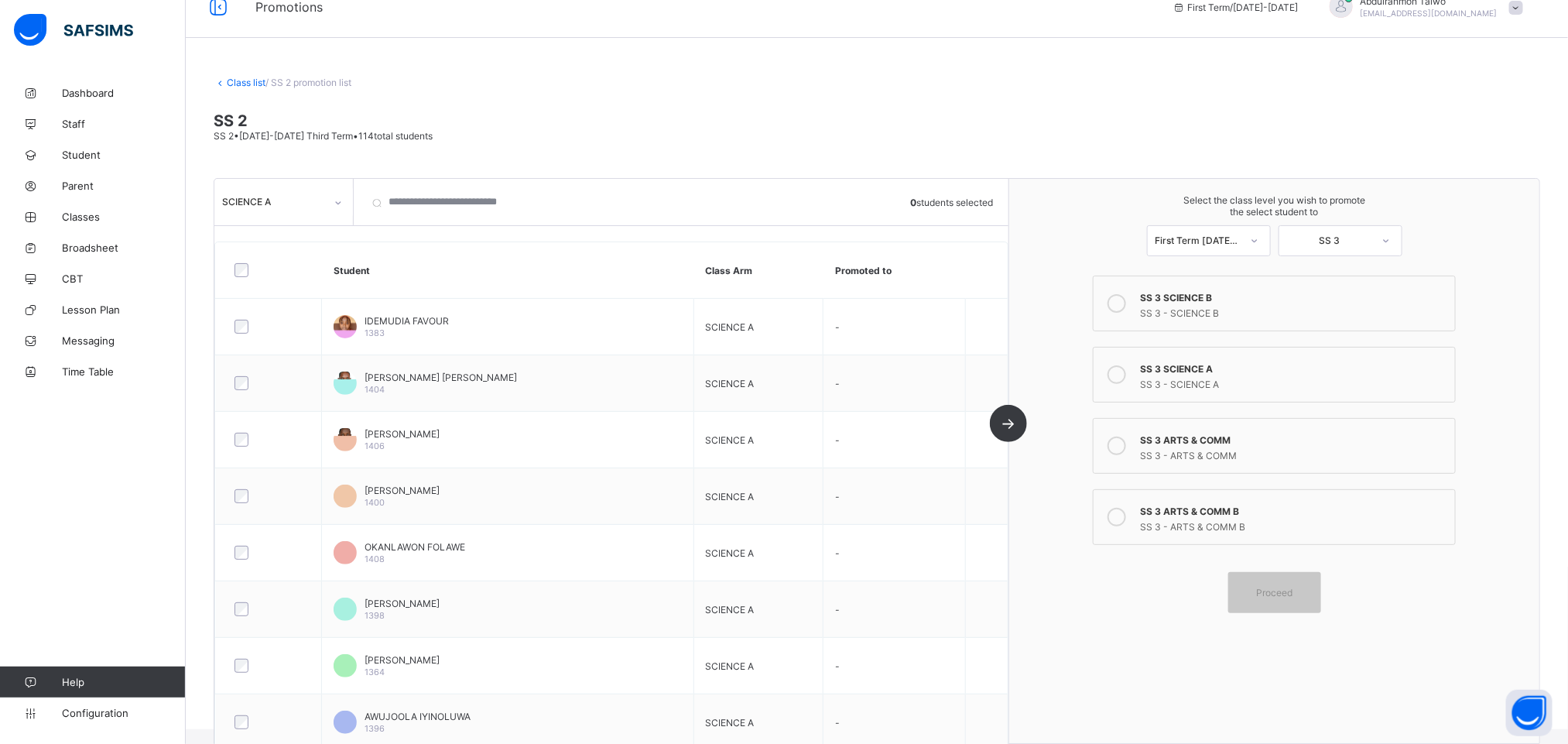
click at [1203, 374] on div "SS 3 SCIENCE A" at bounding box center [1294, 367] width 307 height 15
click at [1293, 598] on span "Proceed" at bounding box center [1274, 593] width 37 height 11
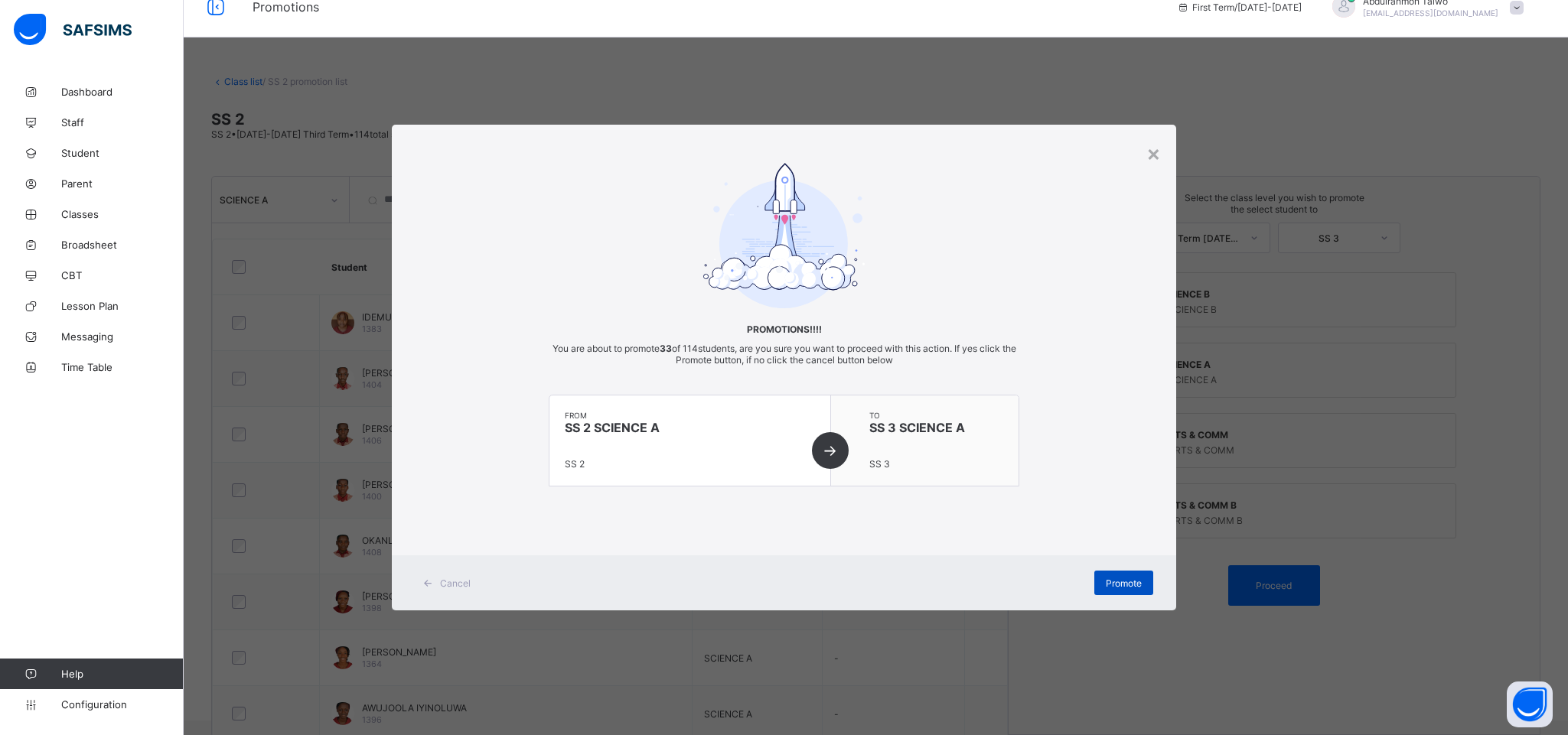
click at [1121, 588] on span "Promote" at bounding box center [1123, 583] width 36 height 11
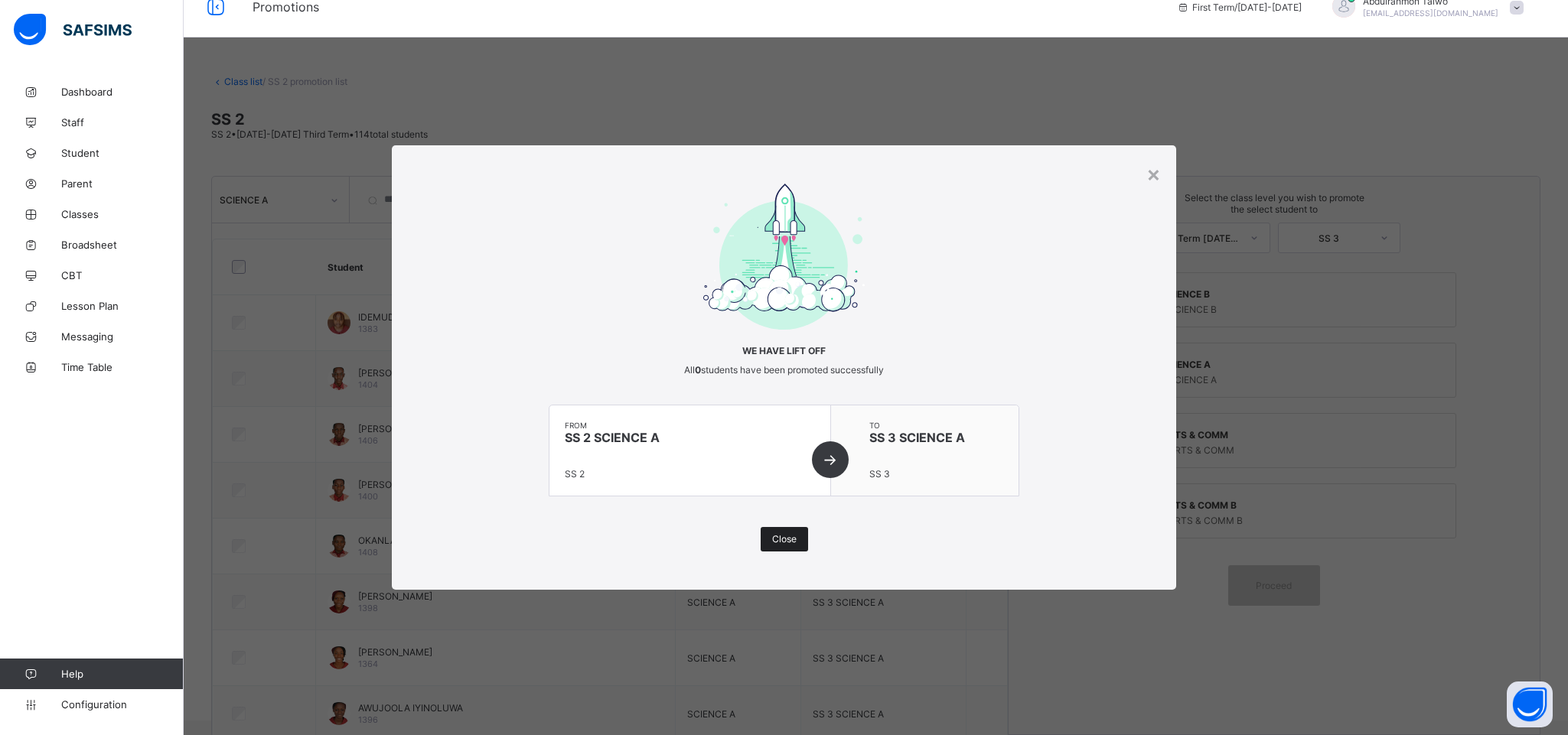
click at [790, 534] on span "Close" at bounding box center [784, 539] width 24 height 11
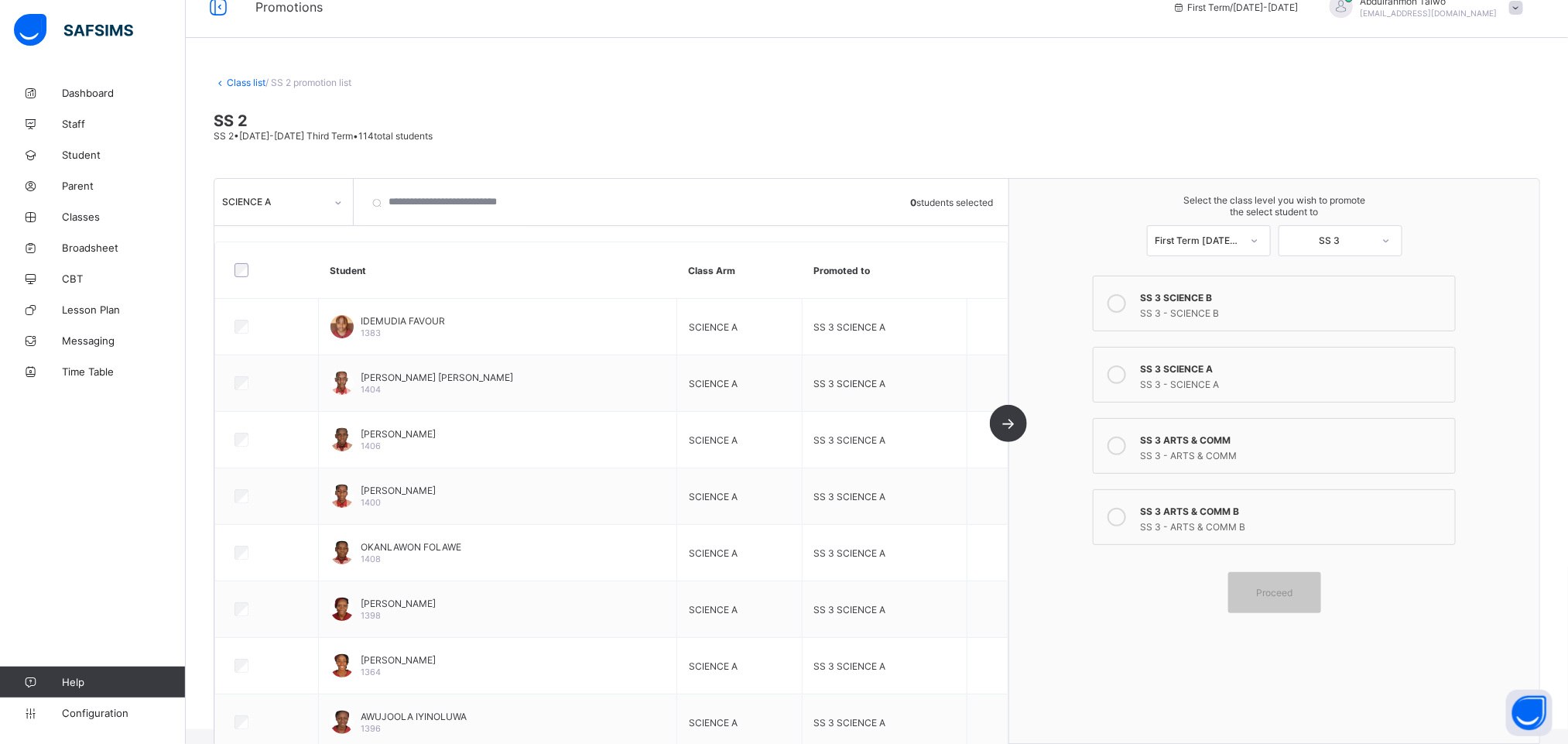
click at [282, 208] on div "SCIENCE A" at bounding box center [273, 201] width 102 height 11
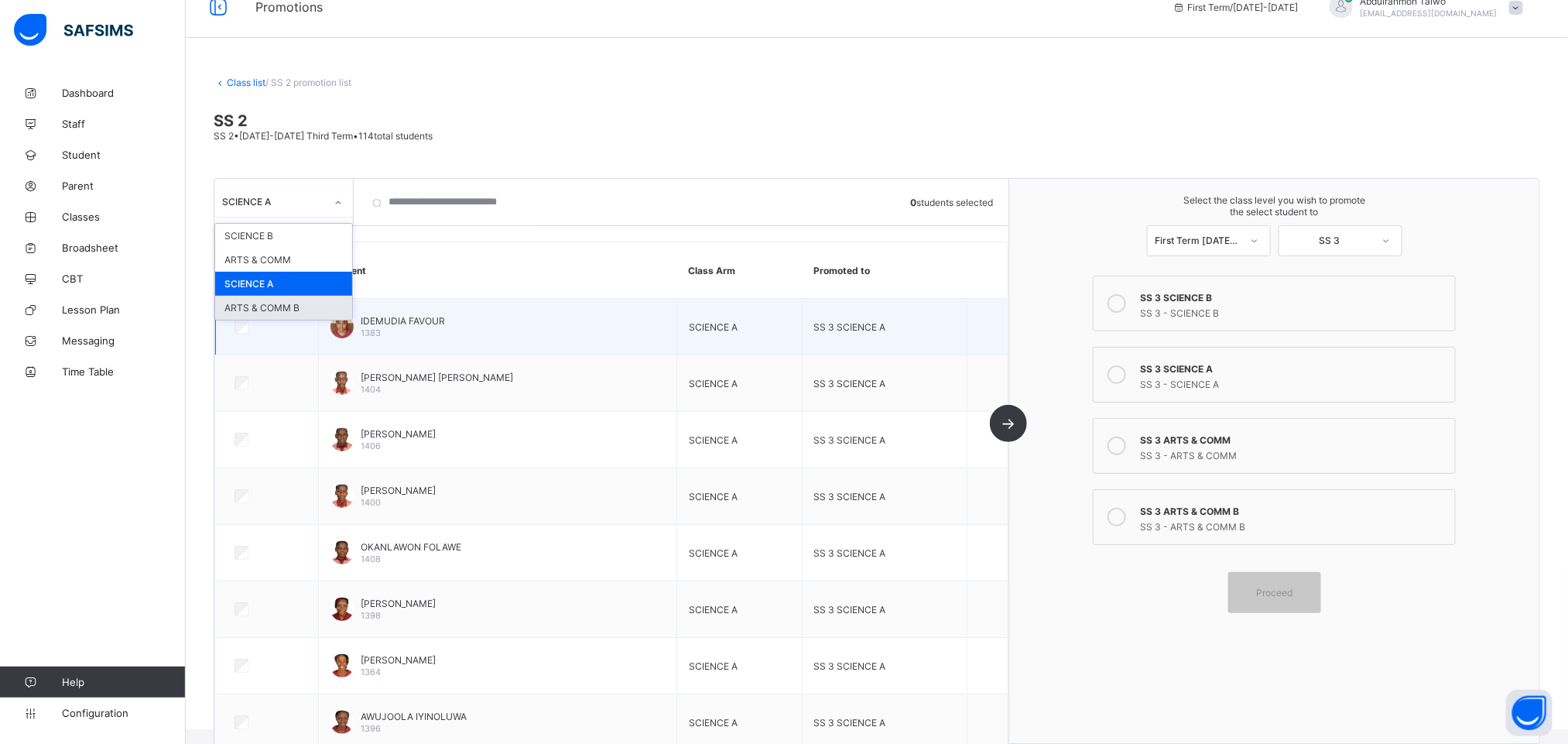
click at [282, 312] on div "ARTS & COMM B" at bounding box center [284, 308] width 137 height 24
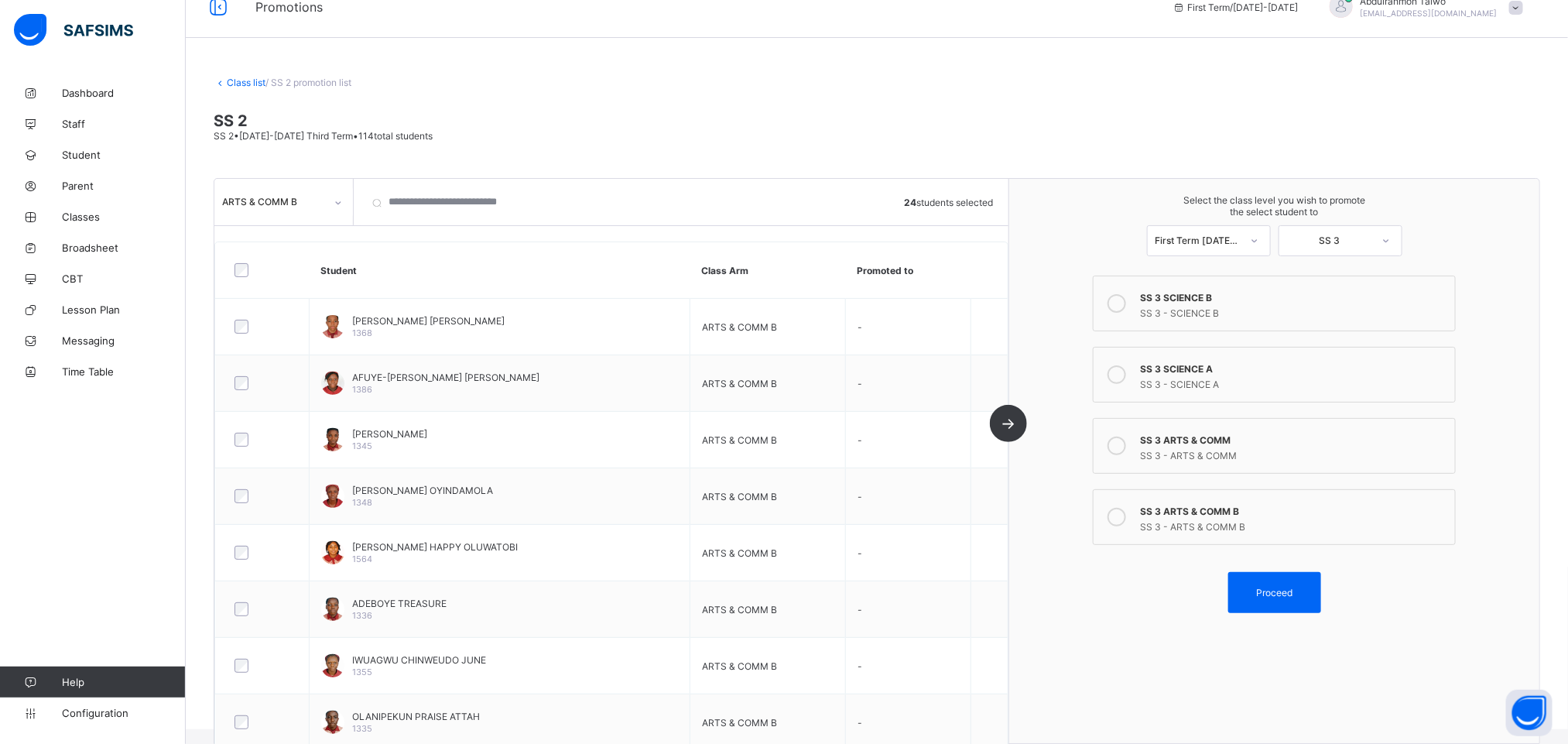
click at [1243, 526] on div "SS 3 - ARTS & COMM B" at bounding box center [1294, 525] width 307 height 15
click at [1277, 598] on span "Proceed" at bounding box center [1274, 593] width 37 height 11
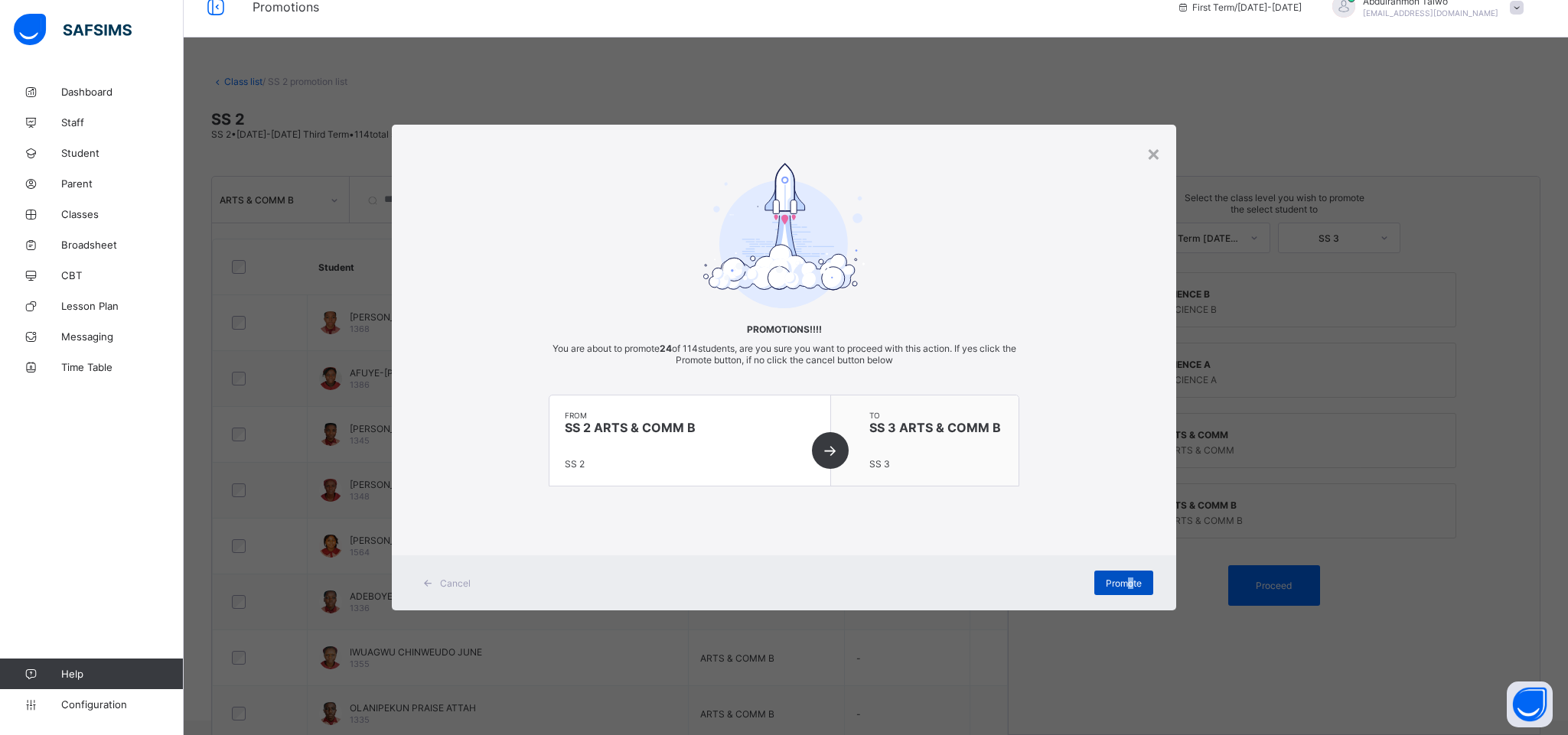
click at [1129, 583] on span "Promote" at bounding box center [1123, 583] width 36 height 11
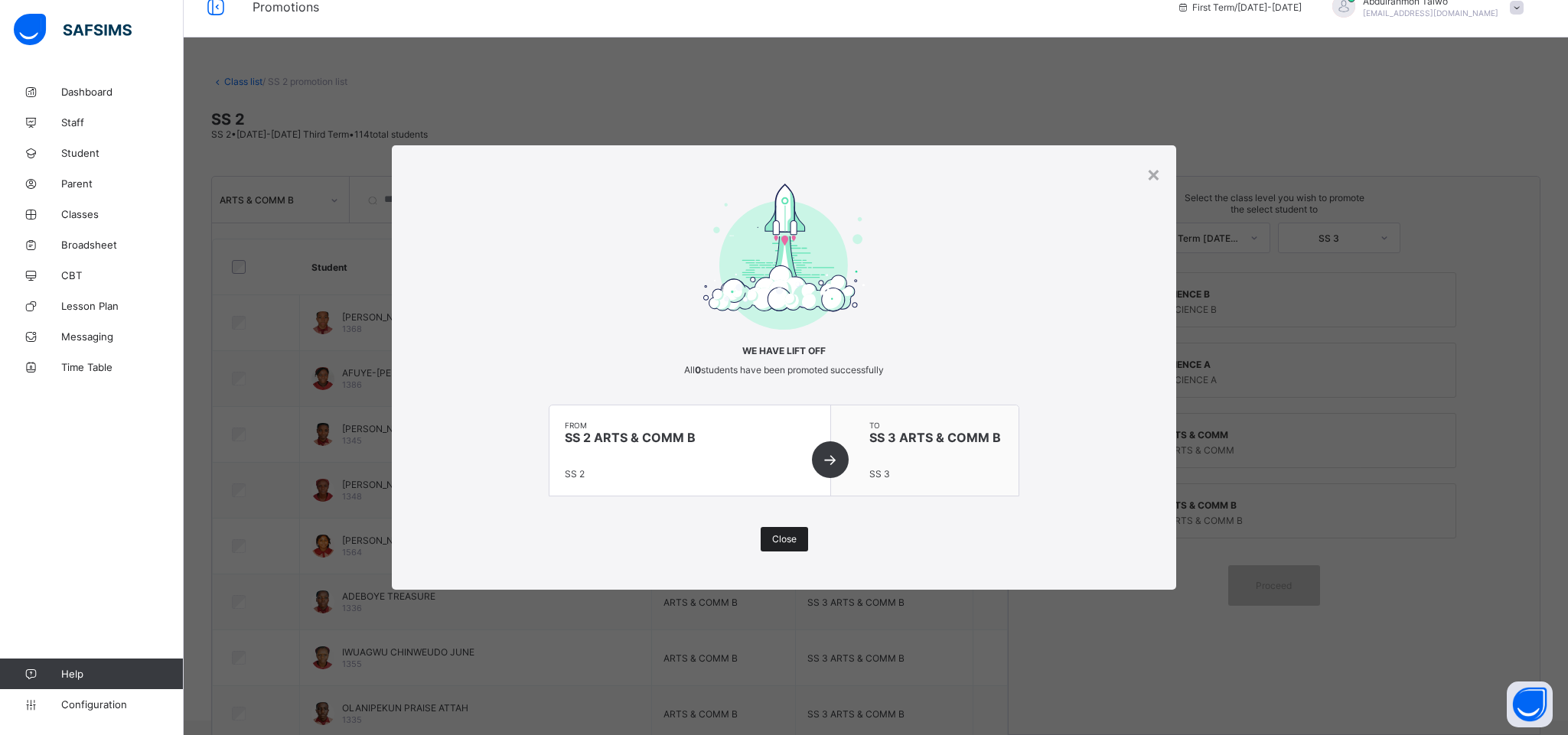
click at [781, 531] on div "Close" at bounding box center [784, 539] width 47 height 24
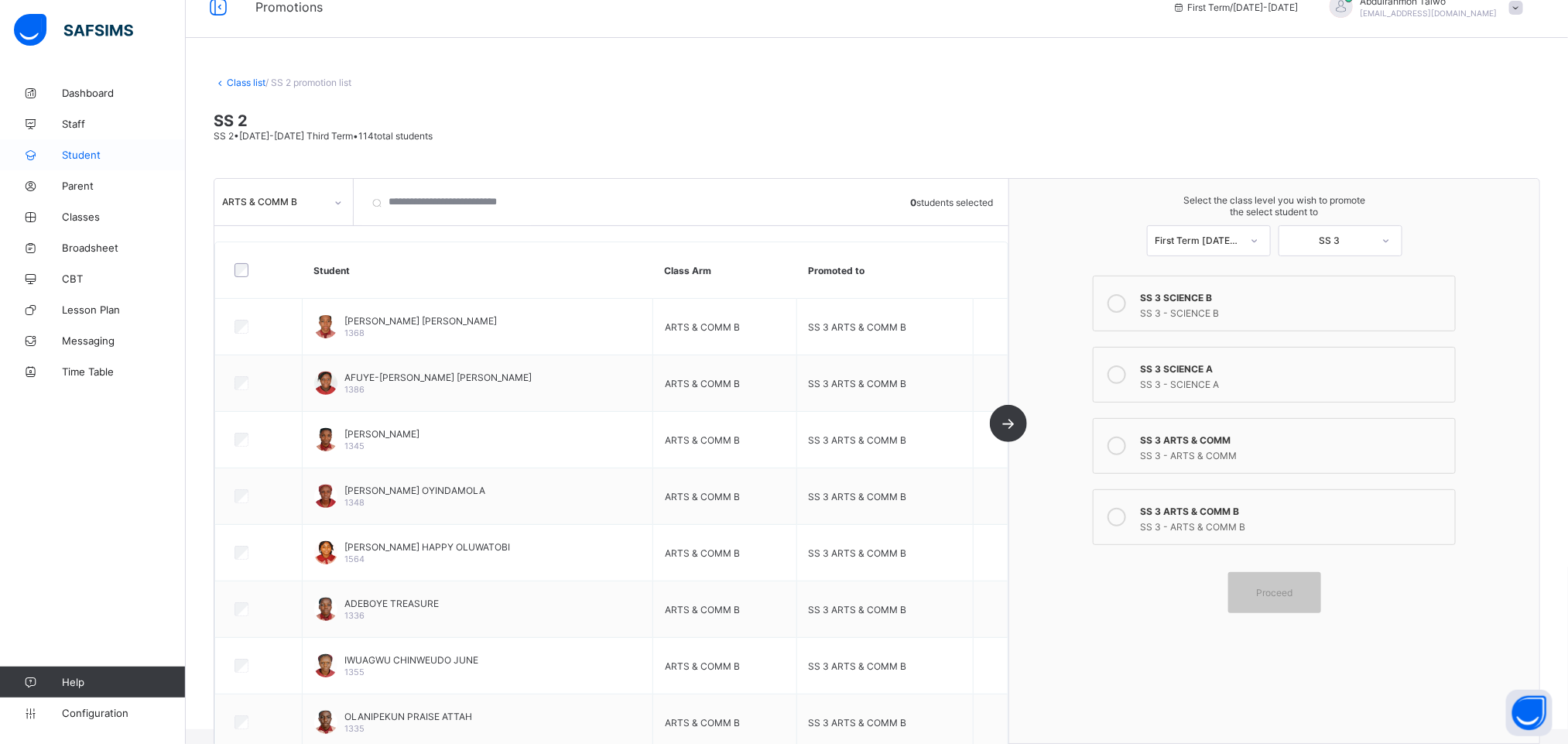
click at [84, 159] on span "Student" at bounding box center [124, 154] width 124 height 12
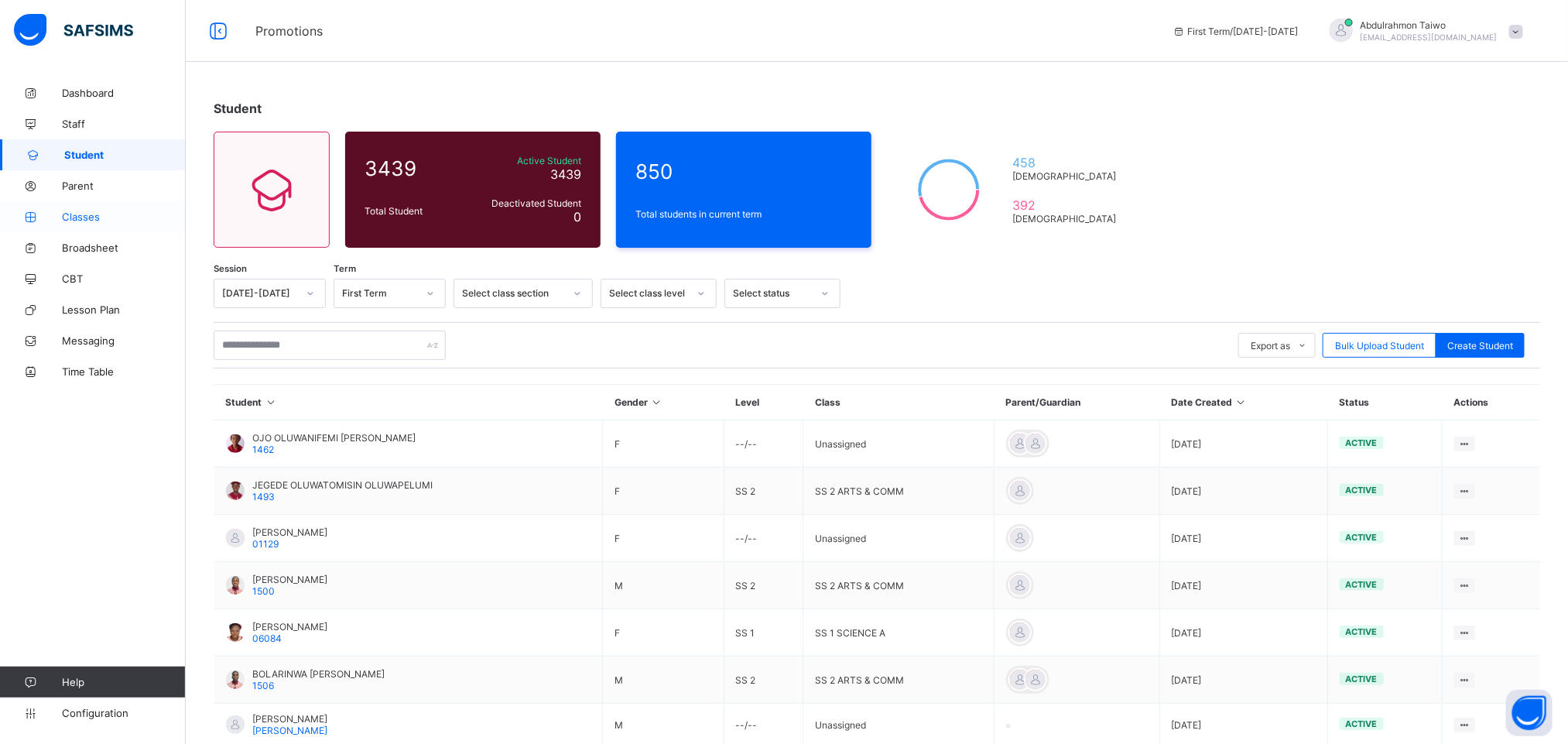
click at [98, 214] on span "Classes" at bounding box center [124, 216] width 124 height 12
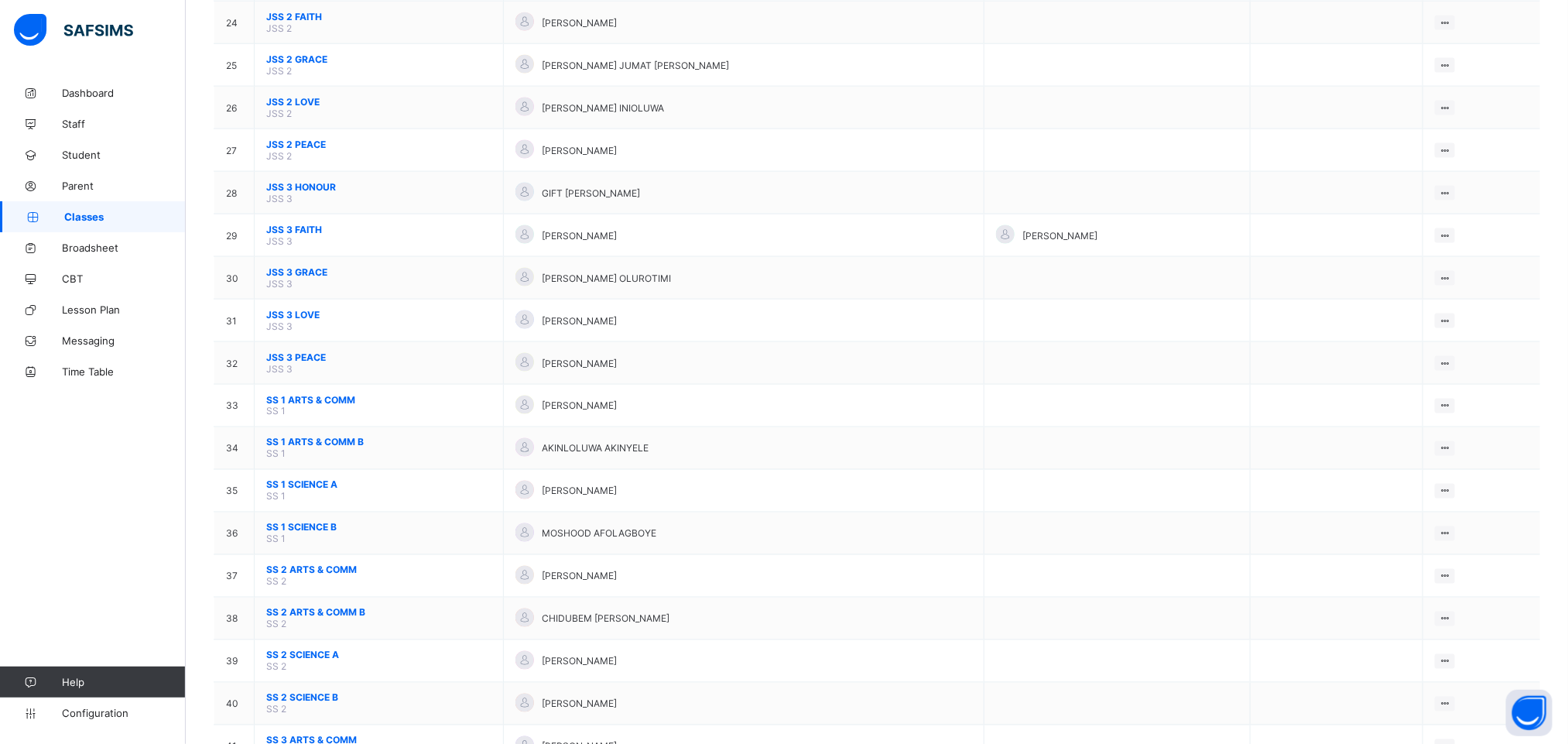
scroll to position [1162, 0]
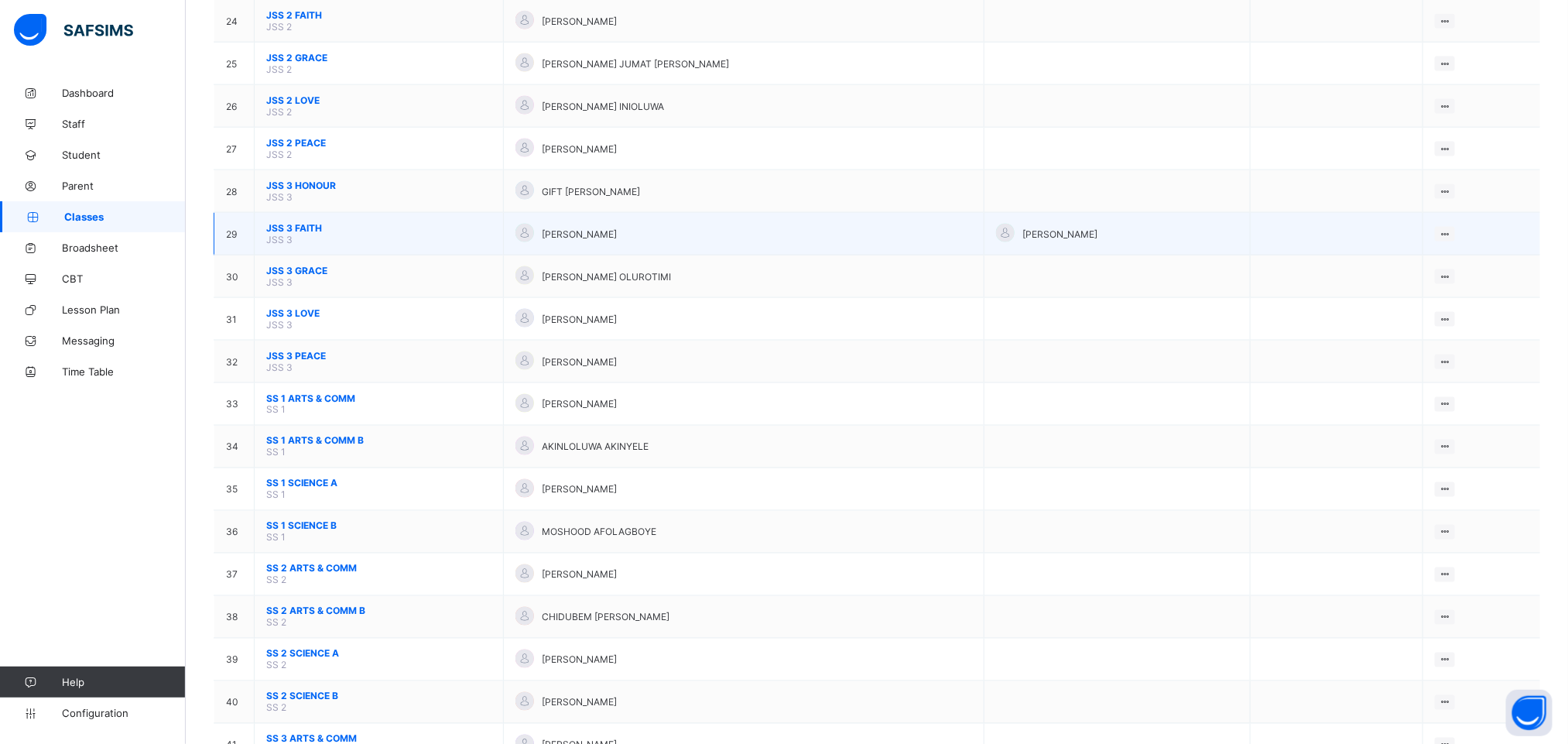
click at [1022, 240] on span "Abdulrahmon Taiwo Olanrewaju" at bounding box center [1059, 234] width 75 height 11
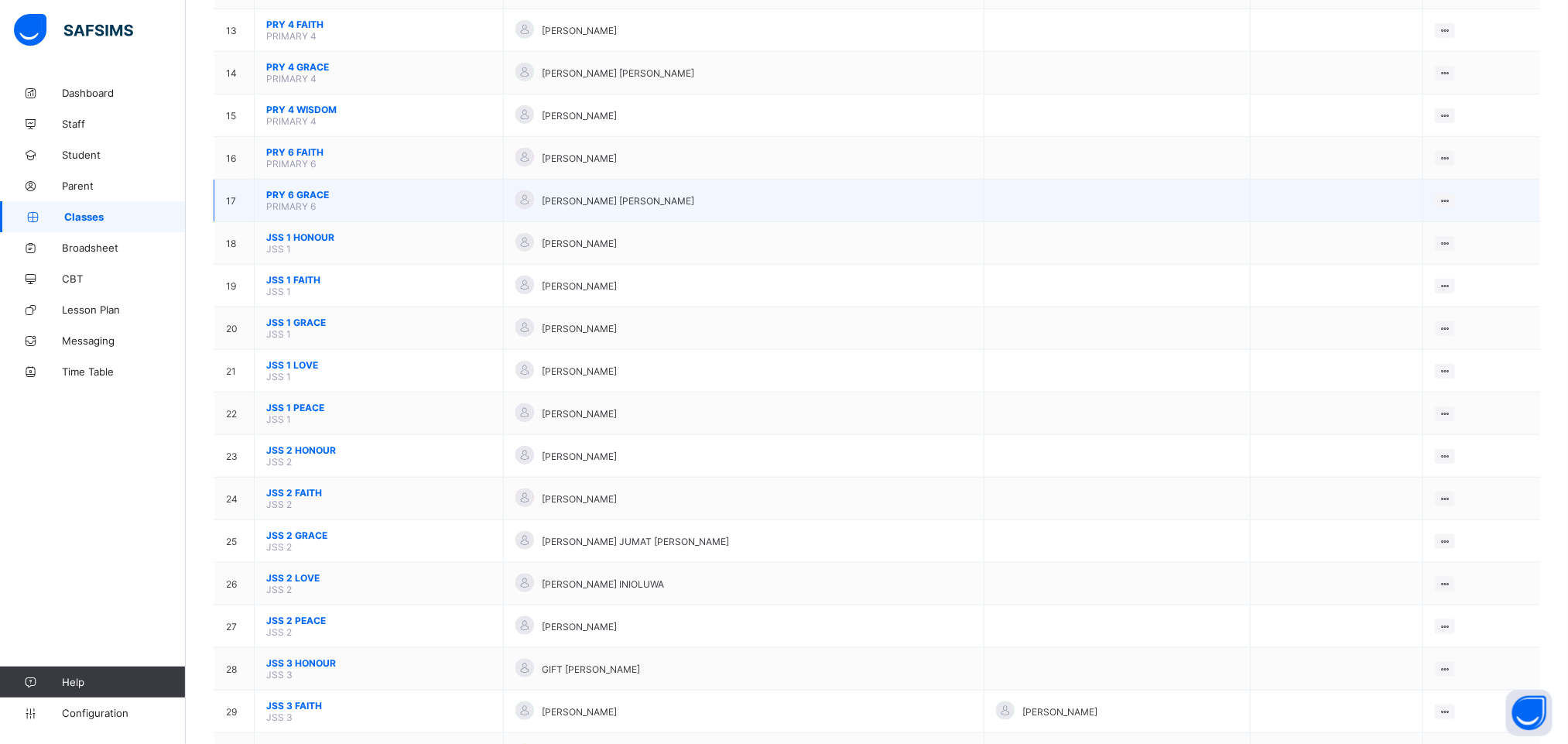
scroll to position [672, 0]
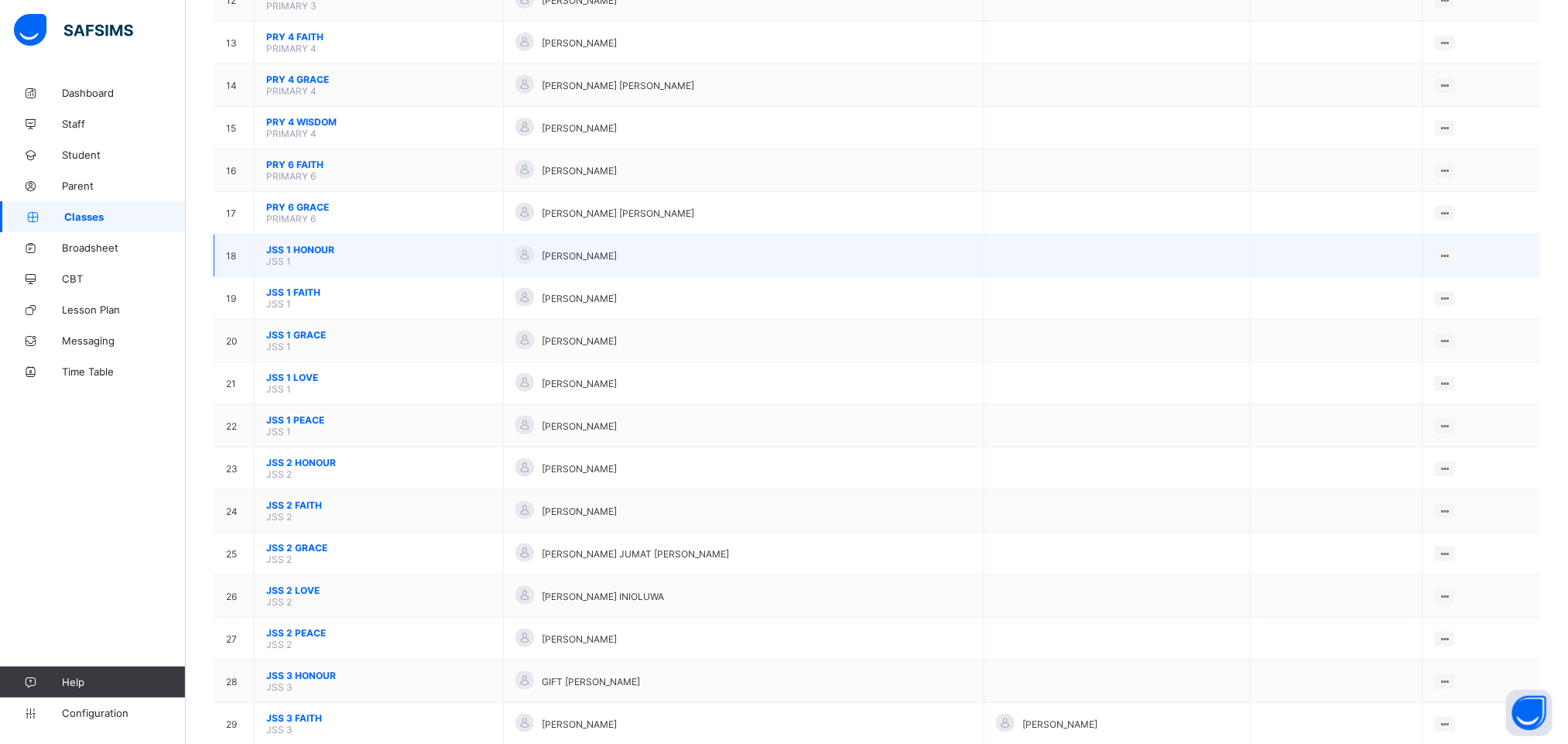
click at [313, 263] on td "JSS 1 HONOUR JSS 1" at bounding box center [379, 255] width 249 height 42
click at [305, 256] on span "JSS 1 HONOUR" at bounding box center [379, 249] width 226 height 11
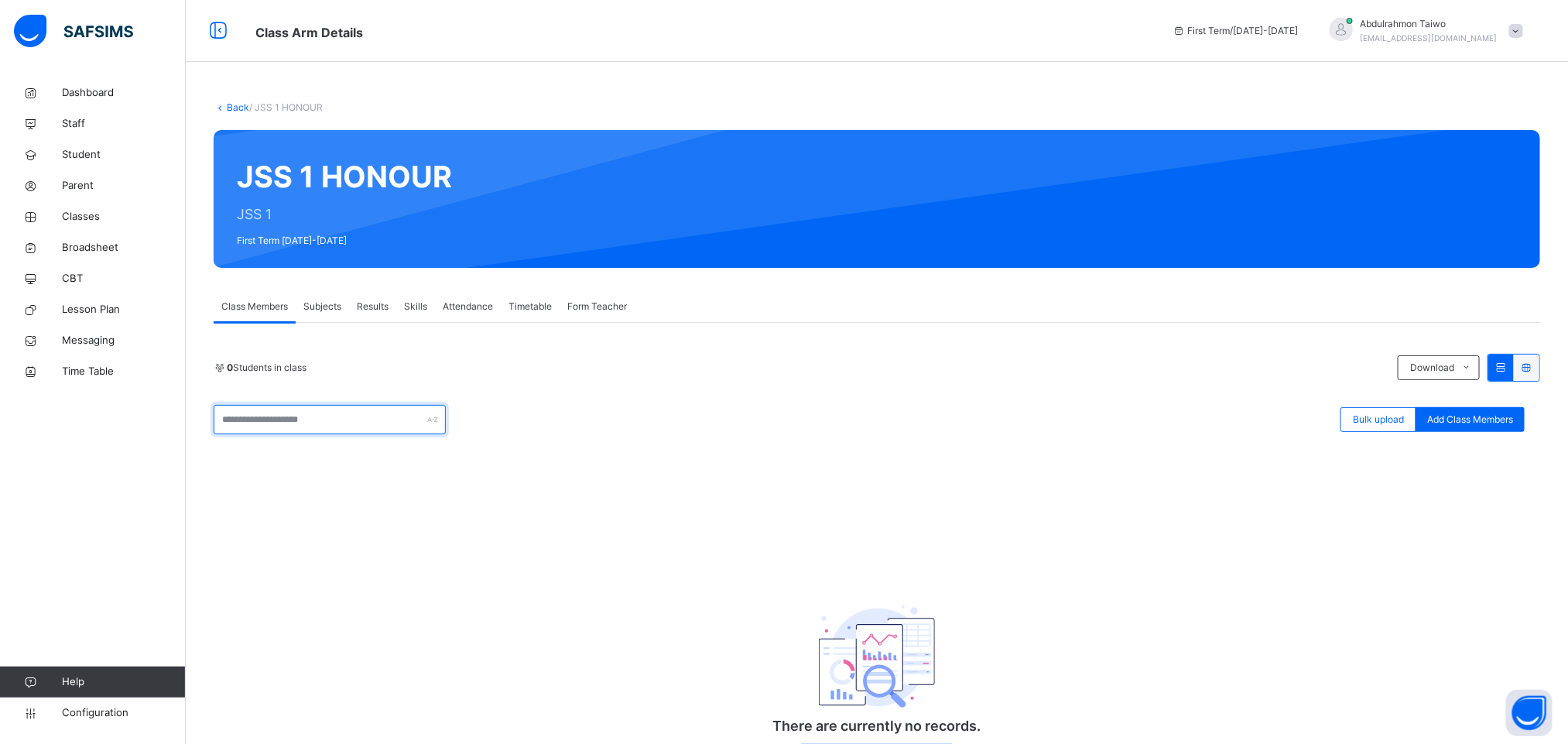
click at [409, 427] on input "text" at bounding box center [329, 419] width 232 height 29
click at [597, 453] on div "0 Students in class Download Pdf Report Excel Report Bulk upload Add Class Memb…" at bounding box center [876, 569] width 1326 height 431
click at [90, 158] on span "Student" at bounding box center [124, 154] width 124 height 15
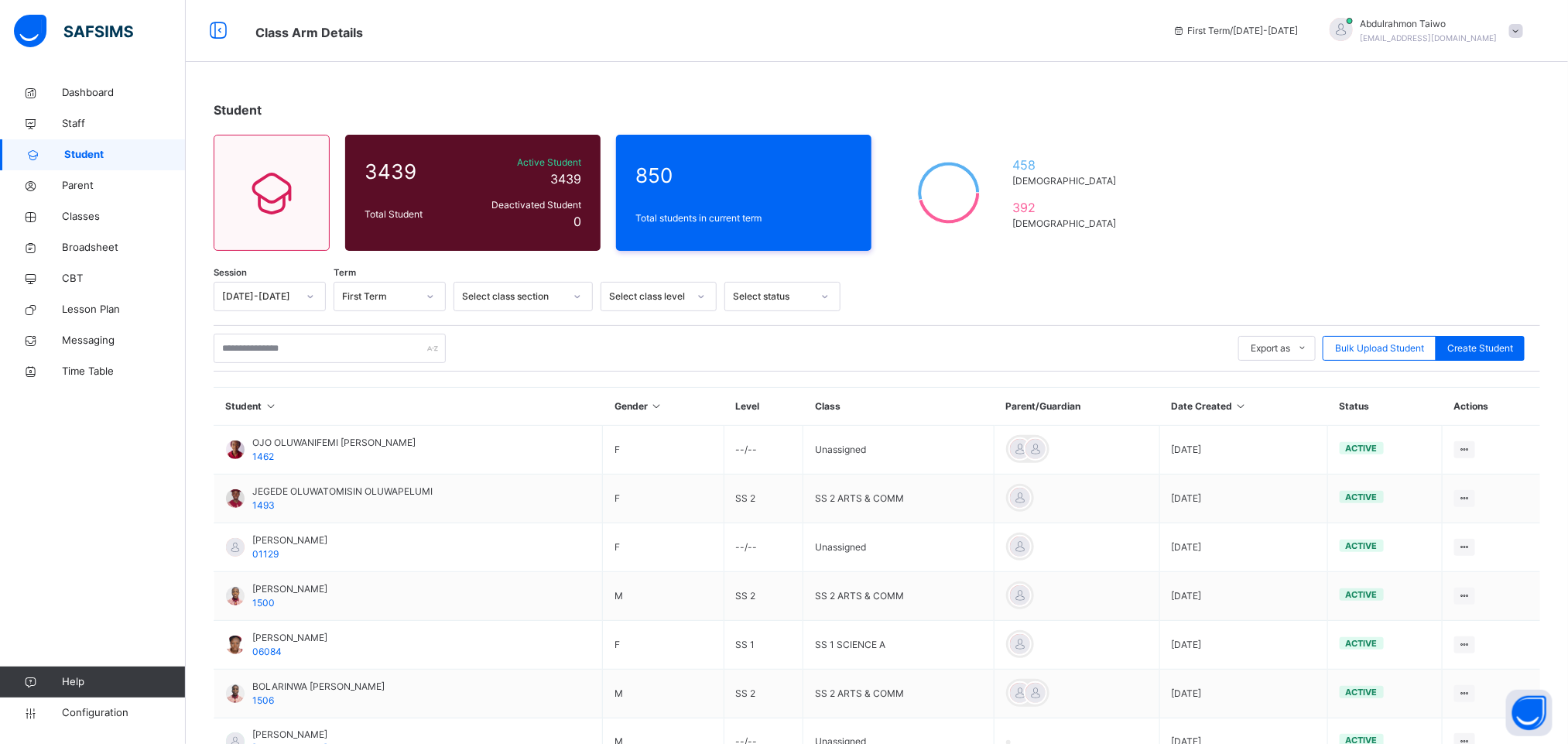
click at [101, 149] on span "Student" at bounding box center [124, 154] width 121 height 15
click at [90, 156] on span "Student" at bounding box center [124, 154] width 121 height 15
click at [79, 214] on span "Classes" at bounding box center [124, 216] width 124 height 15
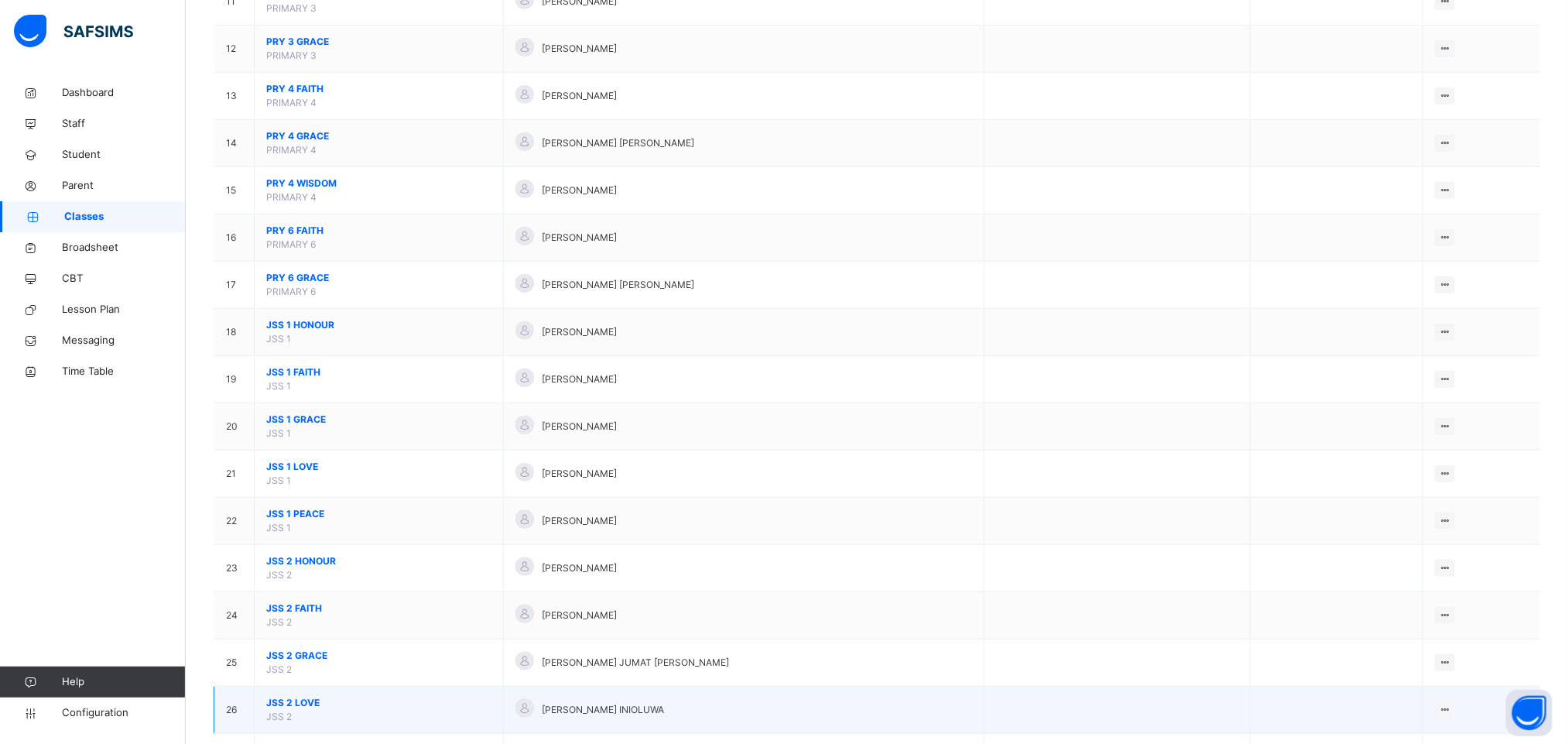
scroll to position [929, 0]
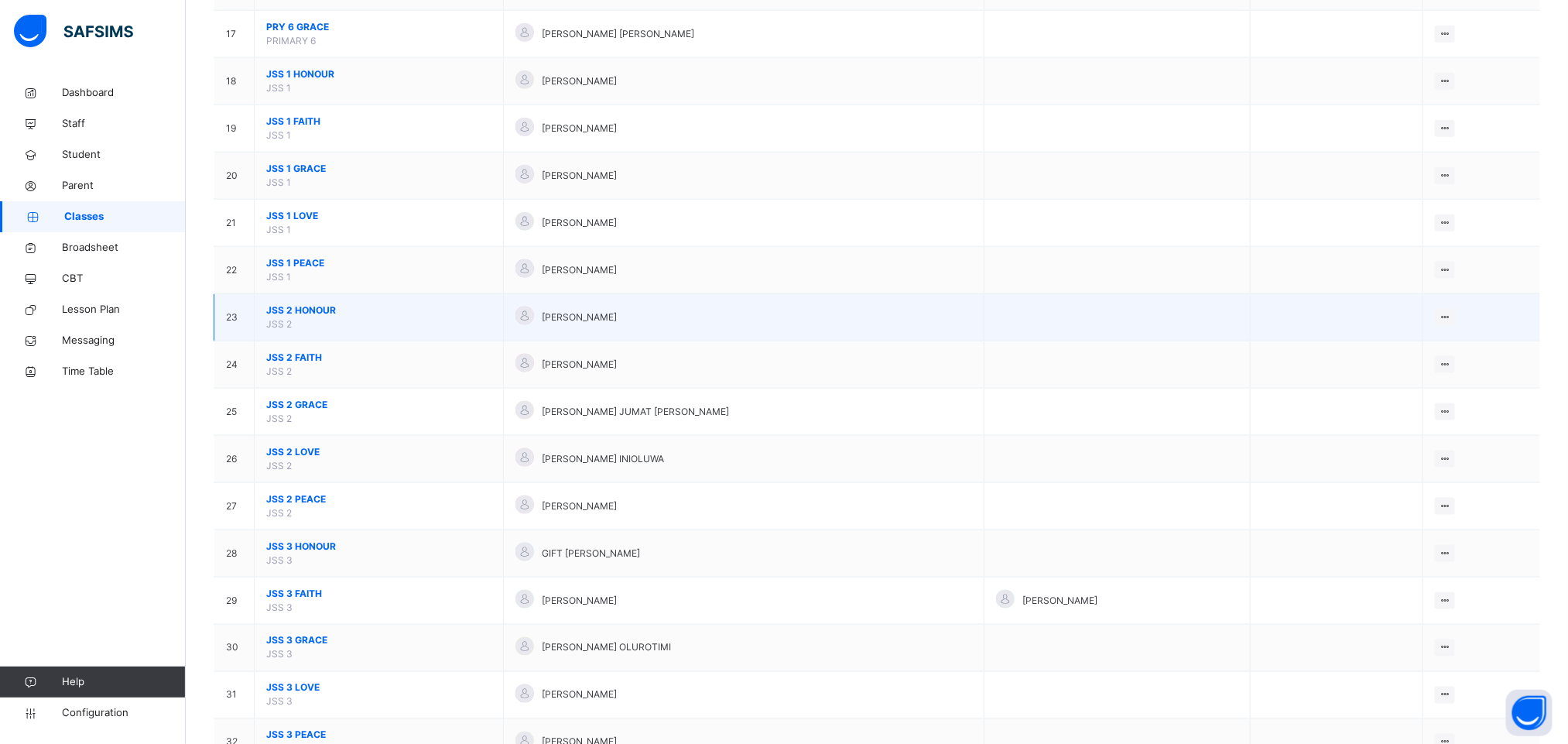
click at [305, 318] on span "JSS 2 HONOUR" at bounding box center [379, 310] width 226 height 14
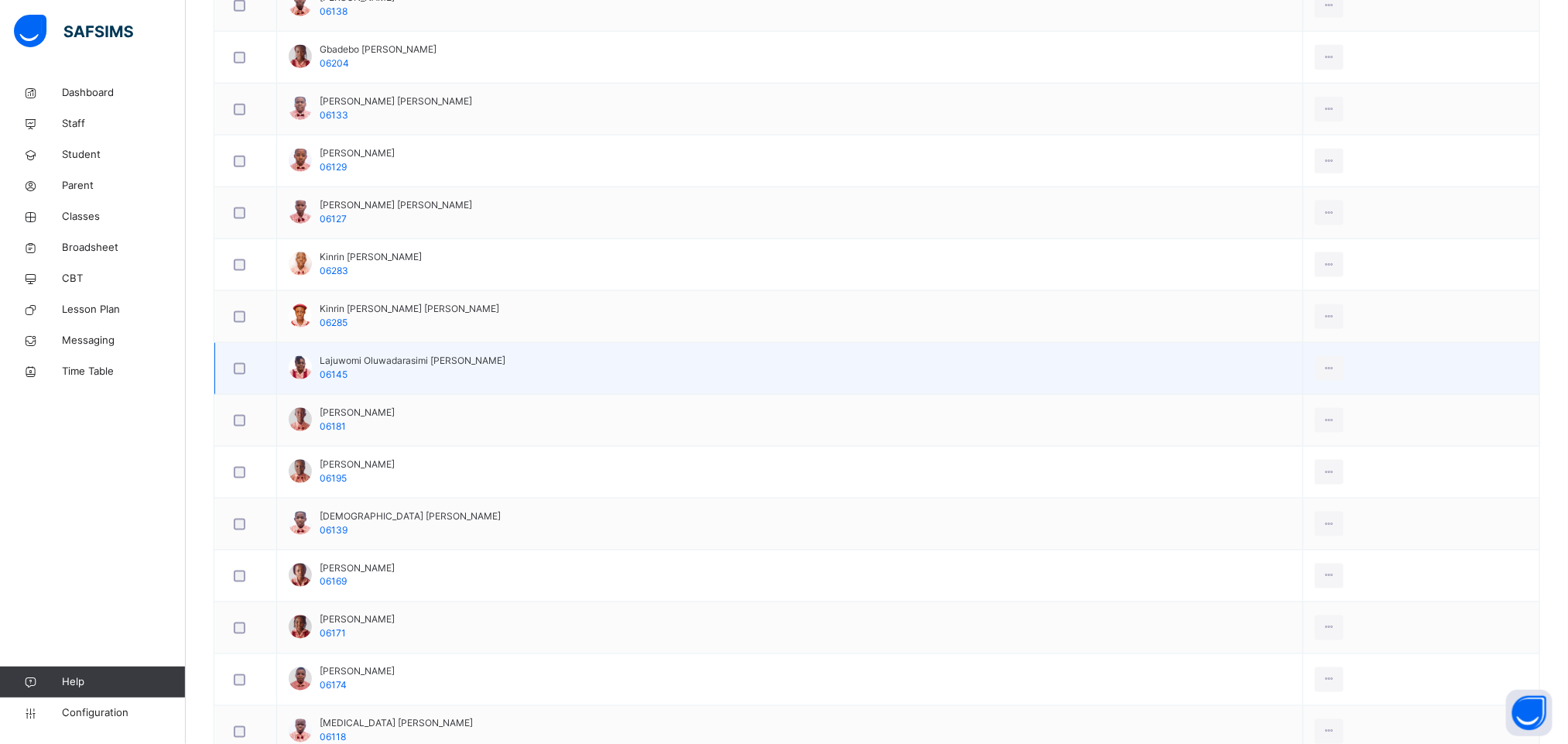
scroll to position [1045, 0]
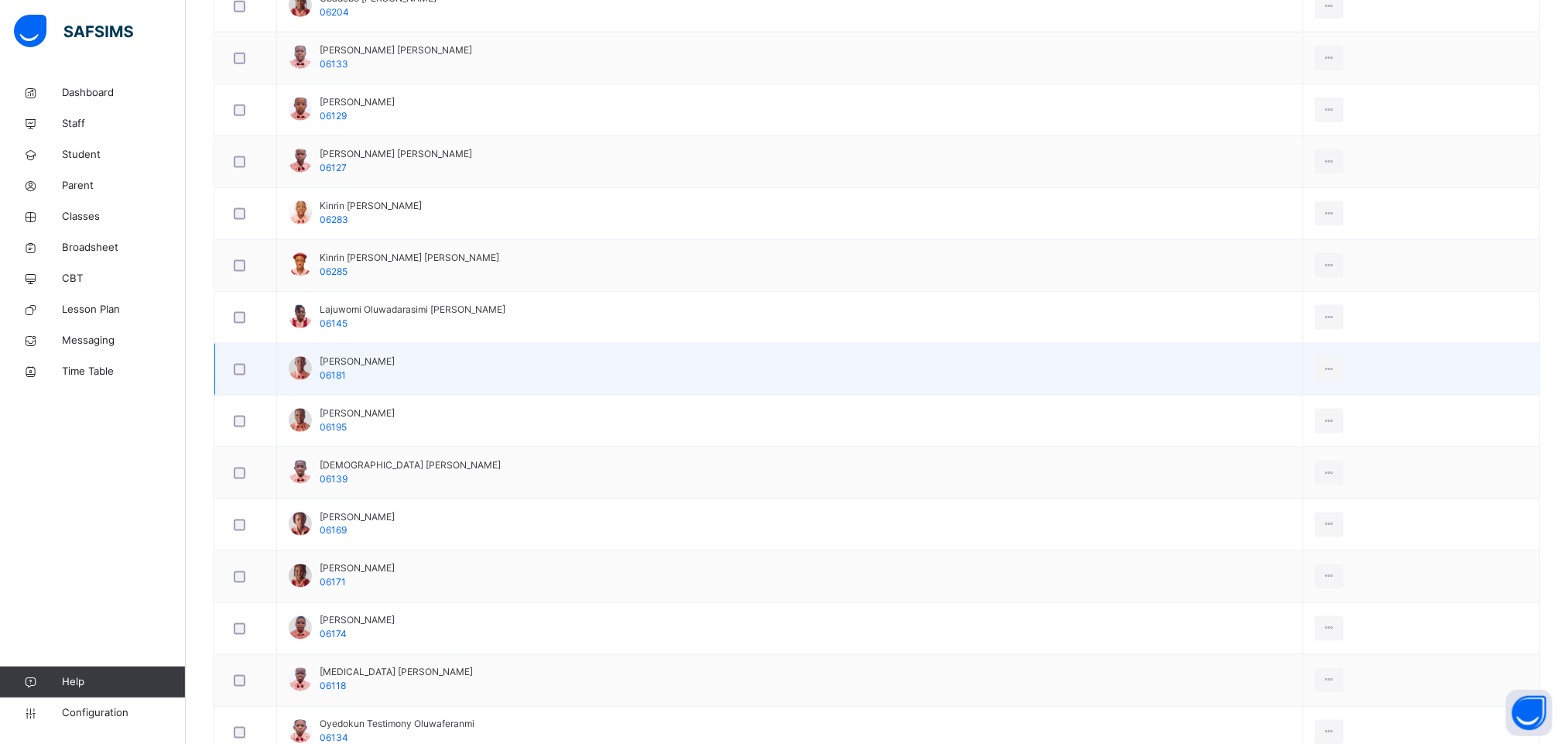
click at [395, 369] on span "Majolagbe Abdul-muiz Opeyemi" at bounding box center [357, 361] width 75 height 14
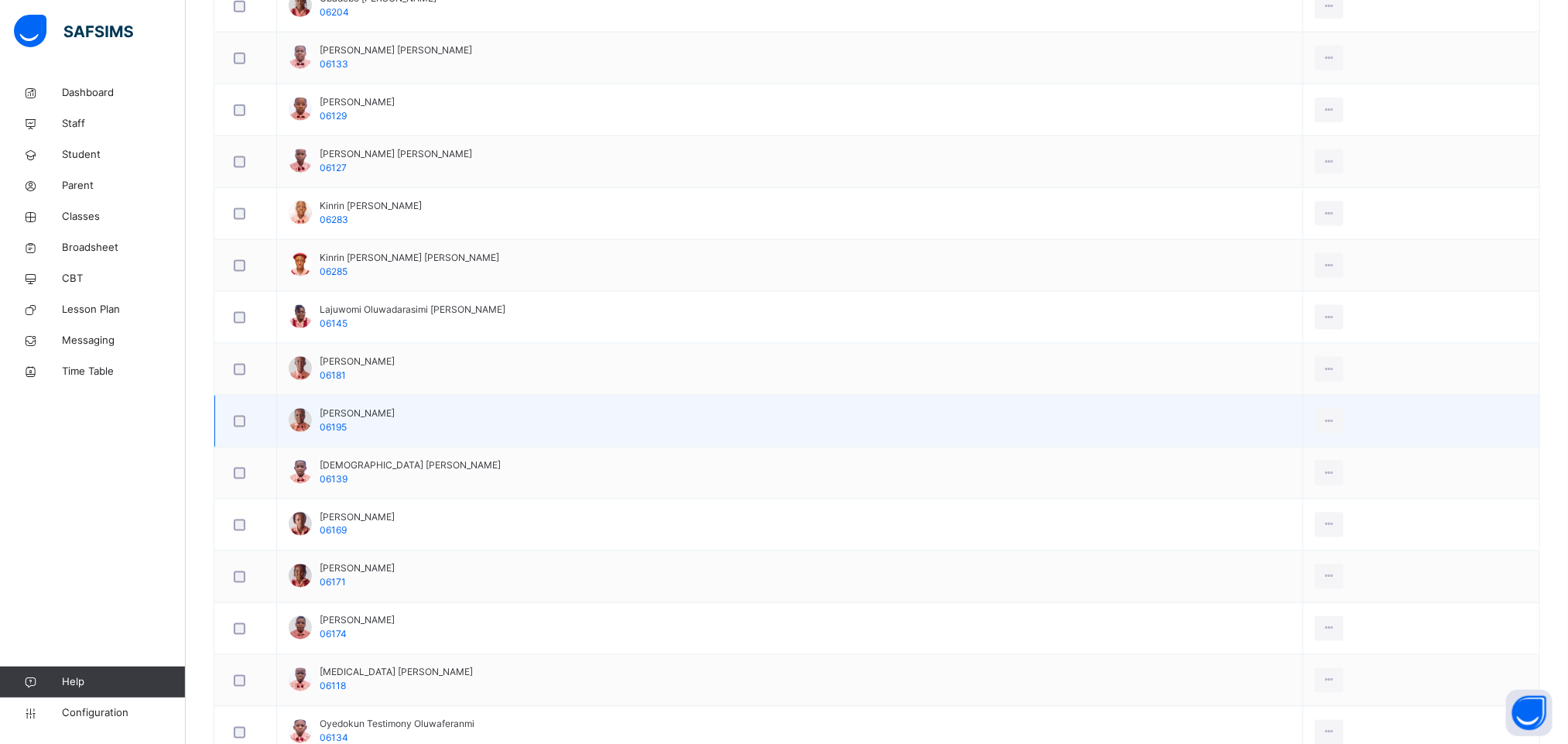
click at [539, 430] on td "Odeyemi Abdul-majeed Damilola 06195" at bounding box center [791, 421] width 1027 height 52
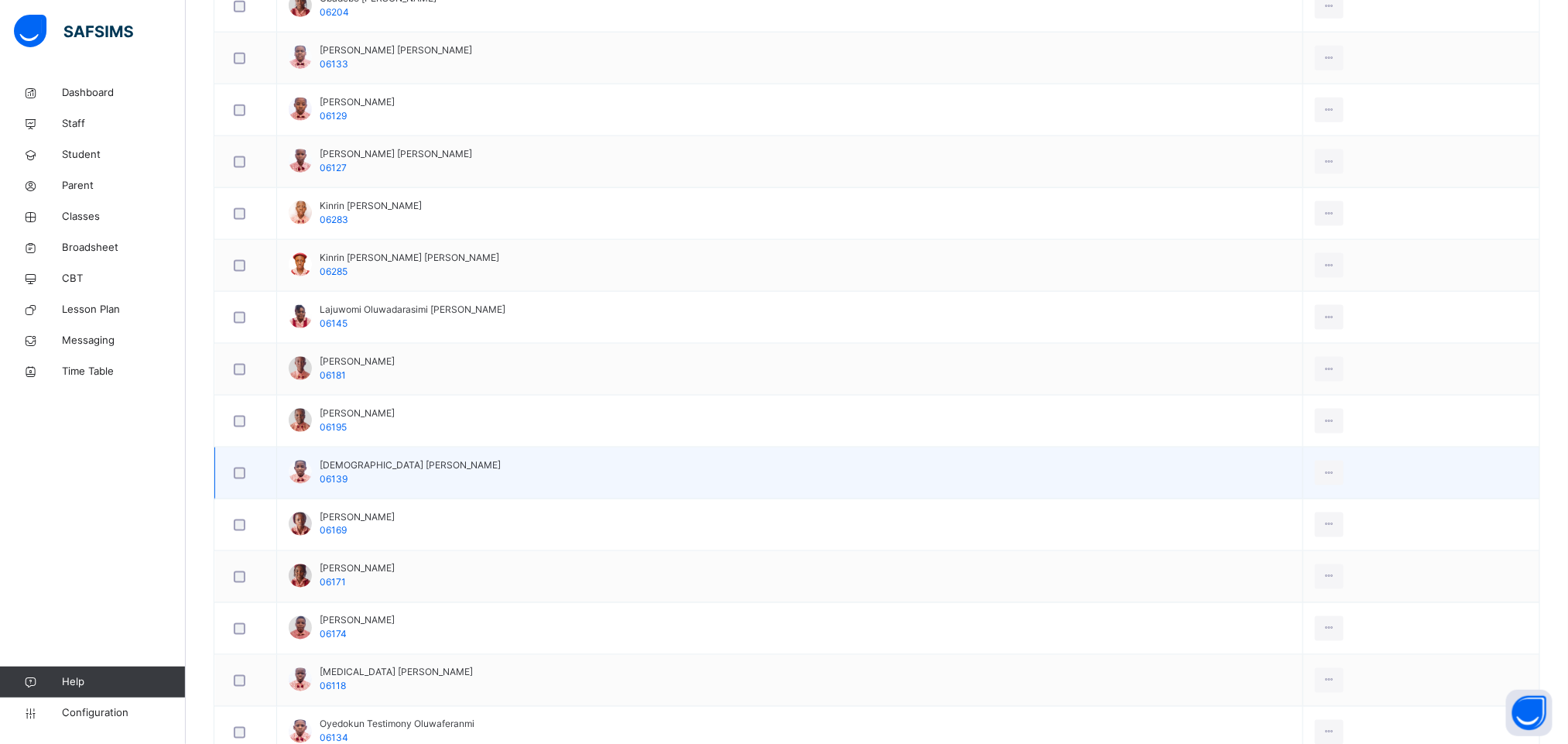
click at [247, 480] on div at bounding box center [245, 473] width 30 height 11
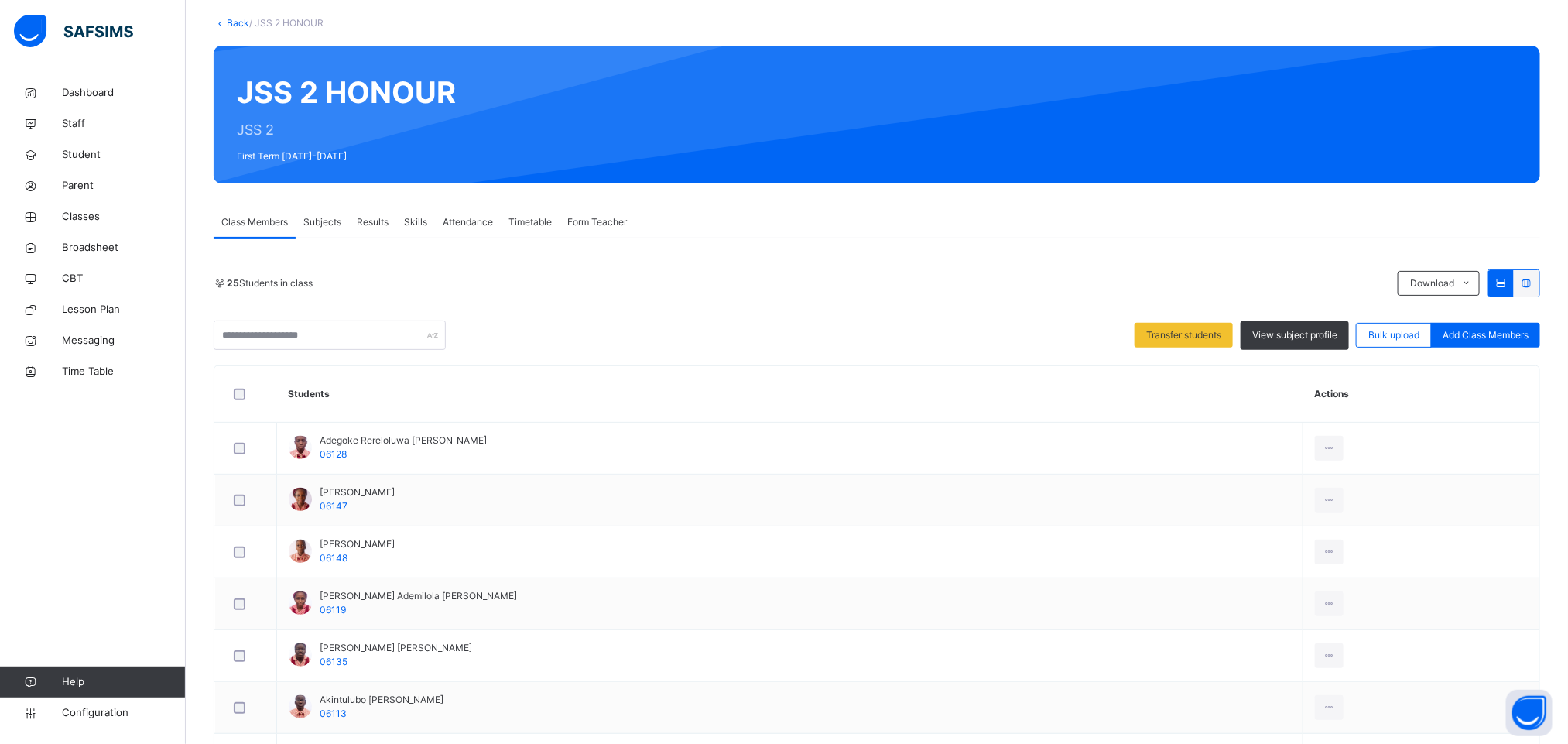
scroll to position [0, 0]
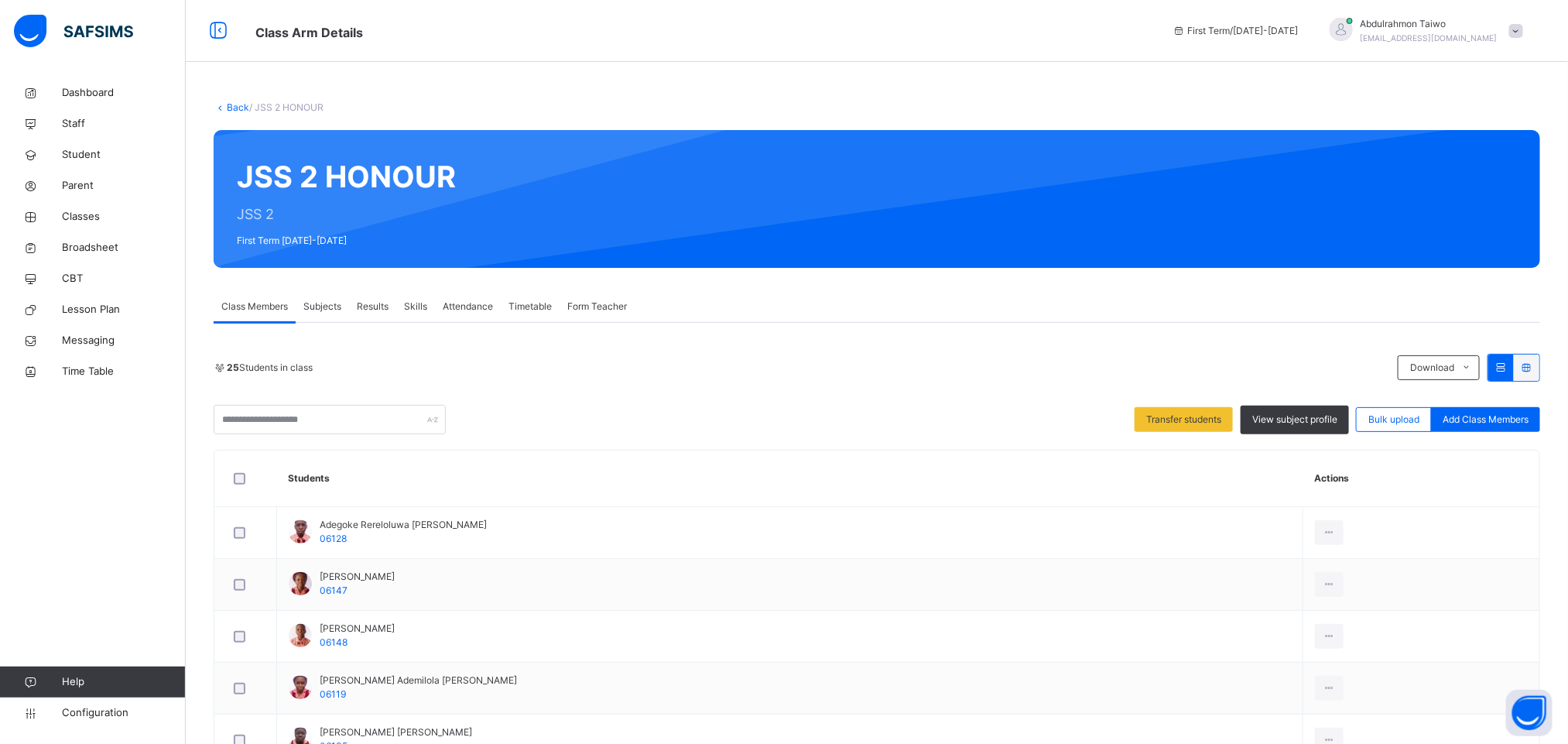
click at [237, 110] on link "Back" at bounding box center [238, 107] width 23 height 11
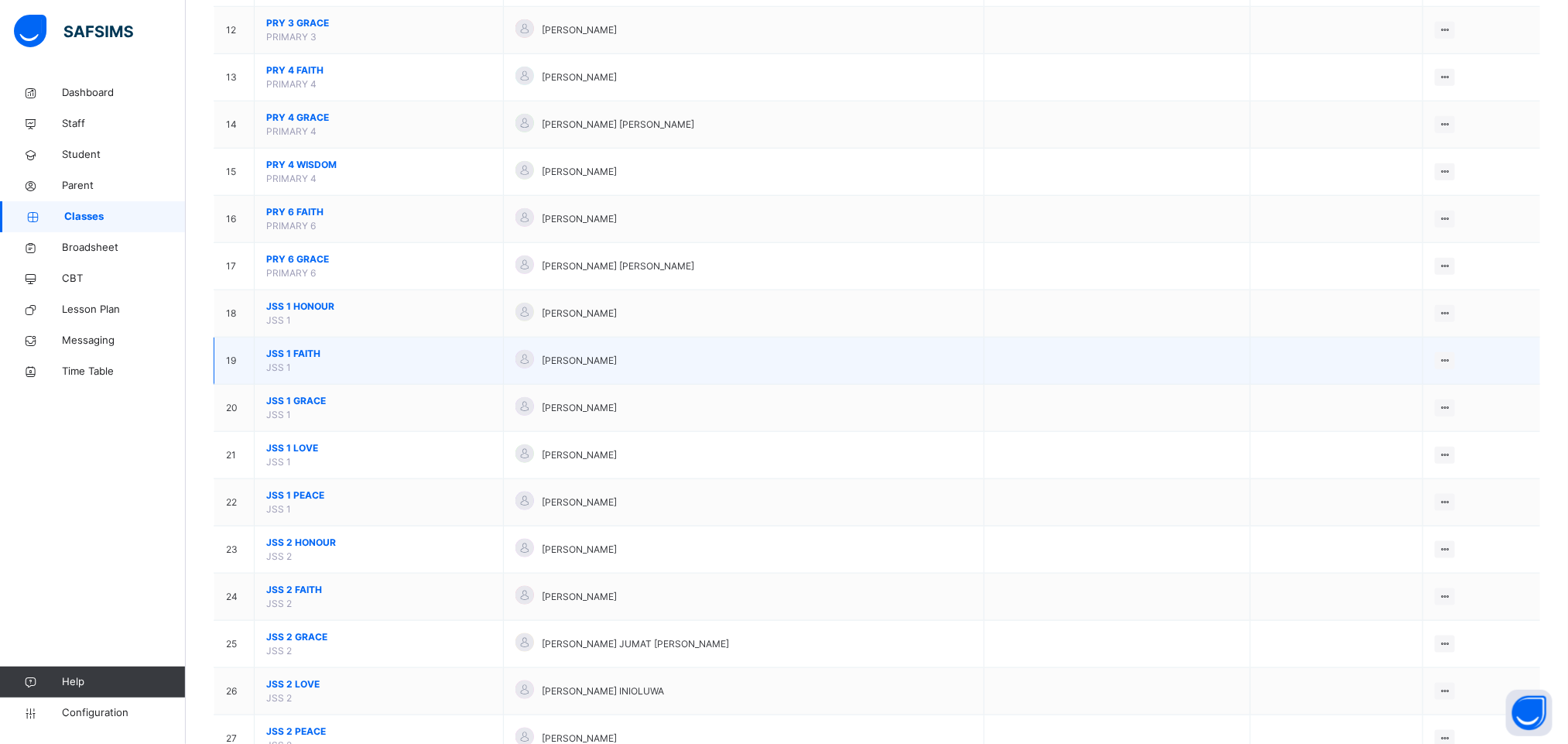
scroll to position [929, 0]
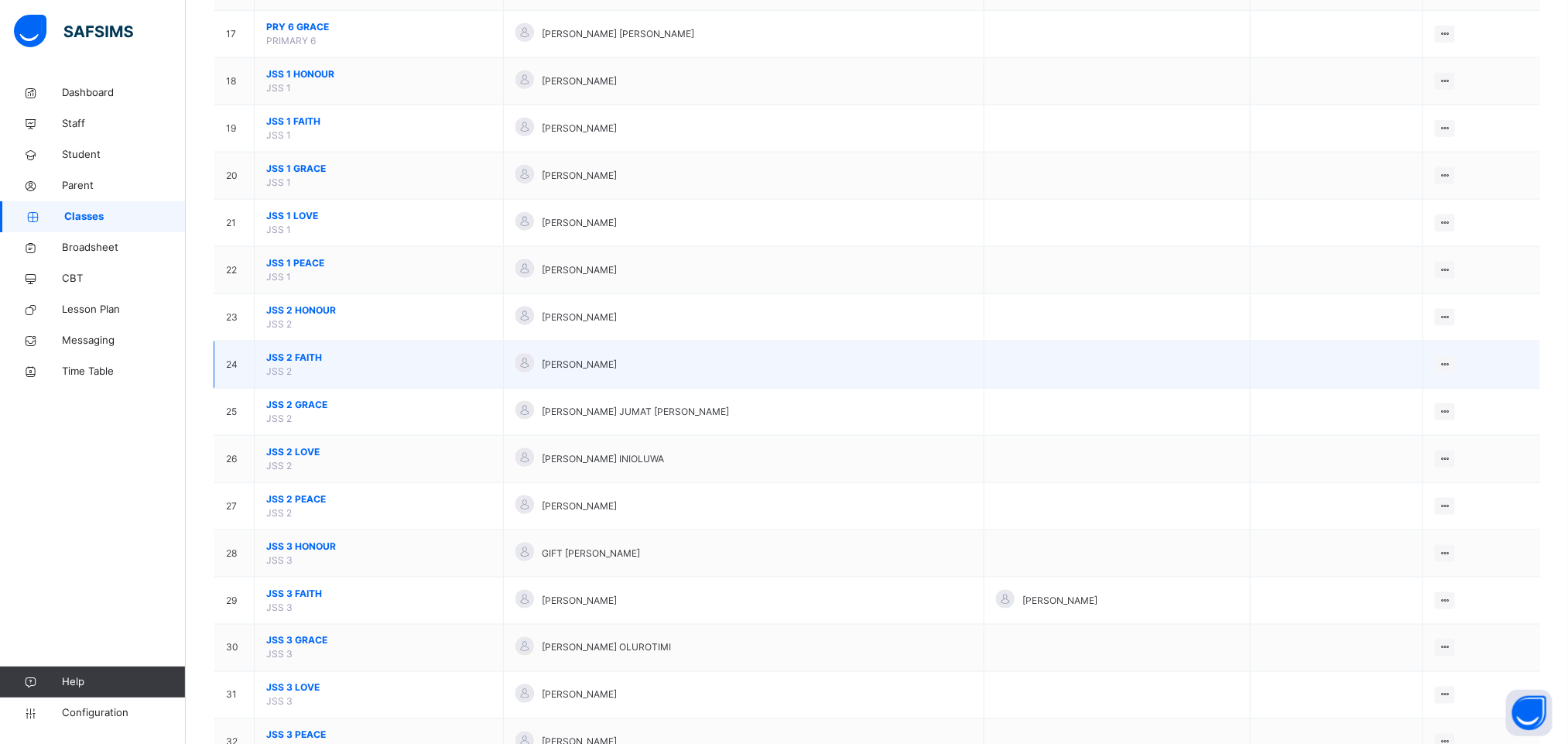
click at [317, 365] on span "JSS 2 FAITH" at bounding box center [379, 357] width 226 height 14
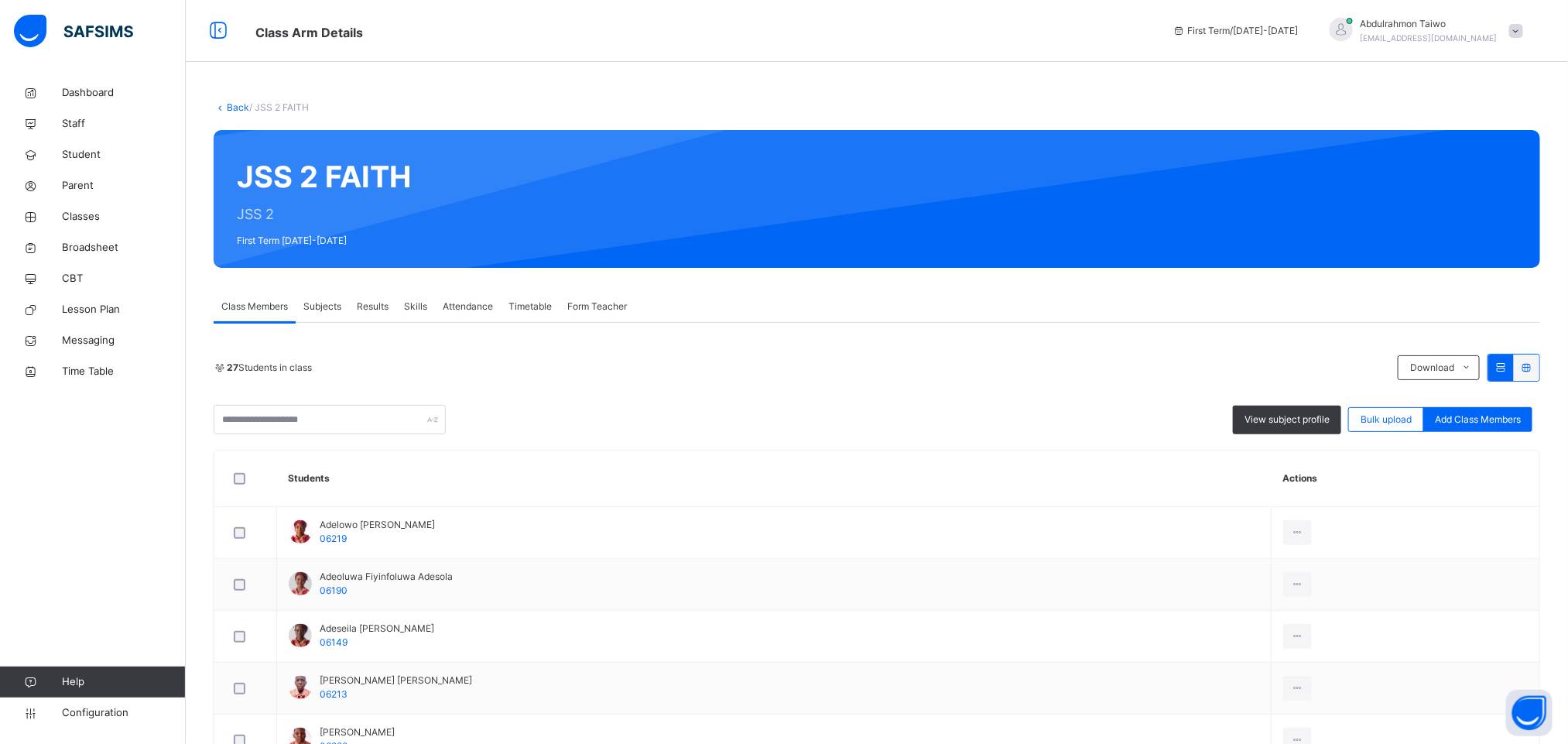
click at [242, 107] on link "Back" at bounding box center [238, 107] width 23 height 11
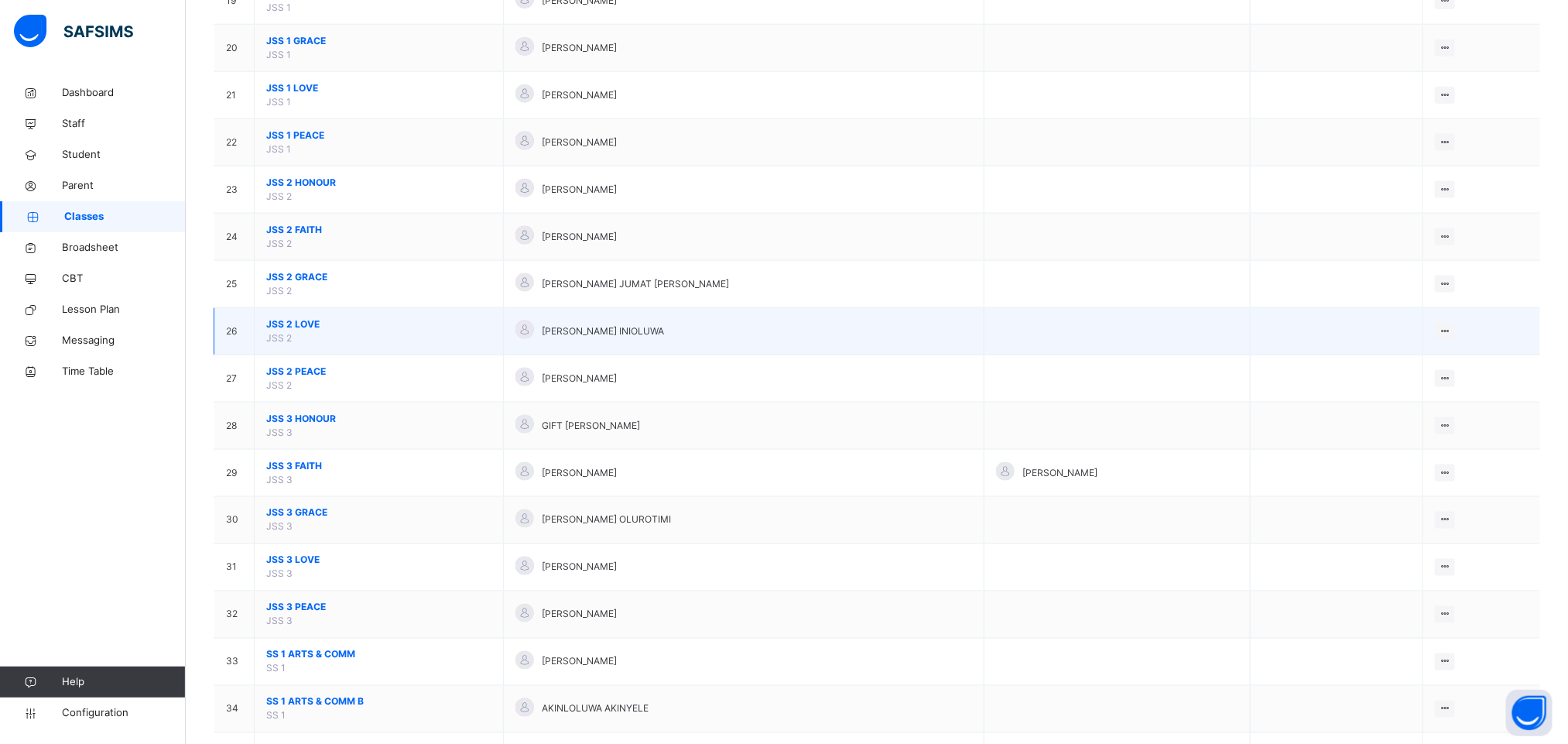
scroll to position [1045, 0]
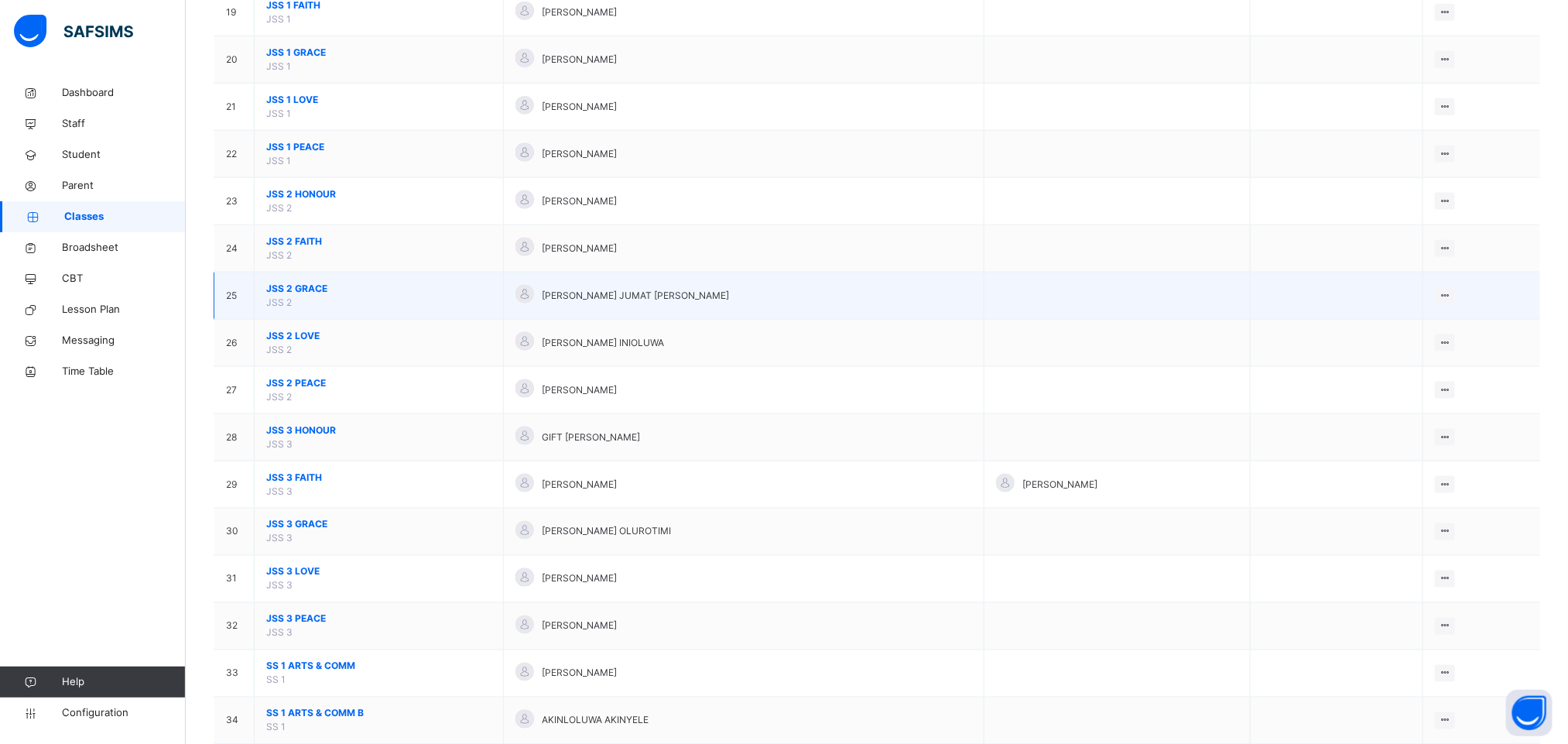
click at [307, 295] on span "JSS 2 GRACE" at bounding box center [379, 289] width 226 height 14
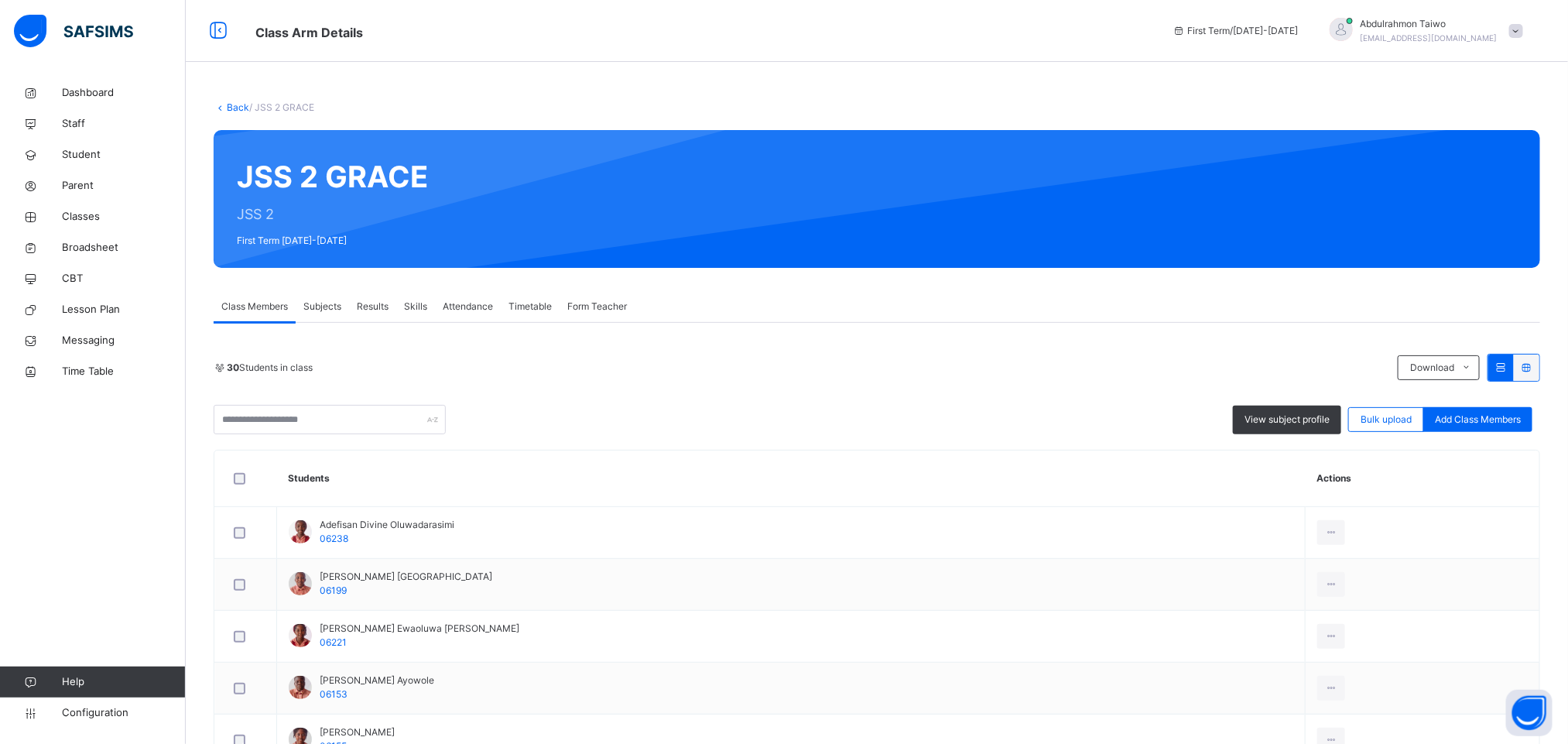
click at [239, 107] on link "Back" at bounding box center [238, 107] width 23 height 11
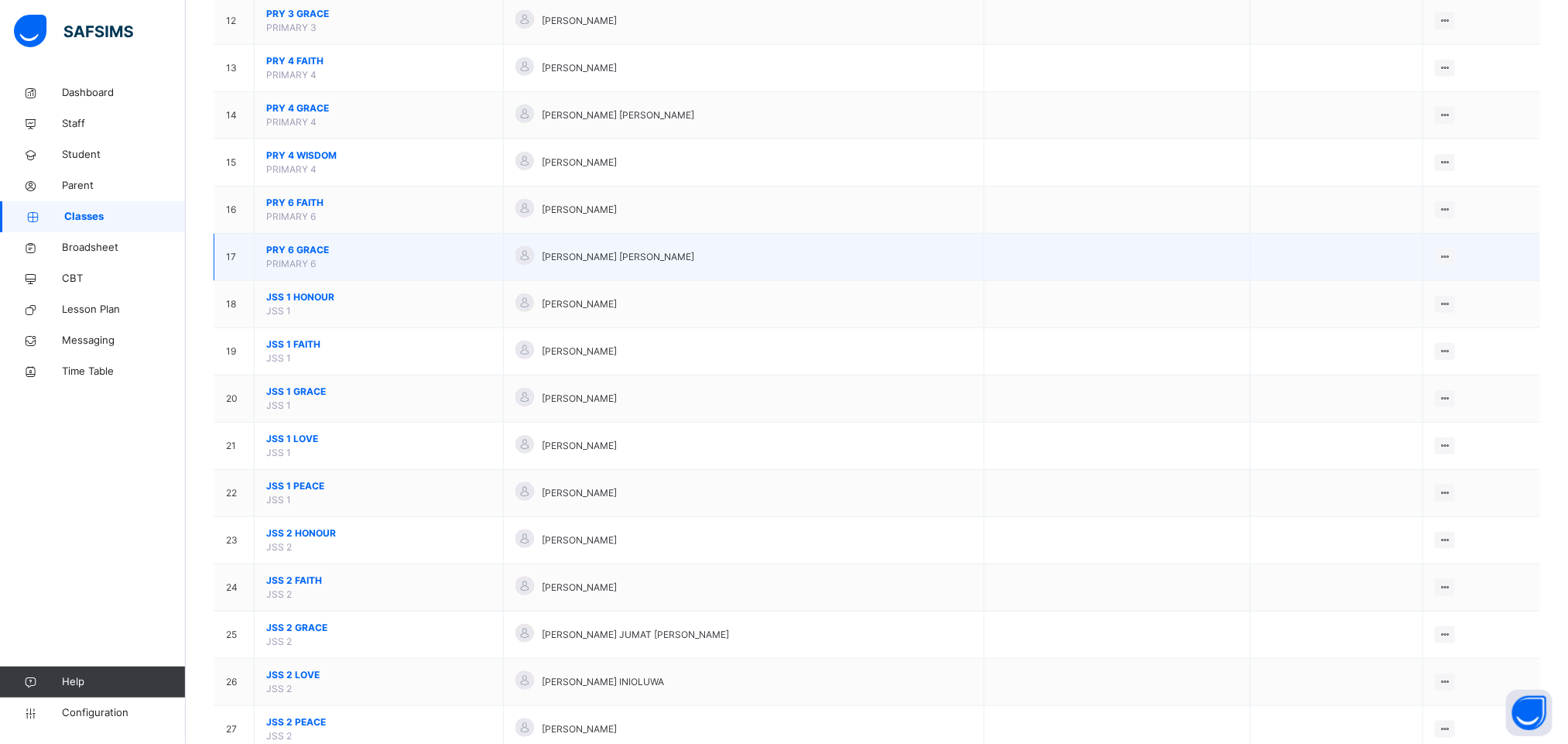
scroll to position [813, 0]
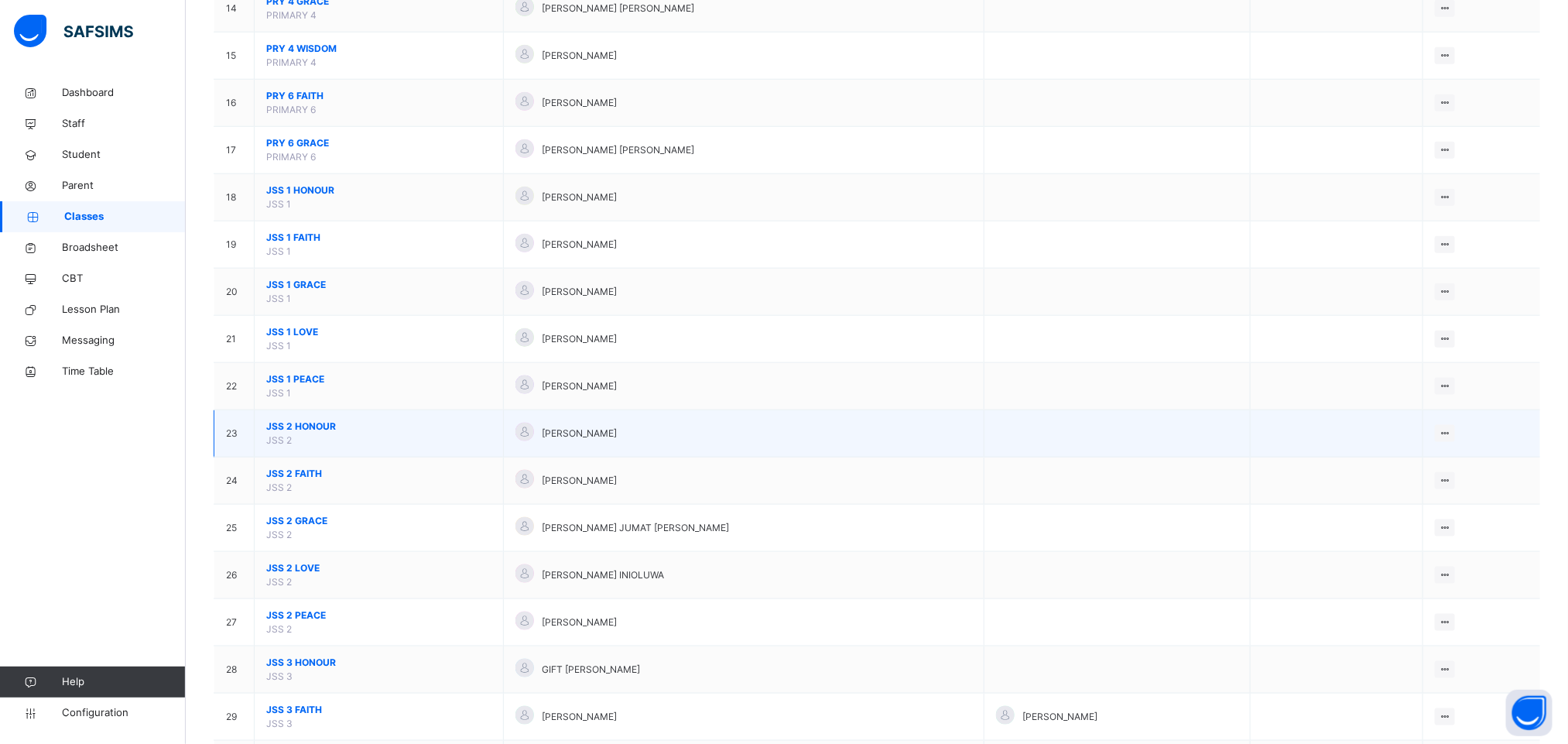
click at [288, 430] on span "JSS 2 HONOUR" at bounding box center [379, 426] width 226 height 14
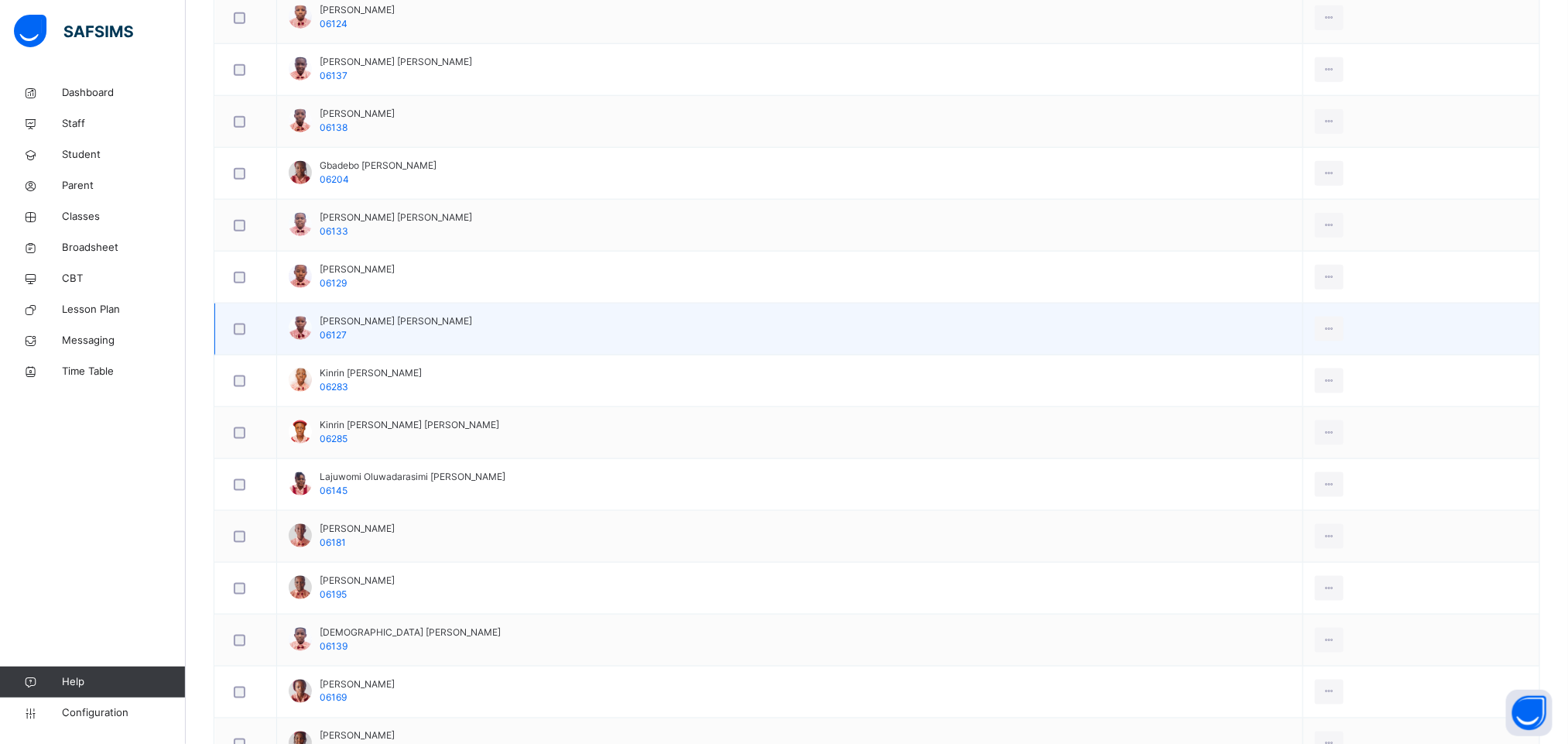
scroll to position [929, 0]
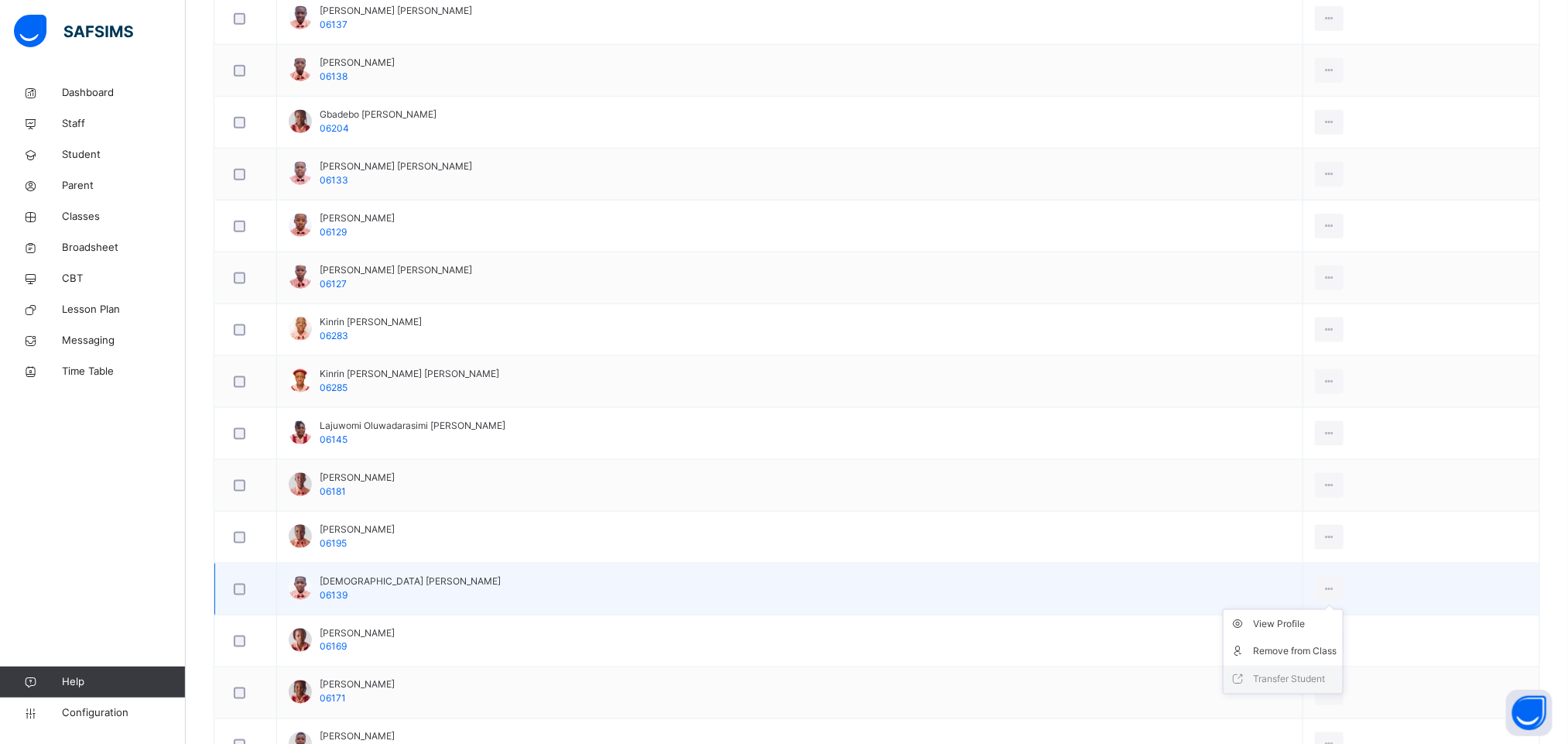
click at [1263, 688] on div "Transfer Student" at bounding box center [1294, 680] width 84 height 15
click at [1289, 684] on div "Transfer Student" at bounding box center [1294, 680] width 84 height 15
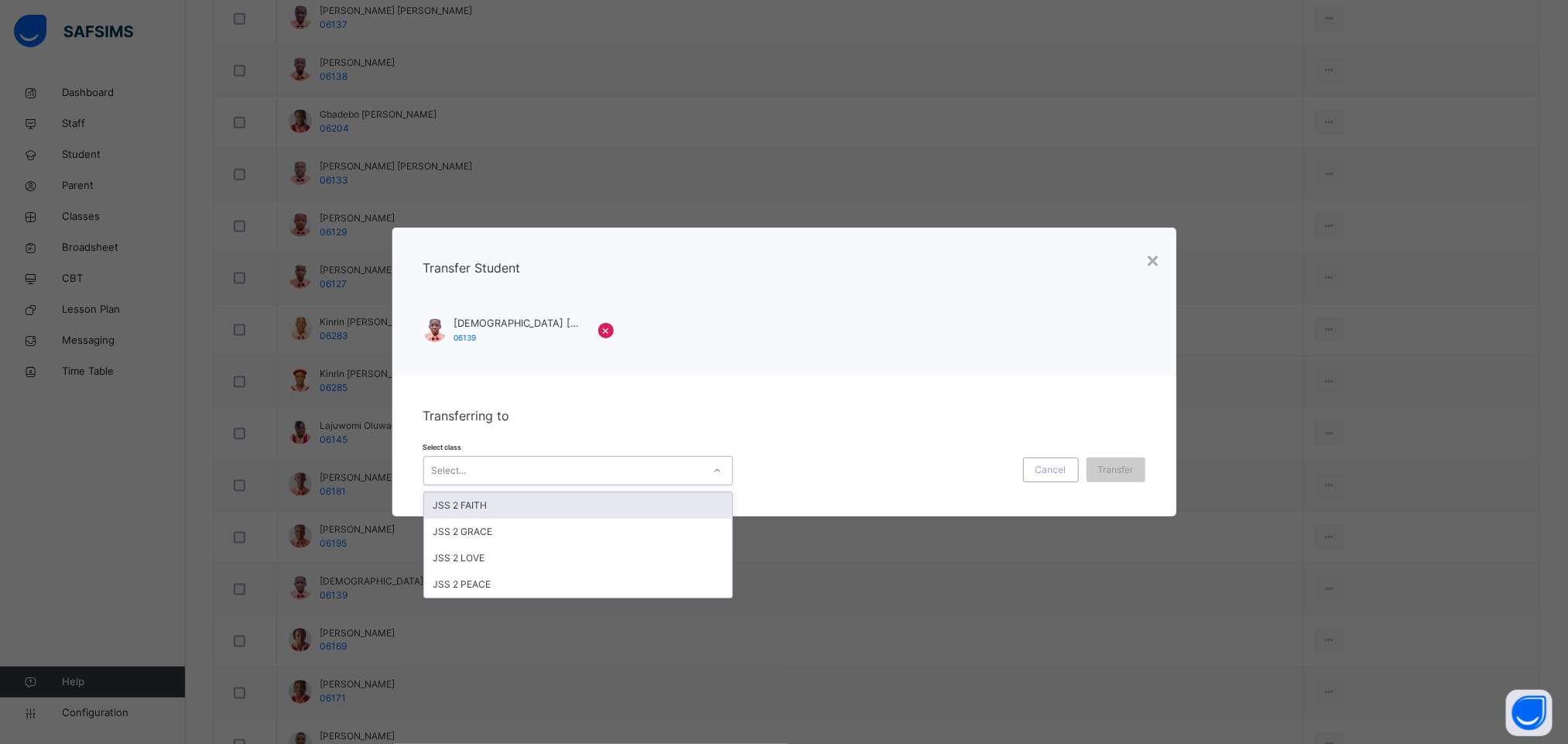
click at [613, 470] on div "Select..." at bounding box center [563, 471] width 278 height 24
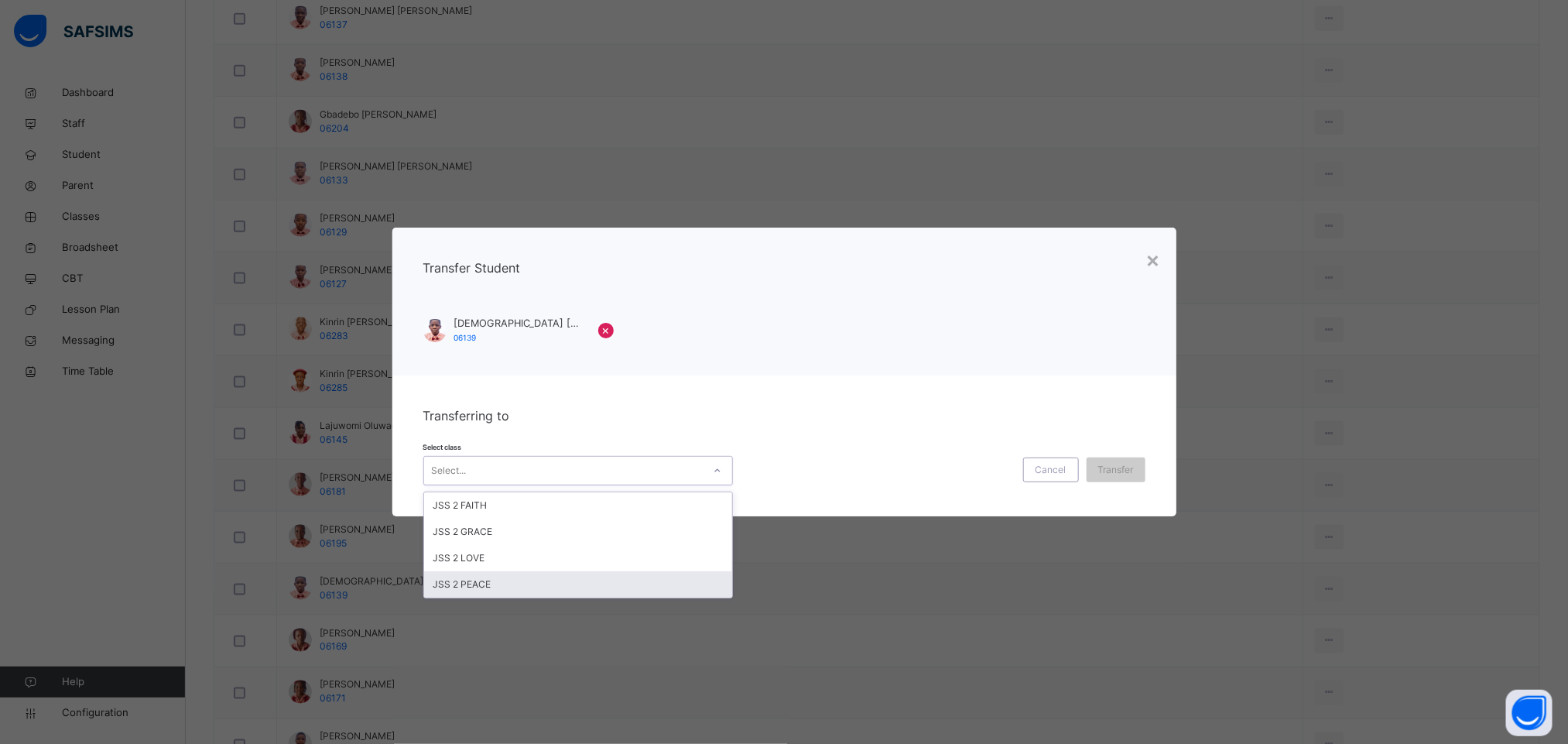
click at [588, 580] on div "JSS 2 PEACE" at bounding box center [578, 585] width 308 height 26
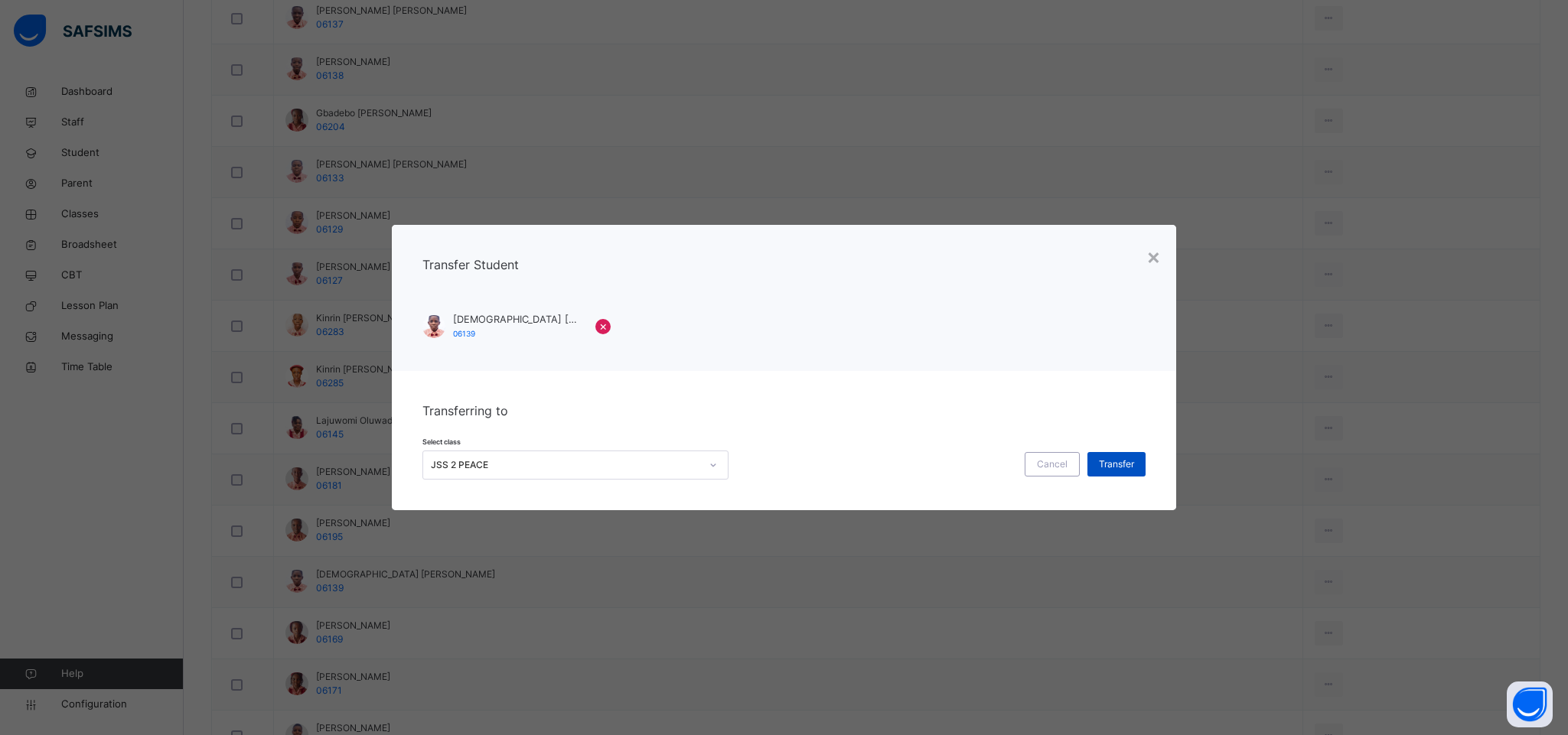
click at [1118, 461] on span "Transfer" at bounding box center [1116, 464] width 35 height 14
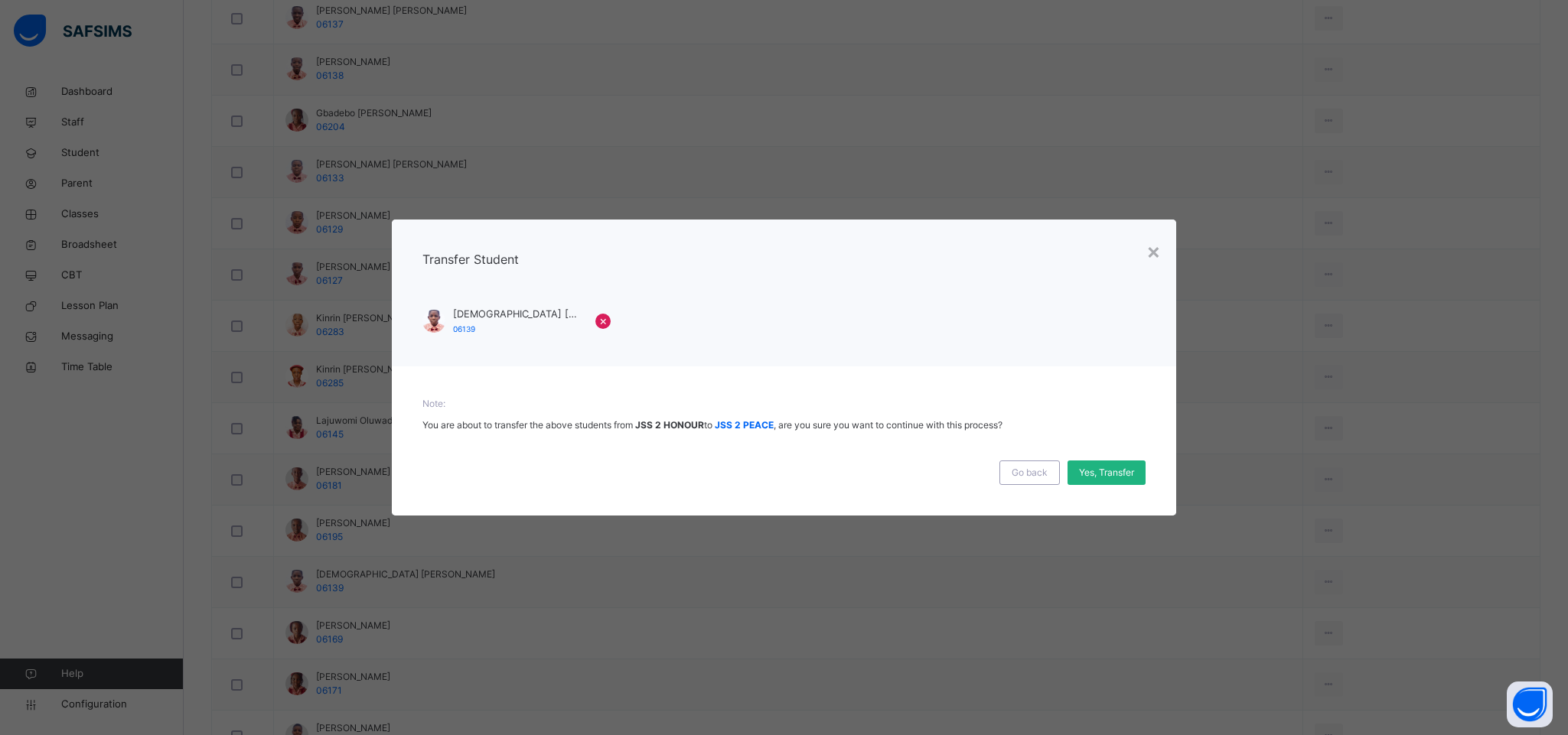
click at [1106, 471] on span "Yes, Transfer" at bounding box center [1106, 472] width 55 height 14
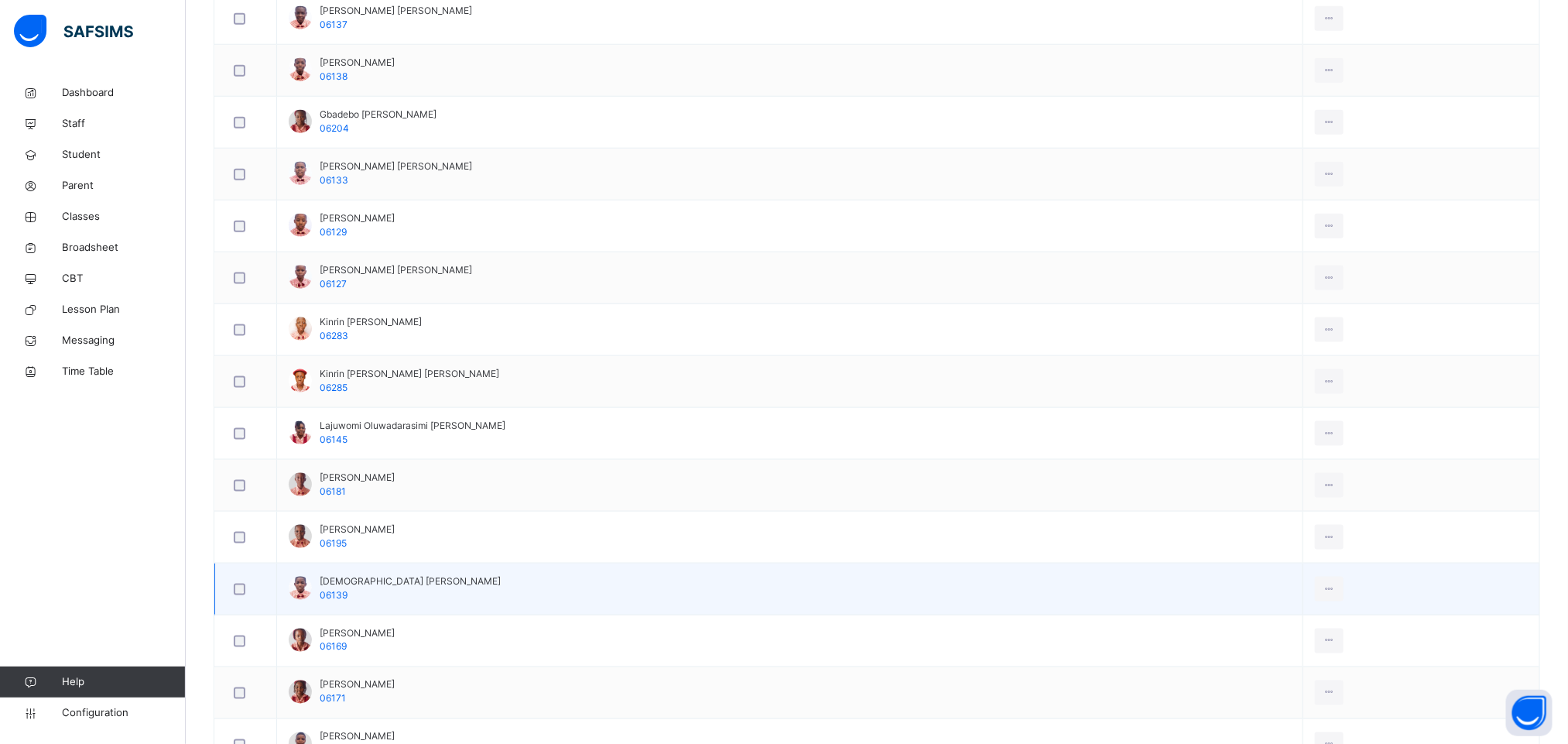
scroll to position [1045, 0]
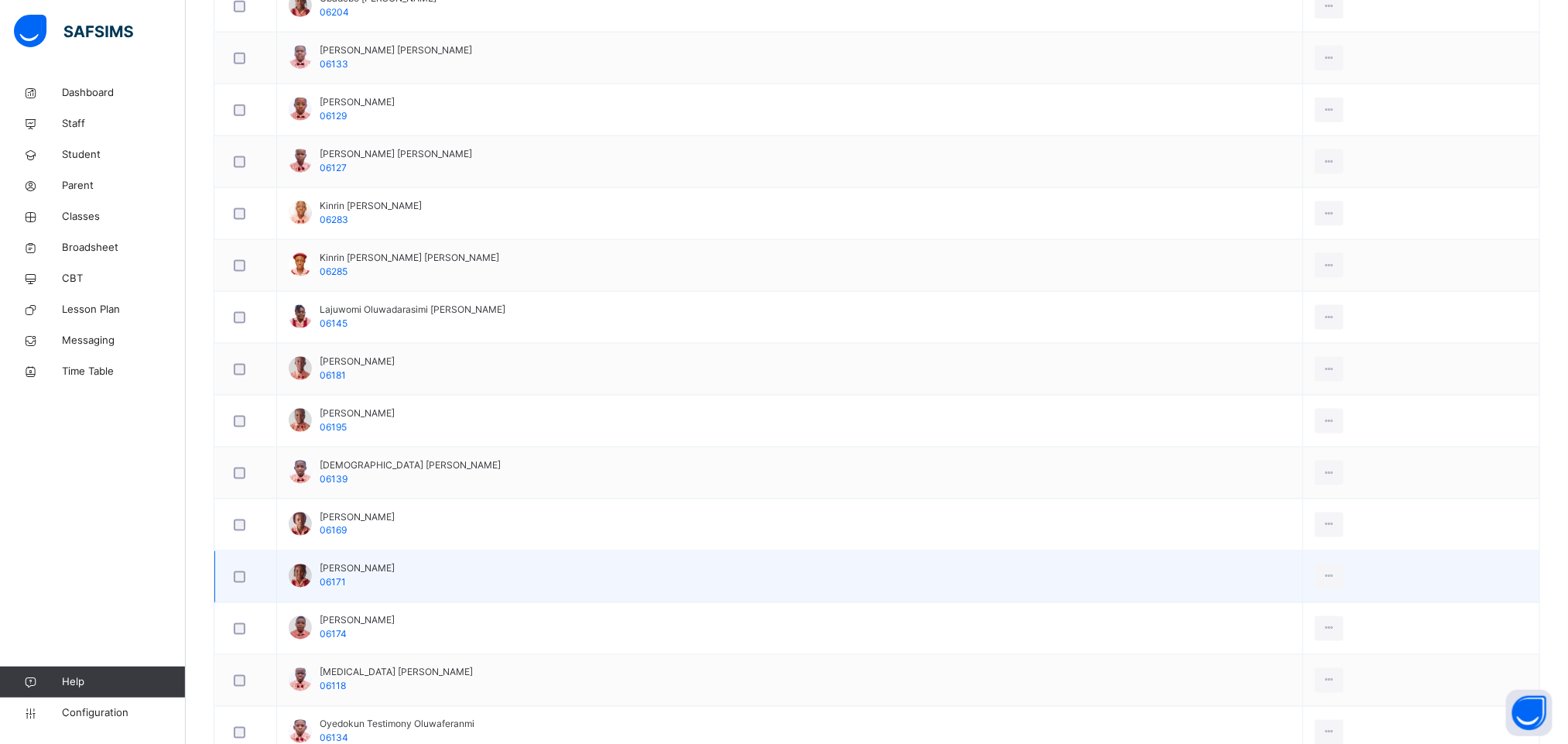
click at [232, 583] on div at bounding box center [245, 578] width 30 height 11
click at [1266, 674] on div "Transfer Student" at bounding box center [1294, 667] width 84 height 15
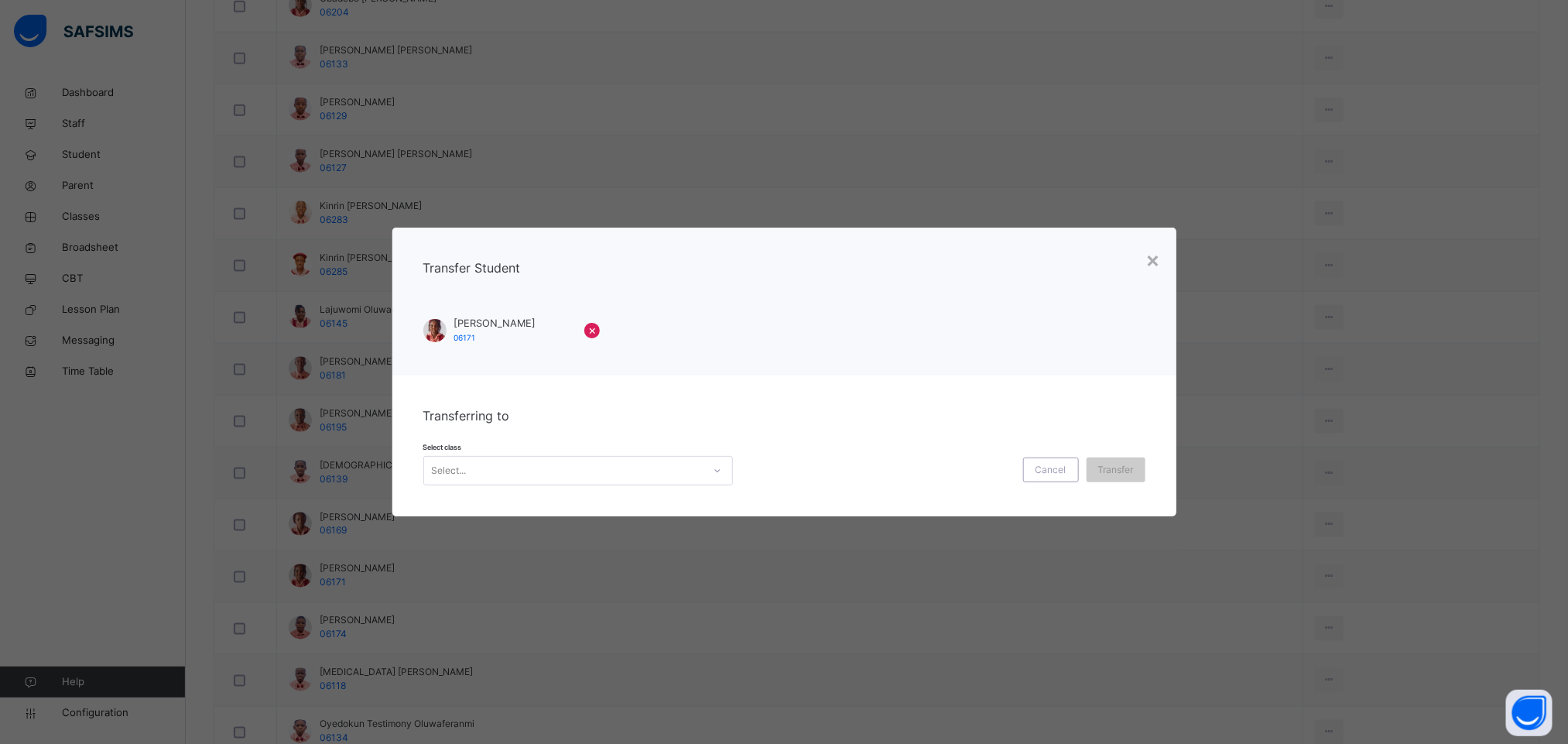
click at [588, 465] on div "Select..." at bounding box center [563, 471] width 278 height 24
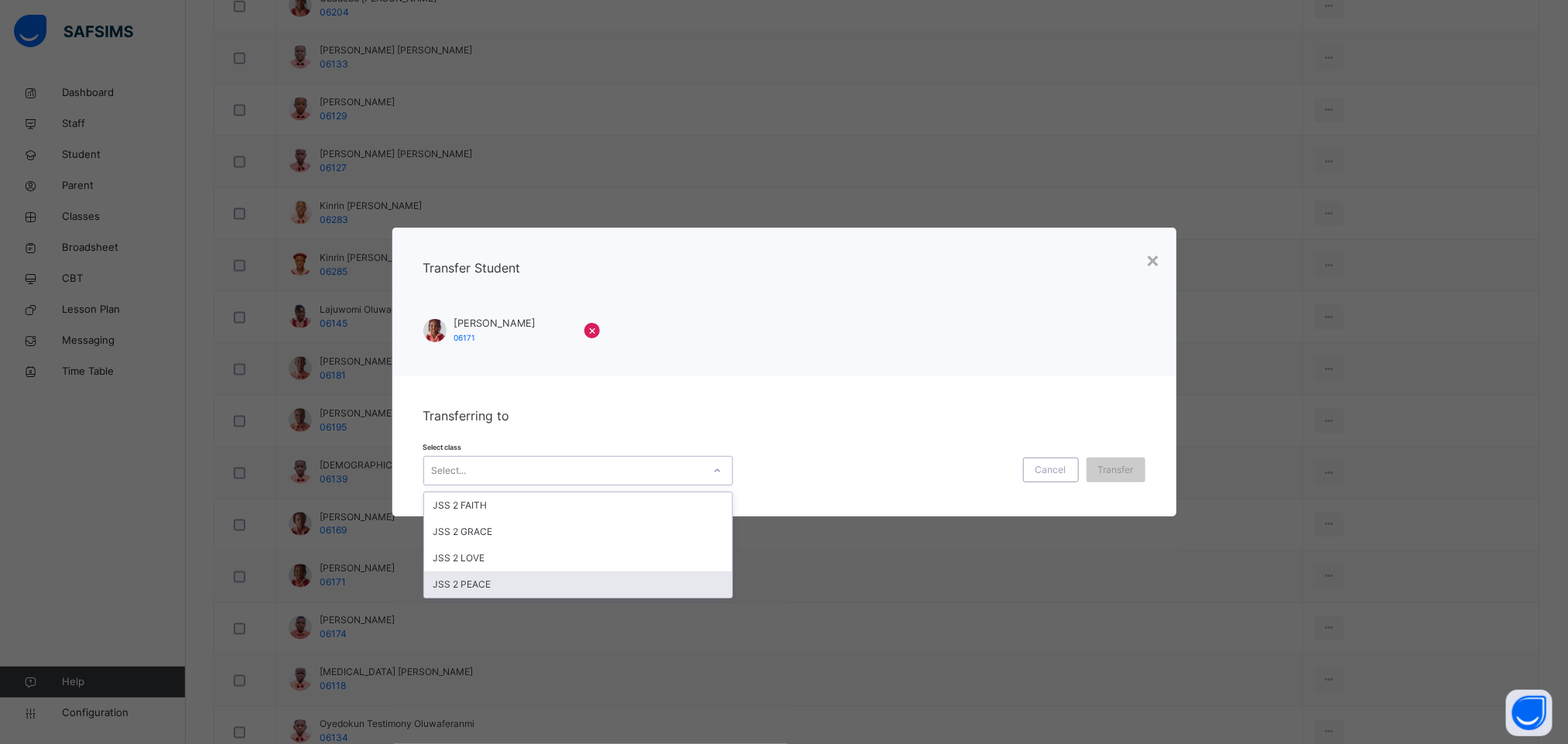
click at [525, 584] on div "JSS 2 PEACE" at bounding box center [578, 585] width 308 height 26
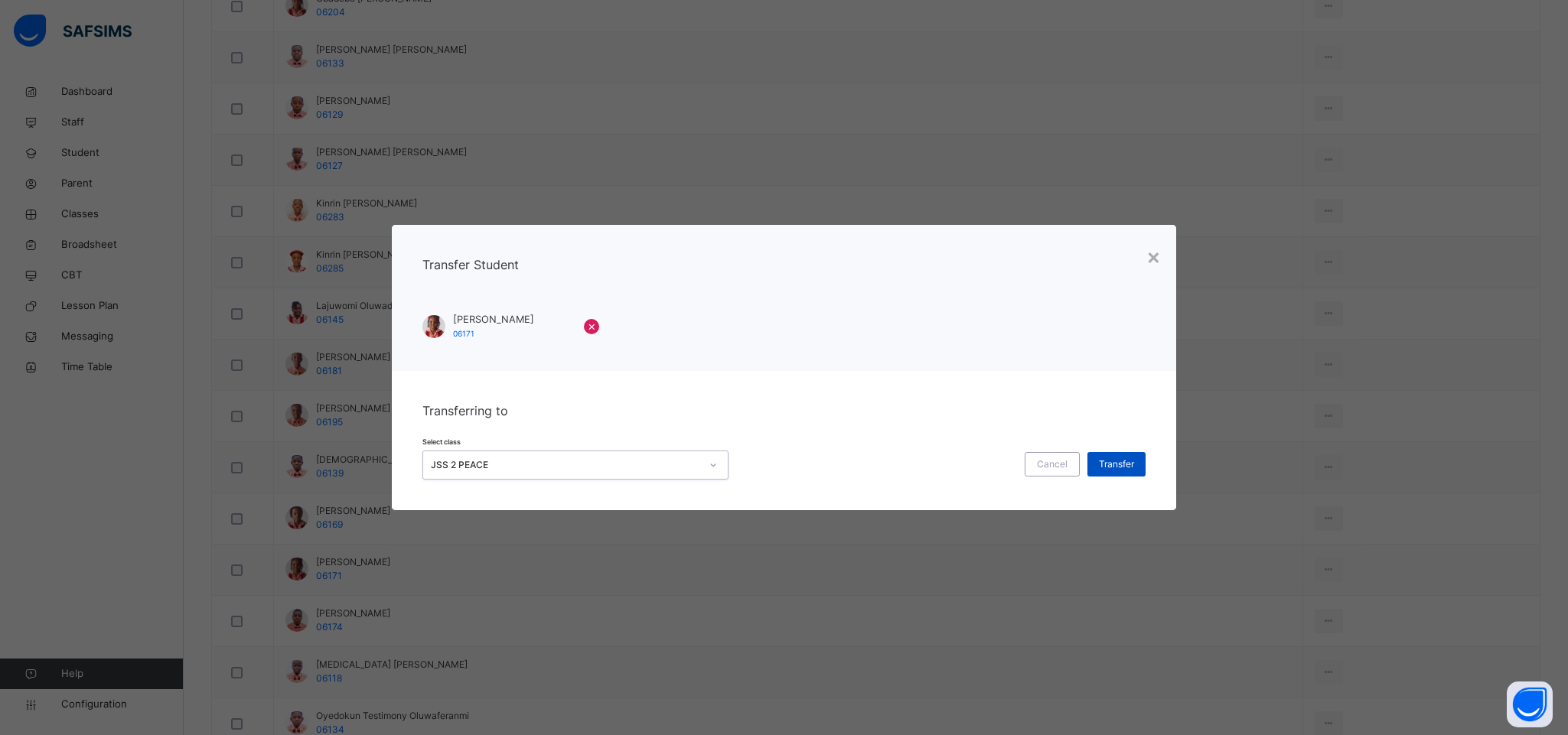
click at [1107, 465] on span "Transfer" at bounding box center [1116, 464] width 35 height 14
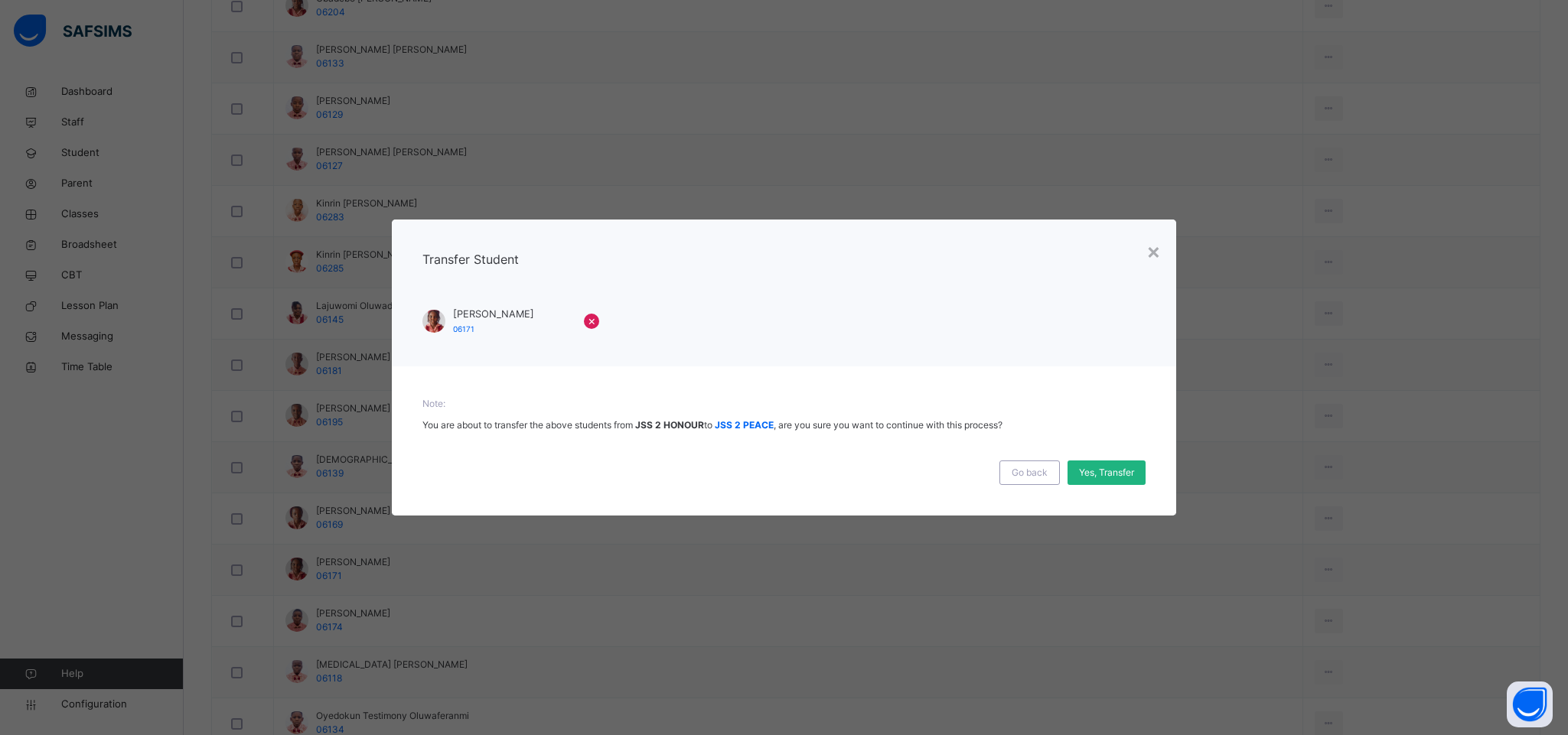
click at [1113, 471] on span "Yes, Transfer" at bounding box center [1106, 472] width 55 height 14
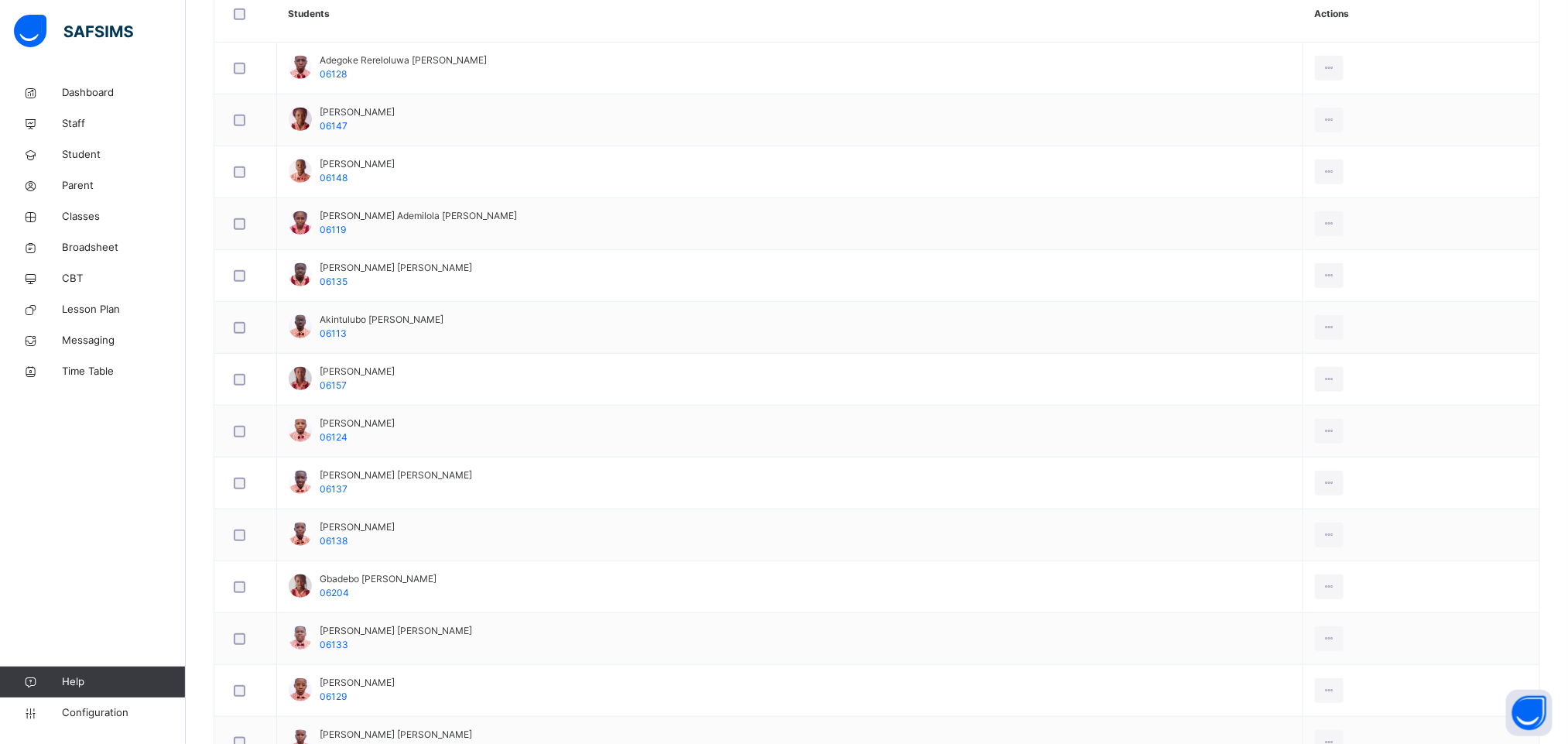
scroll to position [0, 0]
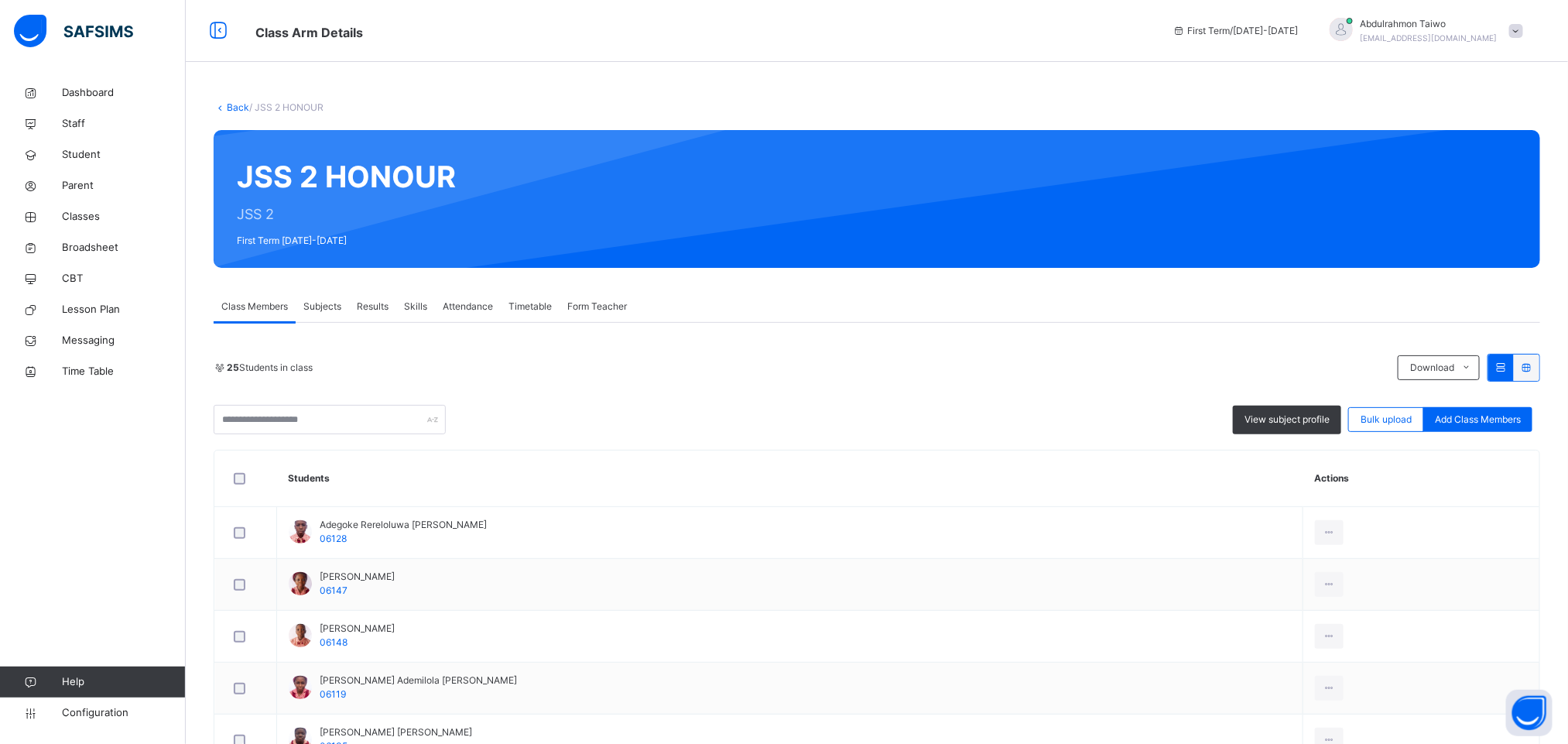
click at [240, 109] on link "Back" at bounding box center [238, 107] width 23 height 11
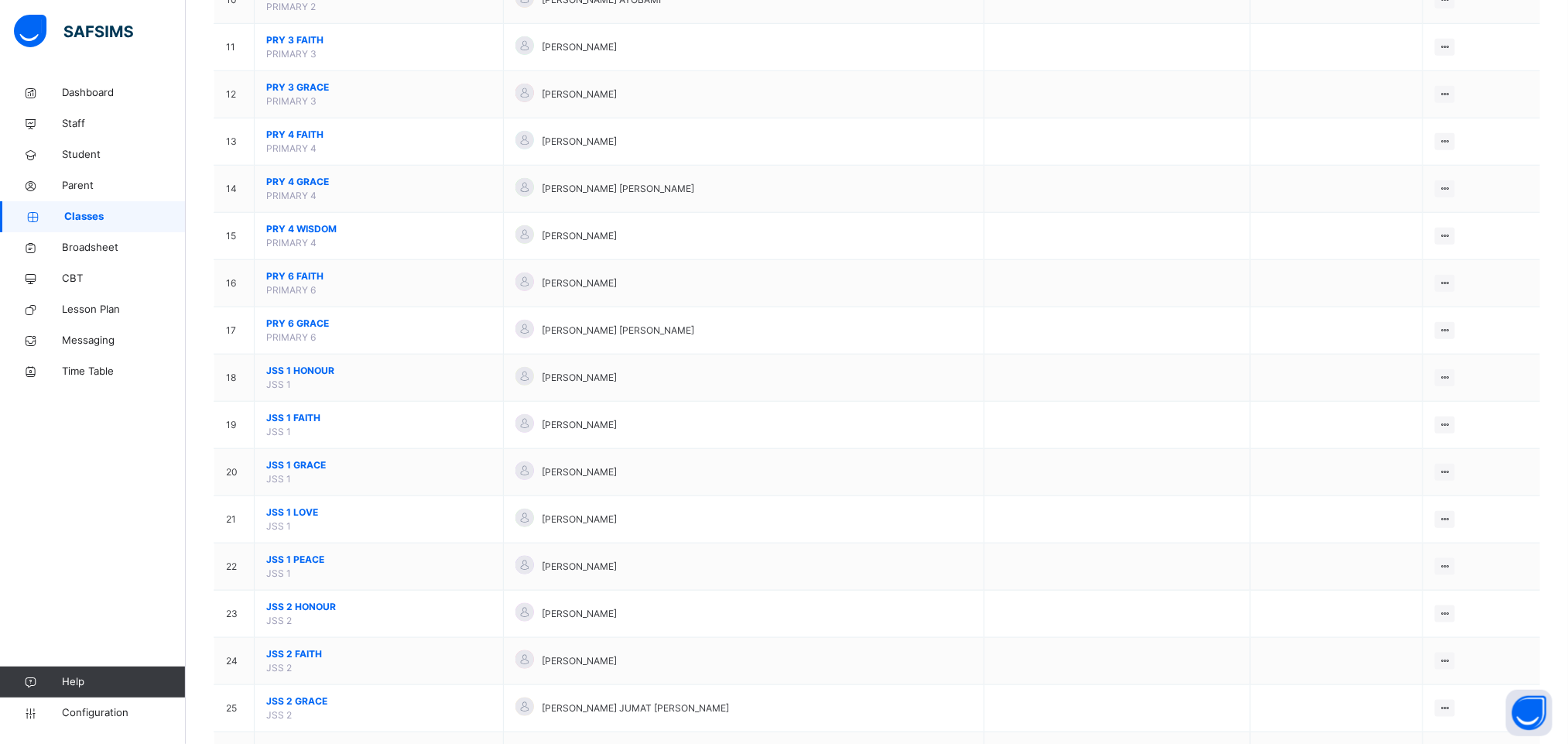
scroll to position [1045, 0]
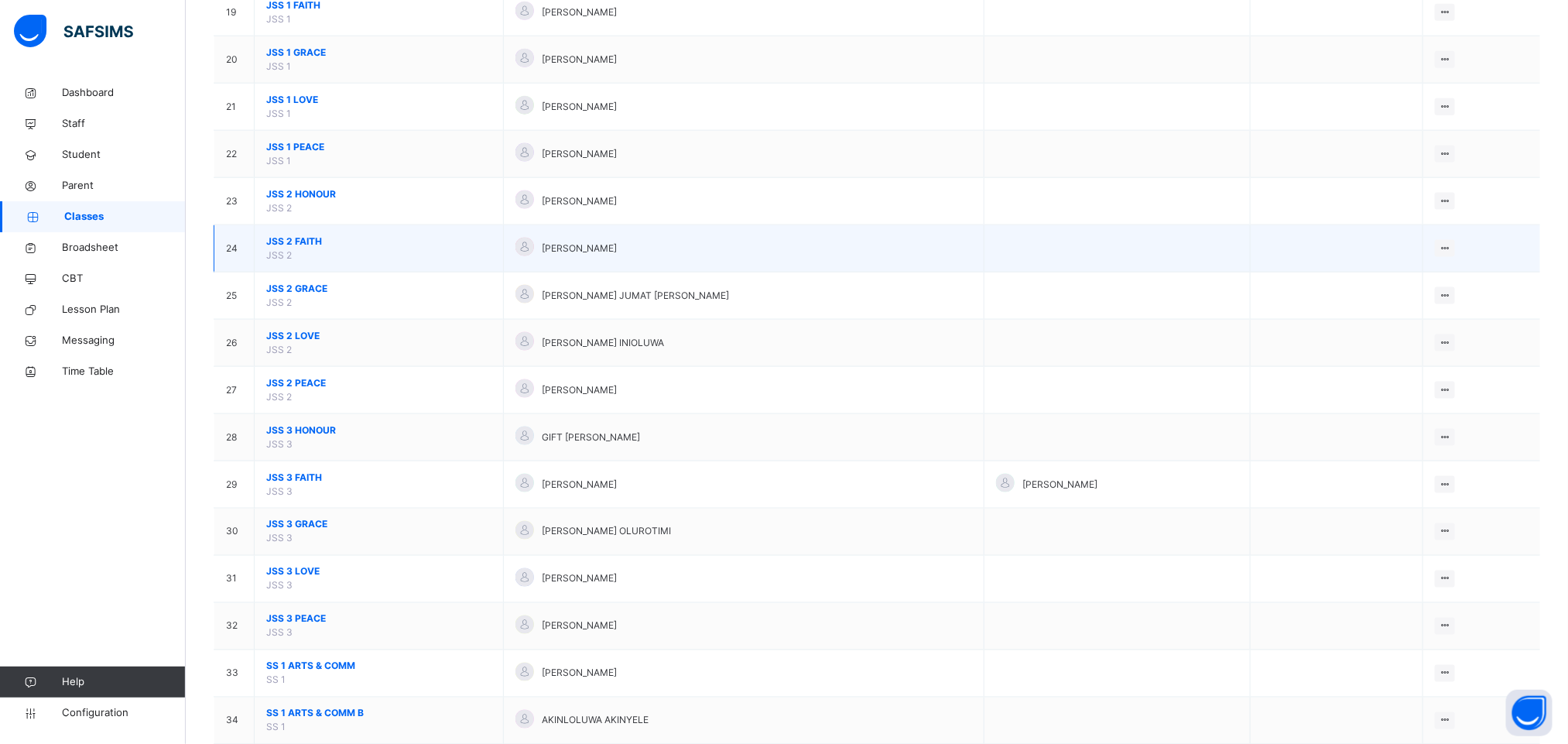
click at [292, 247] on span "JSS 2 FAITH" at bounding box center [379, 241] width 226 height 14
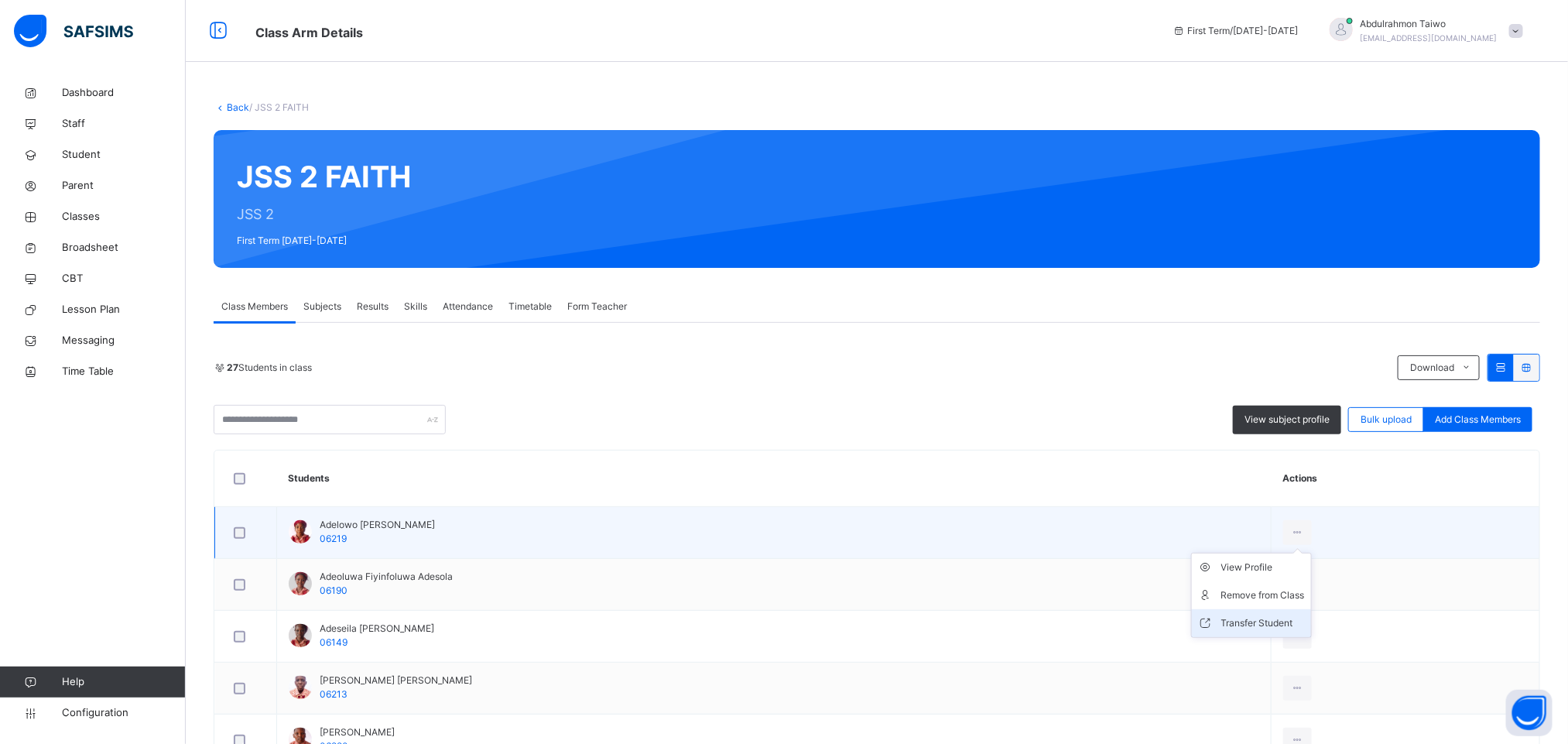
click at [1291, 618] on div "Transfer Student" at bounding box center [1262, 623] width 84 height 15
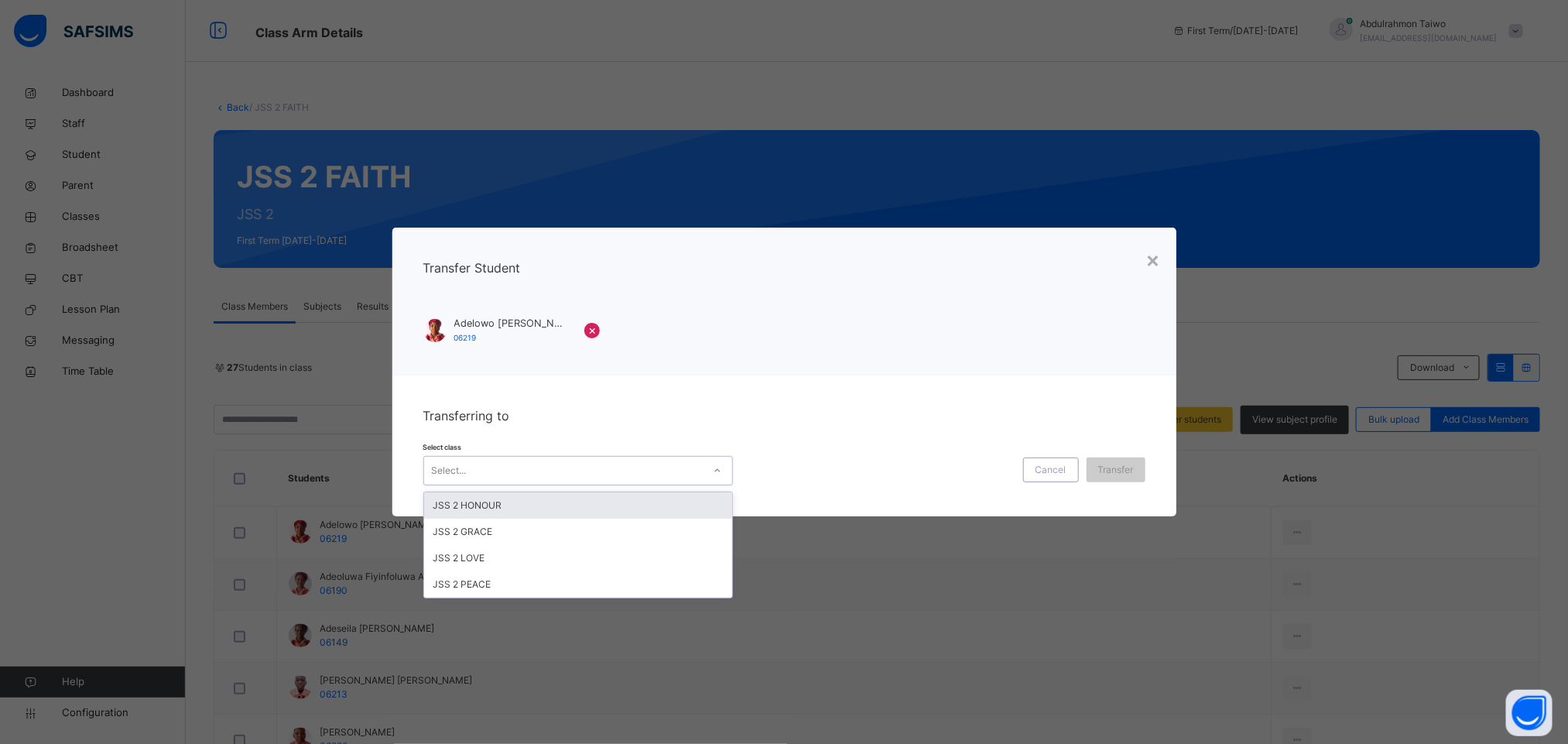
click at [628, 474] on div "Select..." at bounding box center [563, 471] width 278 height 24
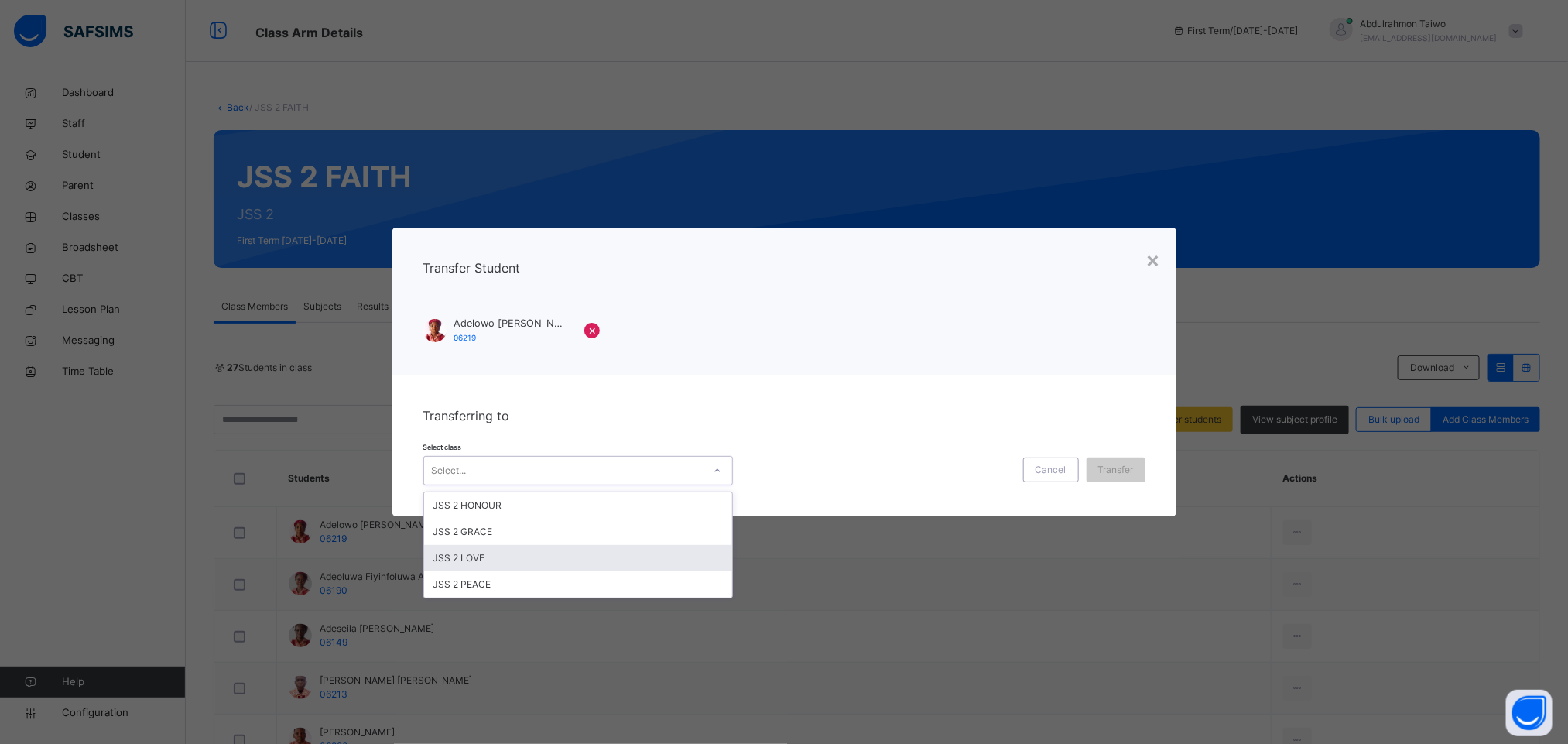
click at [529, 556] on div "JSS 2 LOVE" at bounding box center [578, 559] width 308 height 26
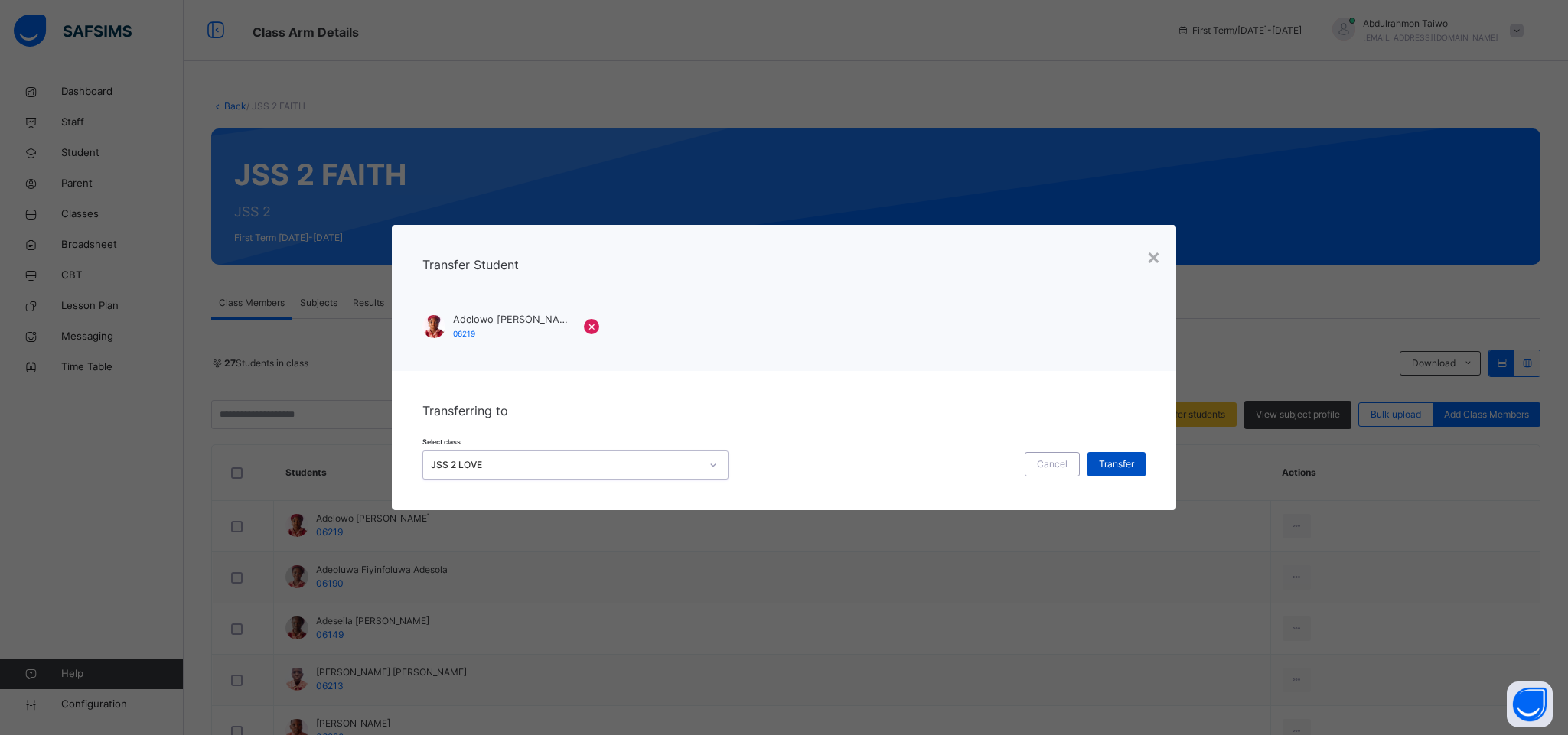
click at [1107, 468] on span "Transfer" at bounding box center [1116, 464] width 35 height 14
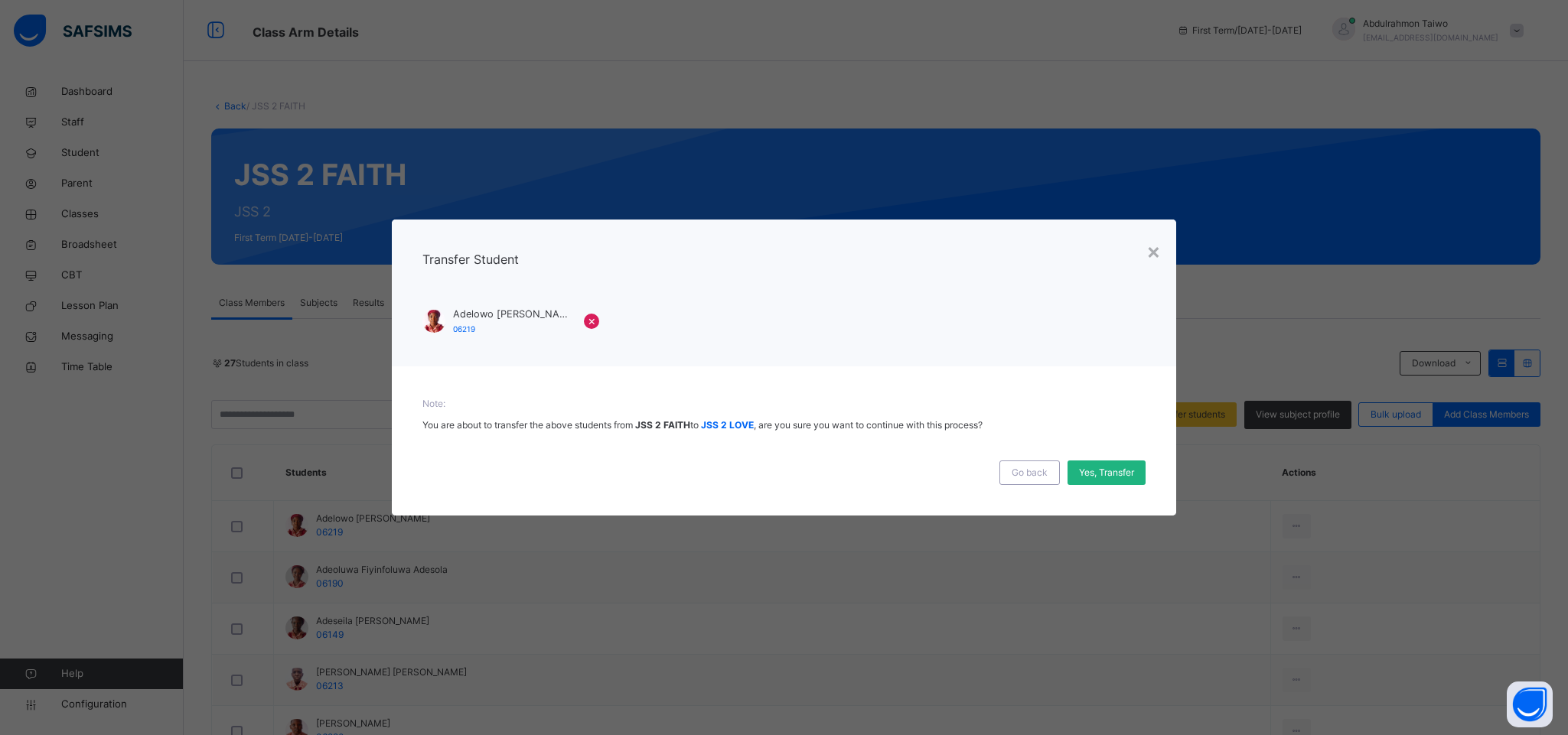
click at [1090, 469] on span "Yes, Transfer" at bounding box center [1106, 472] width 55 height 14
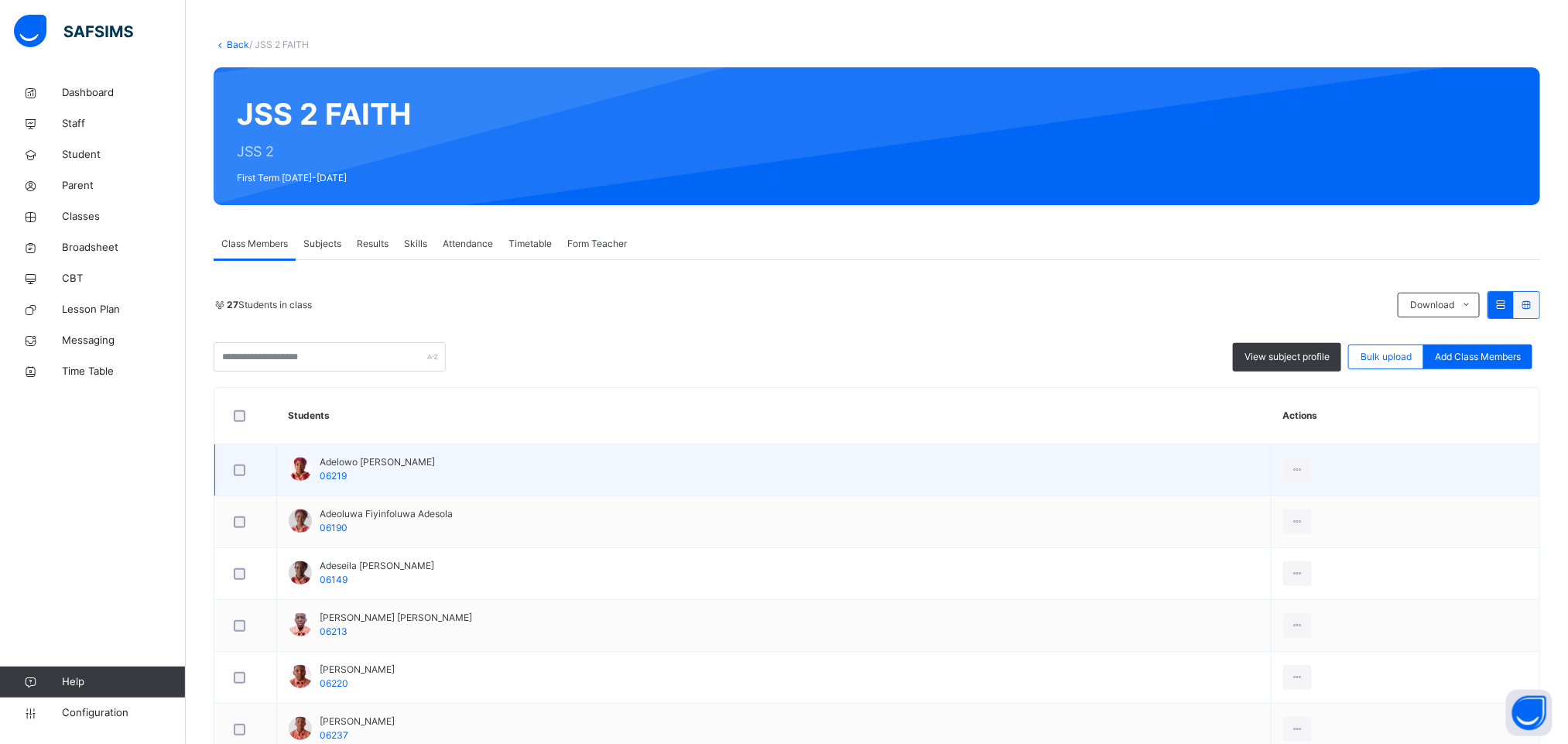
scroll to position [116, 0]
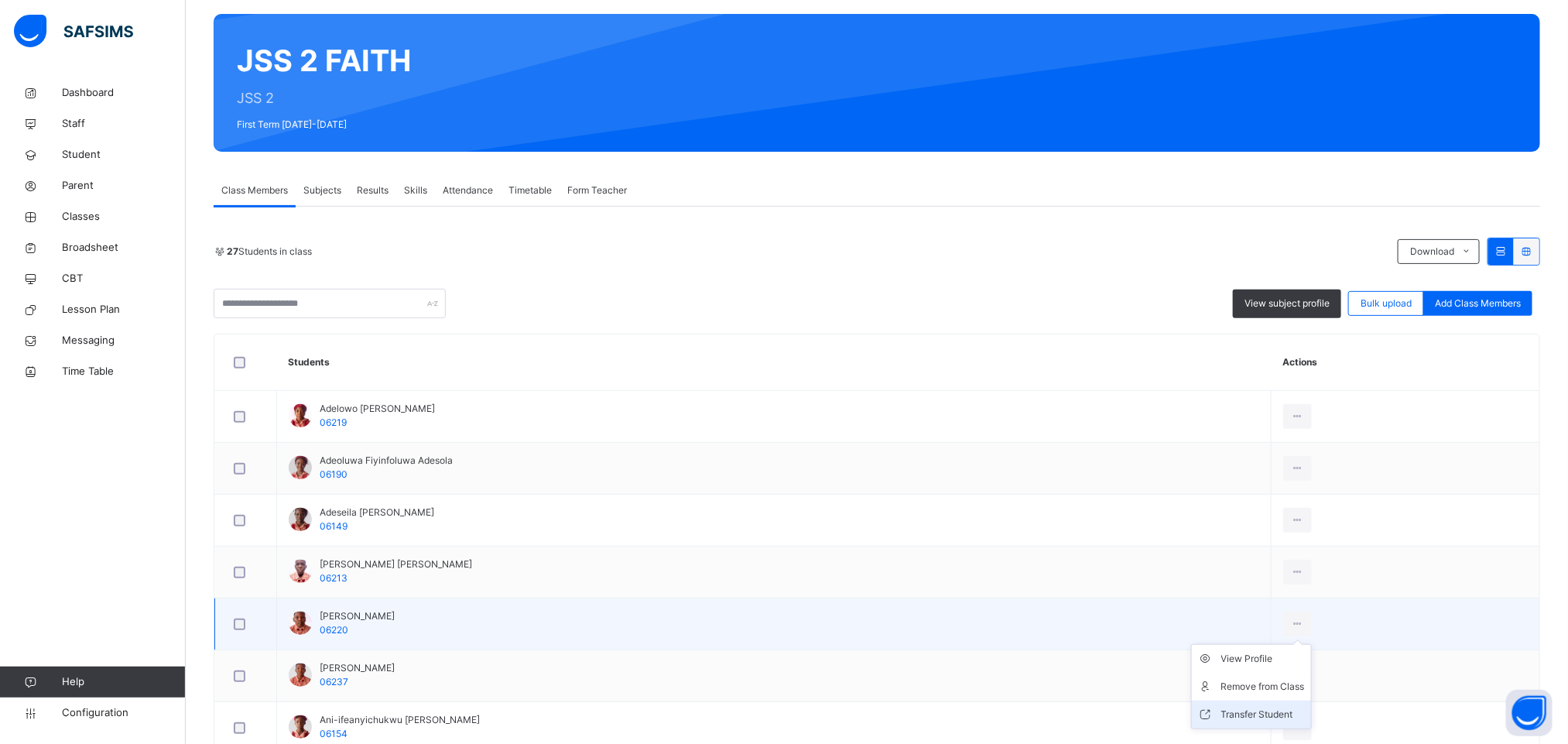
click at [1286, 720] on div "Transfer Student" at bounding box center [1262, 715] width 84 height 15
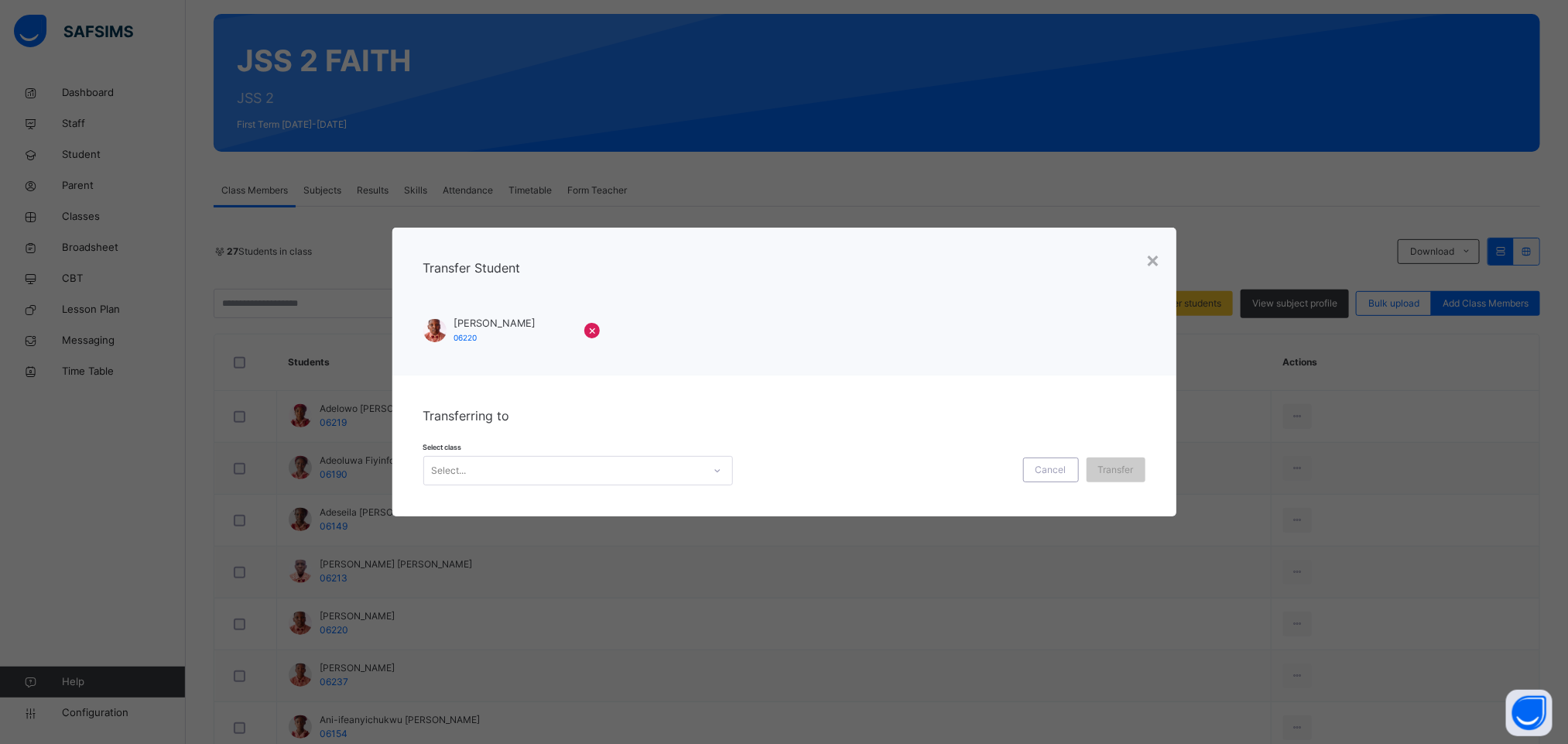
click at [632, 483] on div "Select..." at bounding box center [577, 470] width 309 height 29
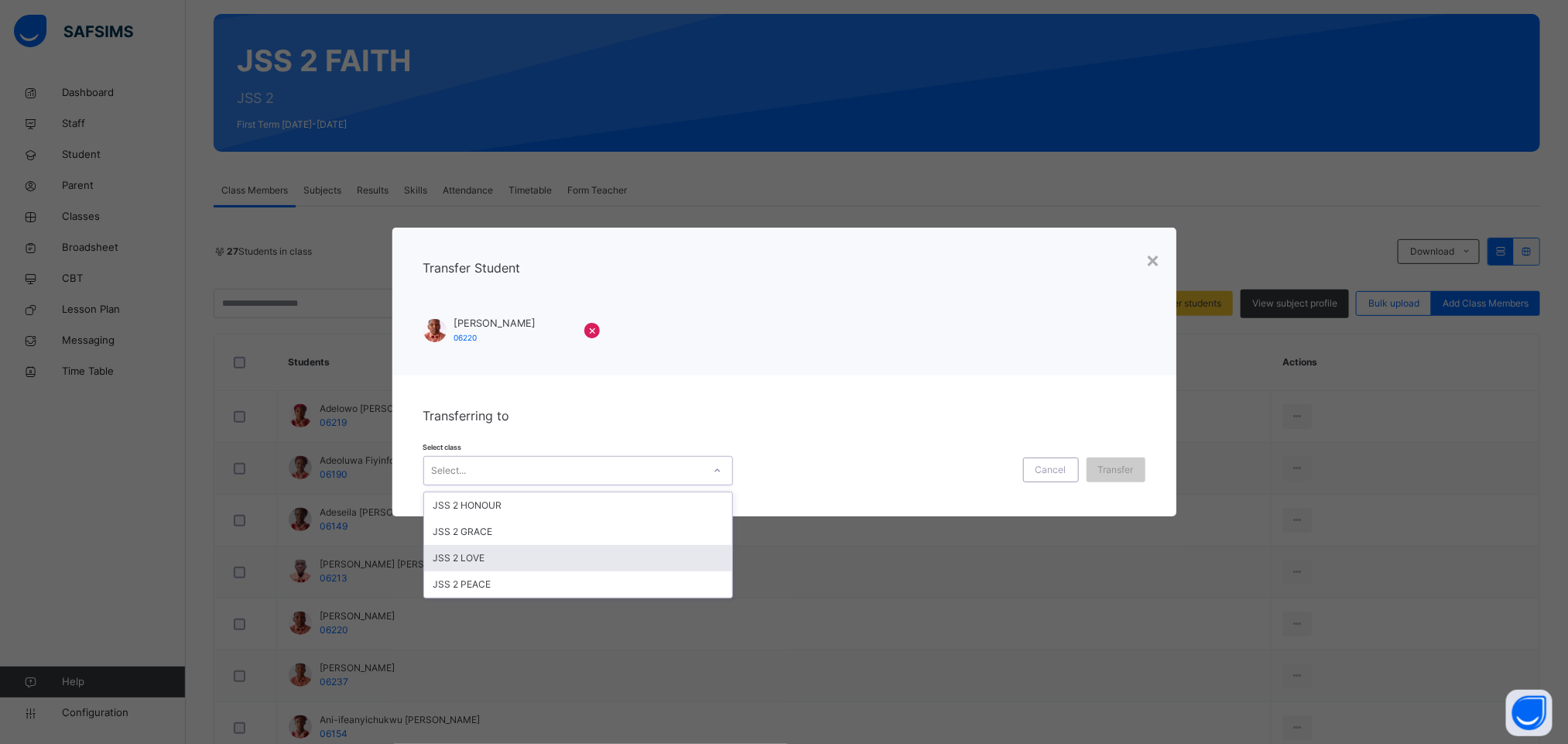
click at [567, 561] on div "JSS 2 LOVE" at bounding box center [578, 559] width 308 height 26
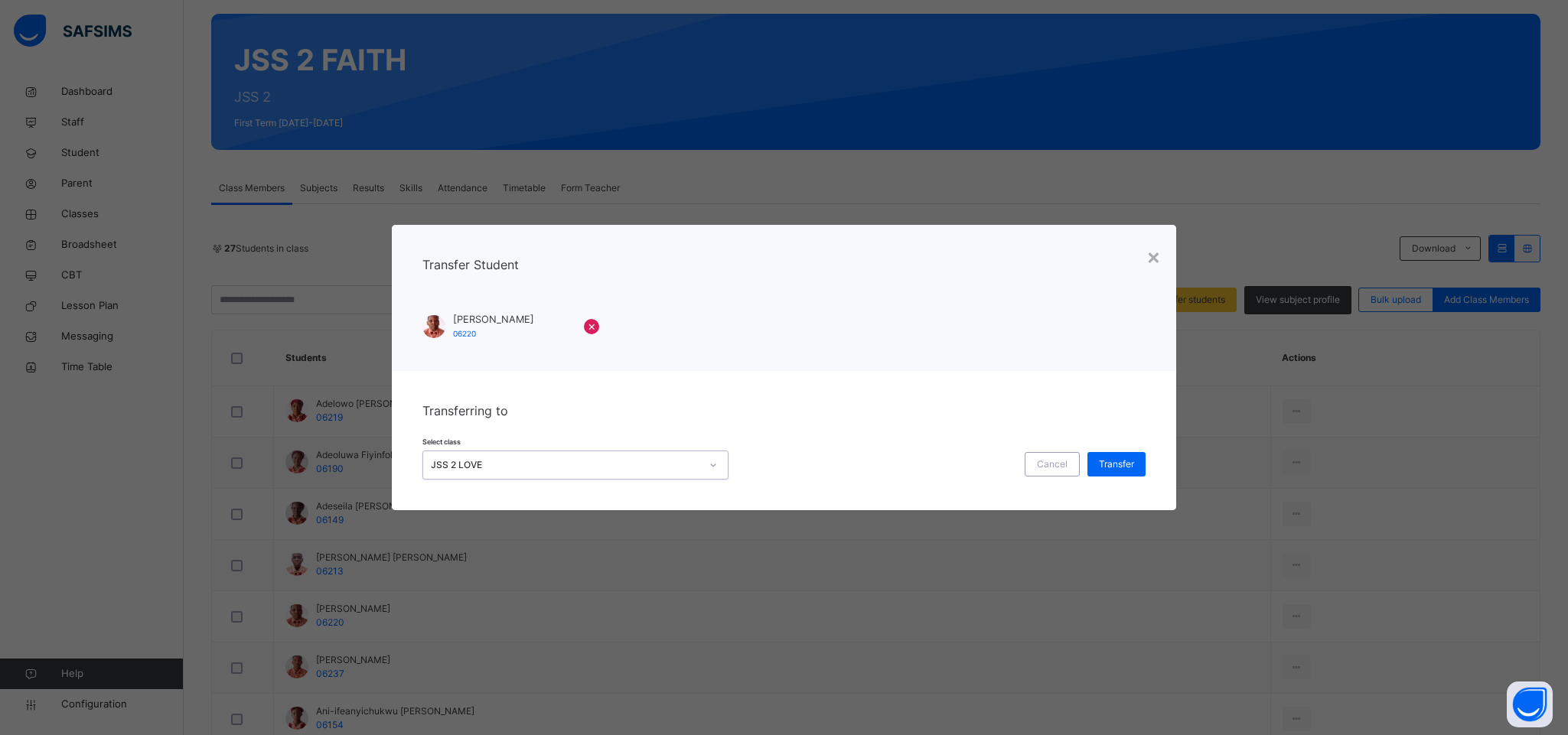
click at [639, 469] on div "JSS 2 LOVE" at bounding box center [565, 465] width 270 height 14
click at [1123, 459] on span "Transfer" at bounding box center [1116, 464] width 35 height 14
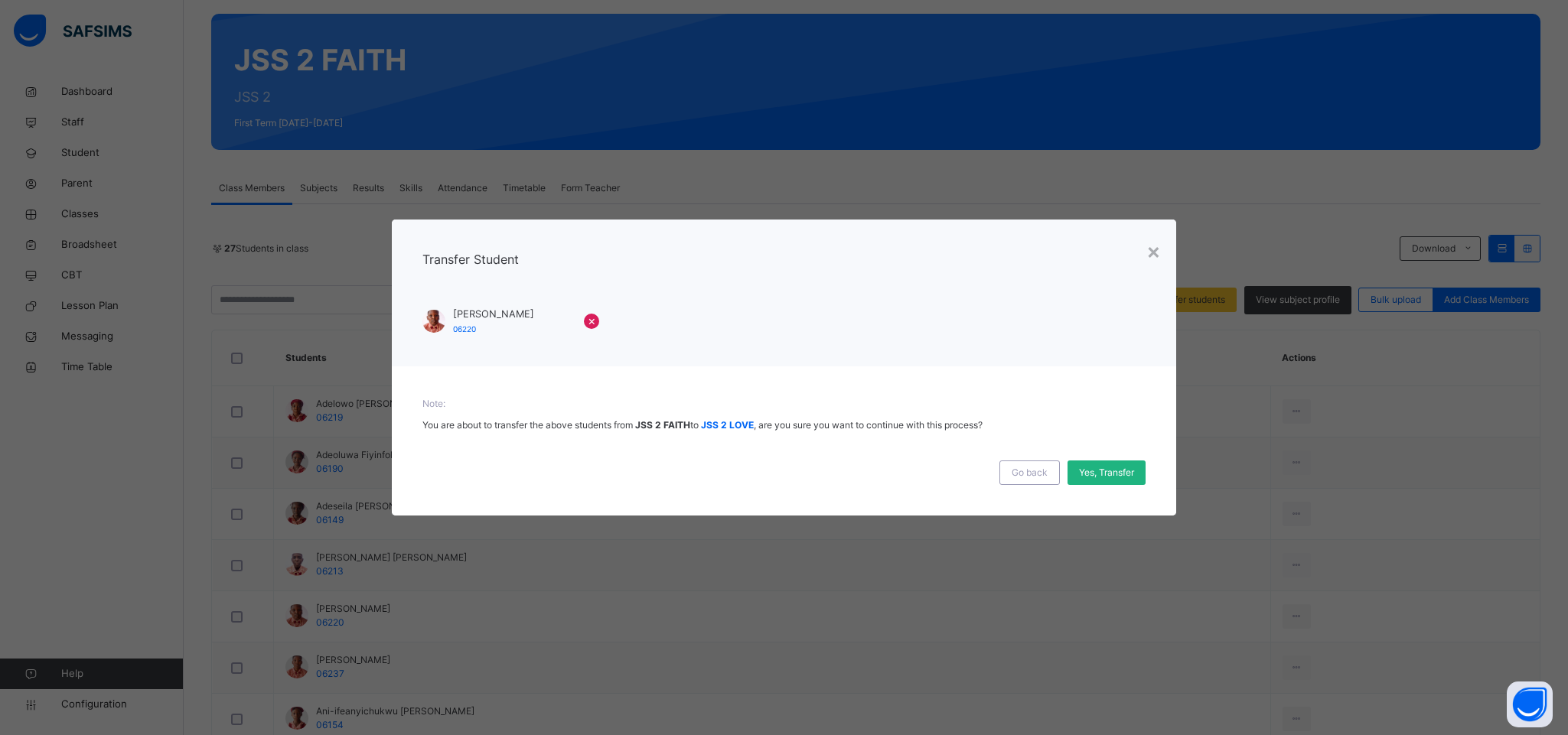
click at [1123, 474] on span "Yes, Transfer" at bounding box center [1106, 472] width 55 height 14
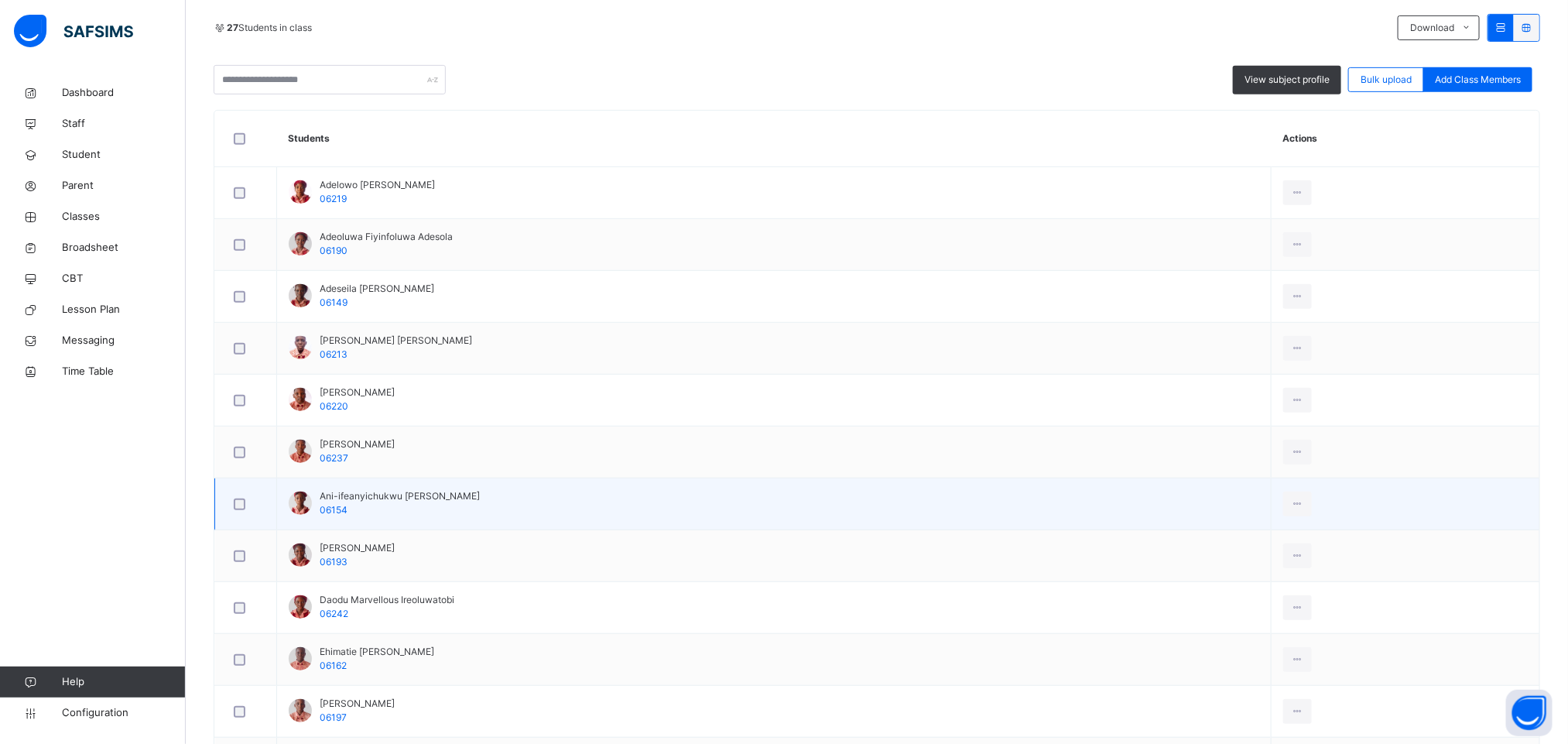
scroll to position [348, 0]
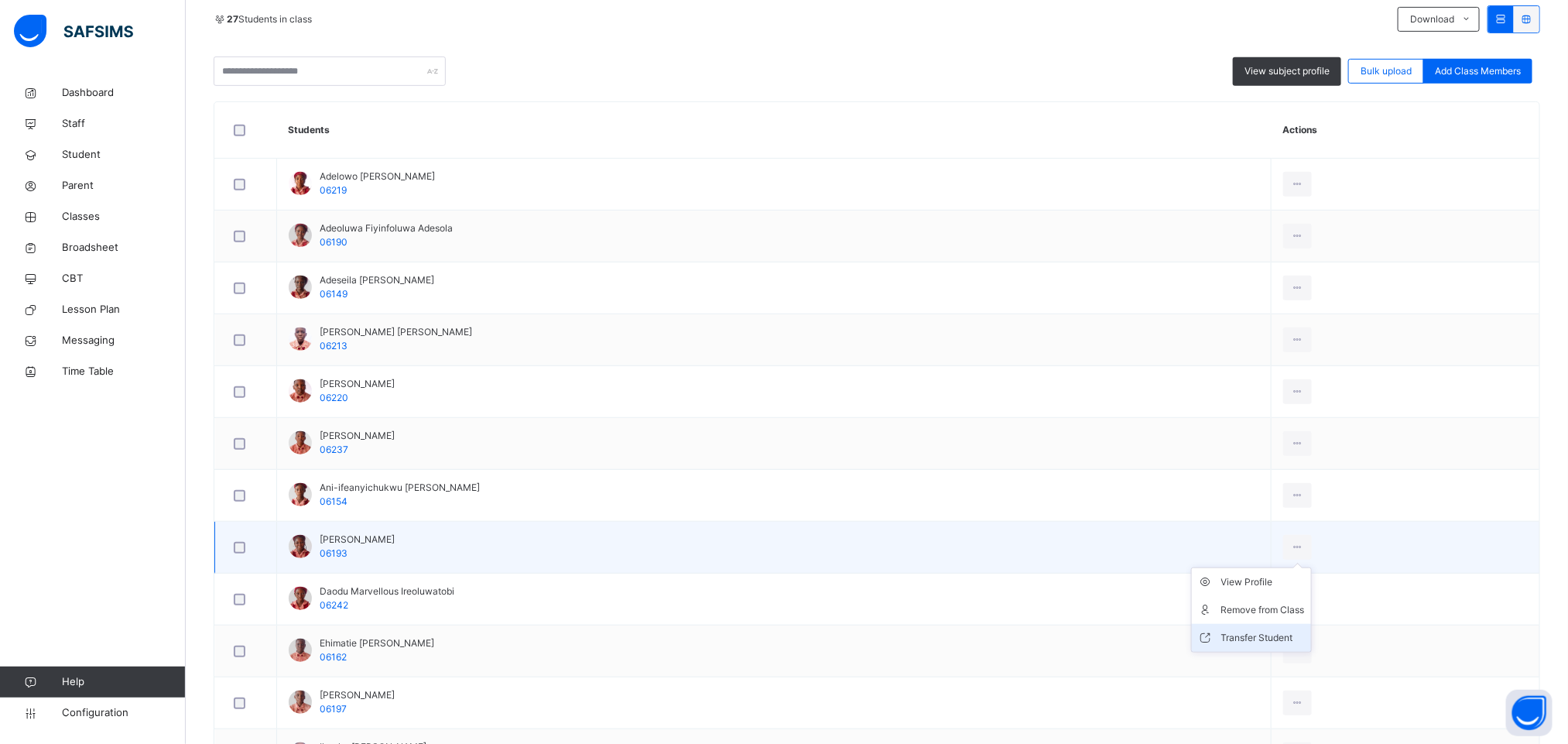
click at [1289, 639] on div "Transfer Student" at bounding box center [1262, 638] width 84 height 15
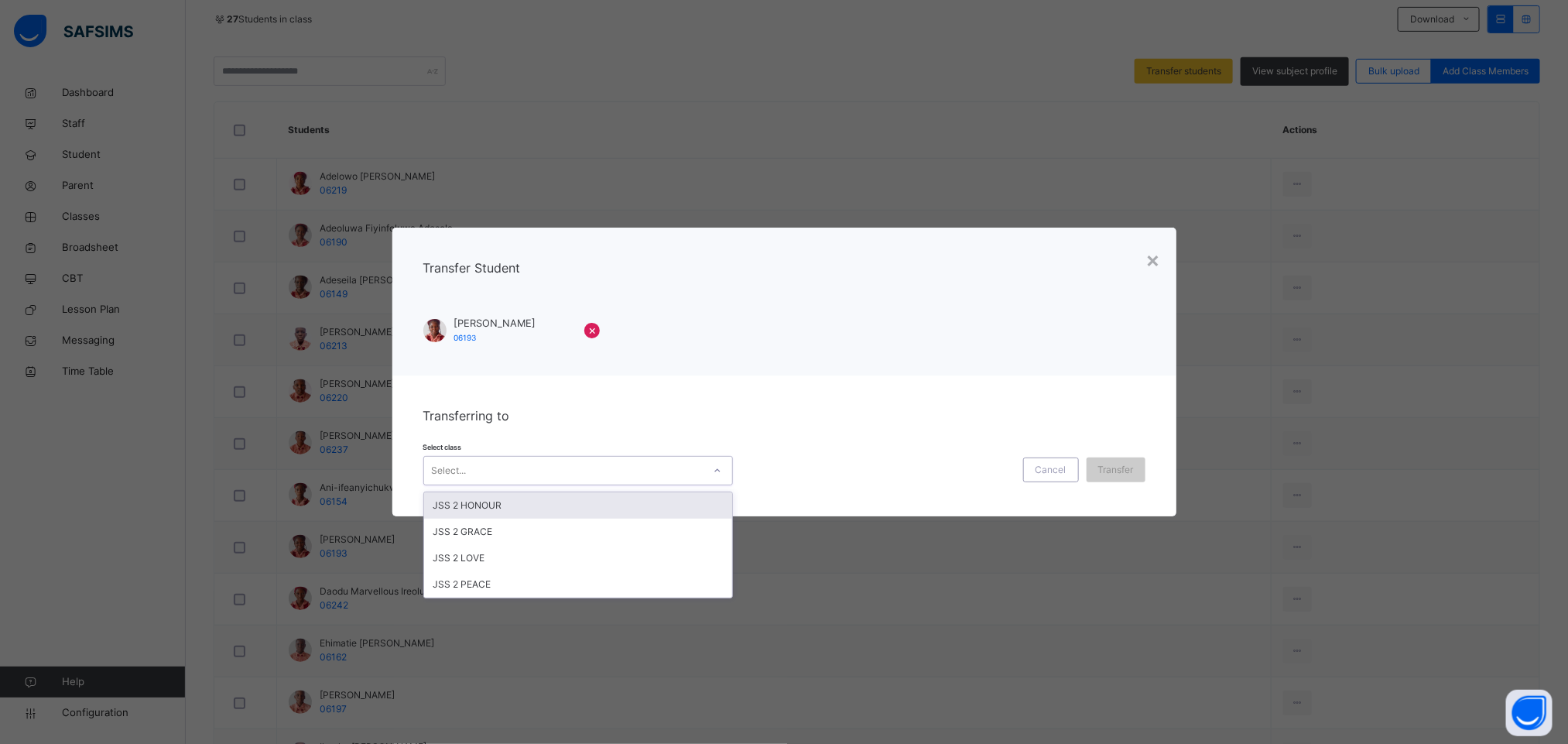
click at [585, 467] on div "Select..." at bounding box center [563, 471] width 278 height 24
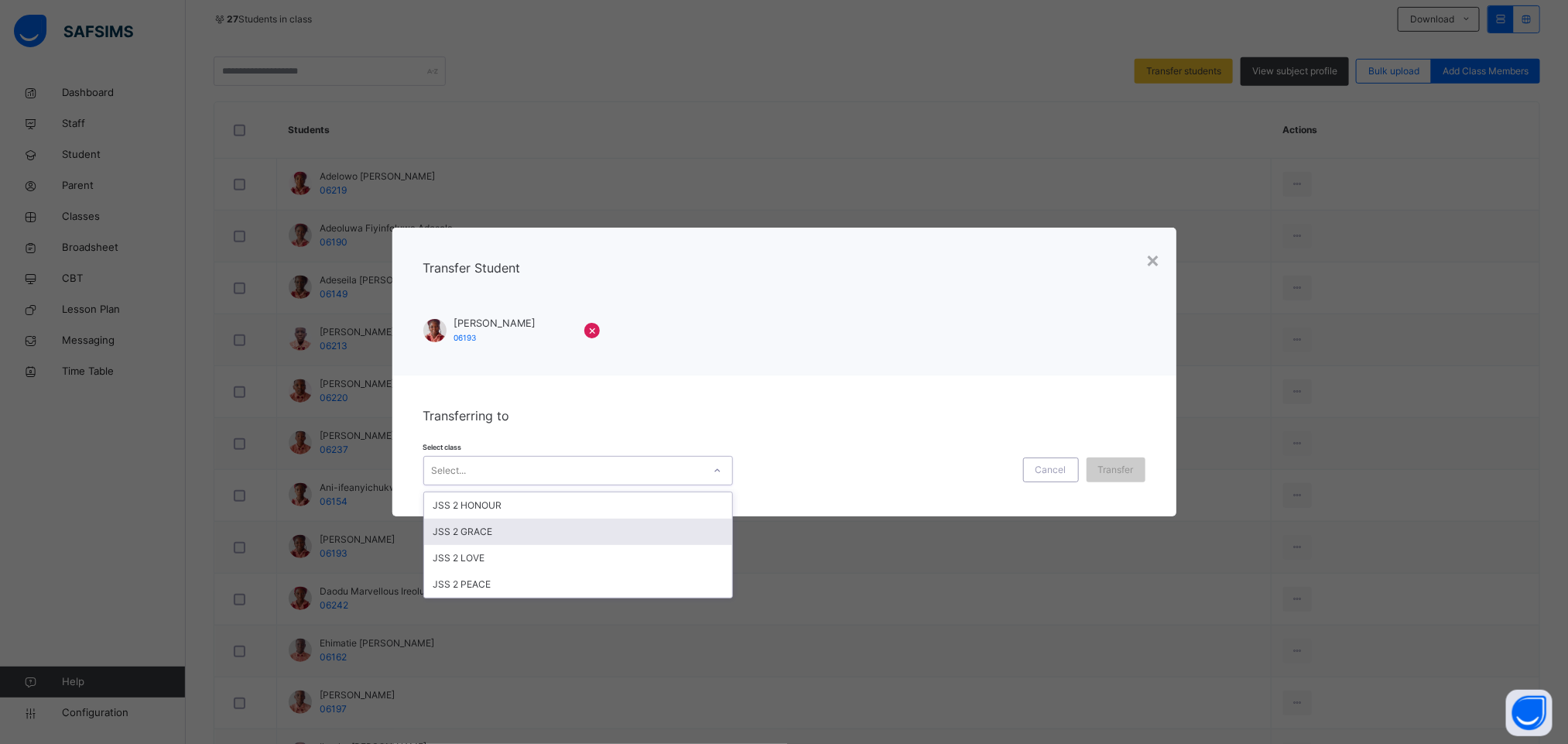
click at [496, 530] on div "JSS 2 GRACE" at bounding box center [578, 532] width 308 height 26
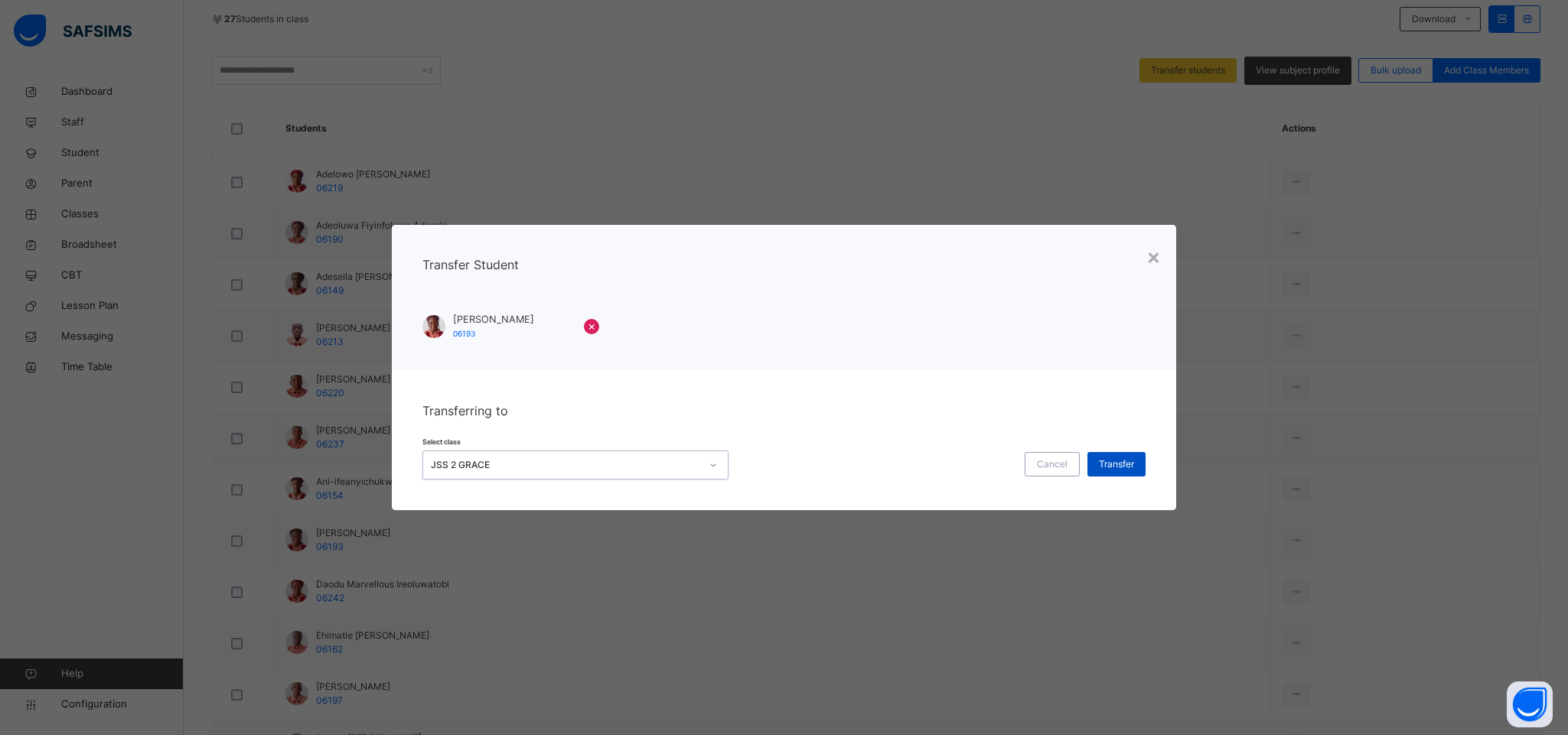
click at [1114, 454] on div "Transfer" at bounding box center [1116, 464] width 59 height 24
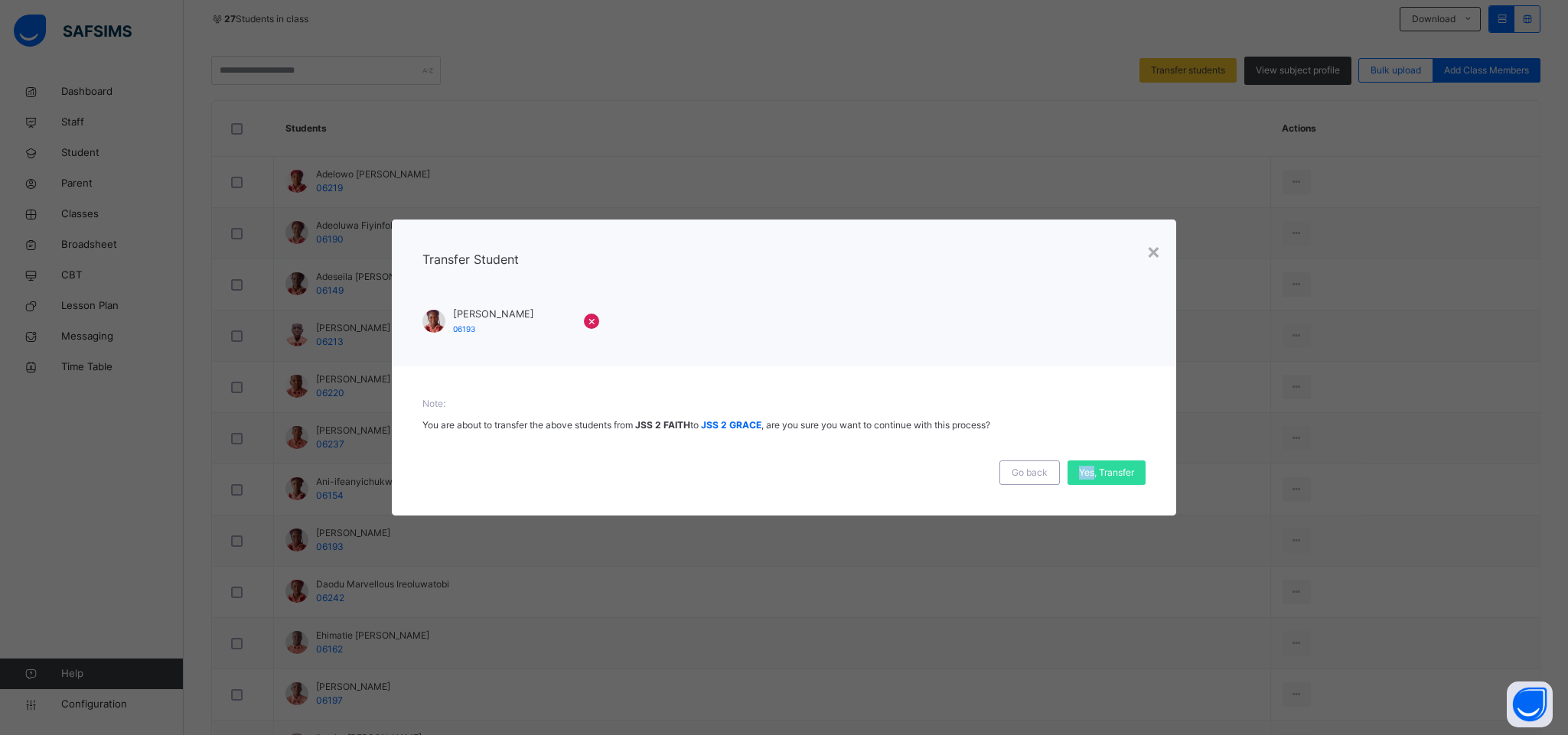
click at [1114, 454] on div "Go back Yes, Transfer" at bounding box center [784, 466] width 723 height 37
click at [1097, 475] on span "Yes, Transfer" at bounding box center [1106, 472] width 55 height 14
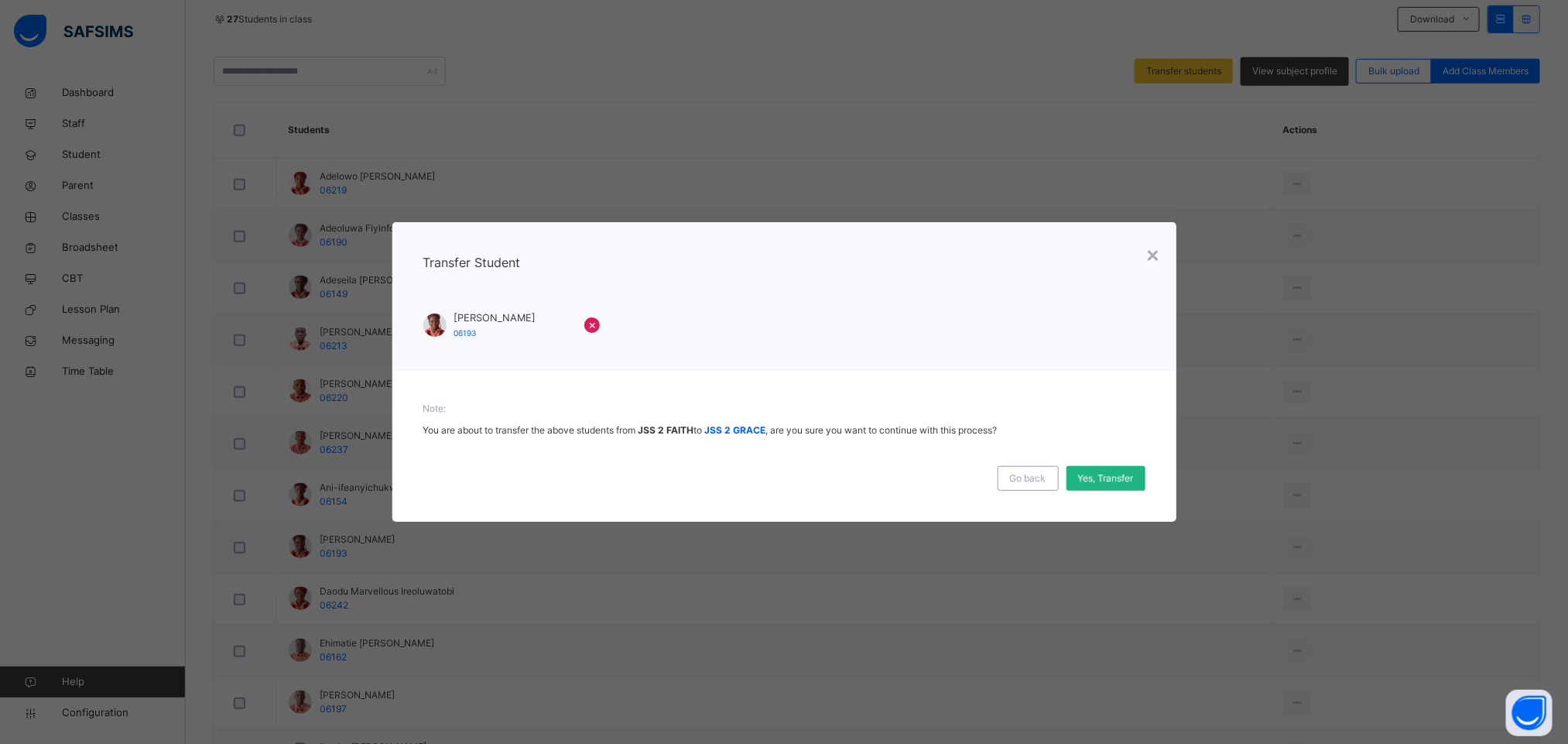
click at [1109, 481] on div "Yes, Transfer" at bounding box center [1105, 479] width 79 height 24
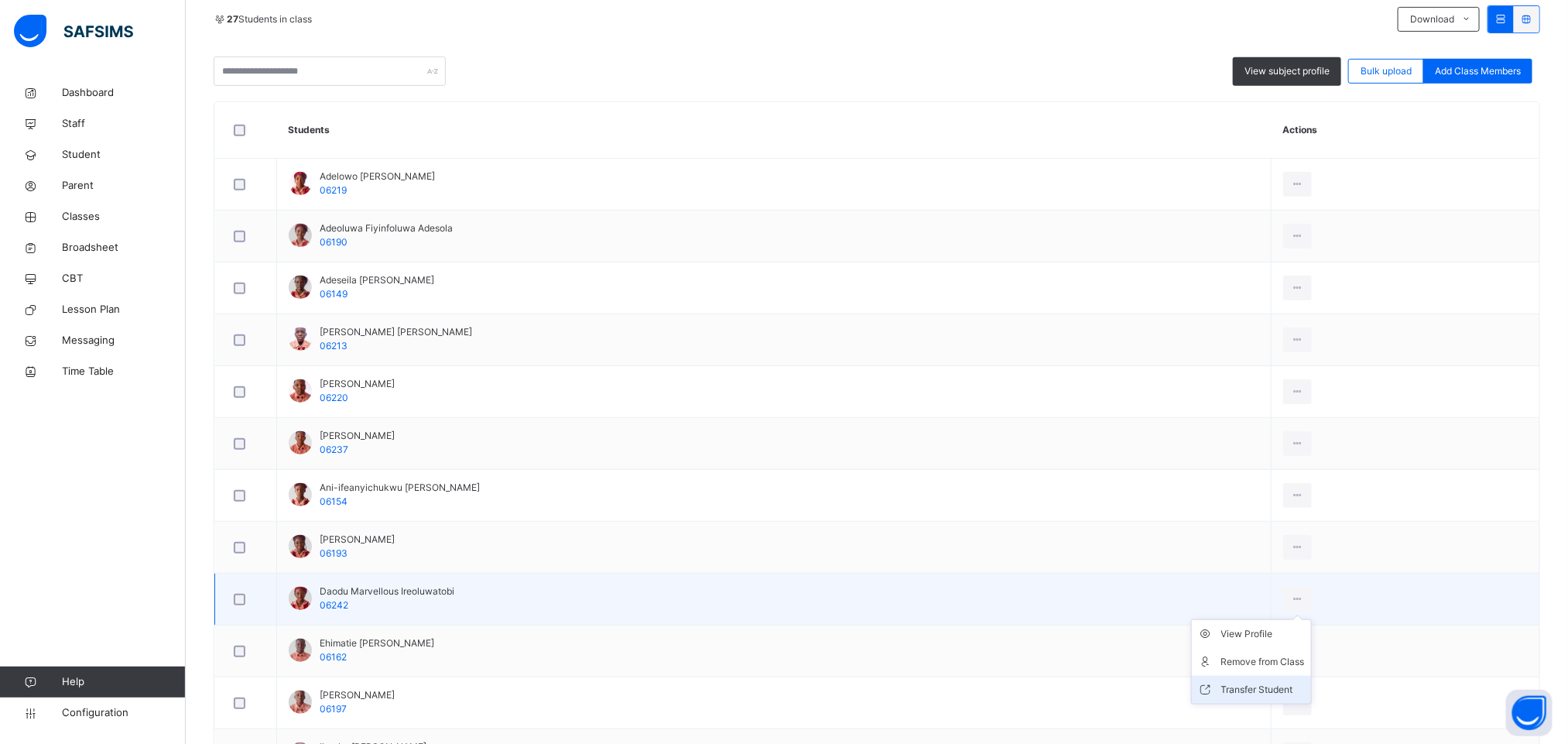
click at [1270, 698] on div "Transfer Student" at bounding box center [1262, 689] width 84 height 15
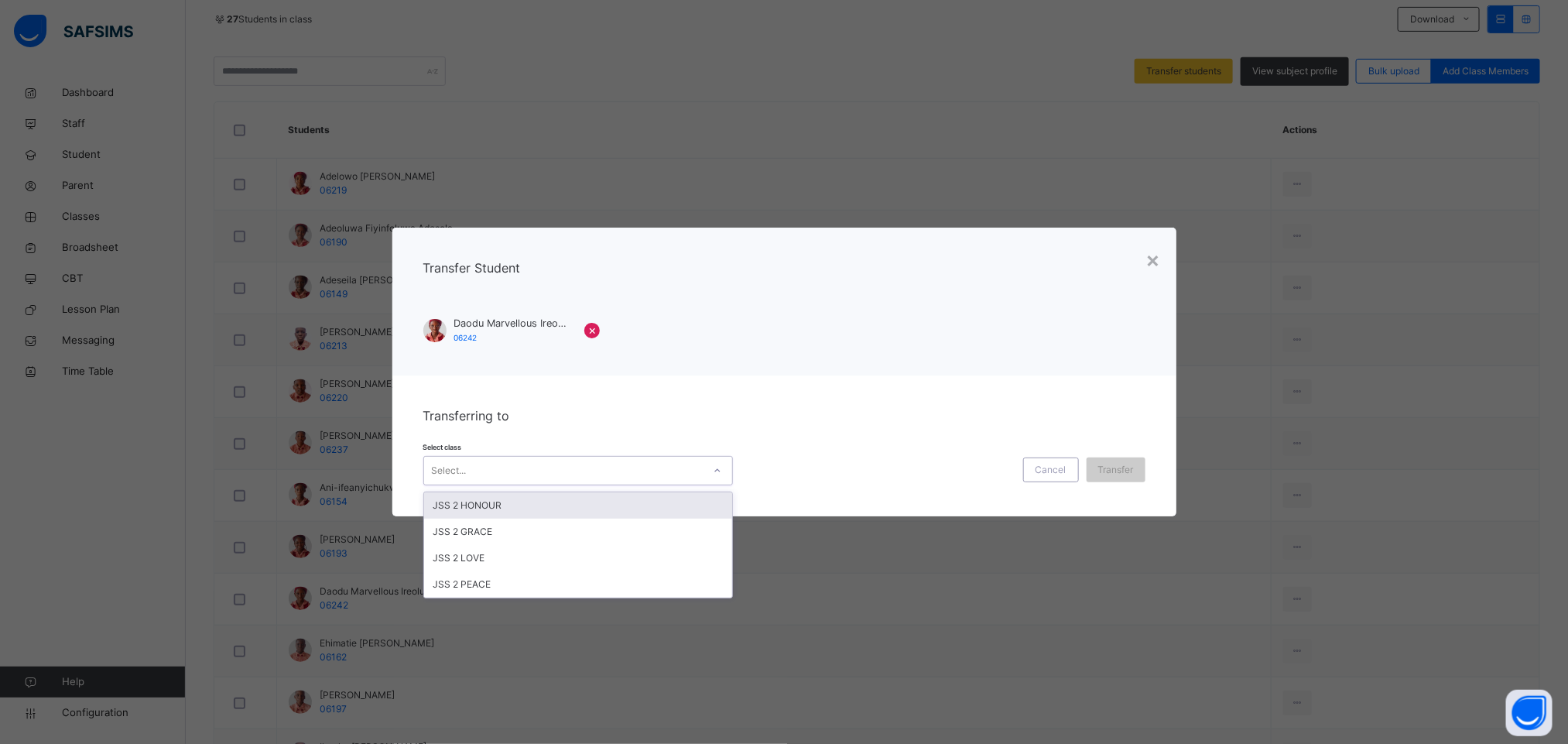
click at [604, 475] on div "Select..." at bounding box center [563, 471] width 278 height 24
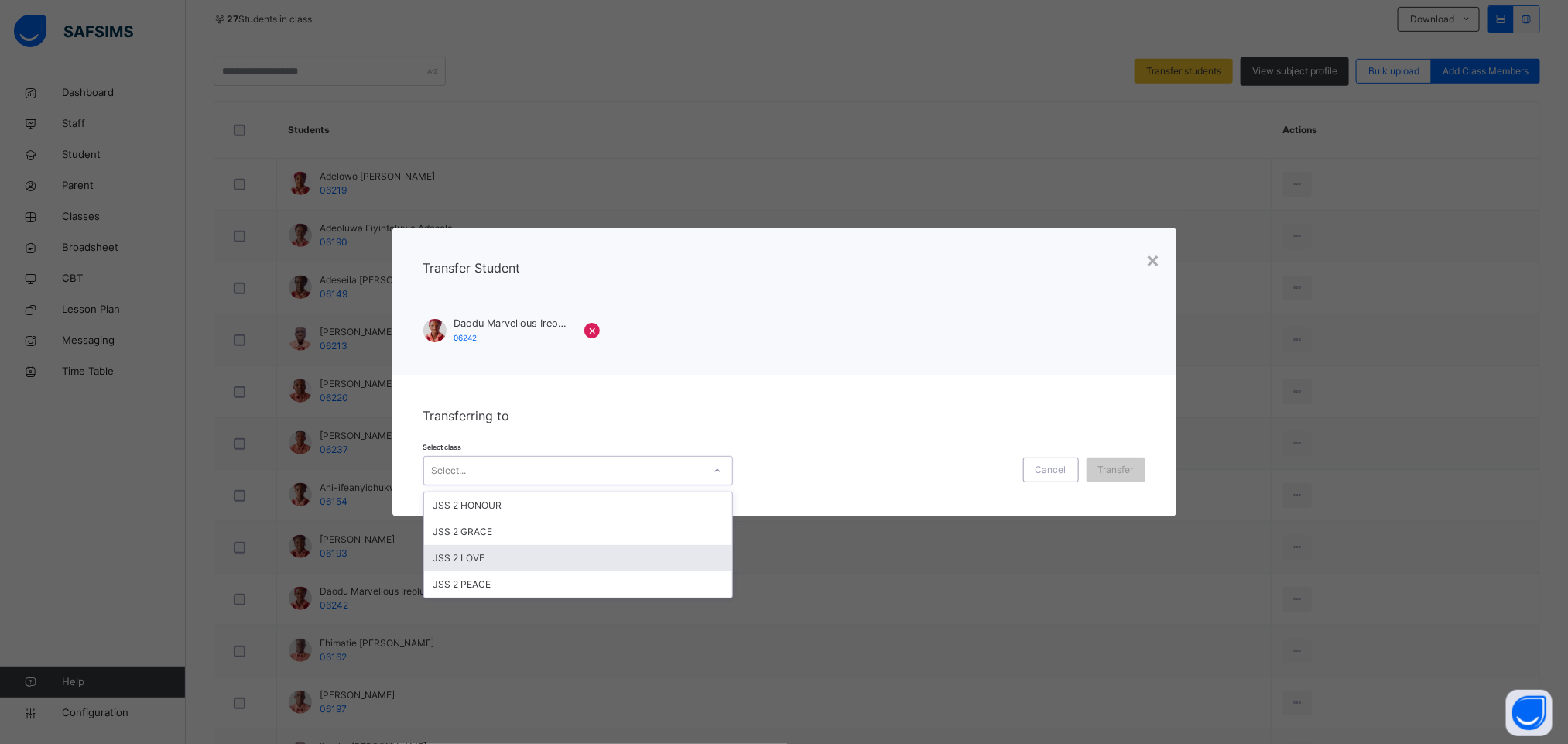
click at [532, 562] on div "JSS 2 LOVE" at bounding box center [578, 559] width 308 height 26
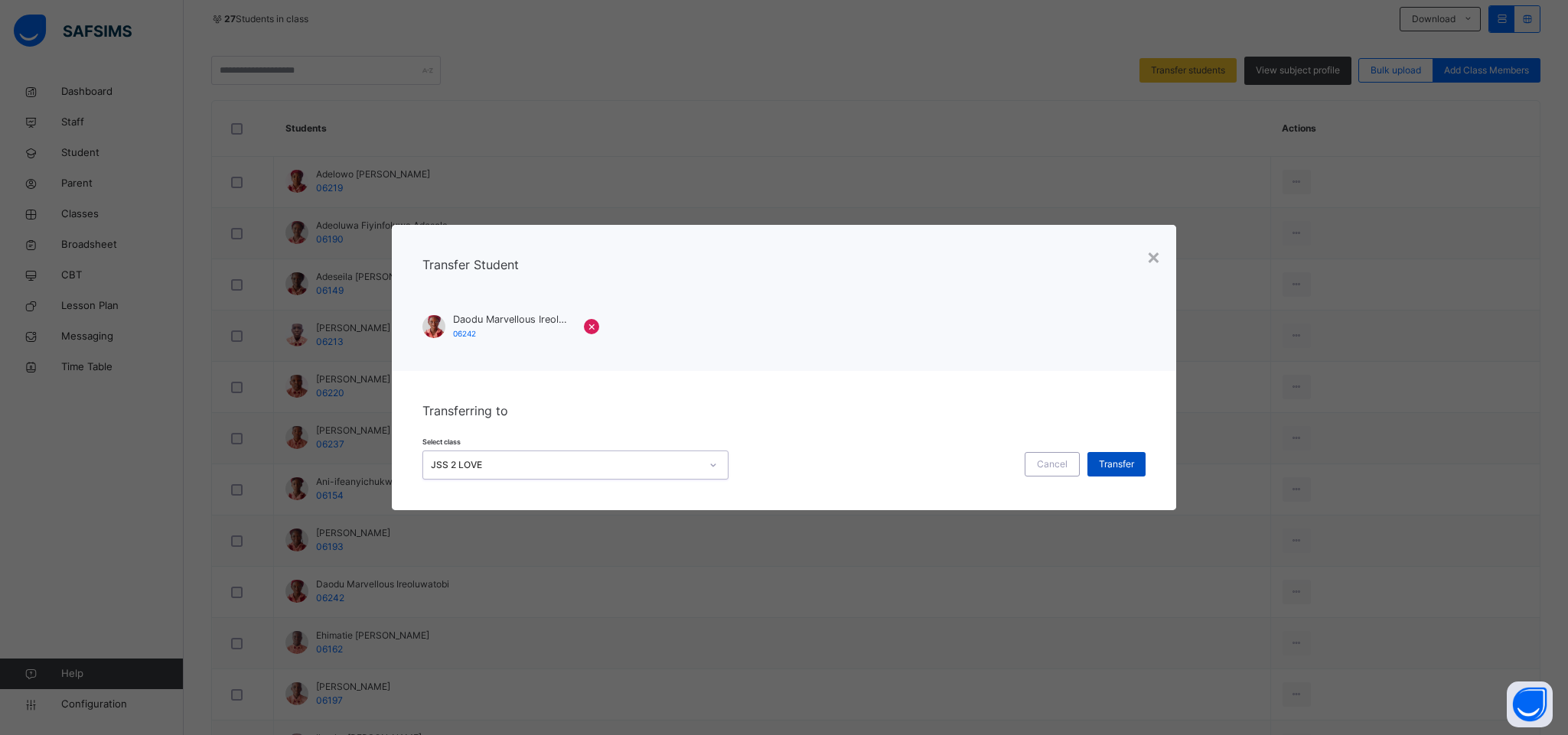
click at [1115, 462] on span "Transfer" at bounding box center [1116, 464] width 35 height 14
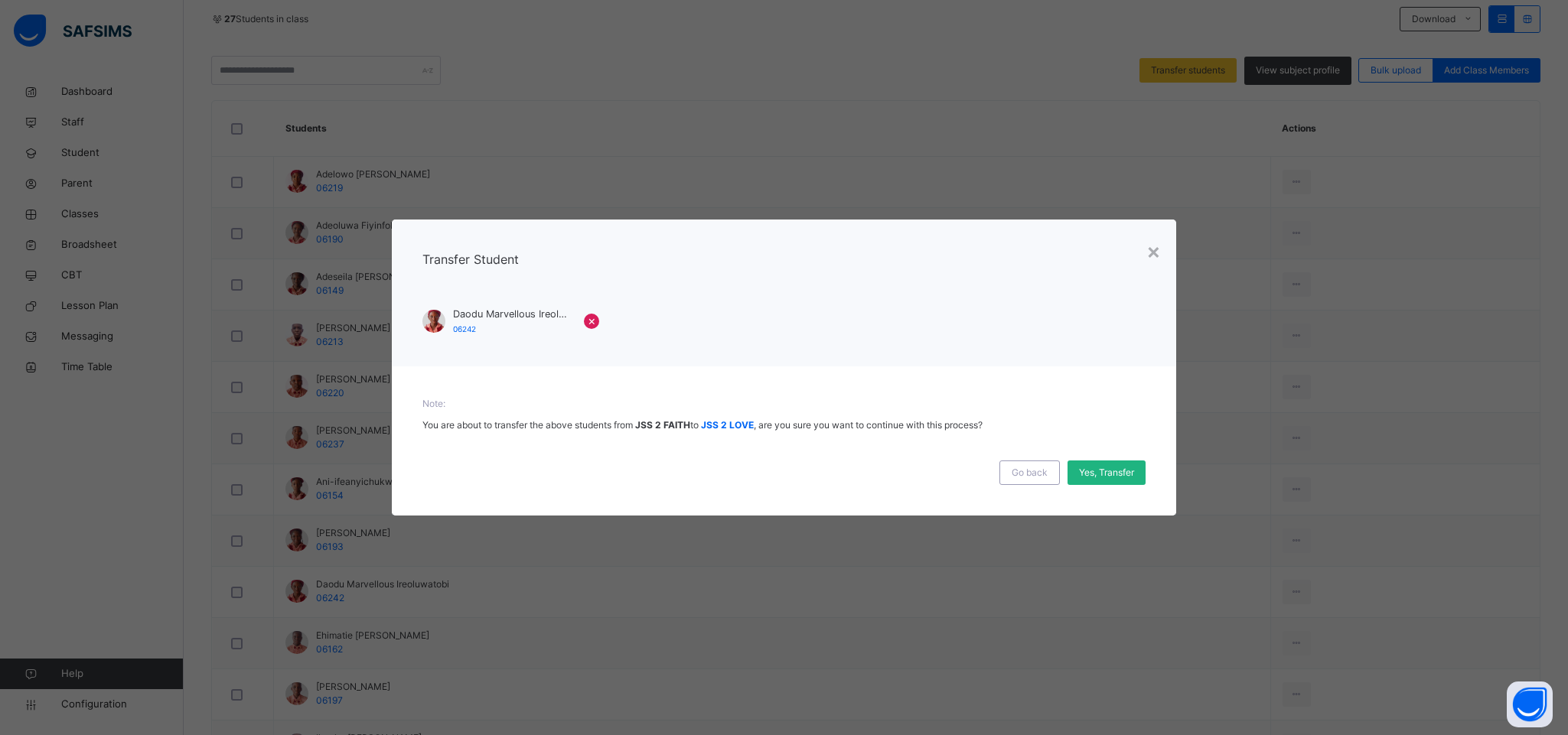
click at [1087, 464] on div "Yes, Transfer" at bounding box center [1106, 473] width 78 height 24
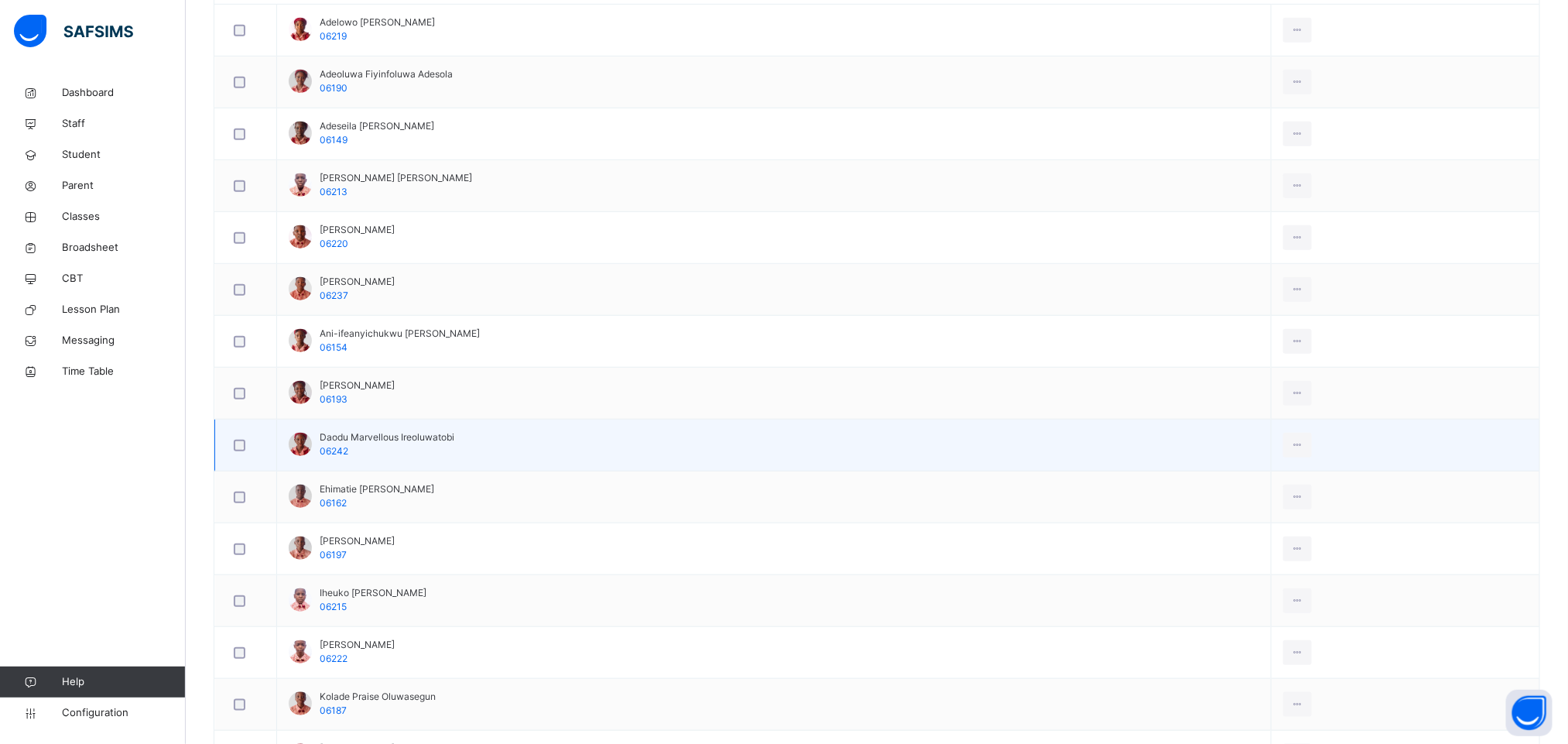
scroll to position [580, 0]
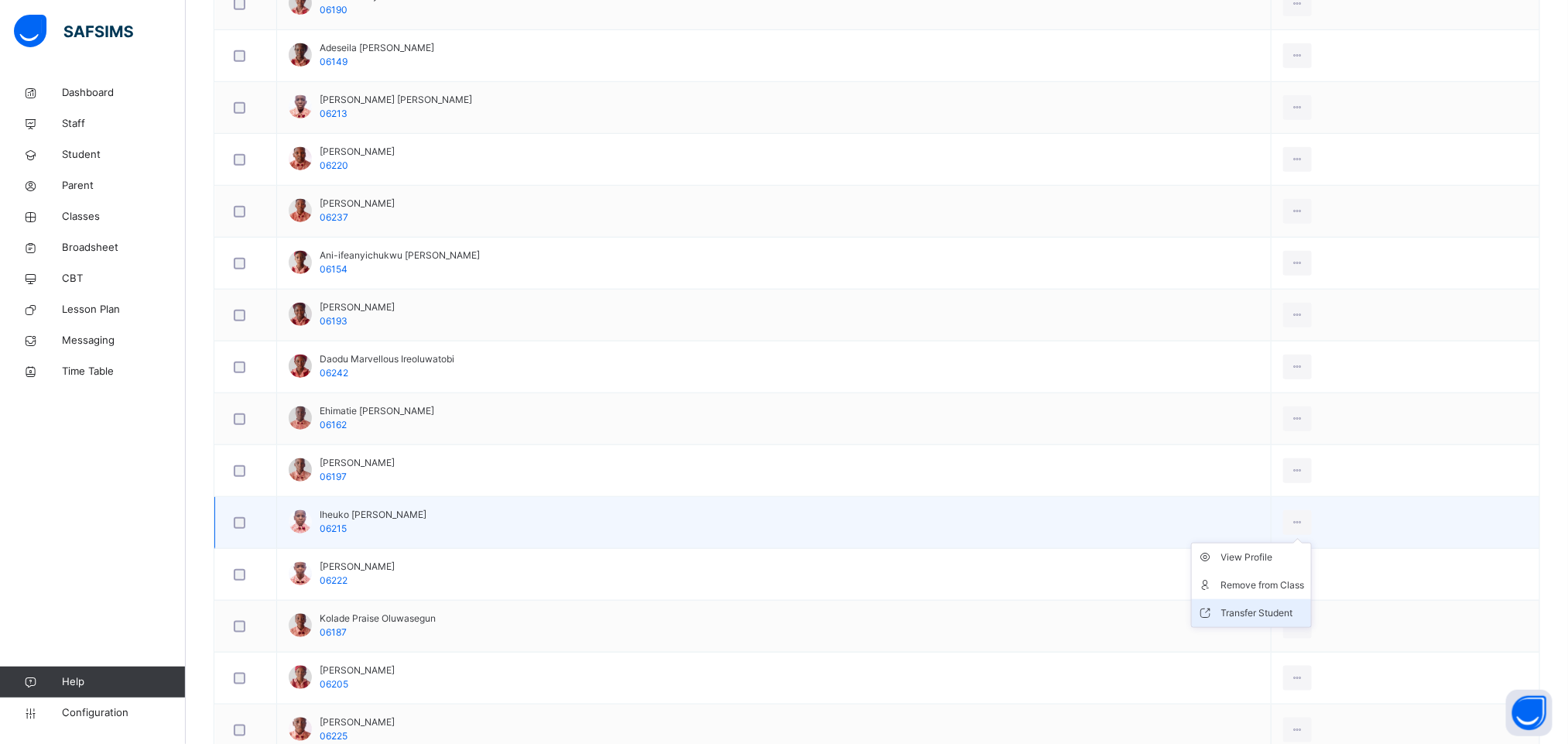
click at [1295, 618] on div "Transfer Student" at bounding box center [1262, 613] width 84 height 15
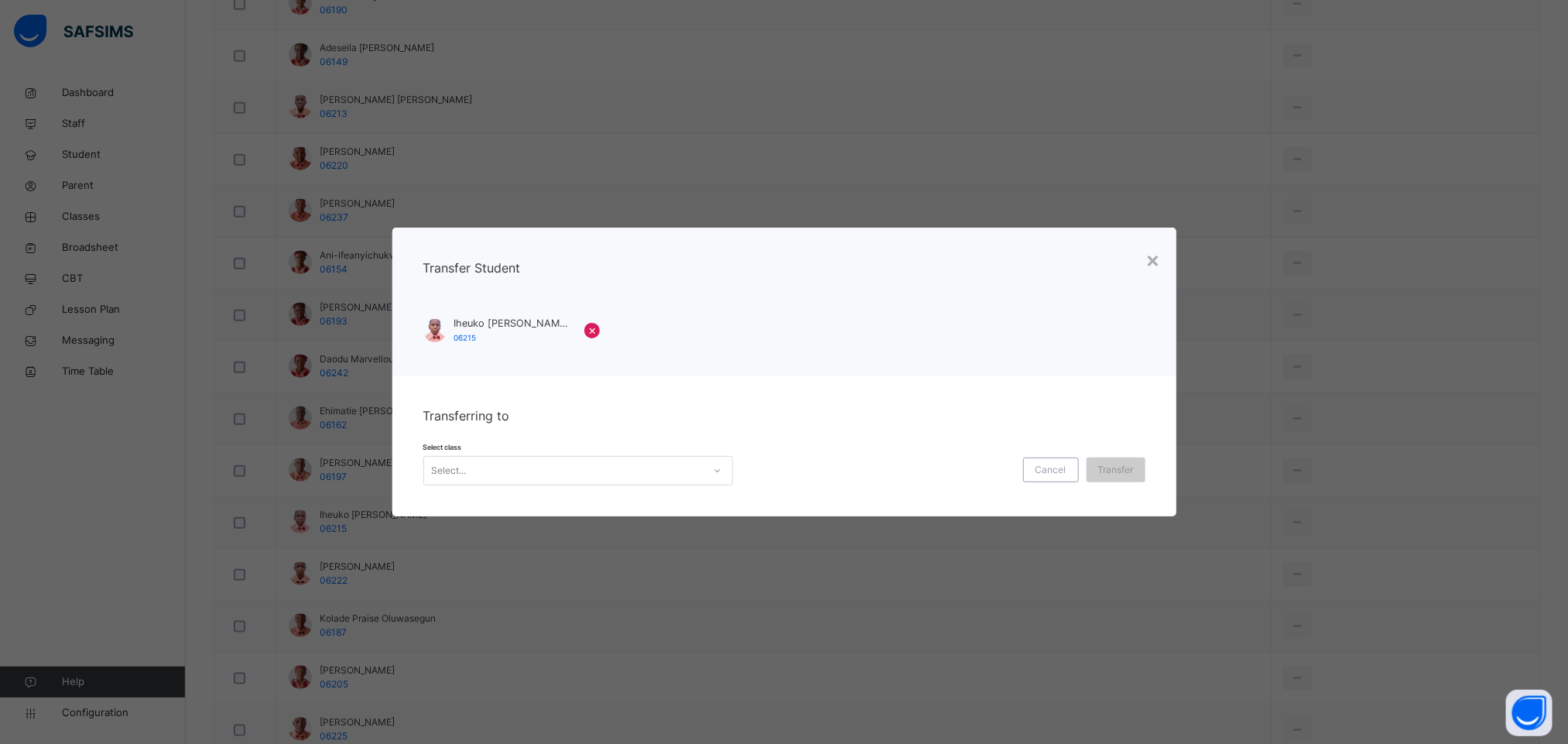
click at [483, 470] on div "Select..." at bounding box center [563, 471] width 278 height 24
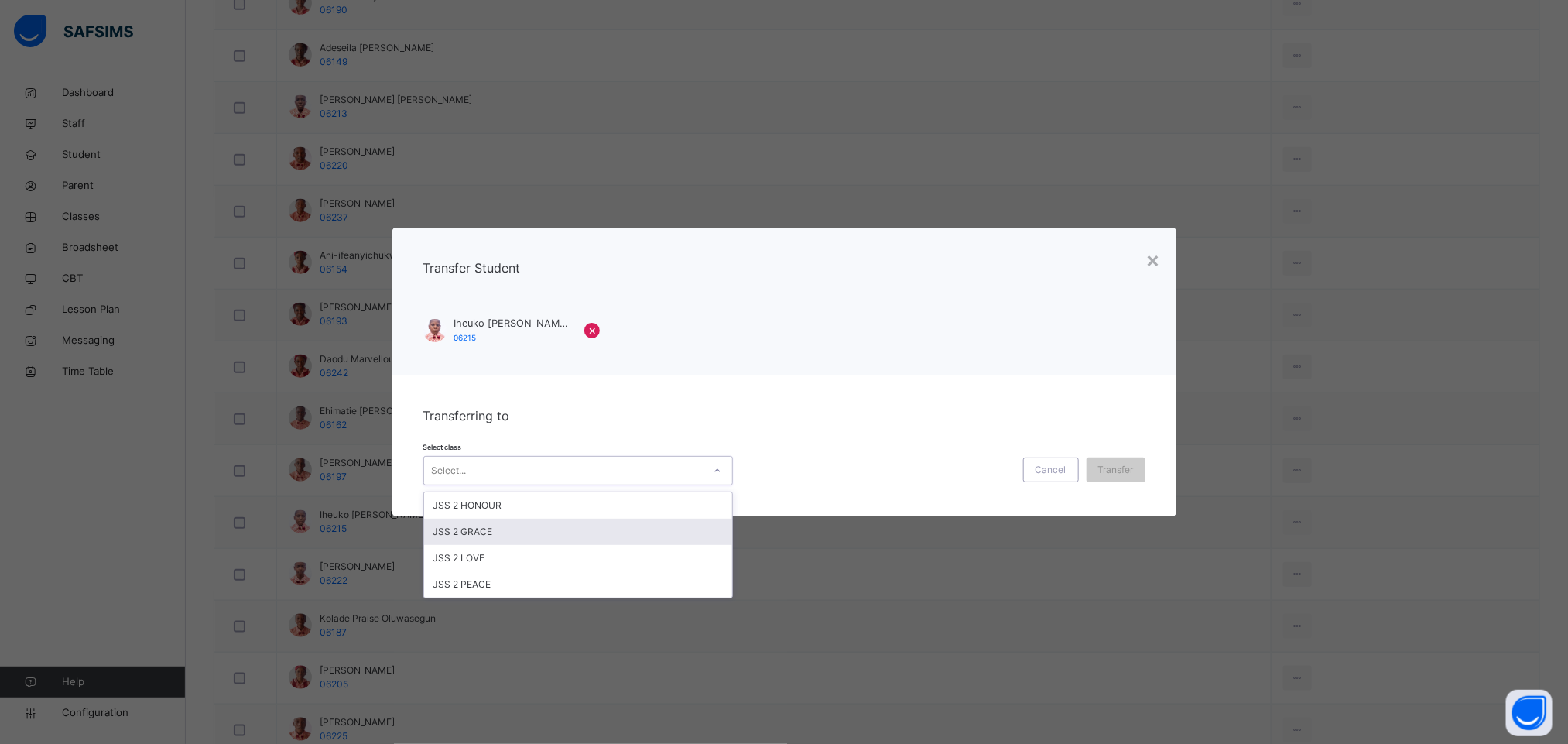
click at [505, 523] on div "JSS 2 GRACE" at bounding box center [578, 532] width 308 height 26
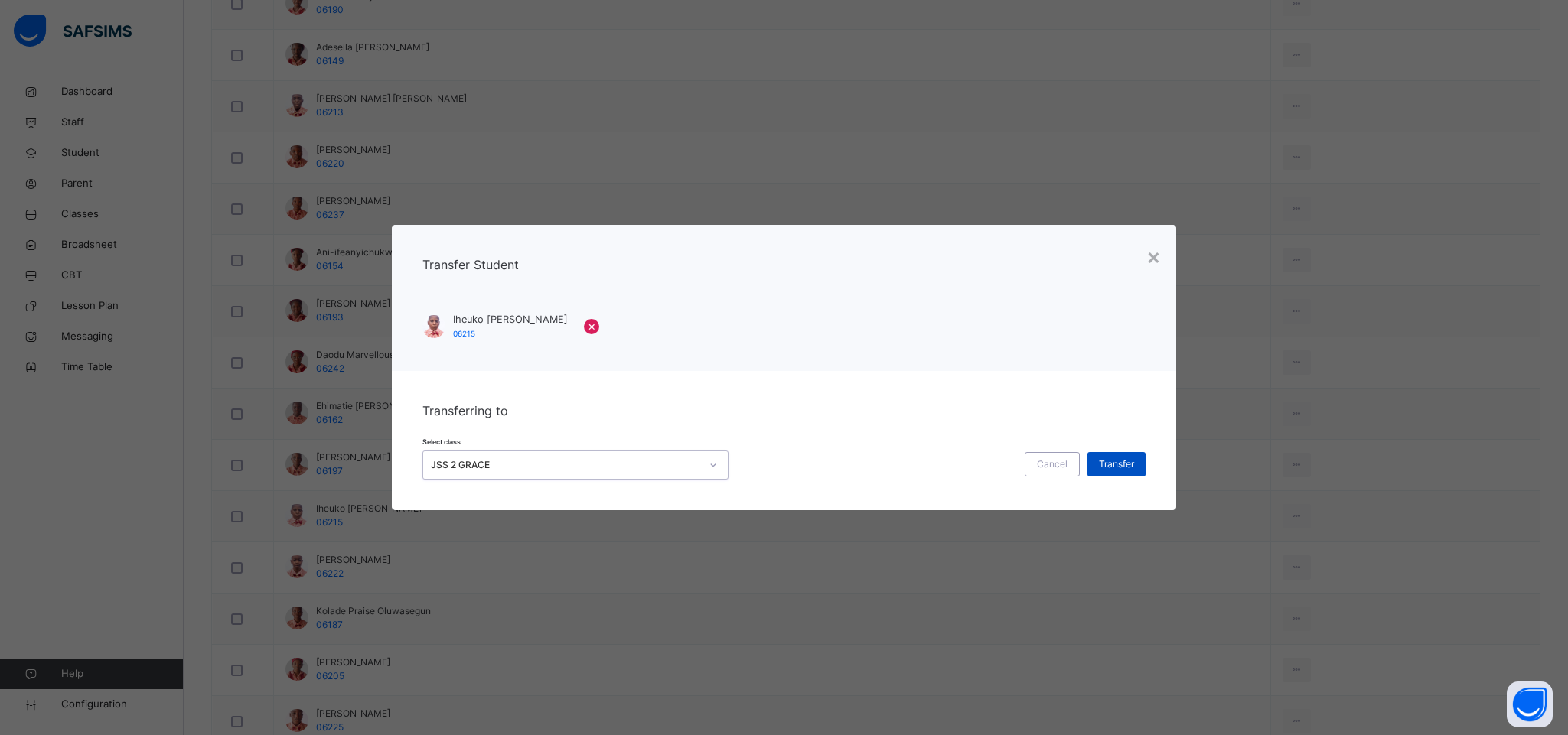
click at [1106, 465] on span "Transfer" at bounding box center [1116, 464] width 35 height 14
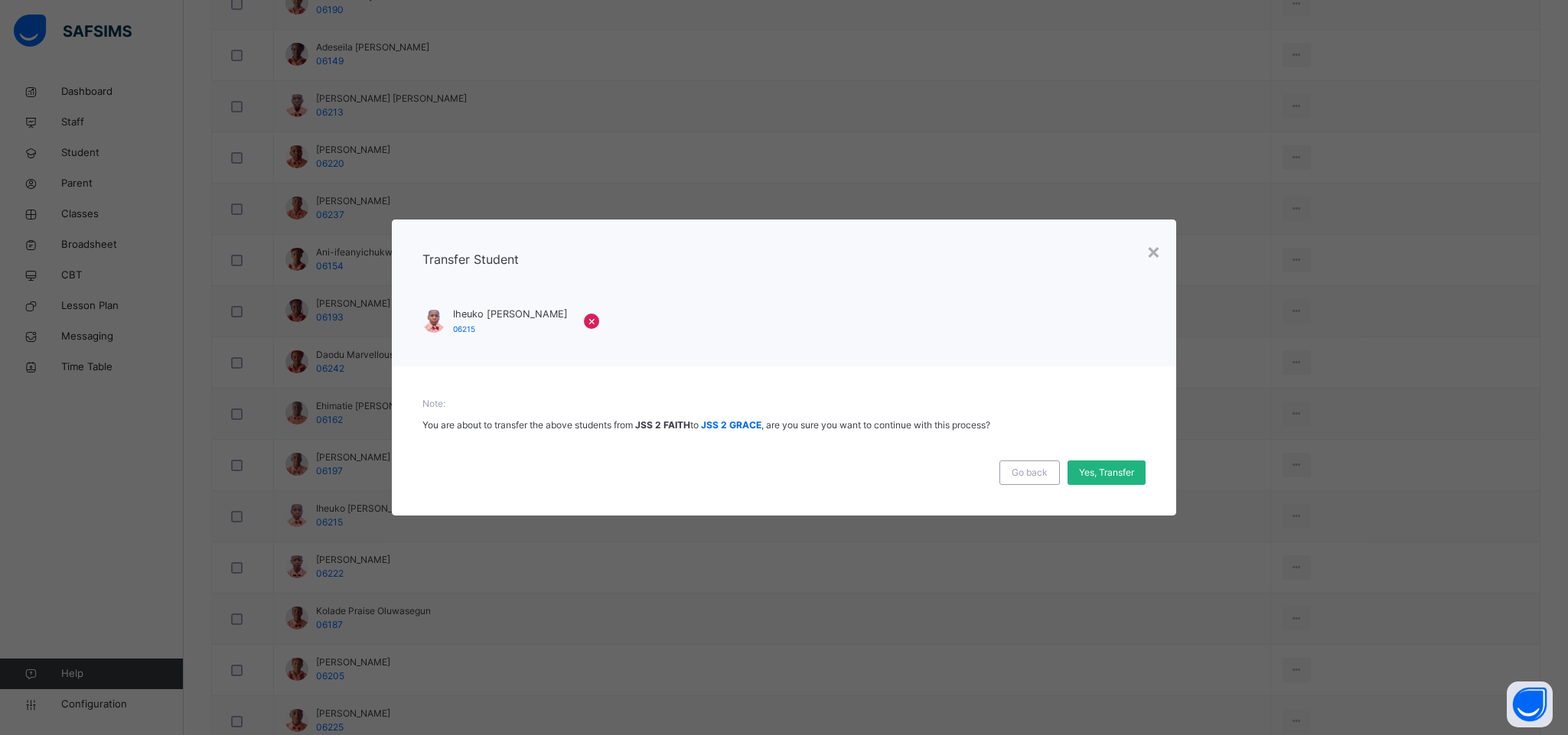
click at [1101, 478] on span "Yes, Transfer" at bounding box center [1106, 472] width 55 height 14
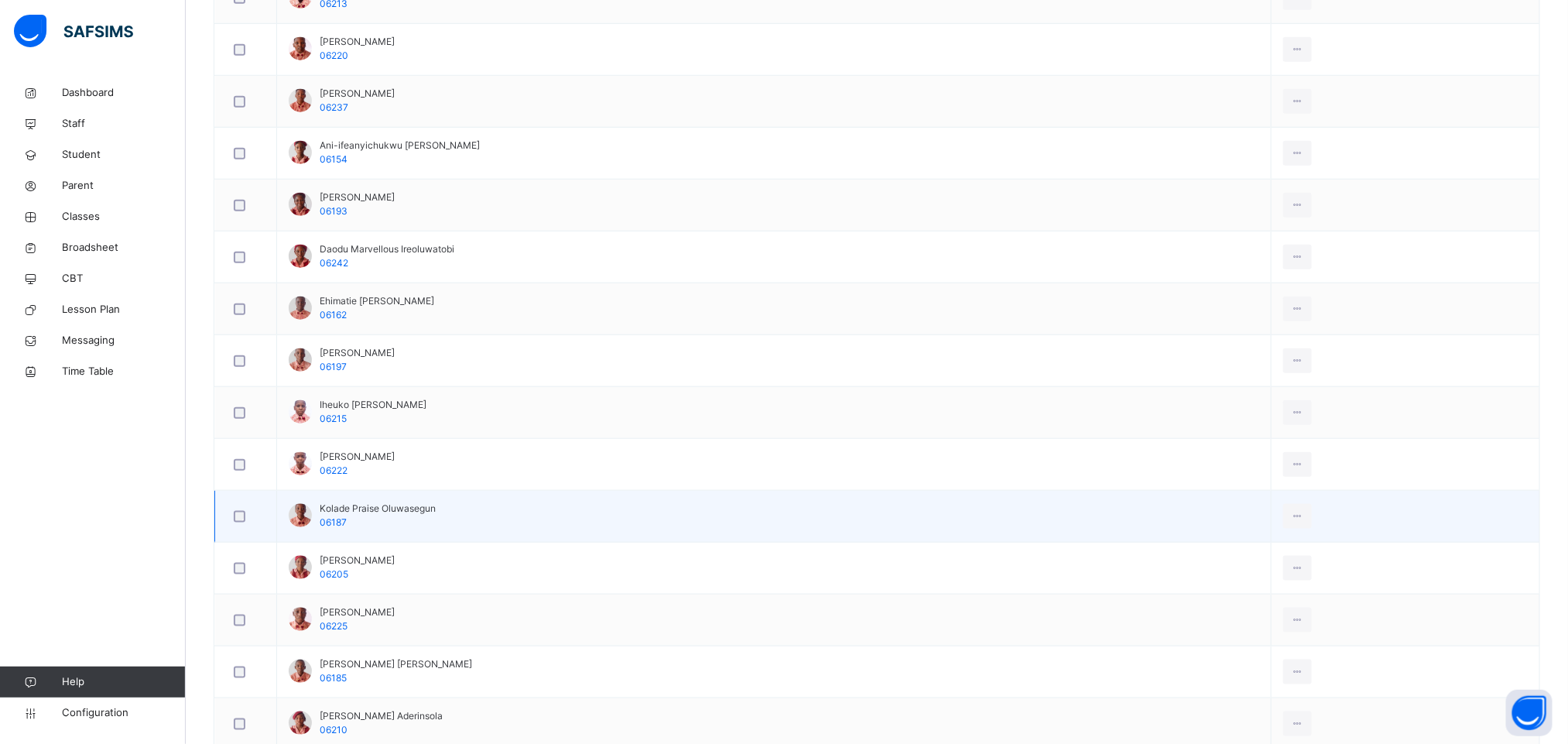
scroll to position [813, 0]
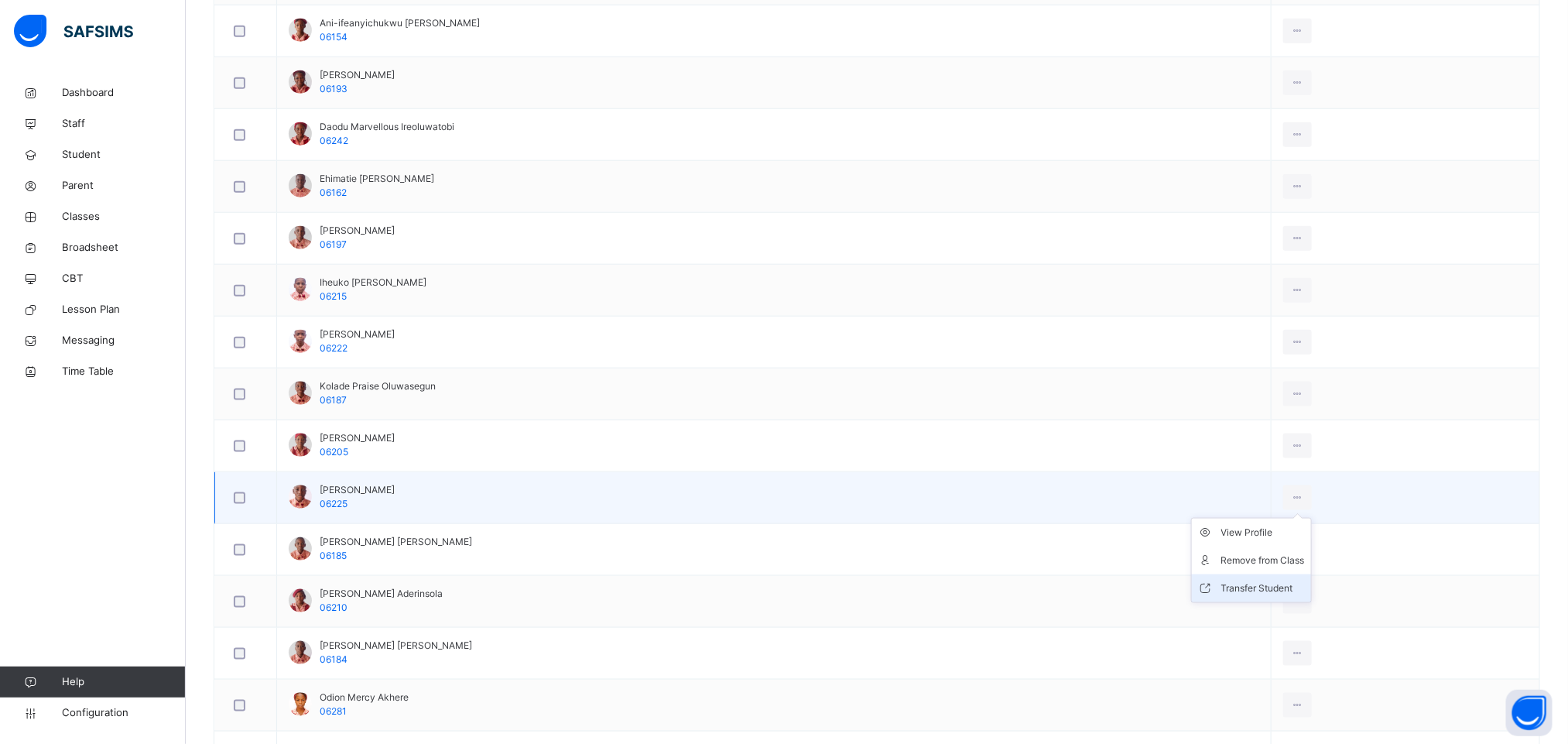
click at [1291, 590] on div "Transfer Student" at bounding box center [1262, 588] width 84 height 15
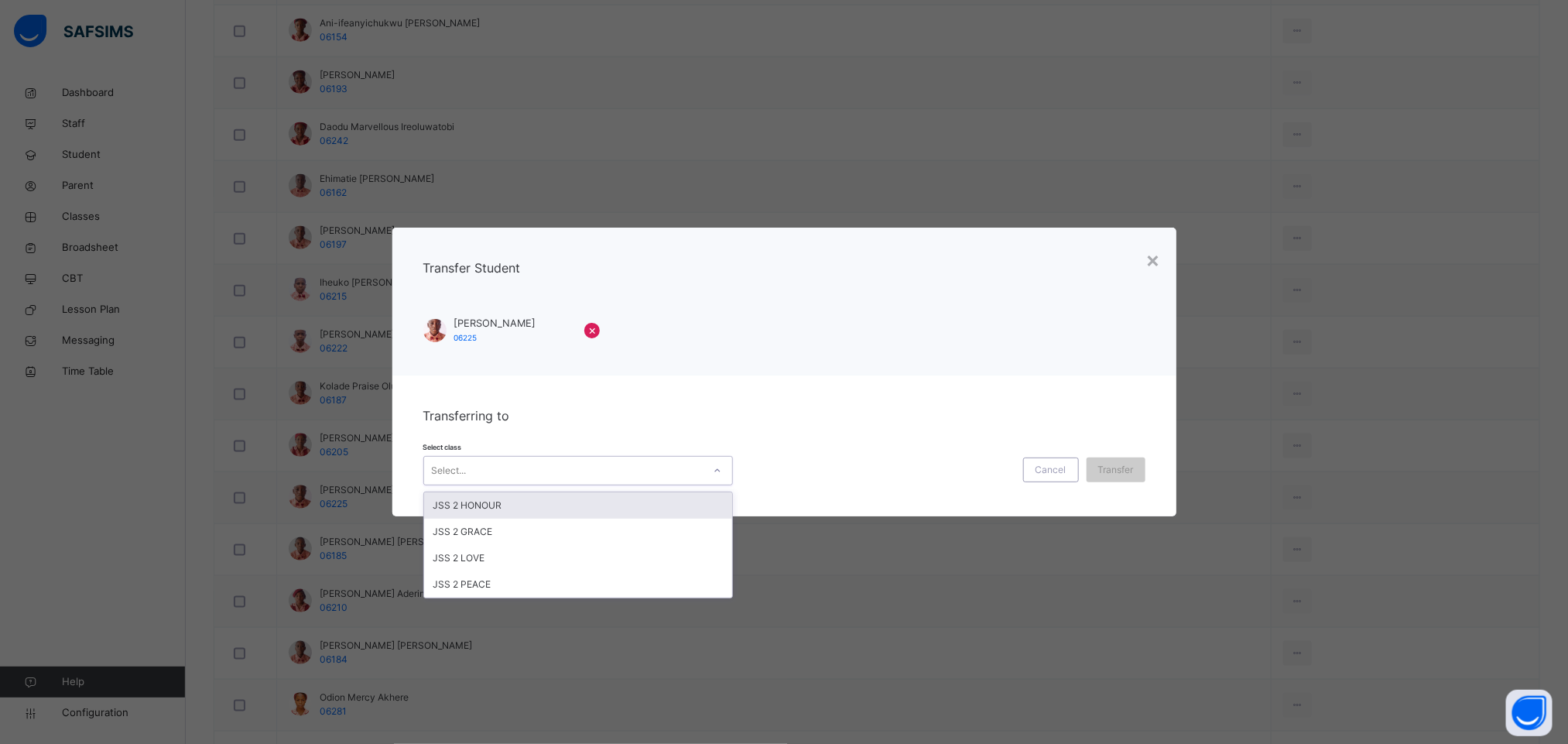
click at [516, 472] on div "Select..." at bounding box center [563, 471] width 278 height 24
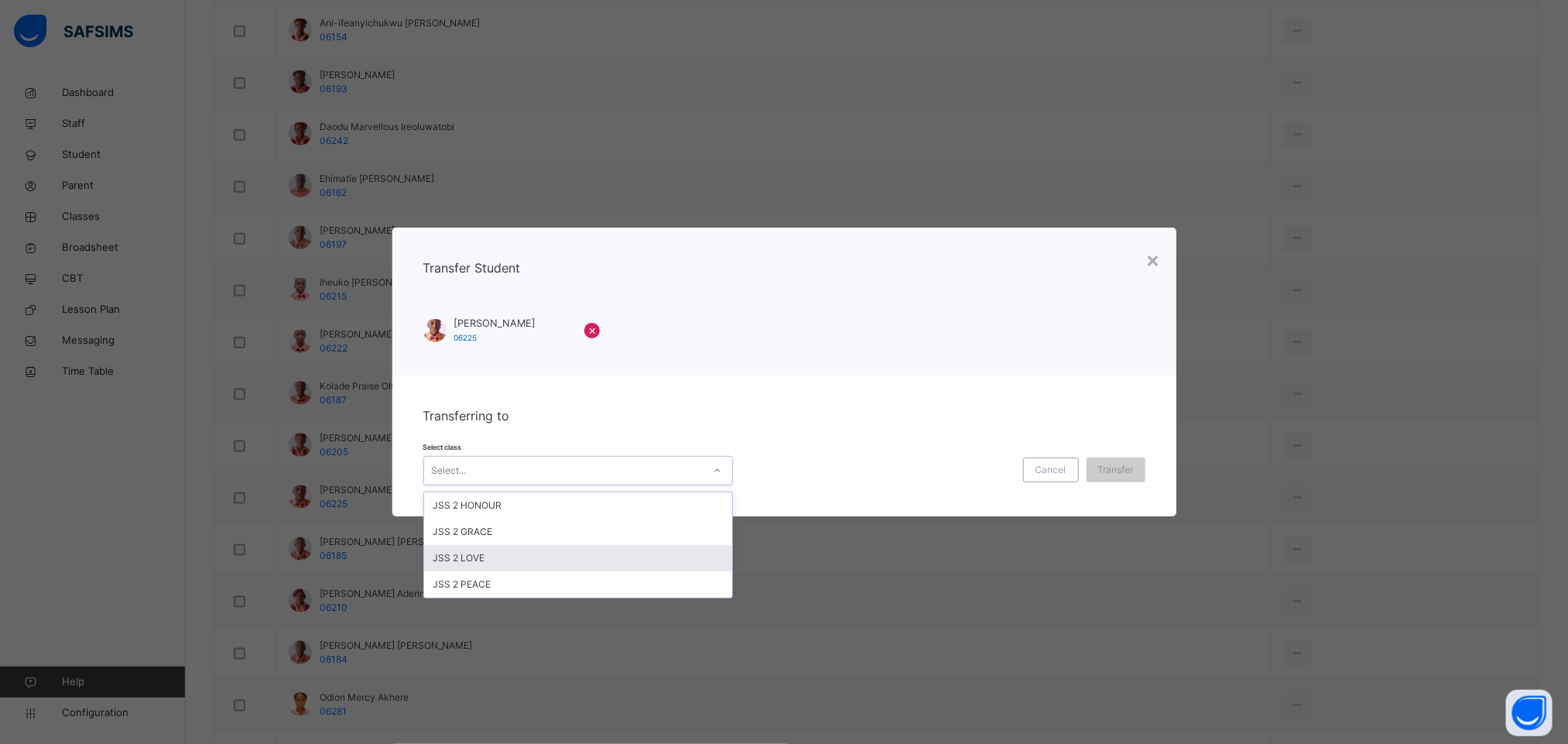
click at [518, 553] on div "JSS 2 LOVE" at bounding box center [578, 559] width 308 height 26
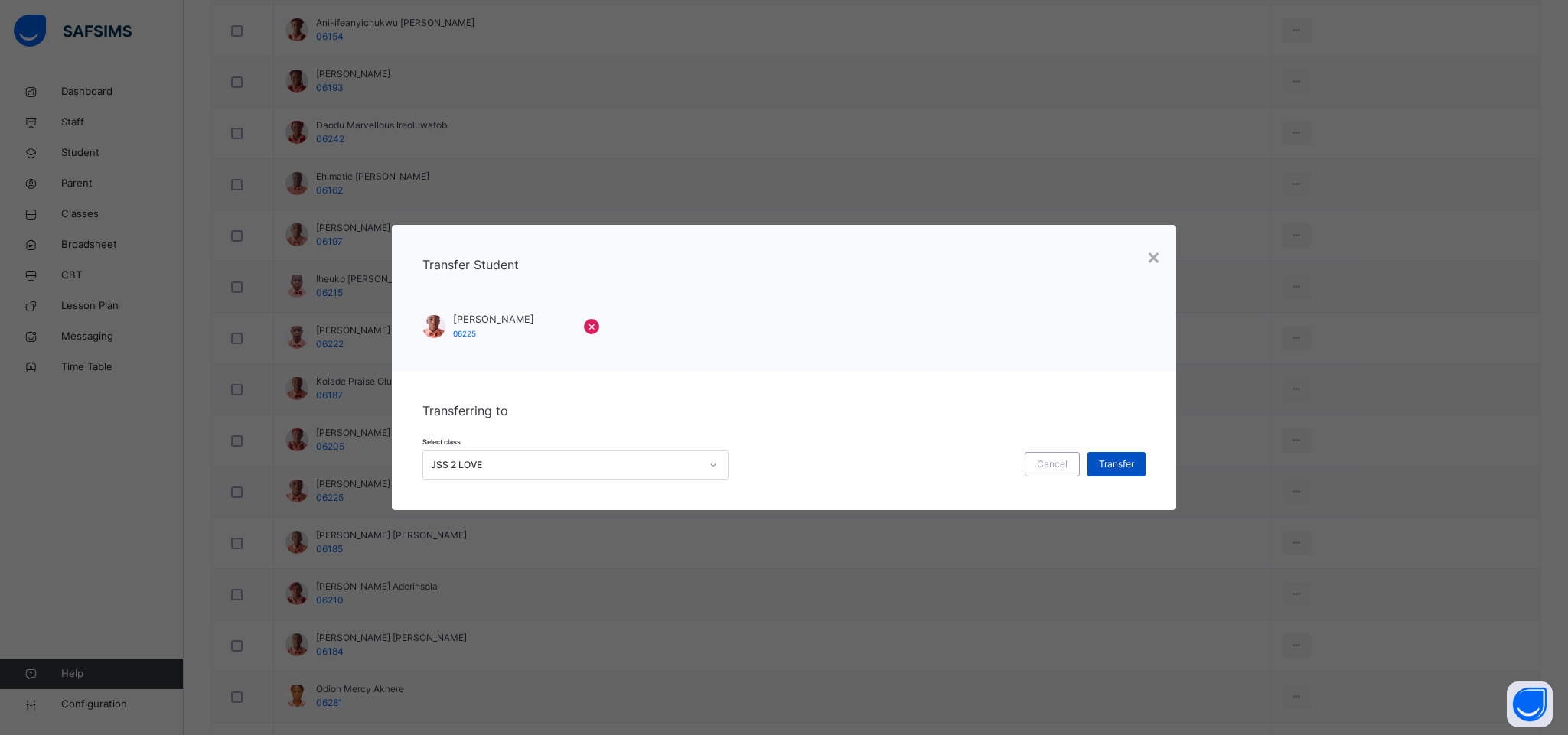
click at [1109, 462] on span "Transfer" at bounding box center [1116, 464] width 35 height 14
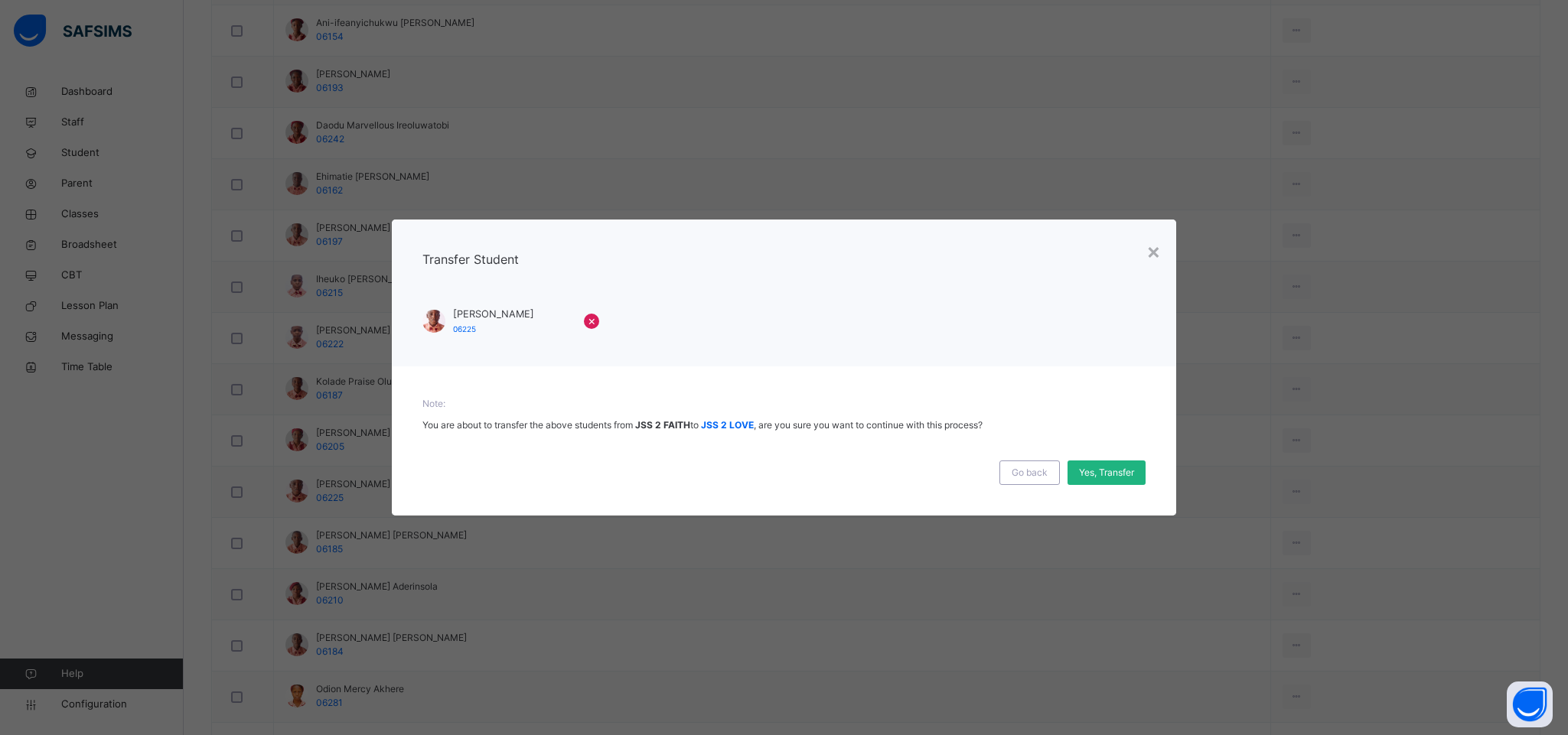
click at [1100, 470] on span "Yes, Transfer" at bounding box center [1106, 472] width 55 height 14
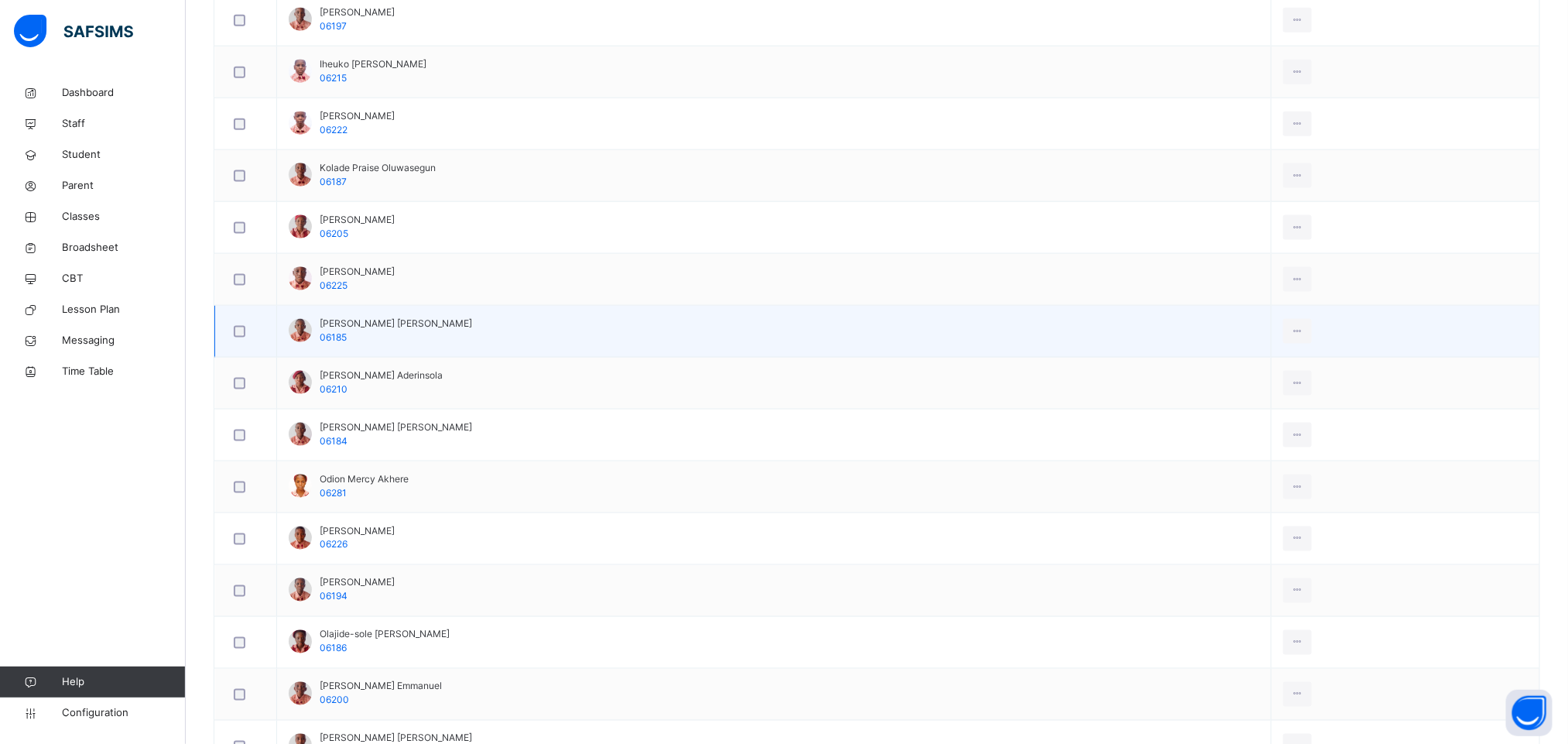
scroll to position [1045, 0]
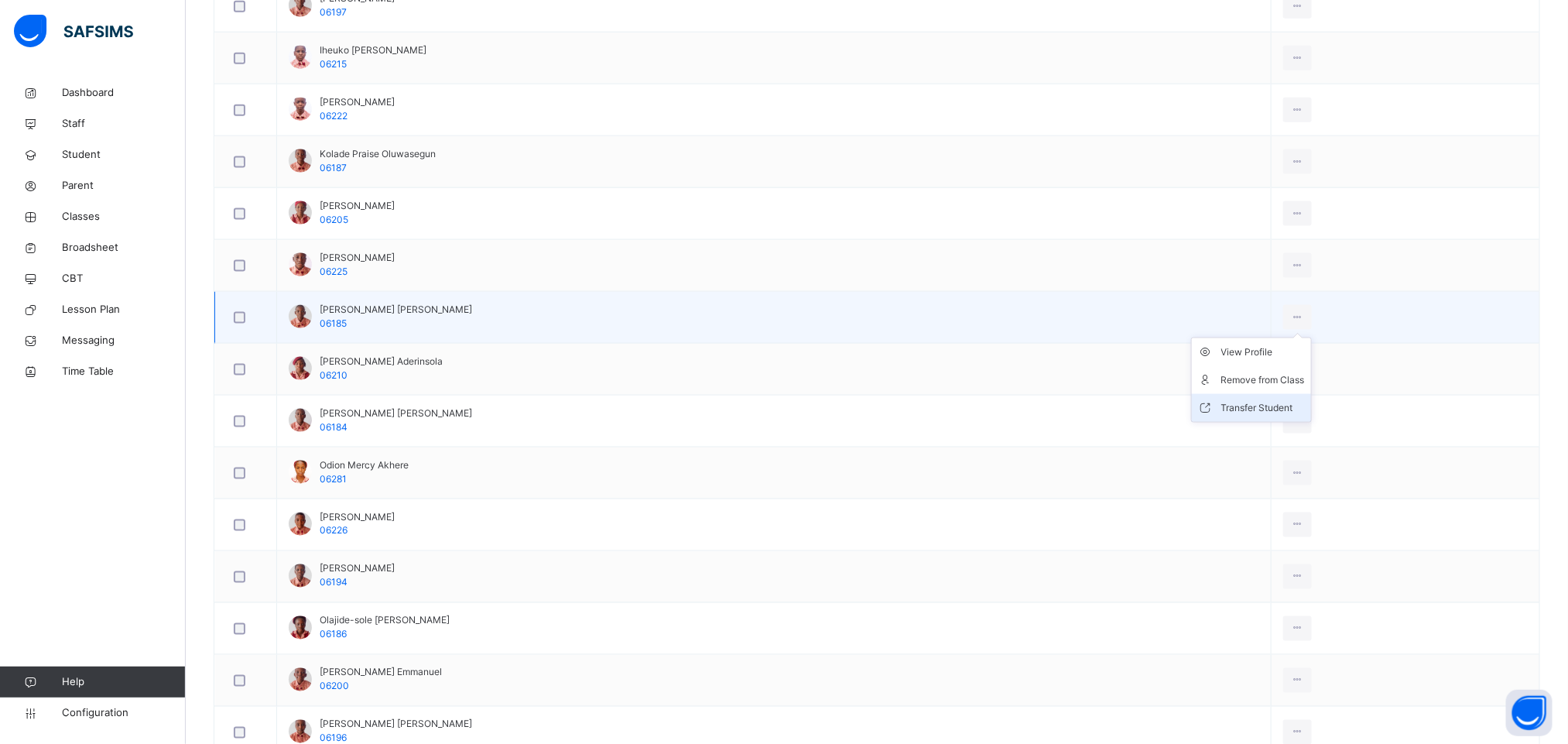
click at [1278, 416] on div "Transfer Student" at bounding box center [1262, 408] width 84 height 15
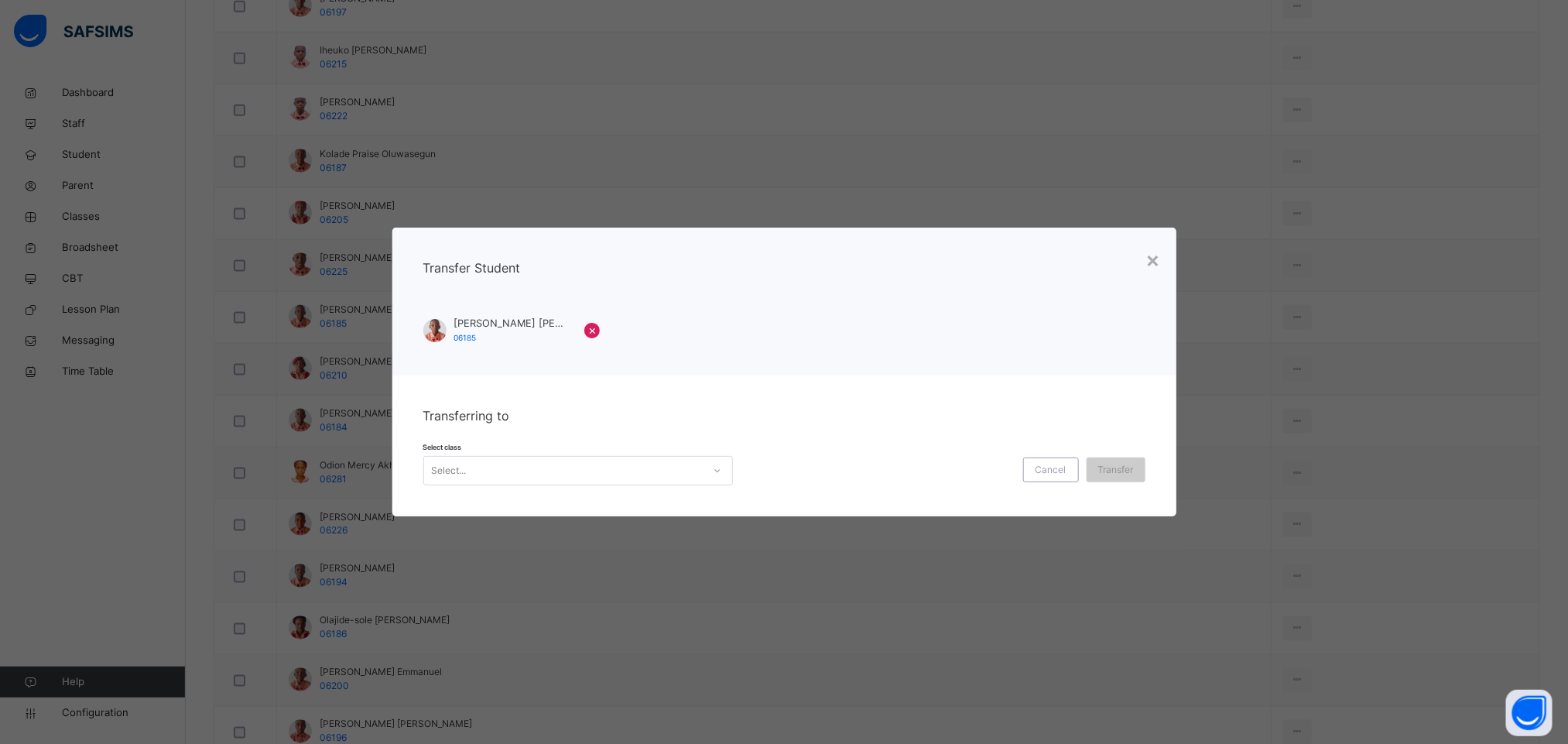
click at [530, 474] on div "Select..." at bounding box center [563, 471] width 278 height 24
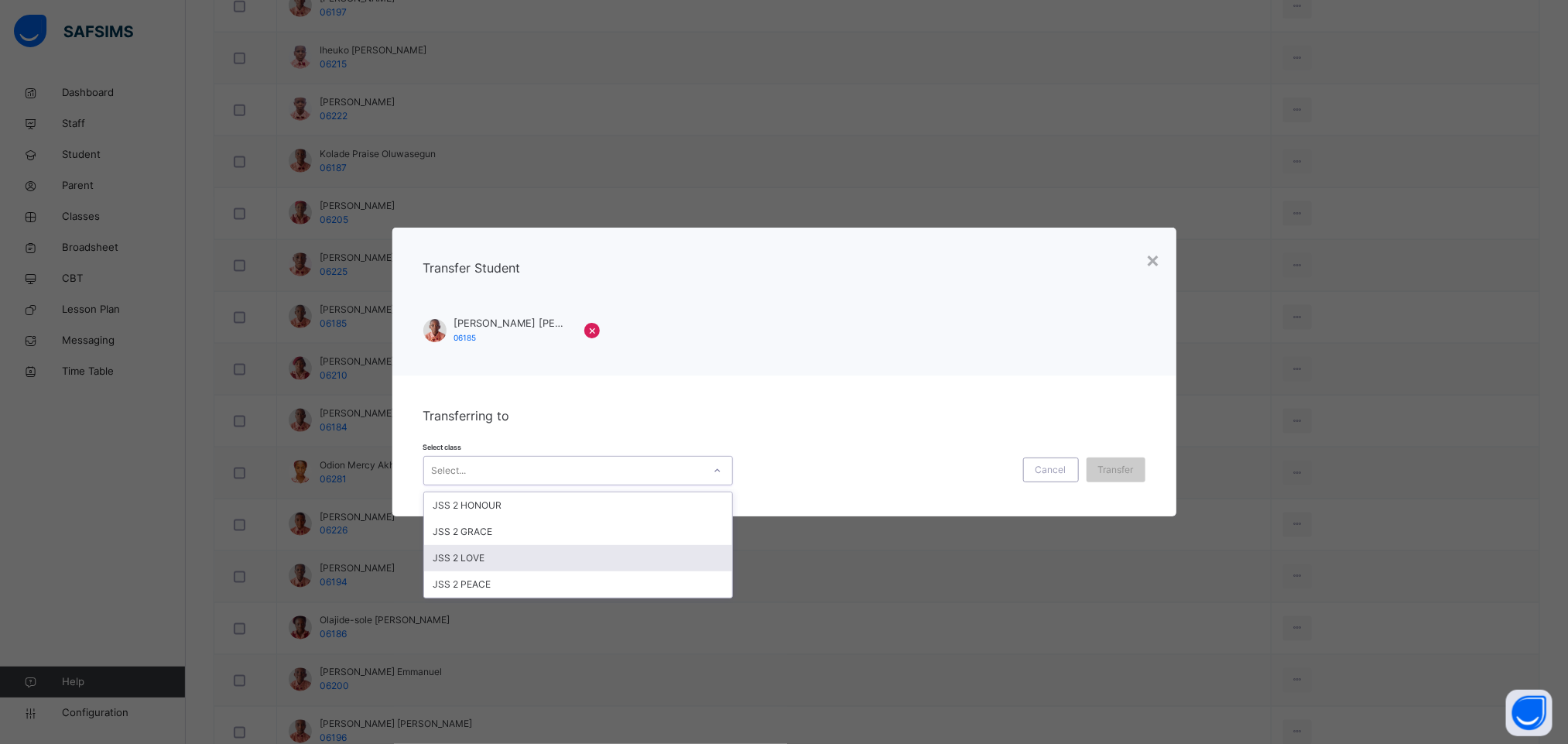
click at [511, 555] on div "JSS 2 LOVE" at bounding box center [578, 559] width 308 height 26
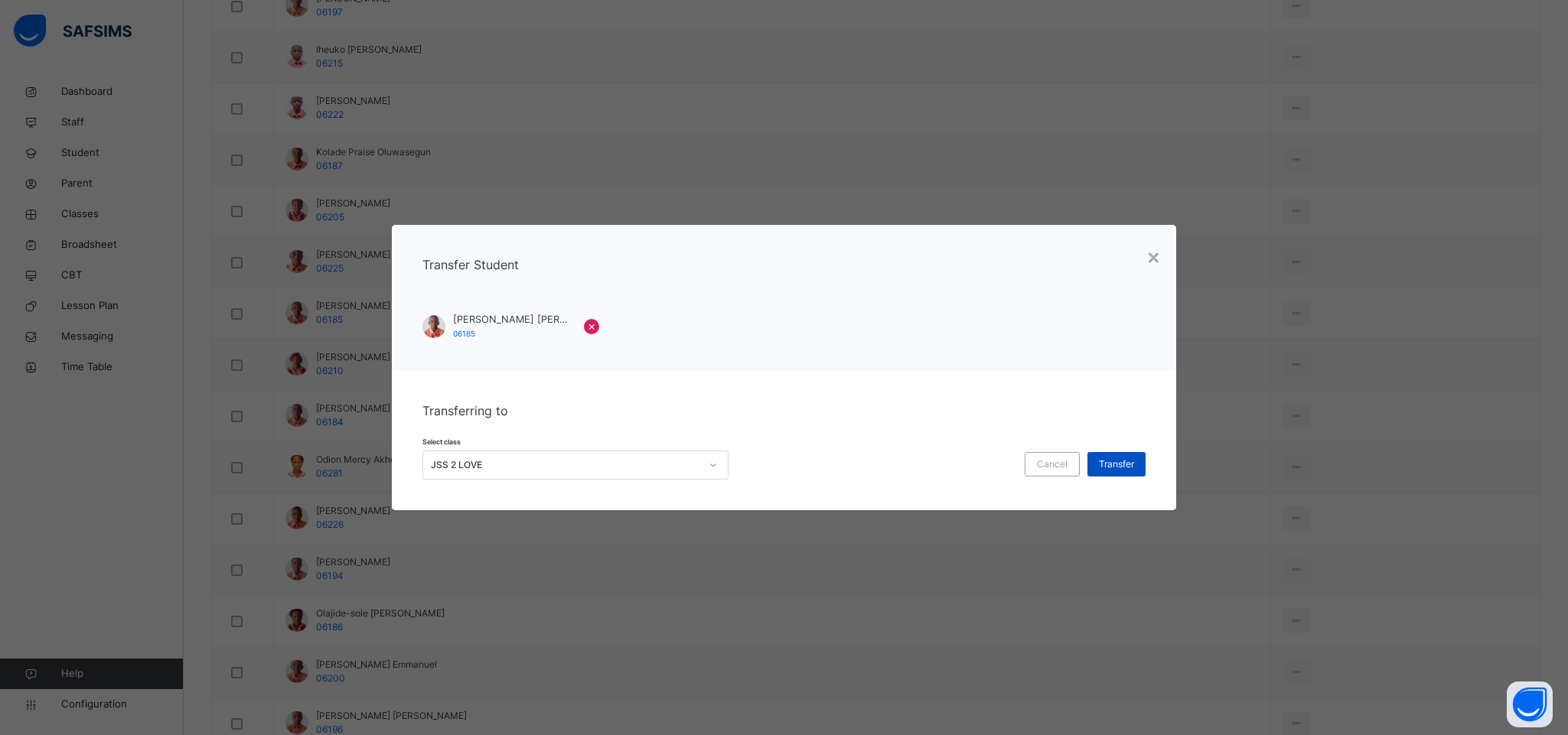
click at [1099, 464] on span "Transfer" at bounding box center [1116, 464] width 35 height 14
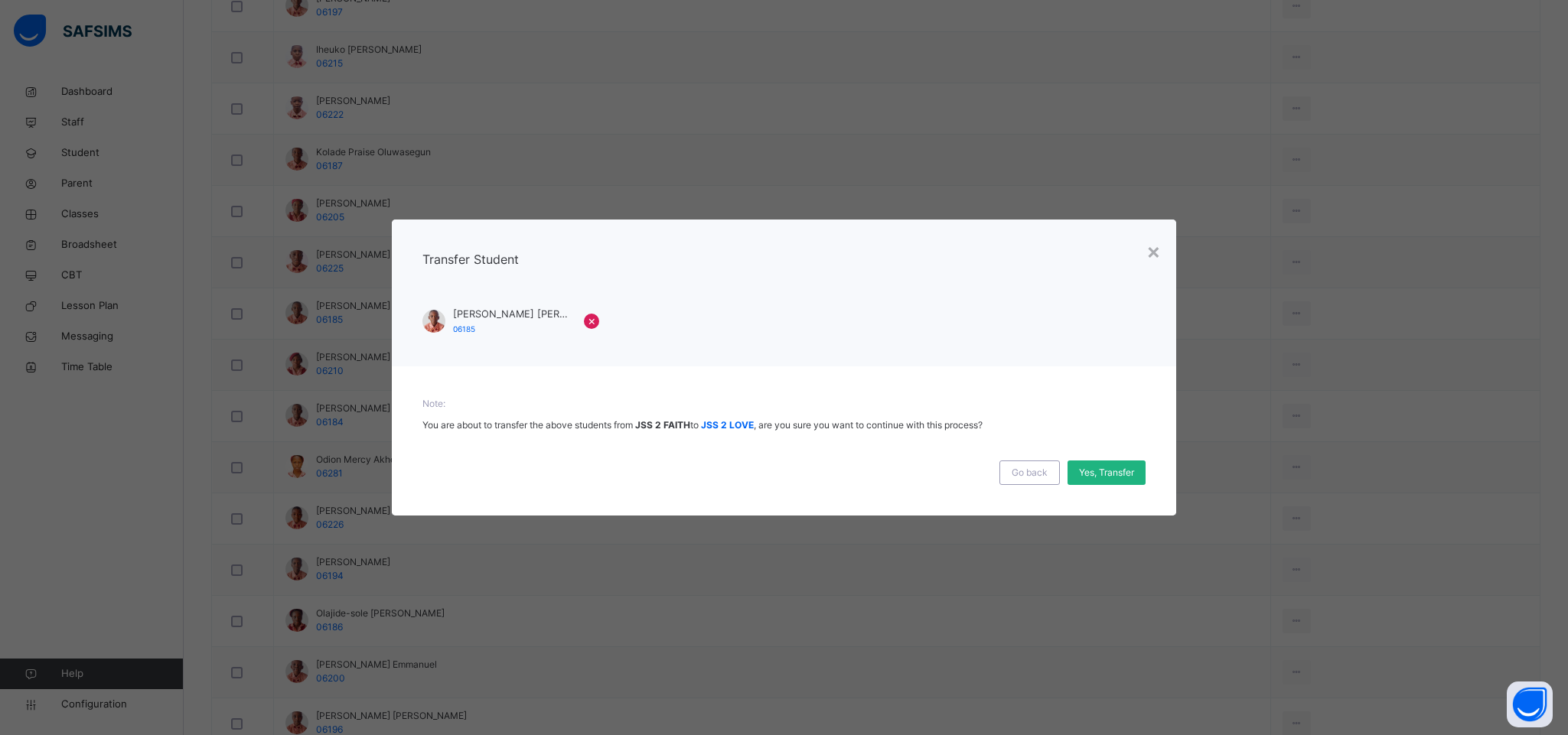
click at [1097, 469] on span "Yes, Transfer" at bounding box center [1106, 472] width 55 height 14
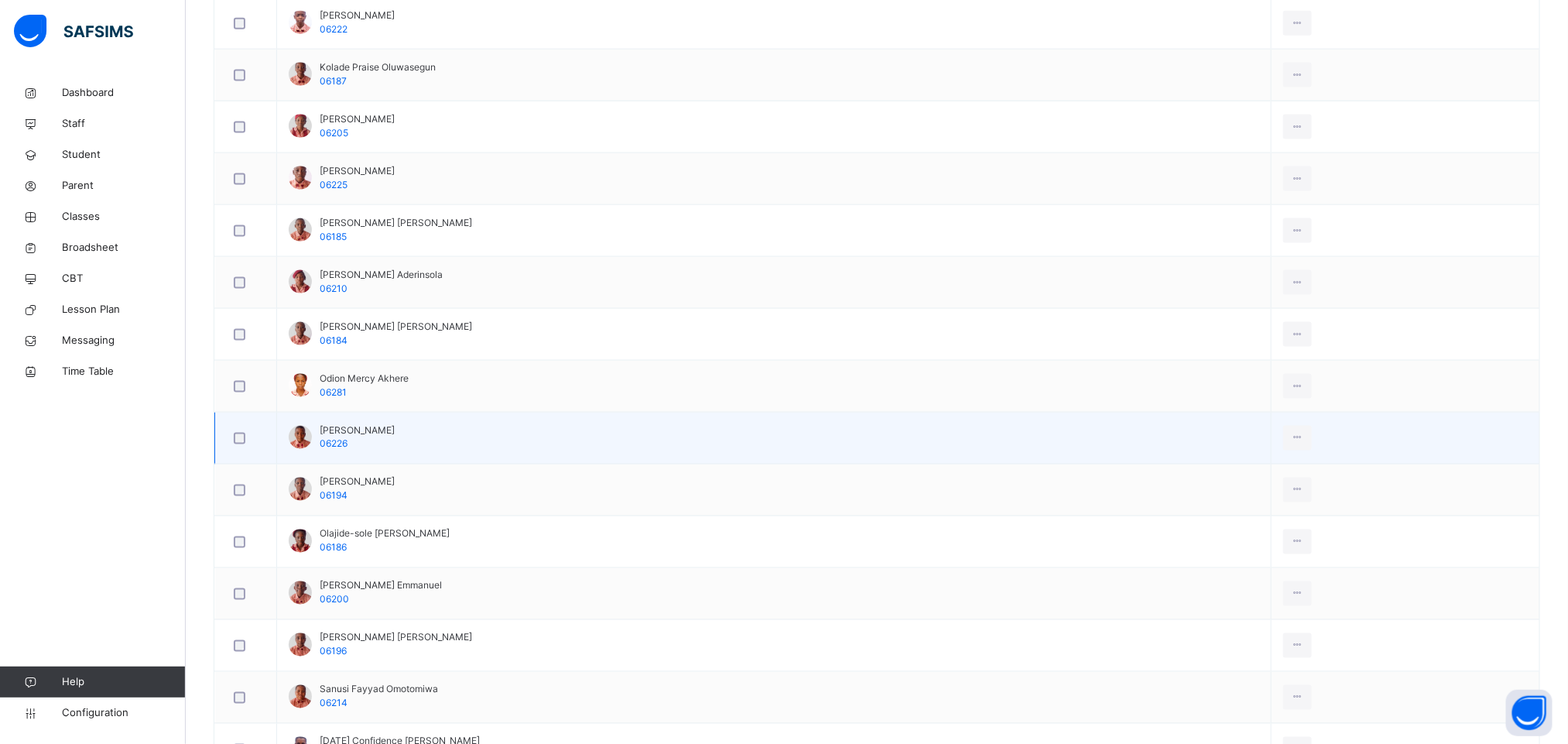
scroll to position [1162, 0]
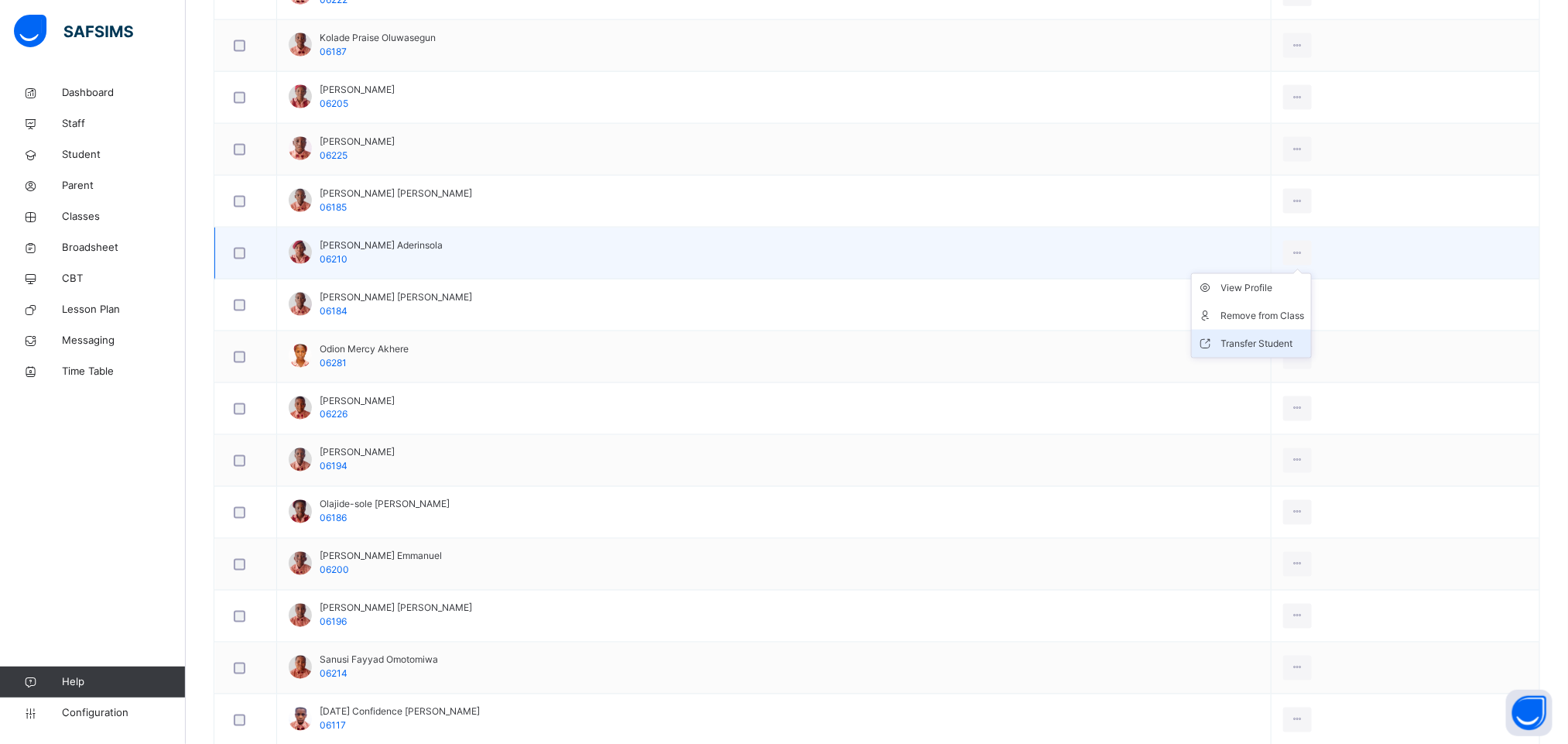
click at [1289, 349] on div "Transfer Student" at bounding box center [1262, 343] width 84 height 15
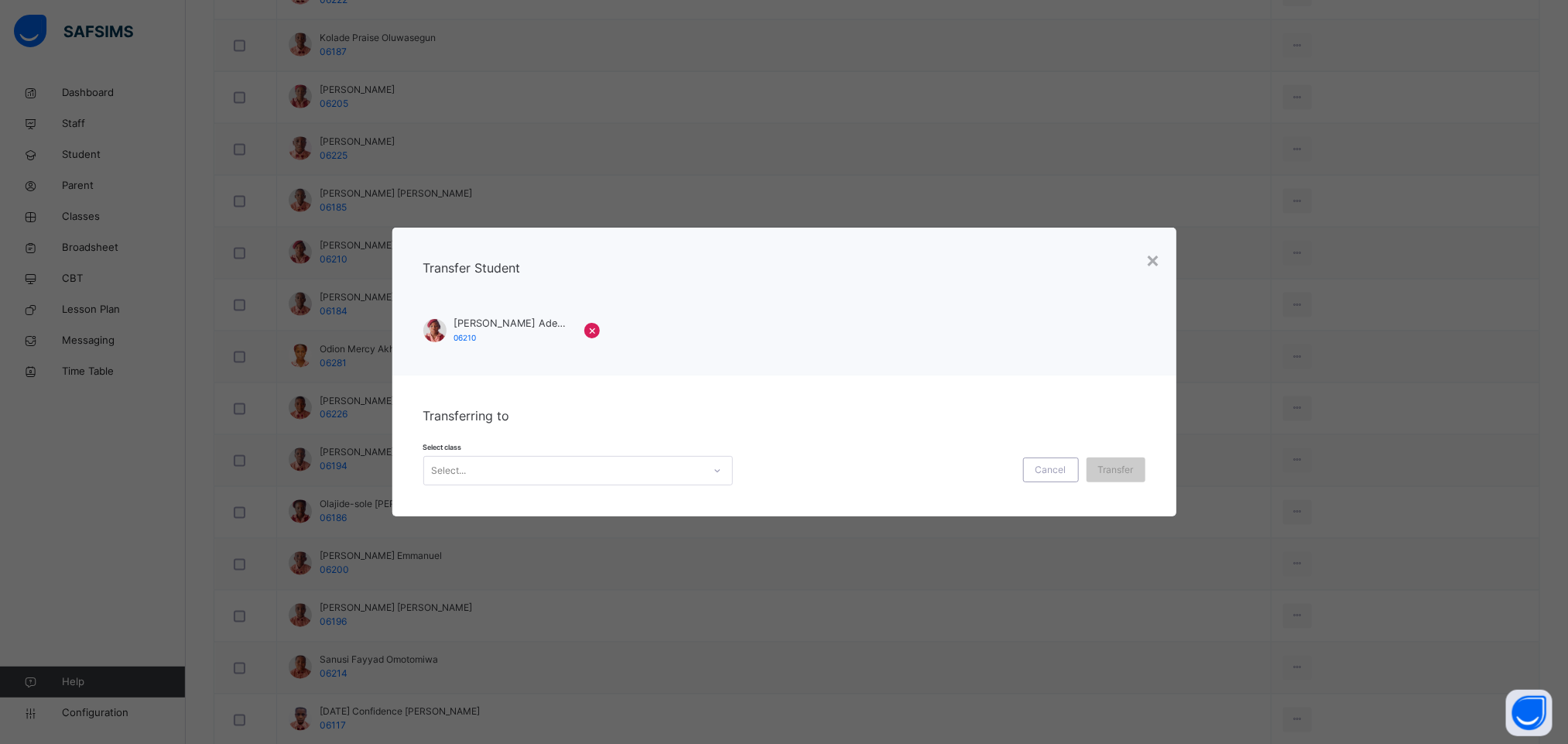
click at [636, 475] on div "Select..." at bounding box center [563, 471] width 278 height 24
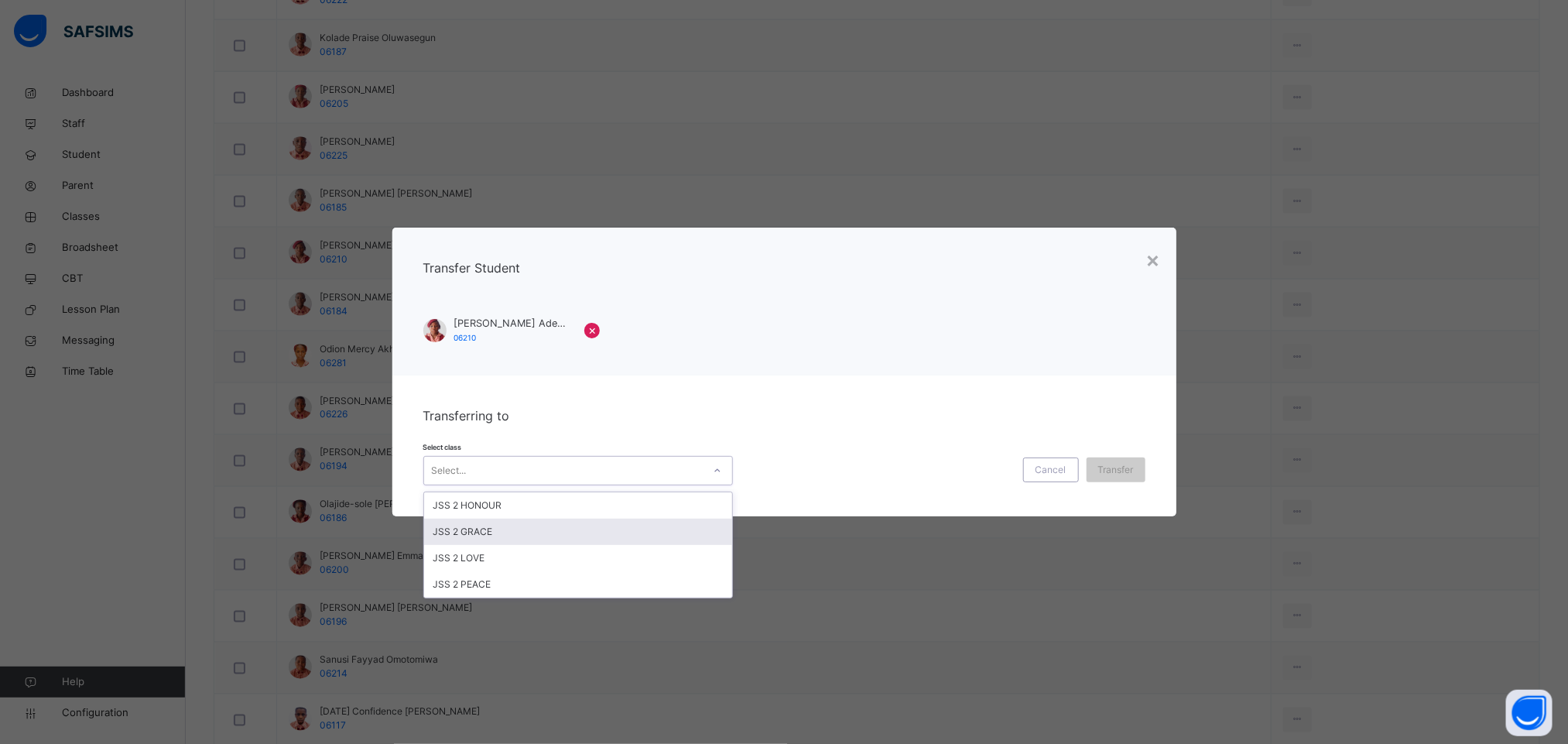
click at [497, 534] on div "JSS 2 GRACE" at bounding box center [578, 532] width 308 height 26
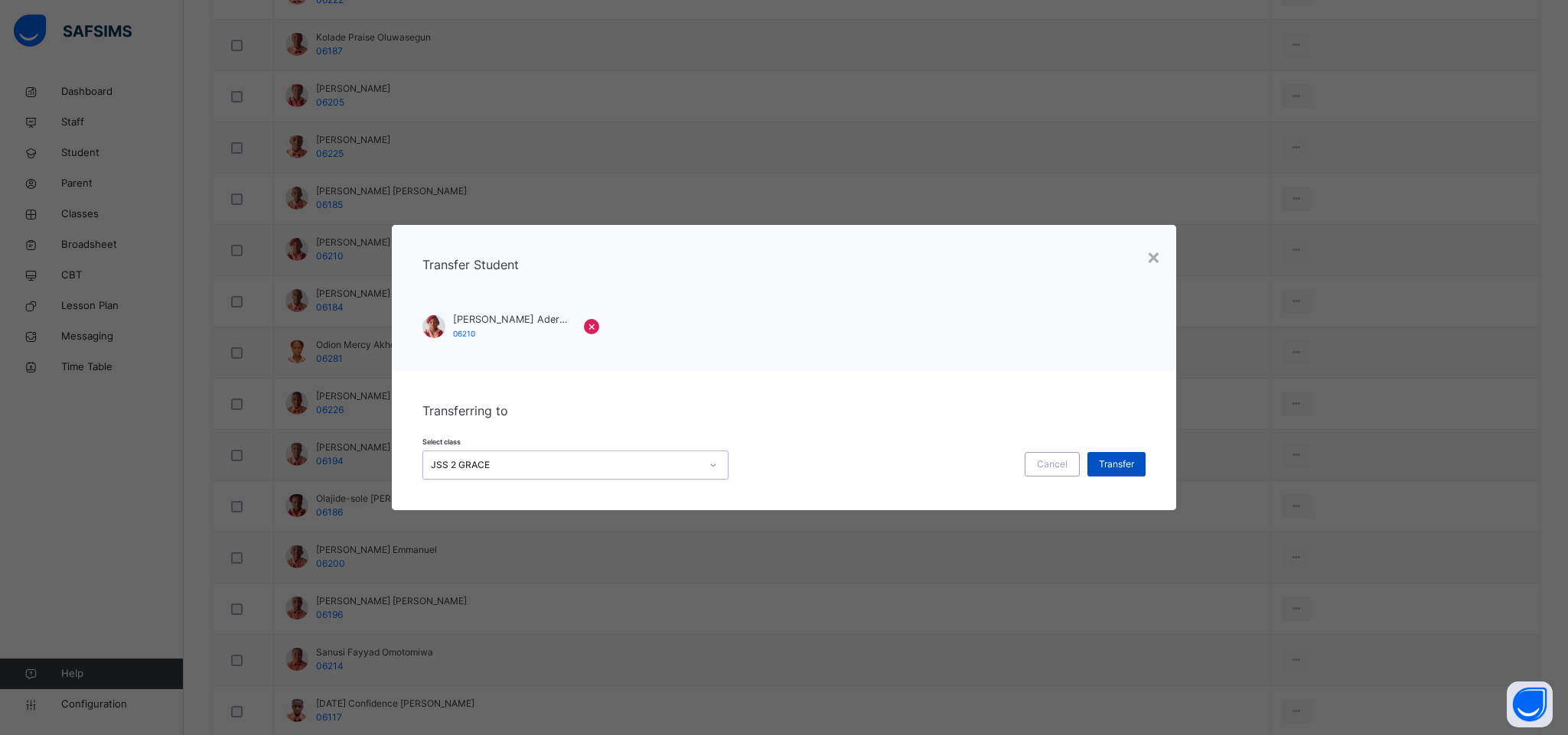
click at [1123, 461] on span "Transfer" at bounding box center [1116, 464] width 35 height 14
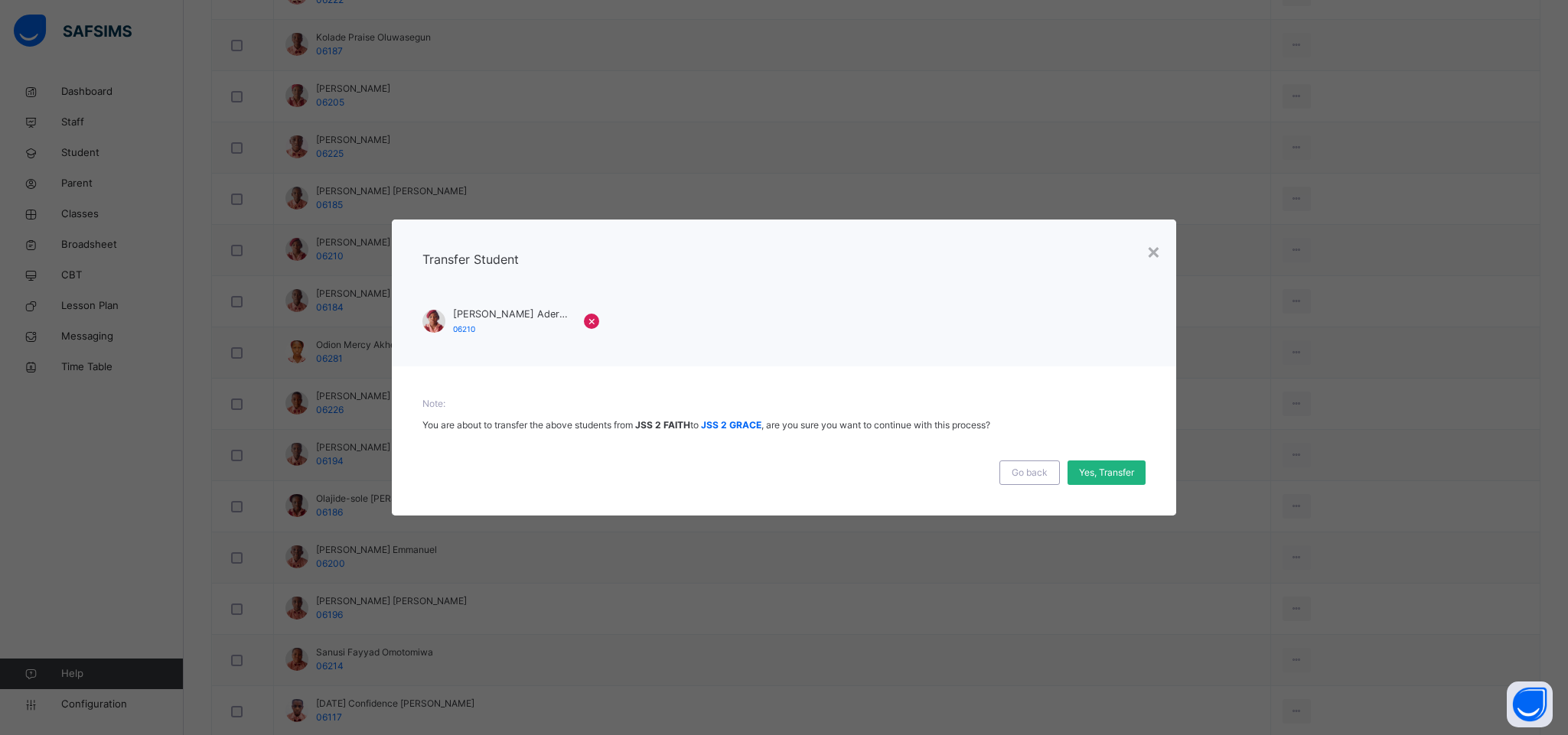
click at [1098, 469] on span "Yes, Transfer" at bounding box center [1106, 472] width 55 height 14
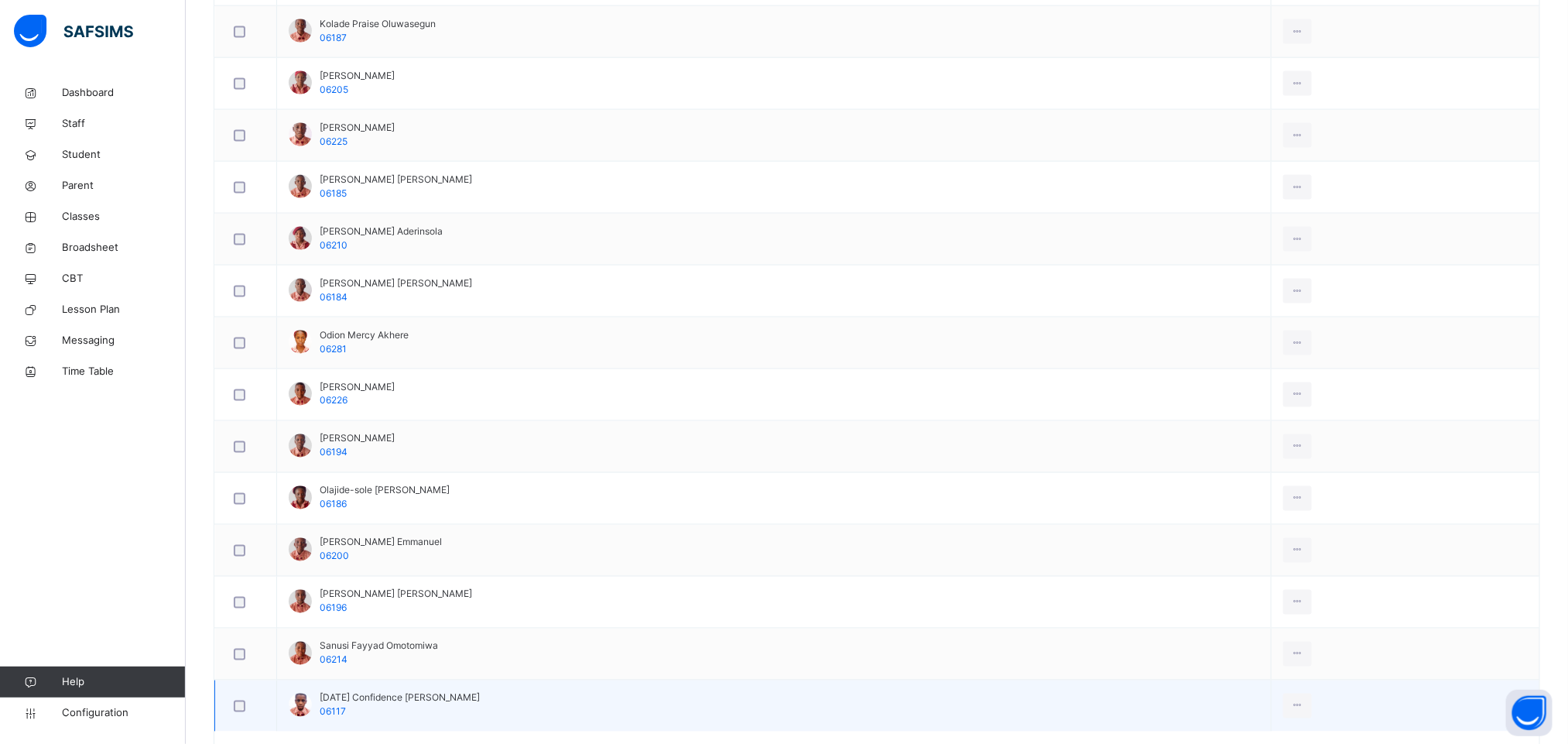
scroll to position [1261, 0]
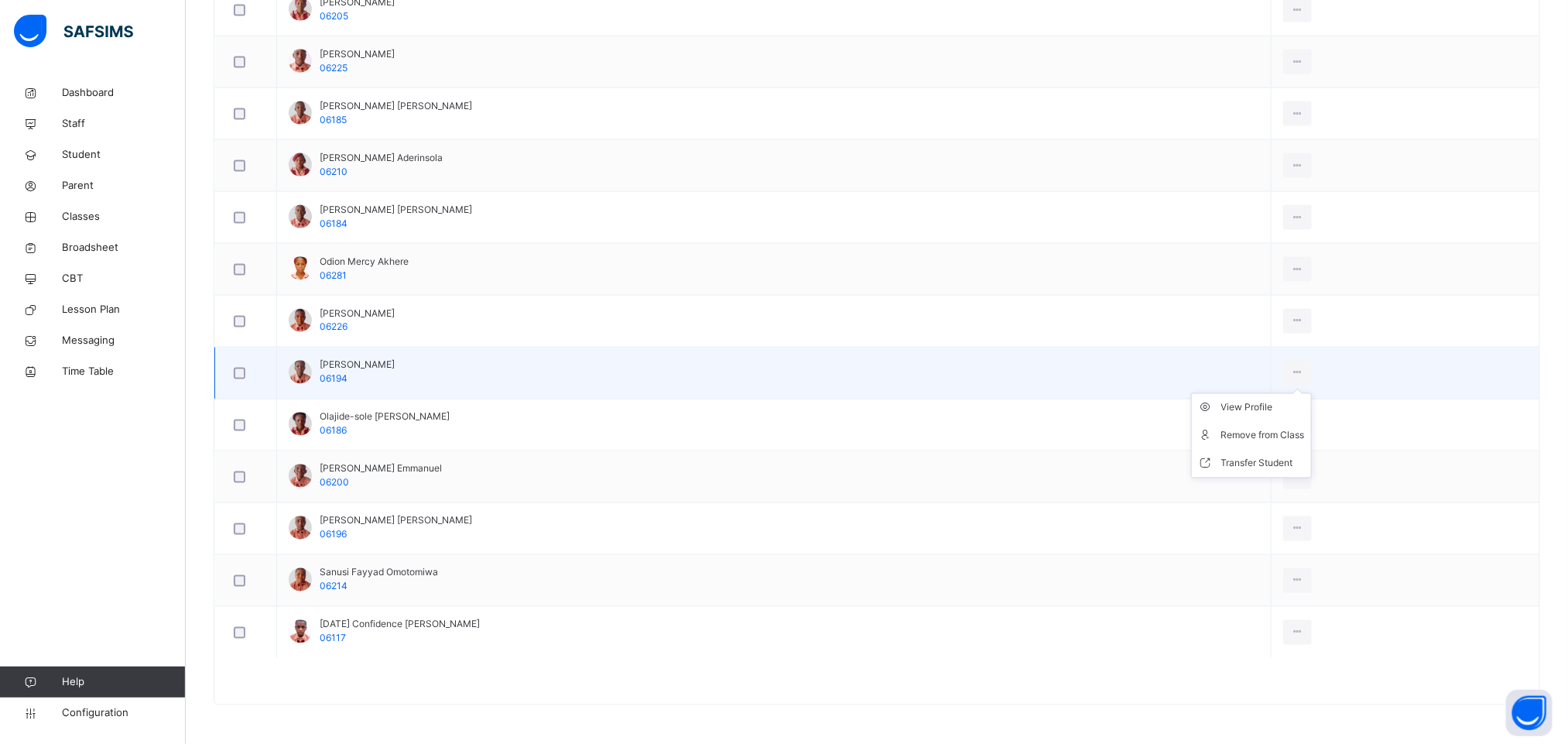
click at [1311, 393] on ul "View Profile Remove from Class Transfer Student" at bounding box center [1251, 435] width 120 height 86
click at [1279, 457] on div "Transfer Student" at bounding box center [1262, 464] width 84 height 15
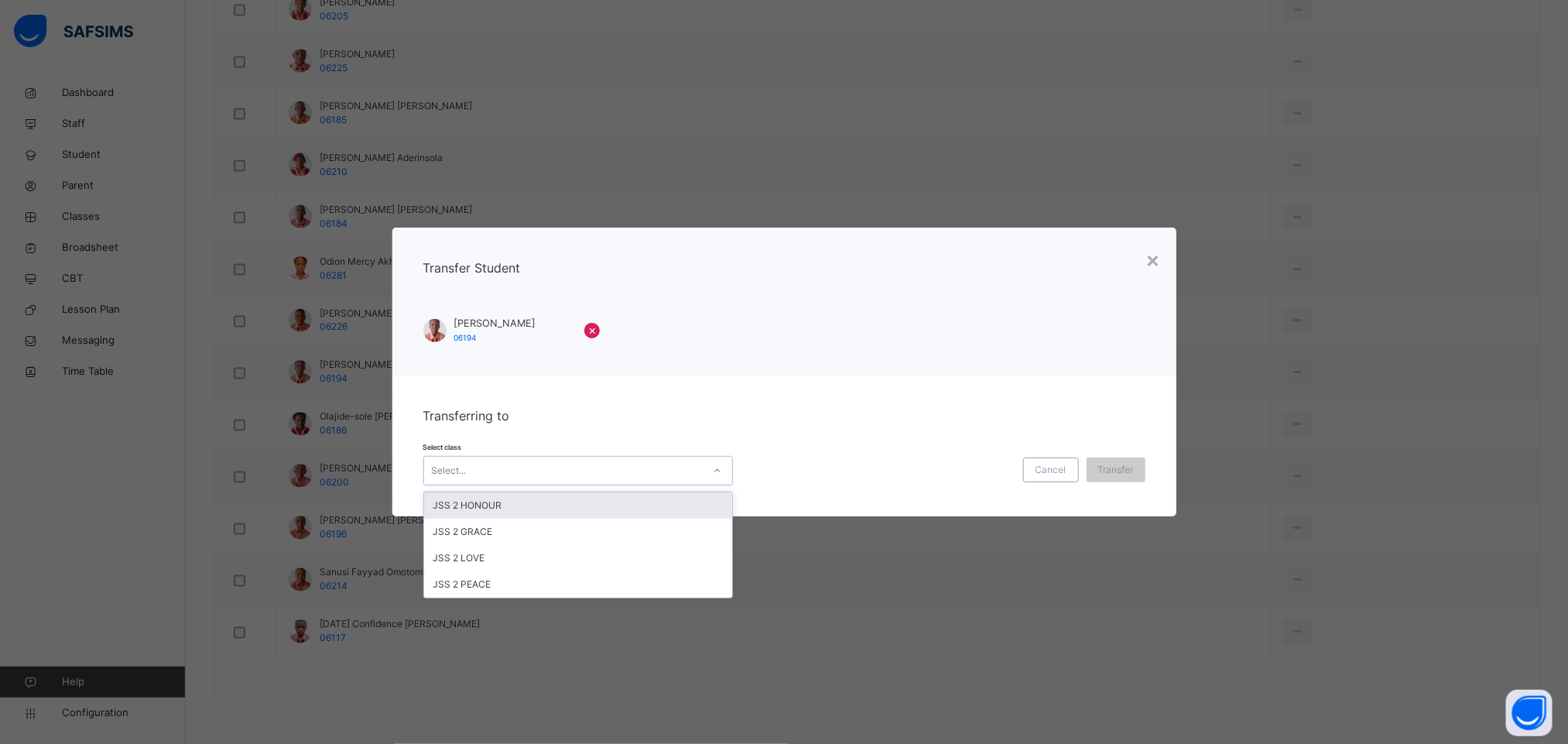
click at [579, 477] on div "Select..." at bounding box center [563, 471] width 278 height 24
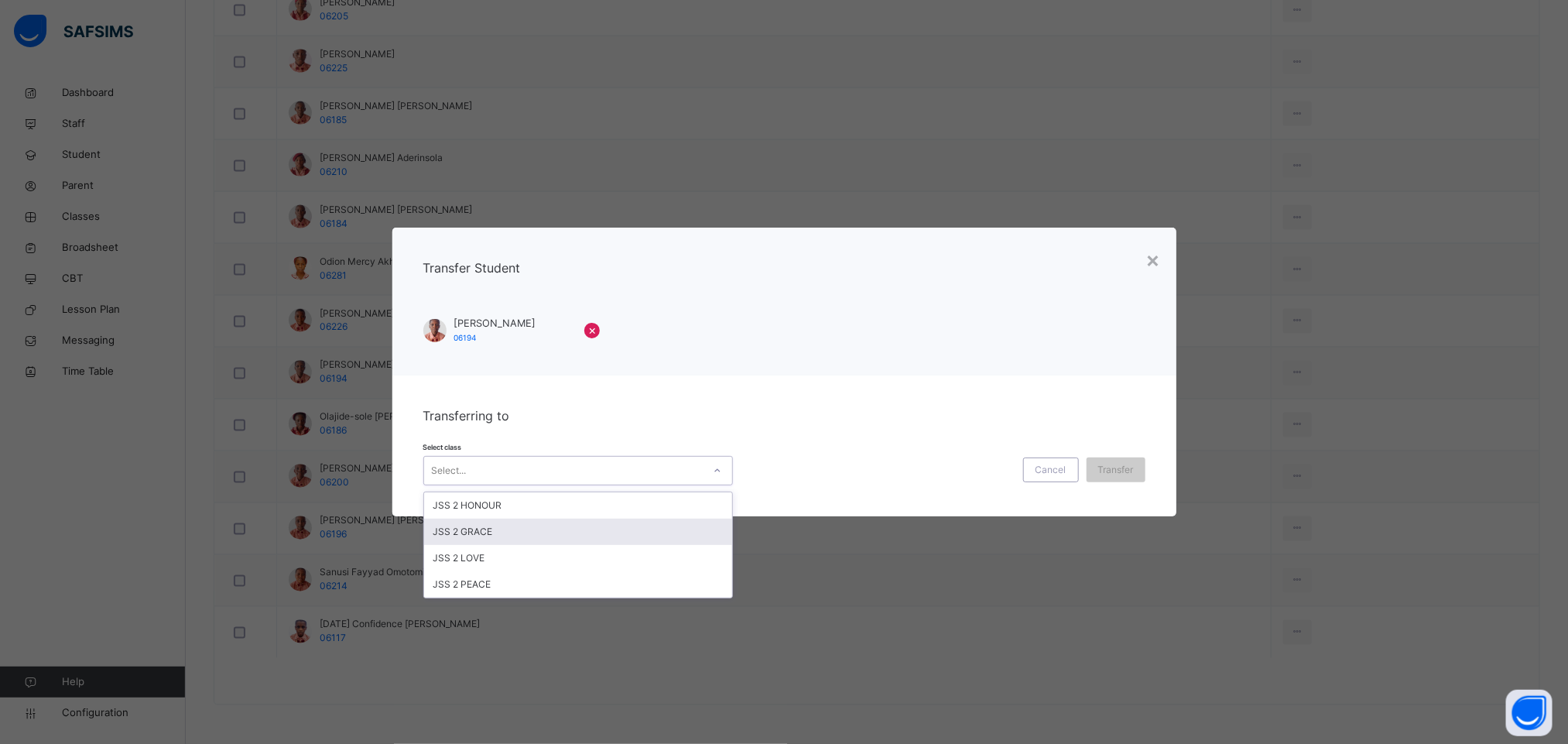
click at [527, 535] on div "JSS 2 GRACE" at bounding box center [578, 532] width 308 height 26
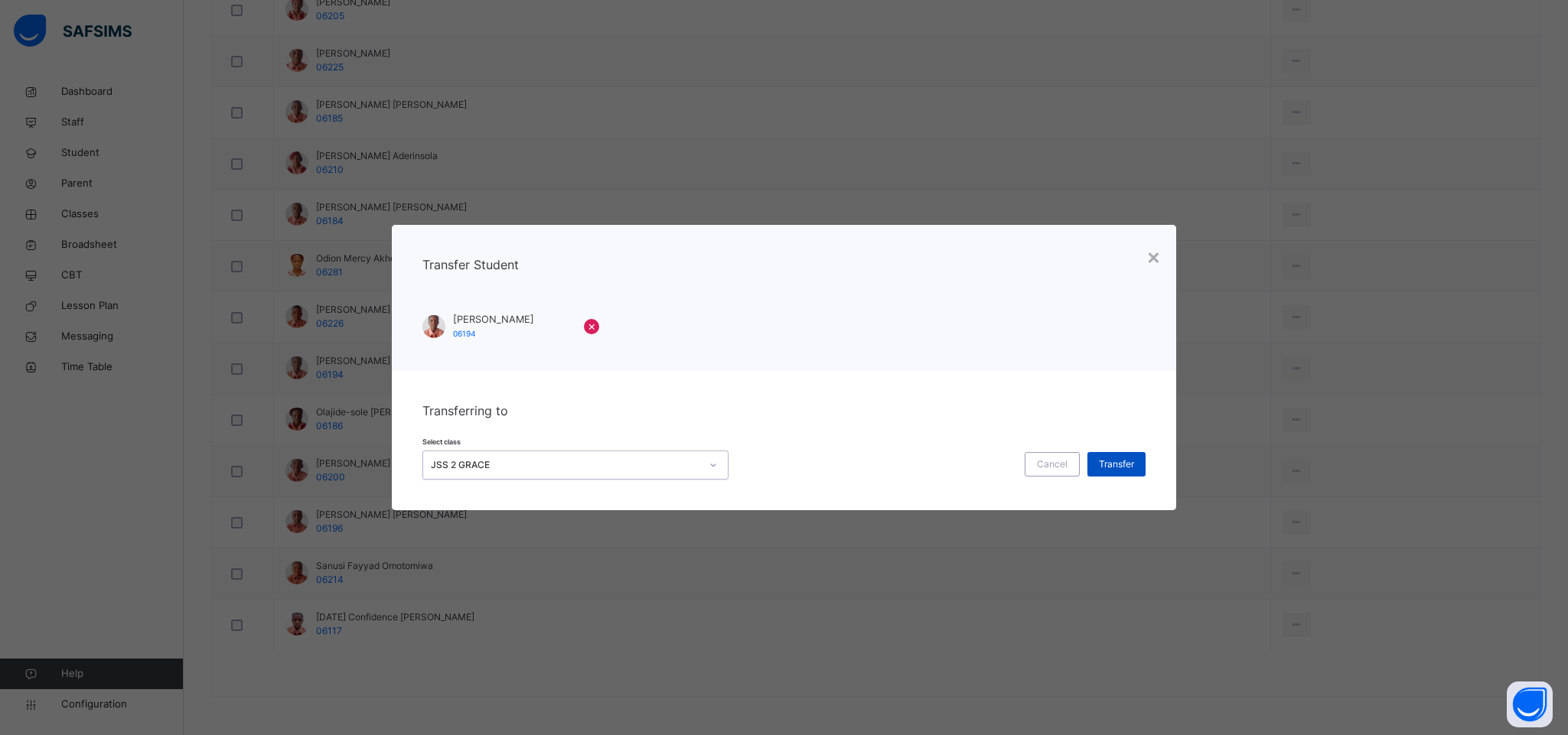
click at [1113, 470] on span "Transfer" at bounding box center [1116, 464] width 35 height 14
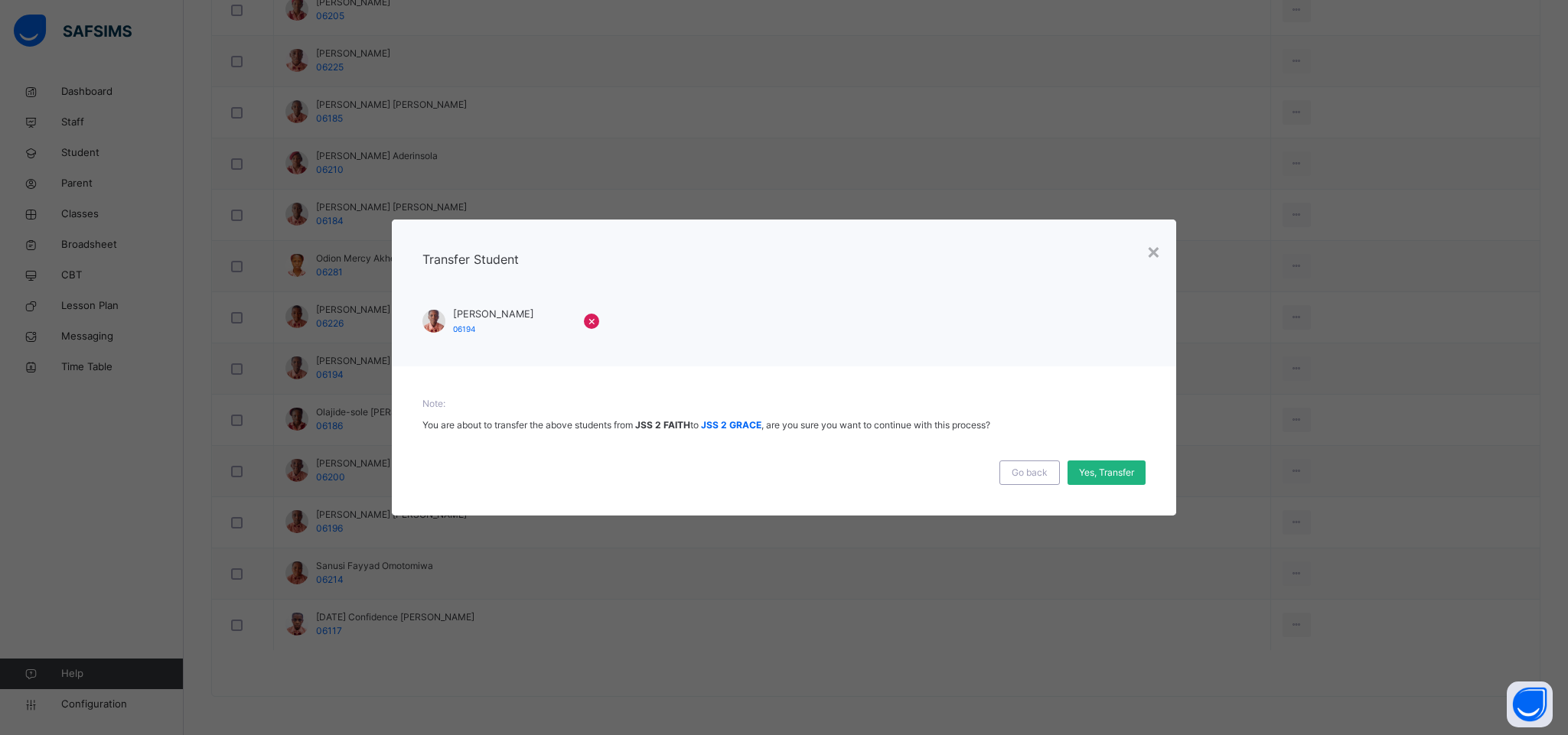
click at [1098, 474] on span "Yes, Transfer" at bounding box center [1106, 472] width 55 height 14
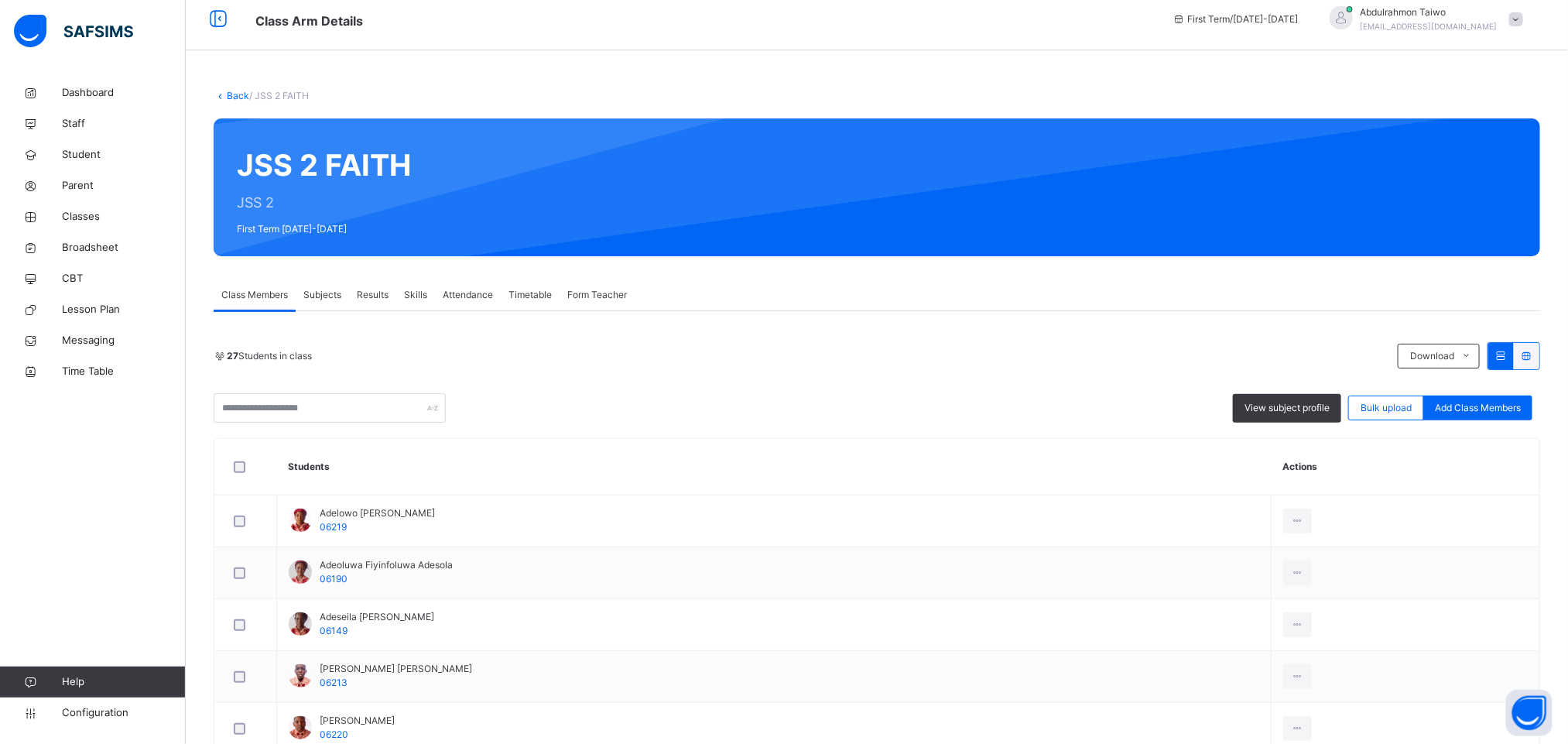
scroll to position [0, 0]
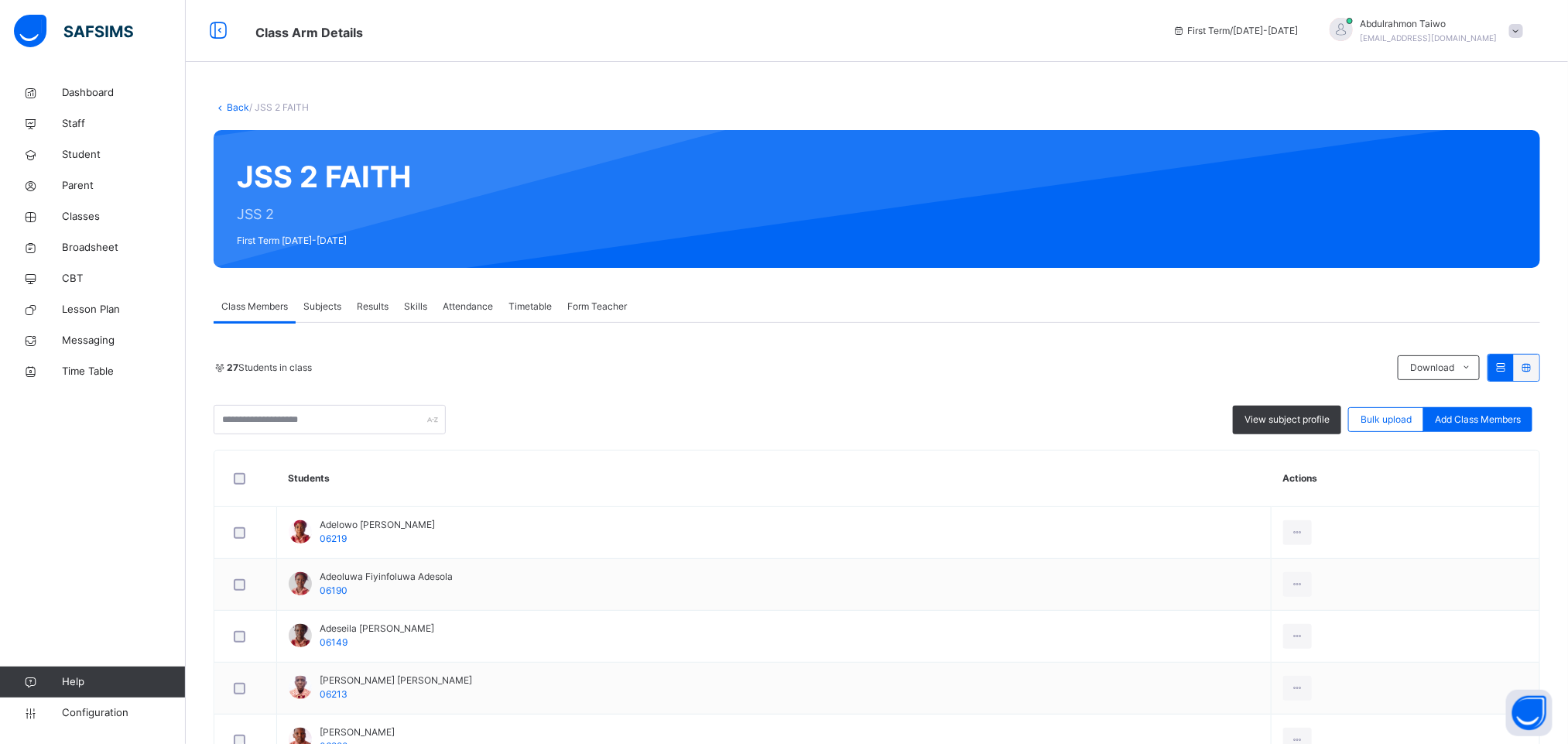
click at [237, 112] on link "Back" at bounding box center [238, 107] width 23 height 11
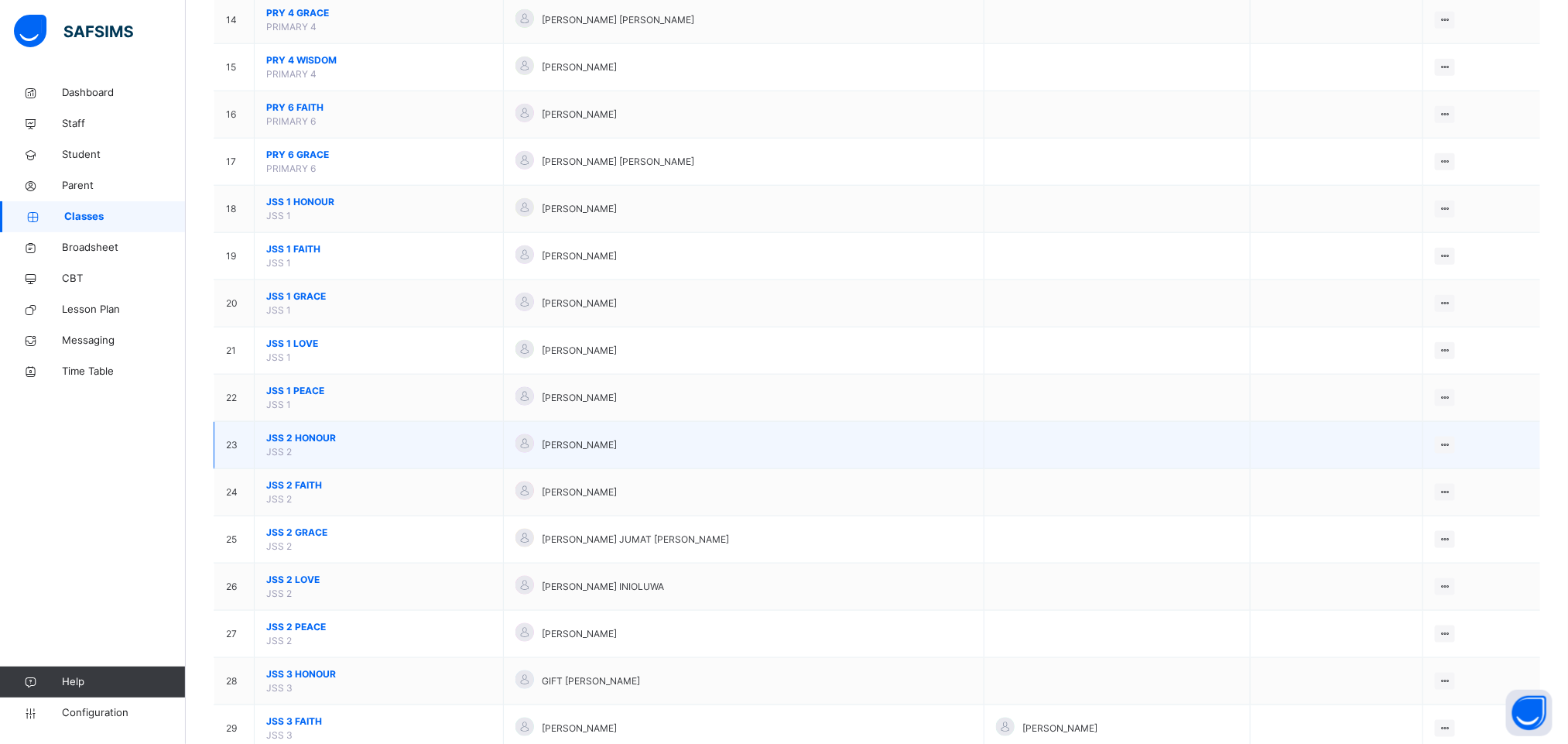
scroll to position [813, 0]
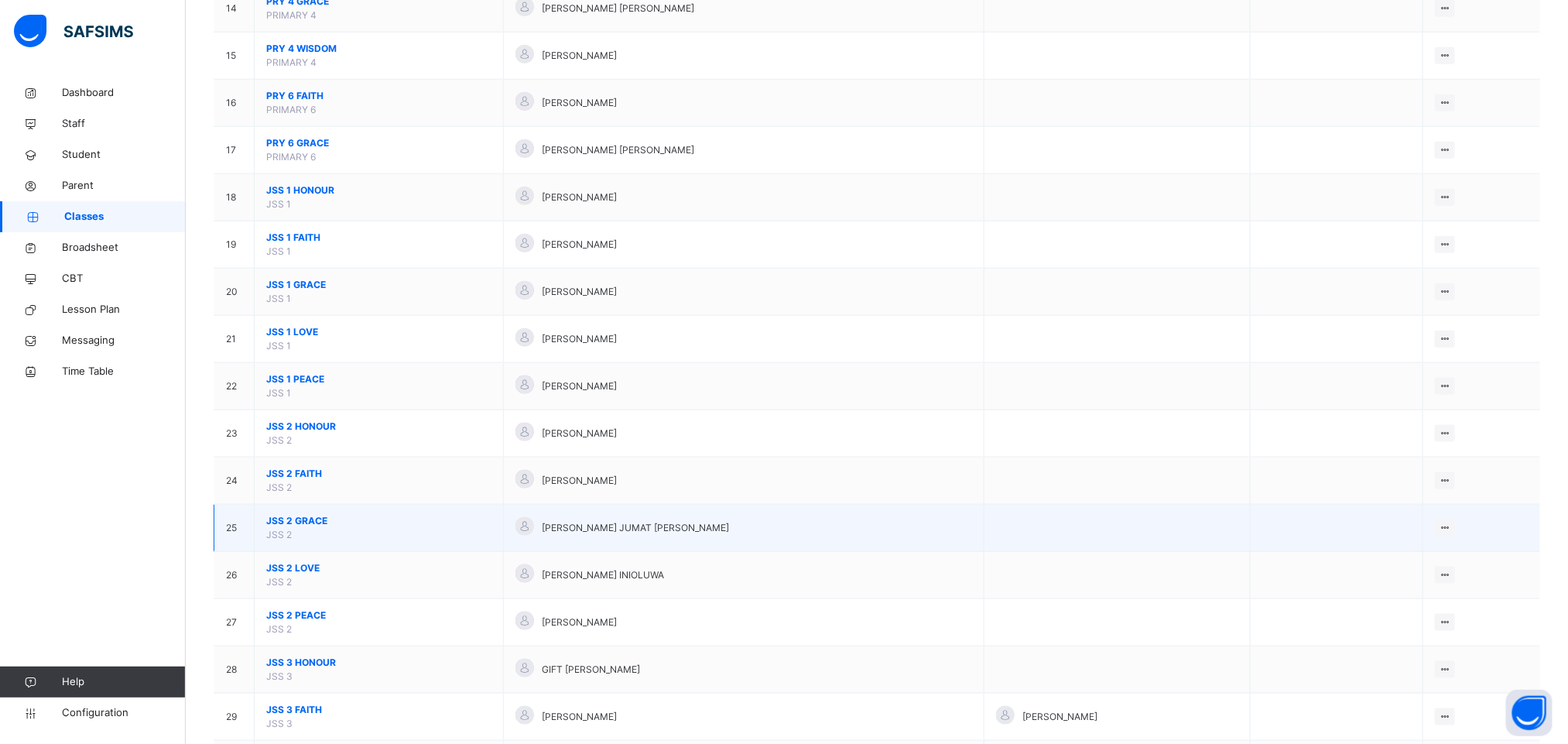
click at [314, 528] on span "JSS 2 GRACE" at bounding box center [379, 521] width 226 height 14
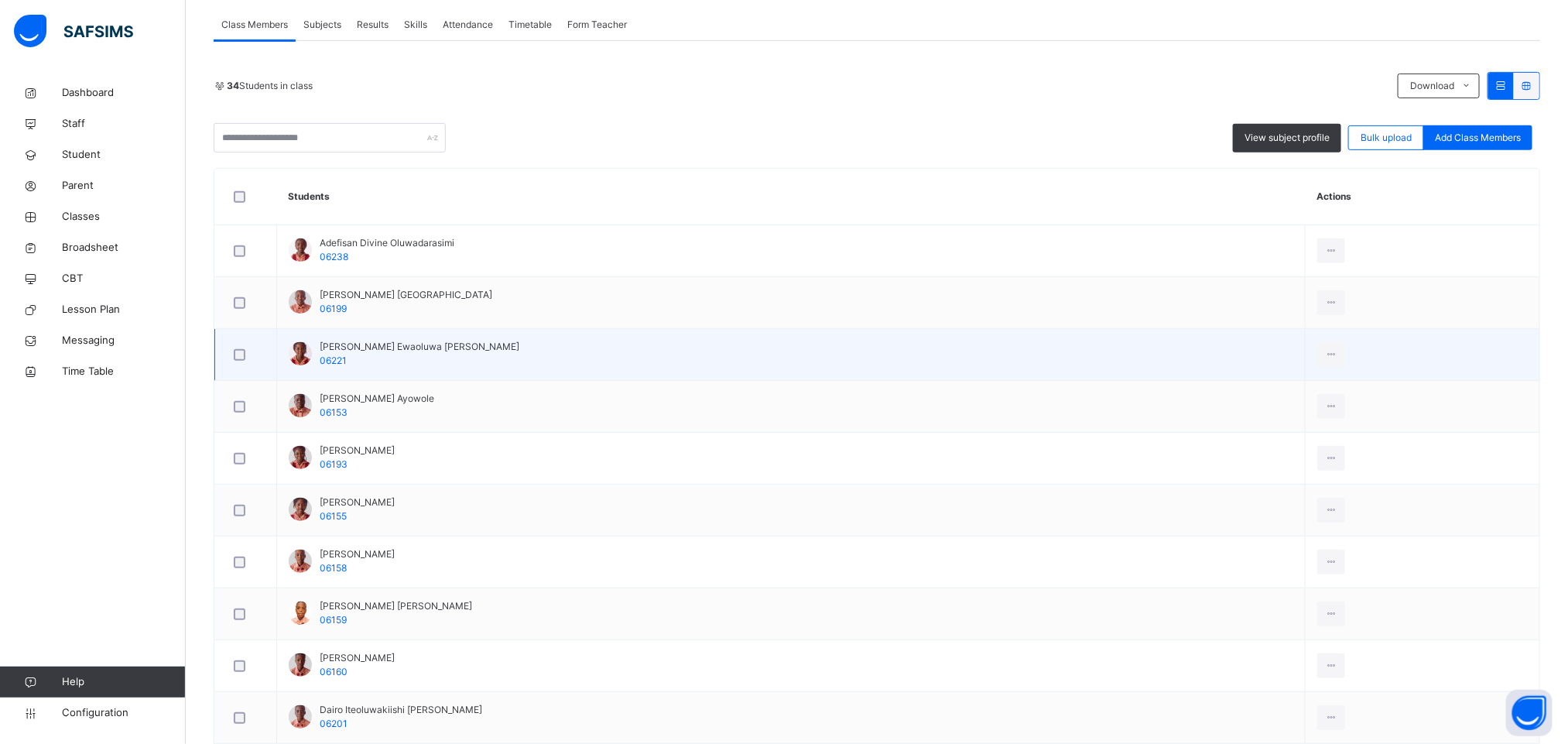
scroll to position [348, 0]
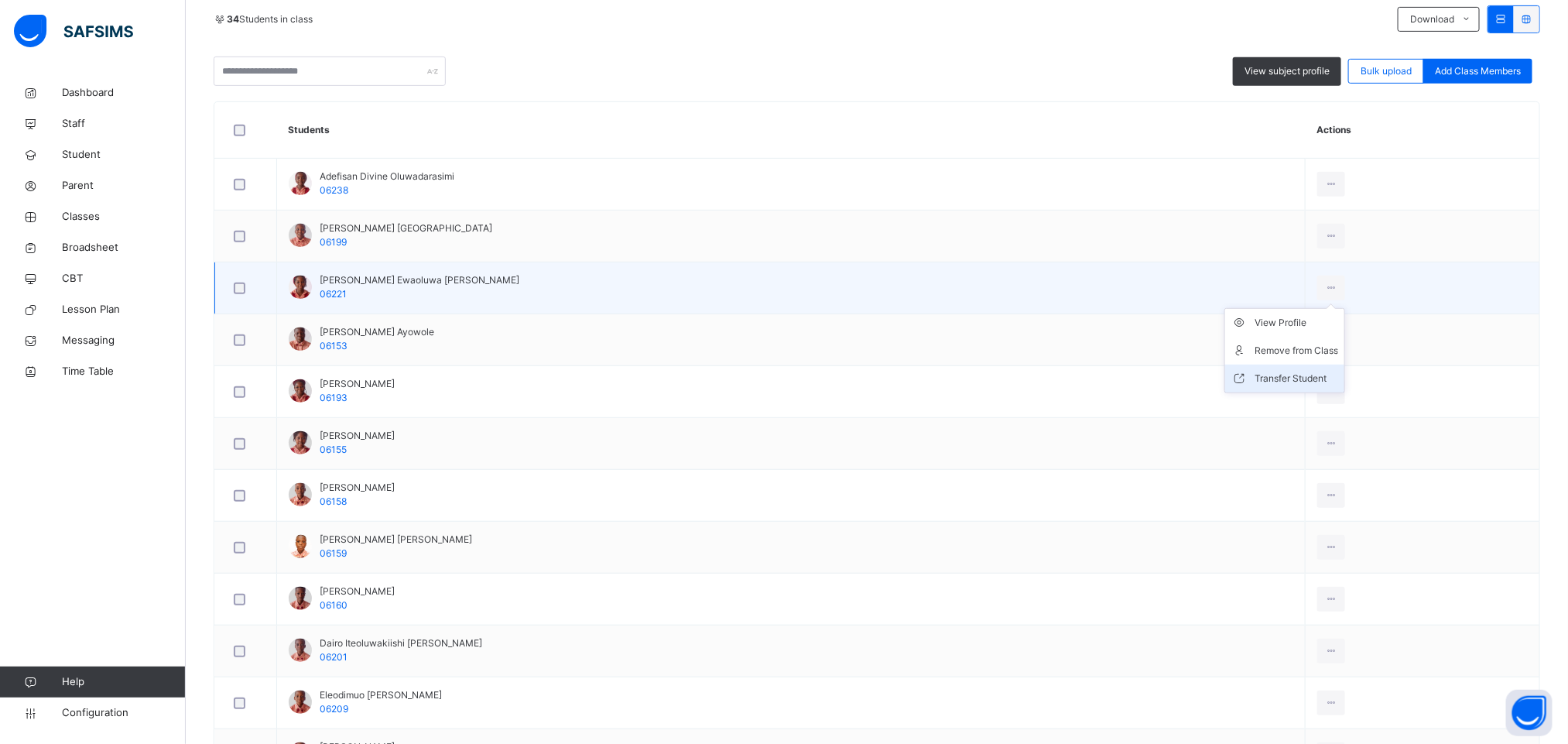
click at [1265, 379] on div "Transfer Student" at bounding box center [1295, 378] width 84 height 15
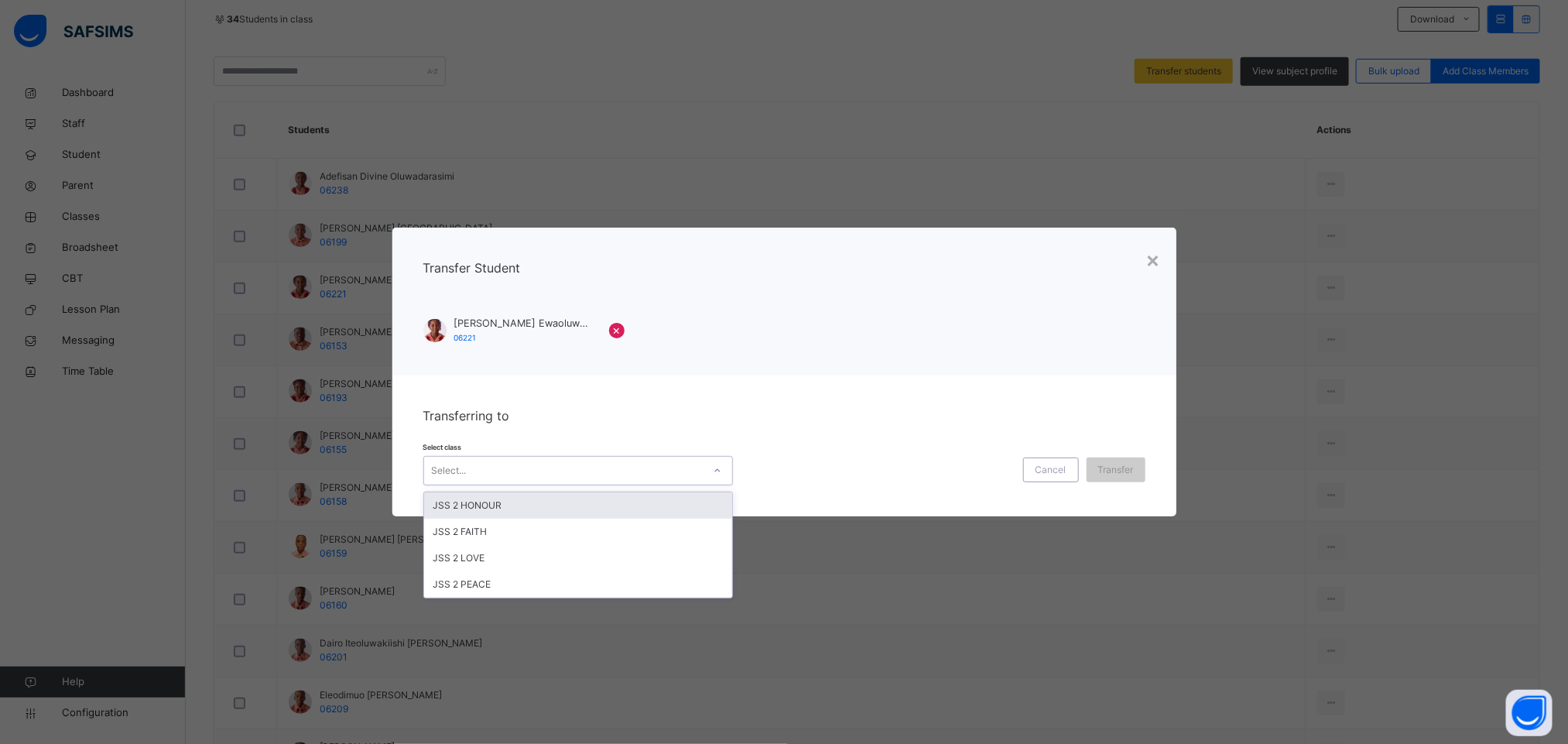
click at [622, 475] on div "Select..." at bounding box center [563, 471] width 278 height 24
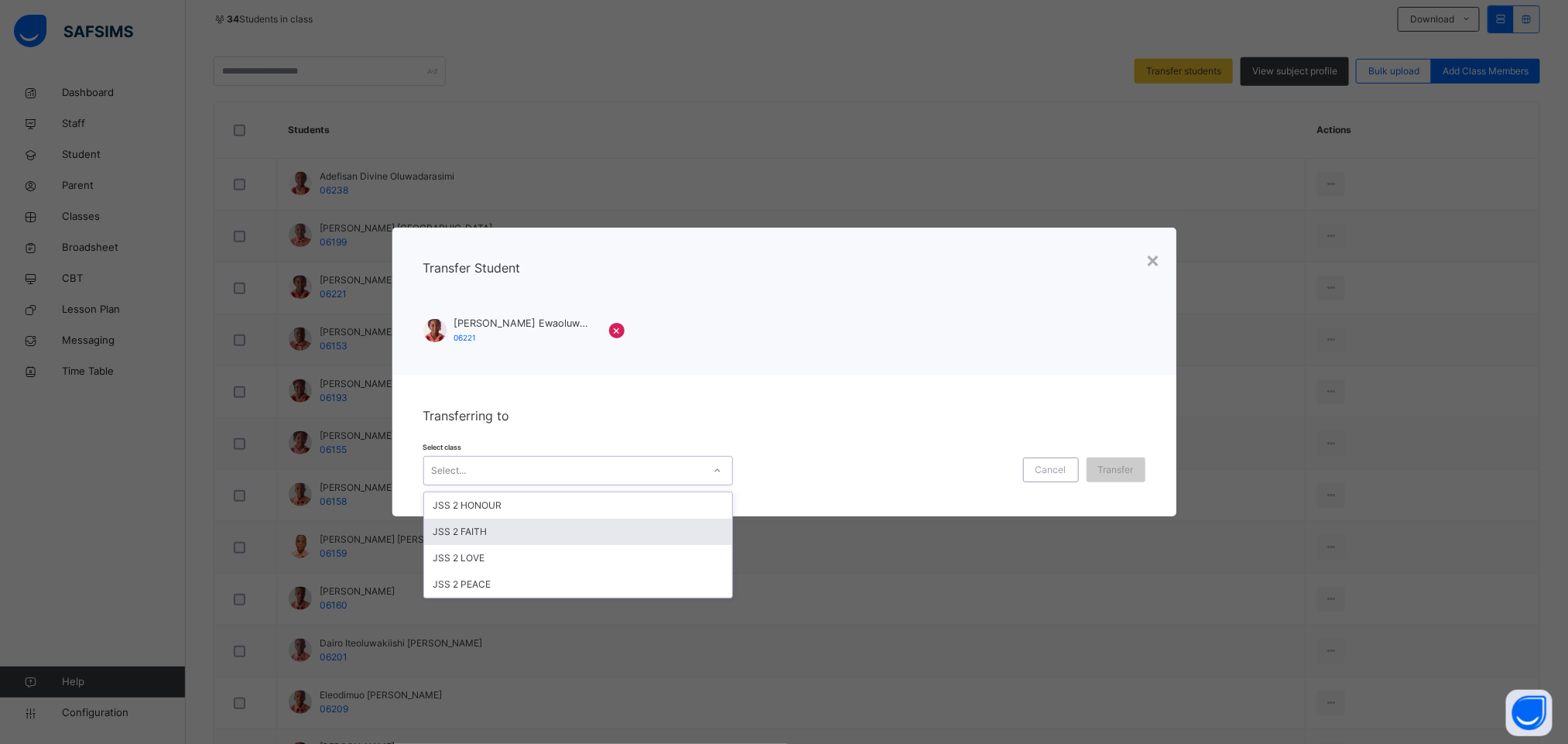
click at [574, 539] on div "JSS 2 FAITH" at bounding box center [578, 532] width 308 height 26
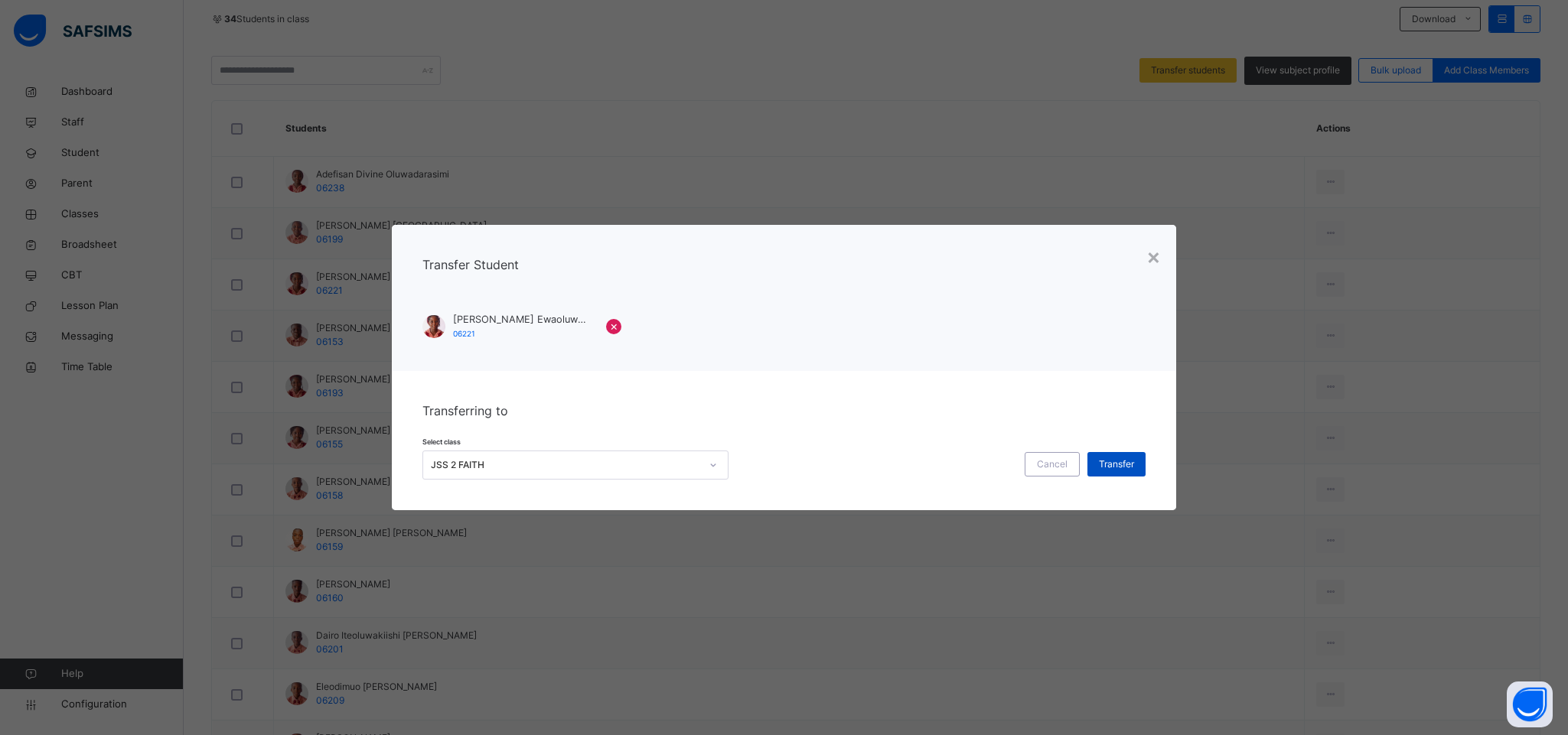
click at [1107, 464] on span "Transfer" at bounding box center [1116, 464] width 35 height 14
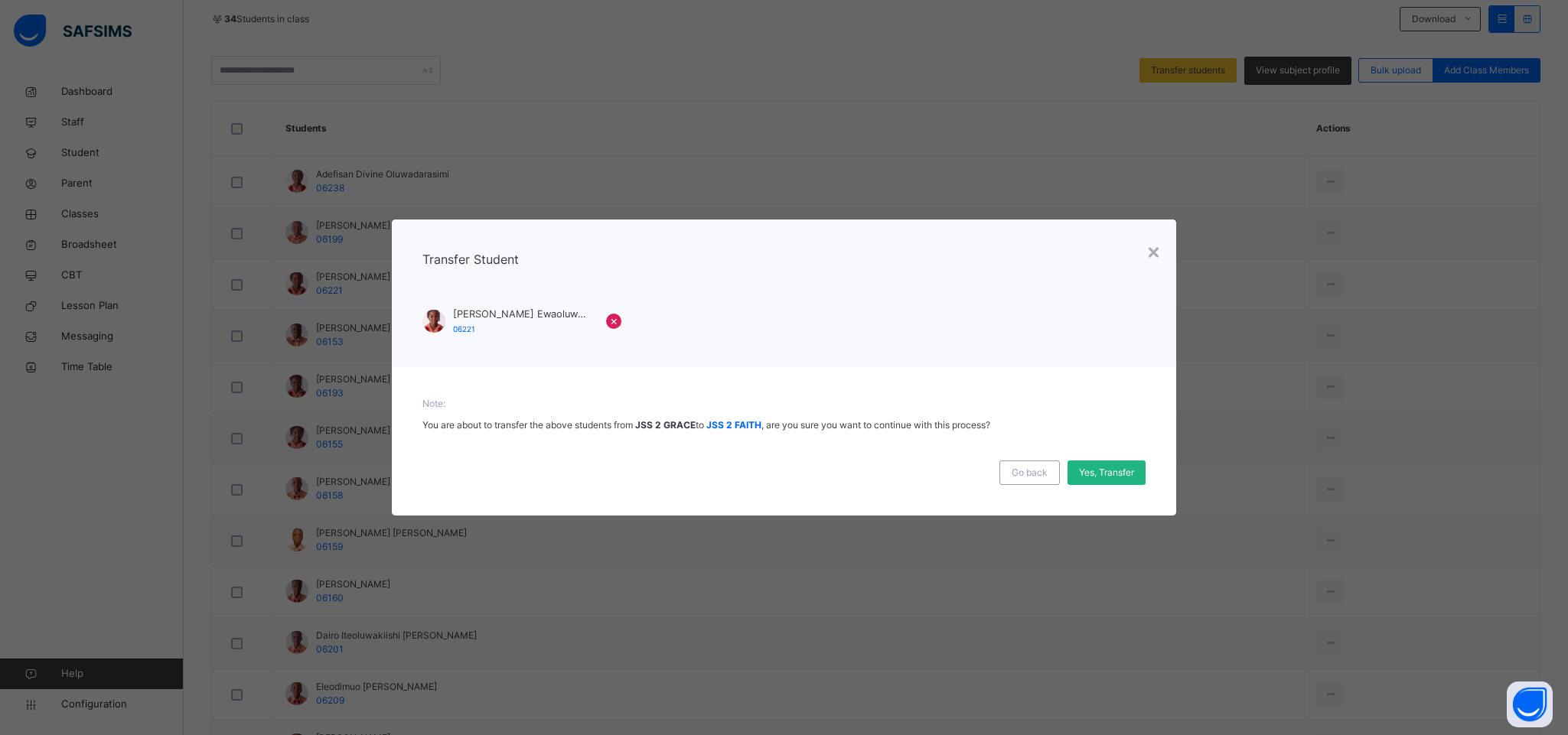
click at [1100, 466] on span "Yes, Transfer" at bounding box center [1106, 472] width 55 height 14
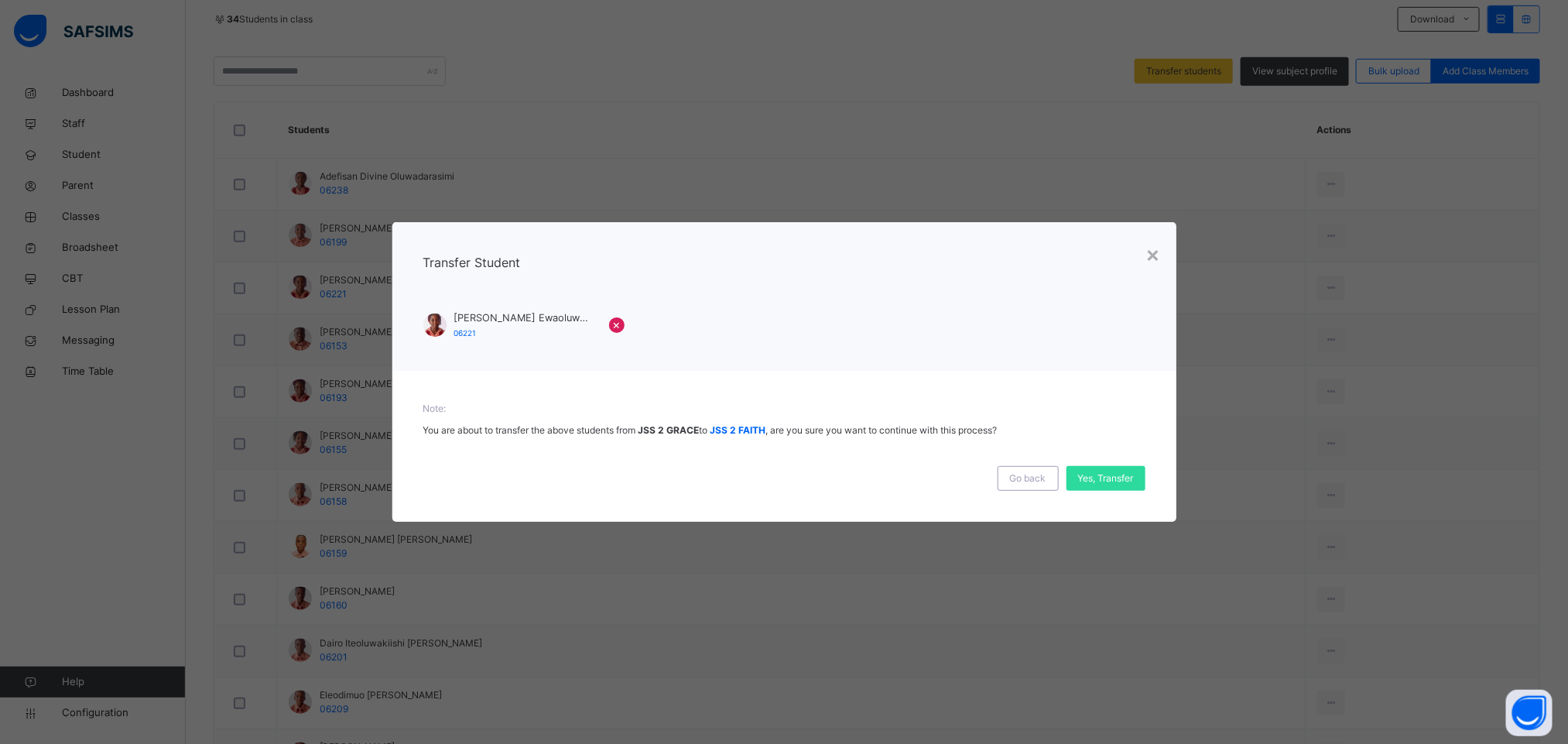
click at [1025, 602] on div "× Transfer Student Ajayi Ewaoluwa Esther 06221 × Note: You are about to transfe…" at bounding box center [784, 372] width 1568 height 744
click at [1105, 480] on div "Yes, Transfer" at bounding box center [1105, 479] width 79 height 24
click at [1105, 477] on div "Yes, Transfer" at bounding box center [1105, 479] width 79 height 24
click at [1043, 480] on span "Go back" at bounding box center [1027, 478] width 37 height 14
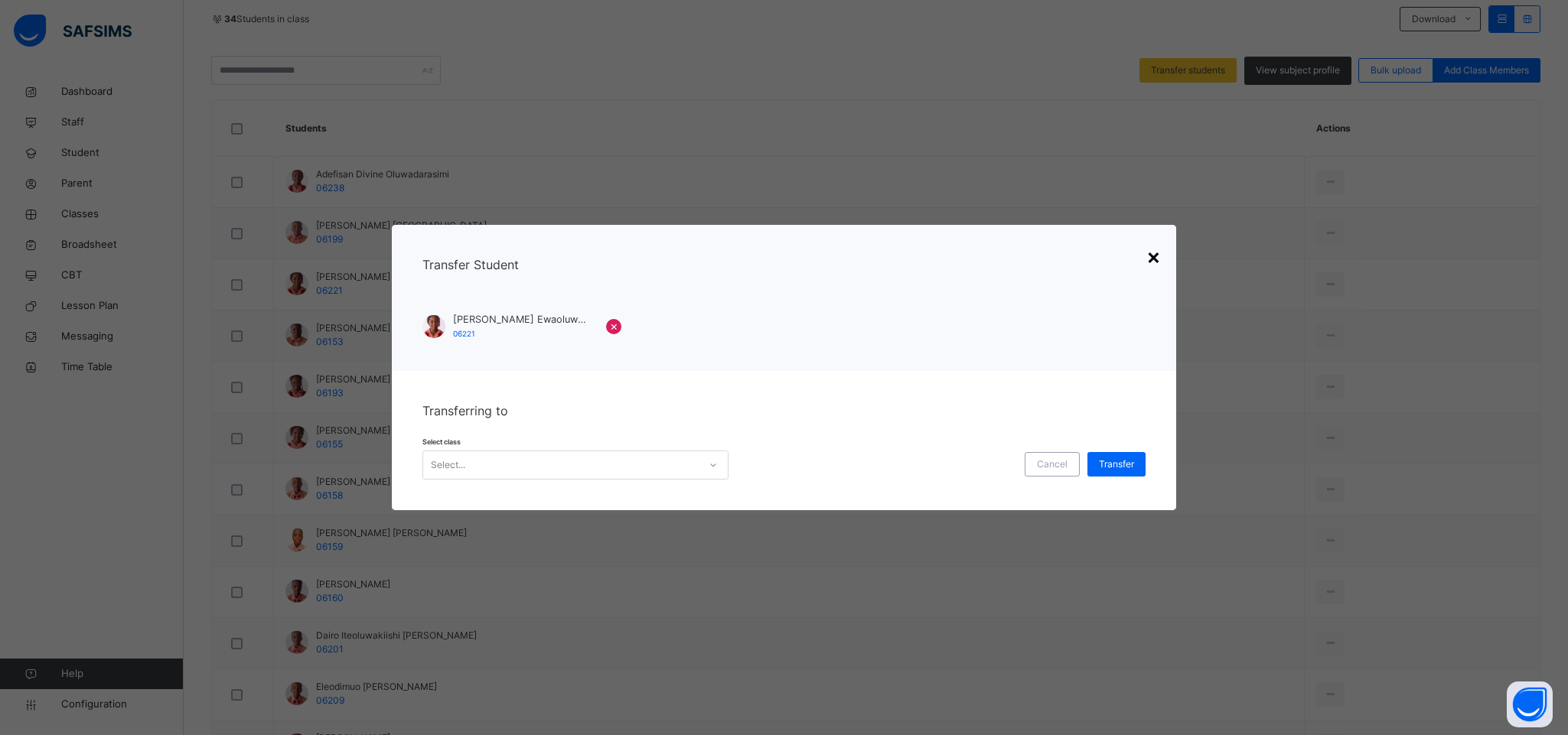
click at [1154, 256] on div "×" at bounding box center [1153, 256] width 15 height 33
